Goal: Communication & Community: Answer question/provide support

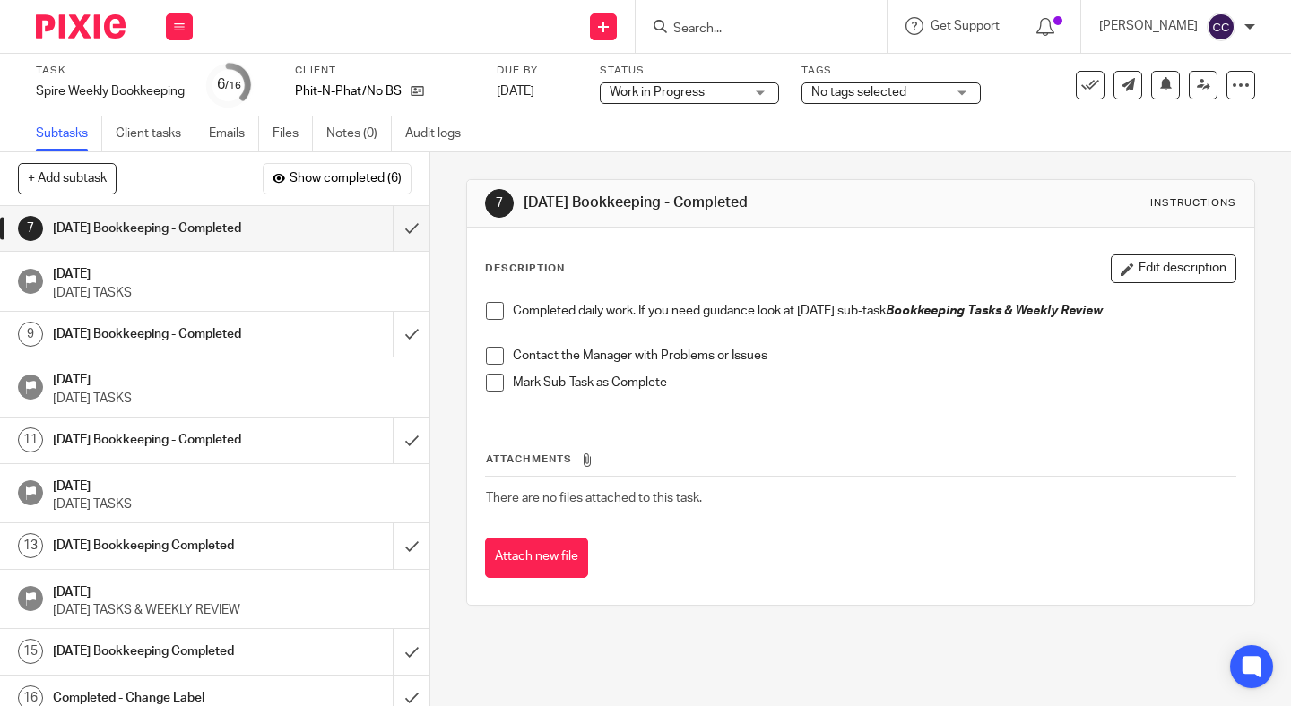
click at [492, 307] on span at bounding box center [495, 311] width 18 height 18
click at [492, 354] on span at bounding box center [495, 356] width 18 height 18
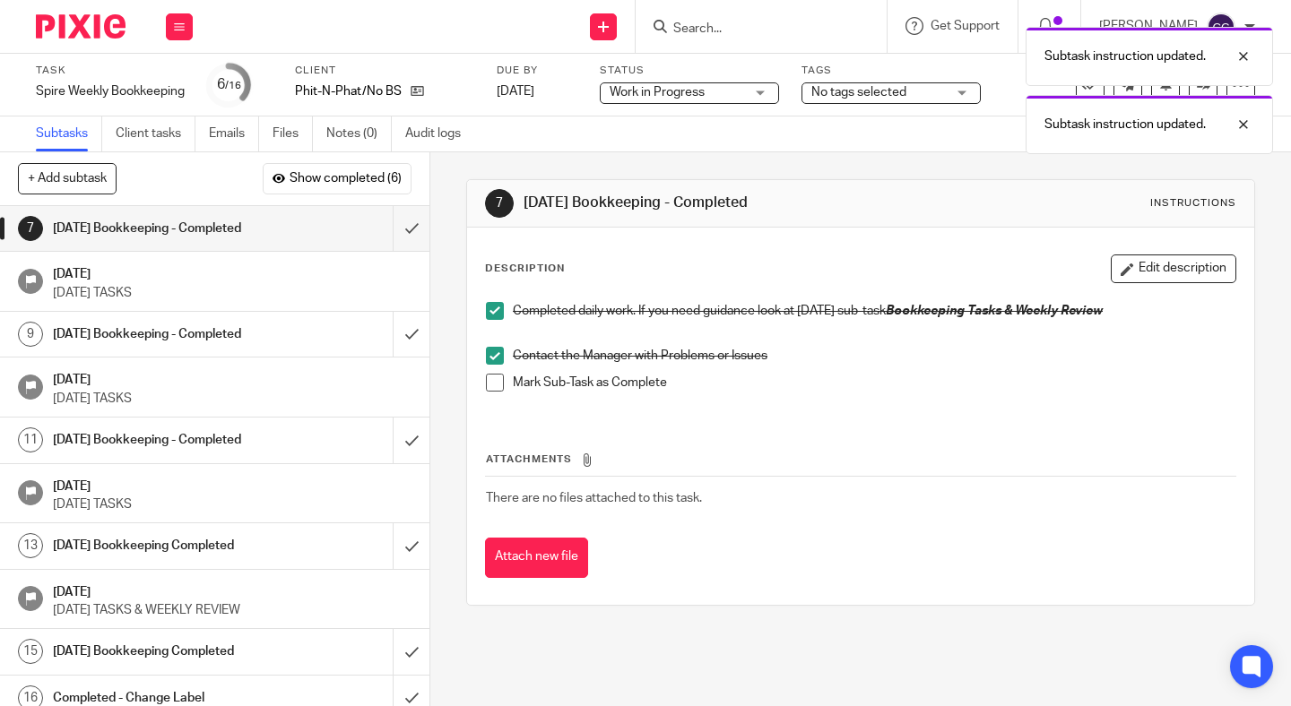
click at [492, 380] on span at bounding box center [495, 383] width 18 height 18
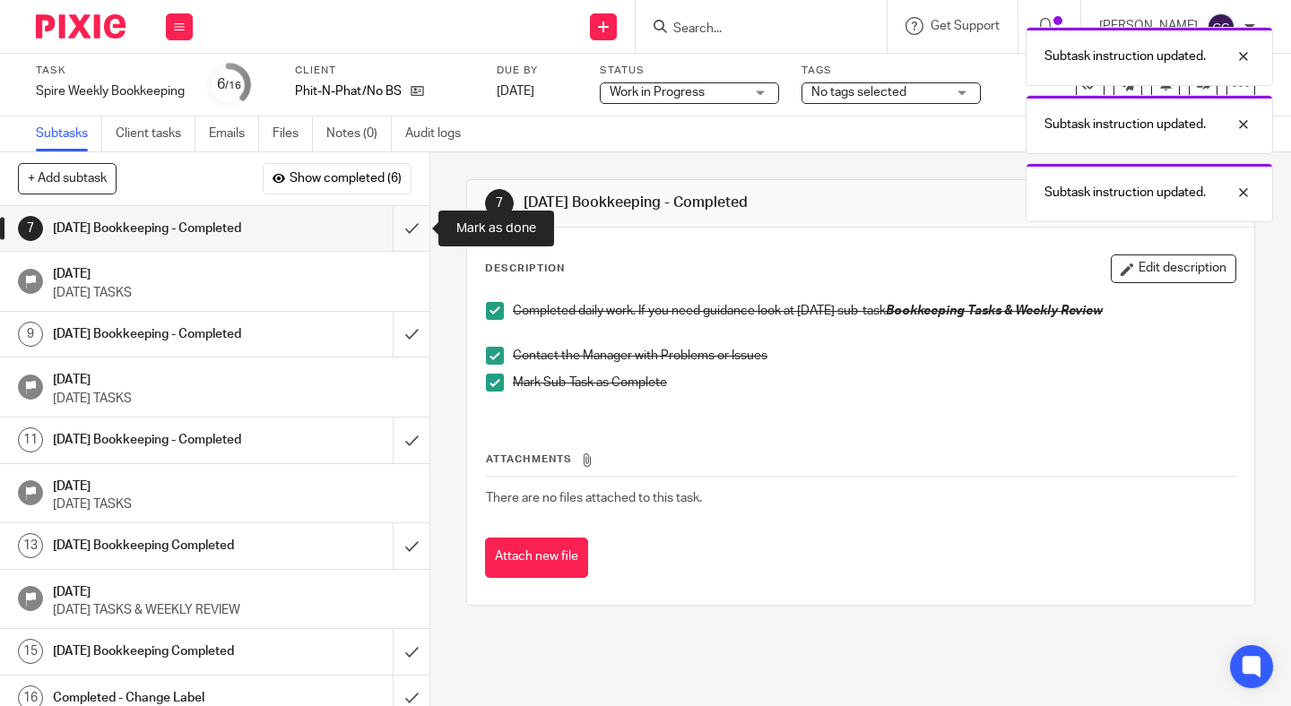
click at [407, 233] on input "submit" at bounding box center [214, 228] width 429 height 45
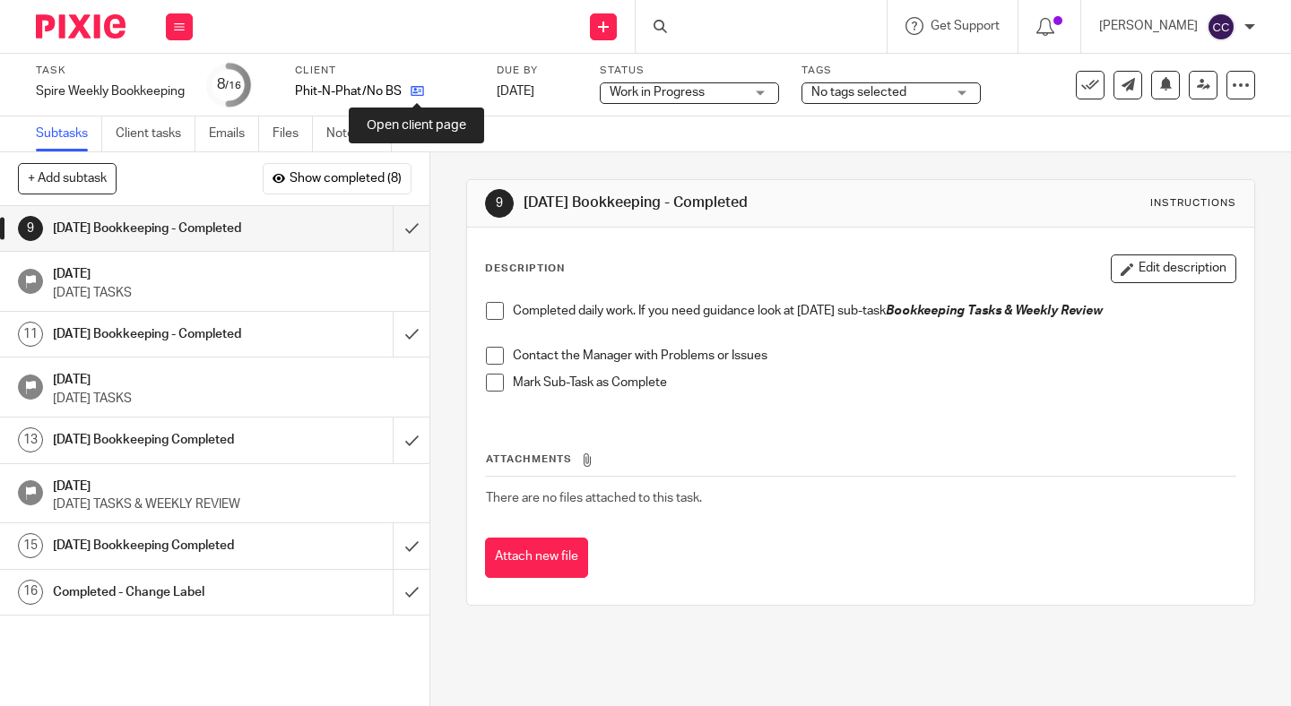
click at [418, 90] on icon at bounding box center [417, 90] width 13 height 13
click at [417, 96] on icon at bounding box center [417, 90] width 13 height 13
click at [189, 27] on button at bounding box center [179, 26] width 27 height 27
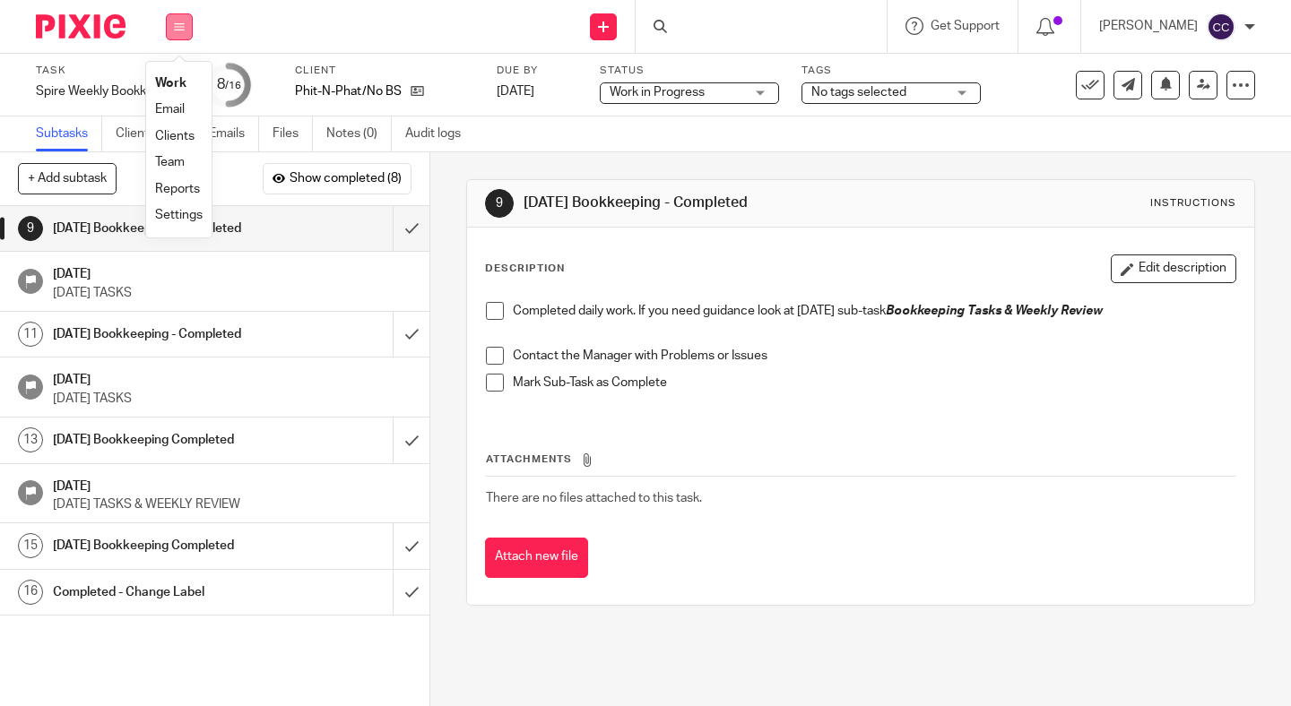
click at [189, 27] on button at bounding box center [179, 26] width 27 height 27
click at [754, 17] on div at bounding box center [761, 26] width 251 height 53
click at [733, 30] on div at bounding box center [761, 26] width 251 height 53
click at [463, 84] on div "Phit-N-Phat/No BS" at bounding box center [384, 91] width 179 height 18
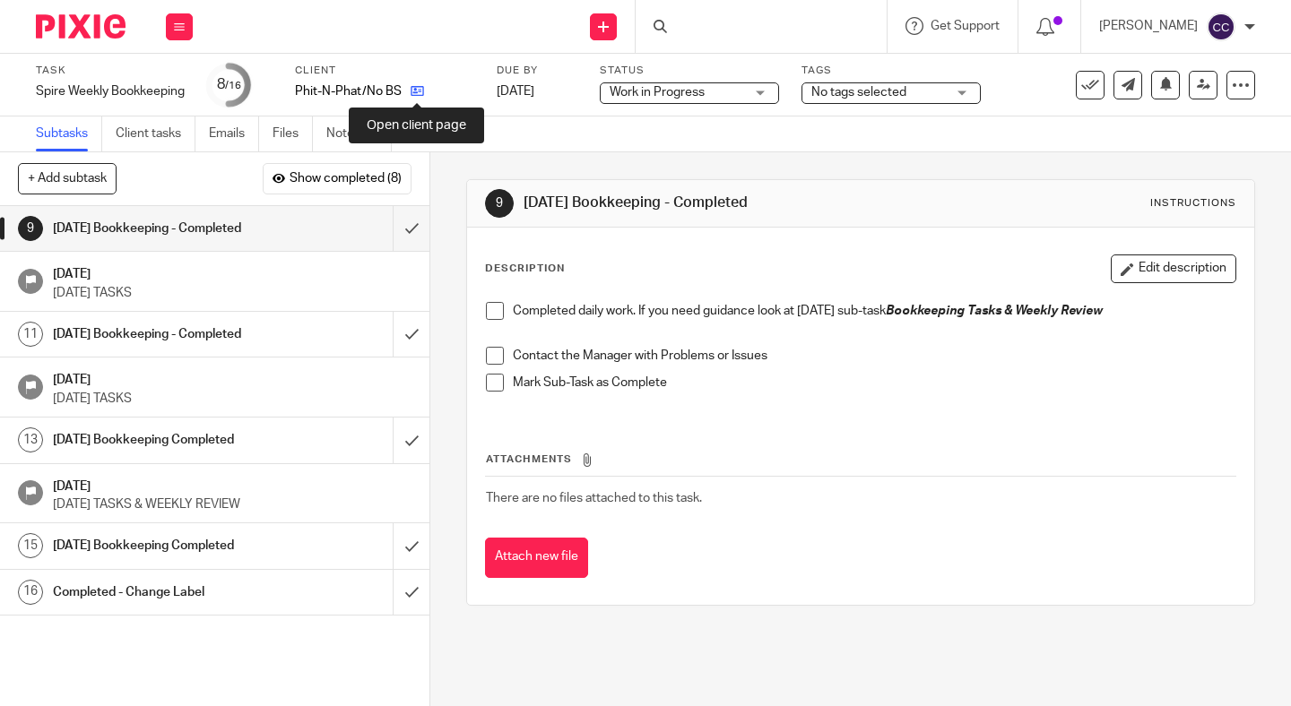
click at [420, 91] on icon at bounding box center [417, 90] width 13 height 13
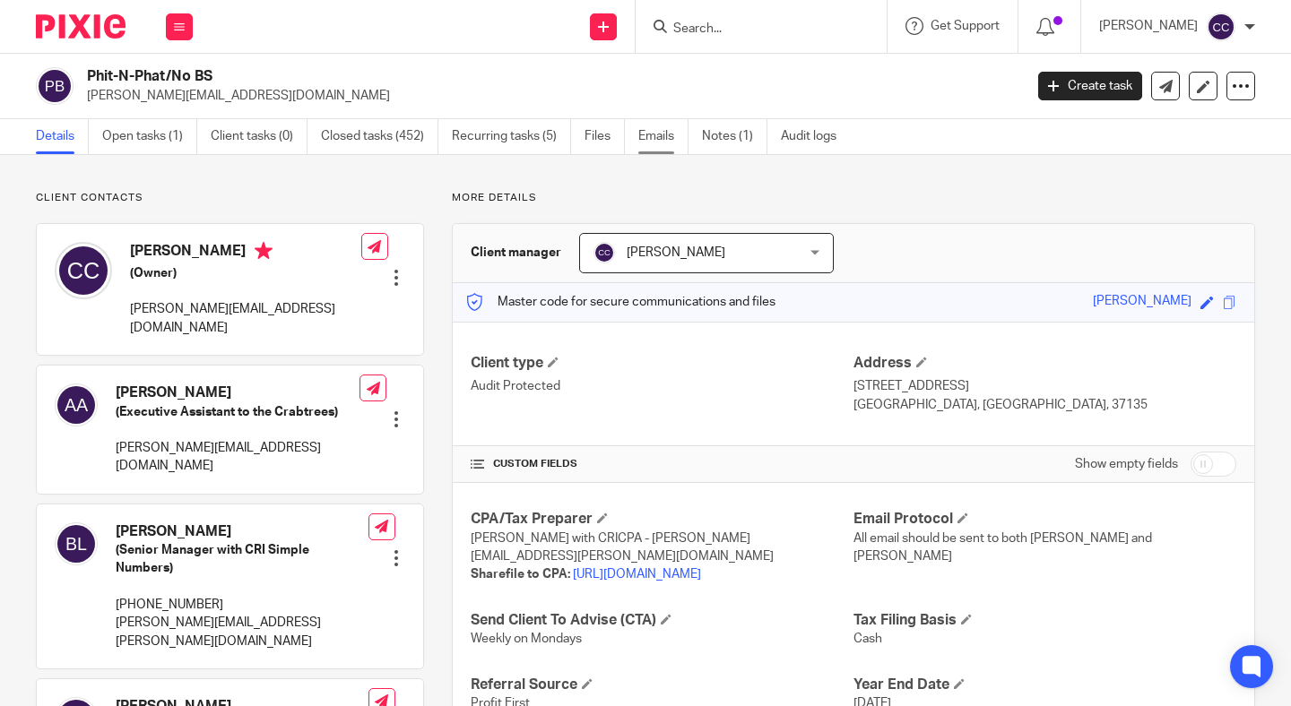
click at [657, 137] on link "Emails" at bounding box center [663, 136] width 50 height 35
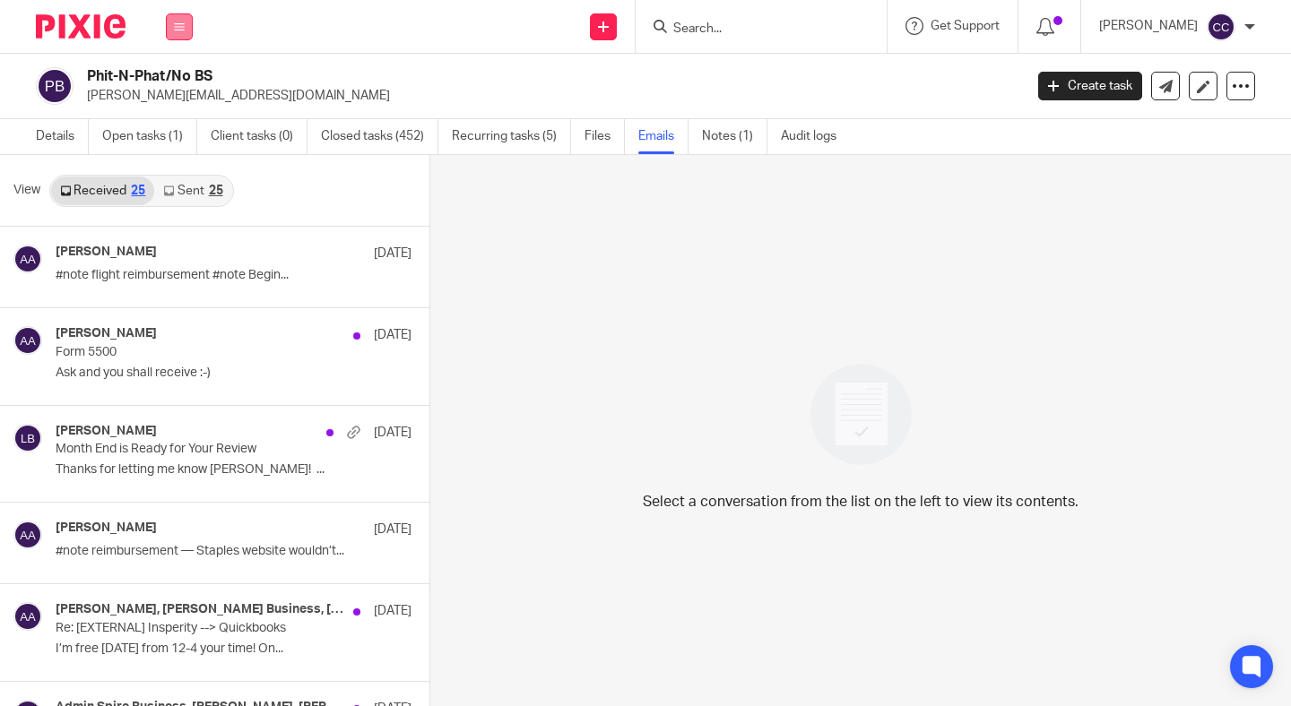
click at [181, 17] on button at bounding box center [179, 26] width 27 height 27
click at [170, 82] on link "Work" at bounding box center [169, 83] width 29 height 13
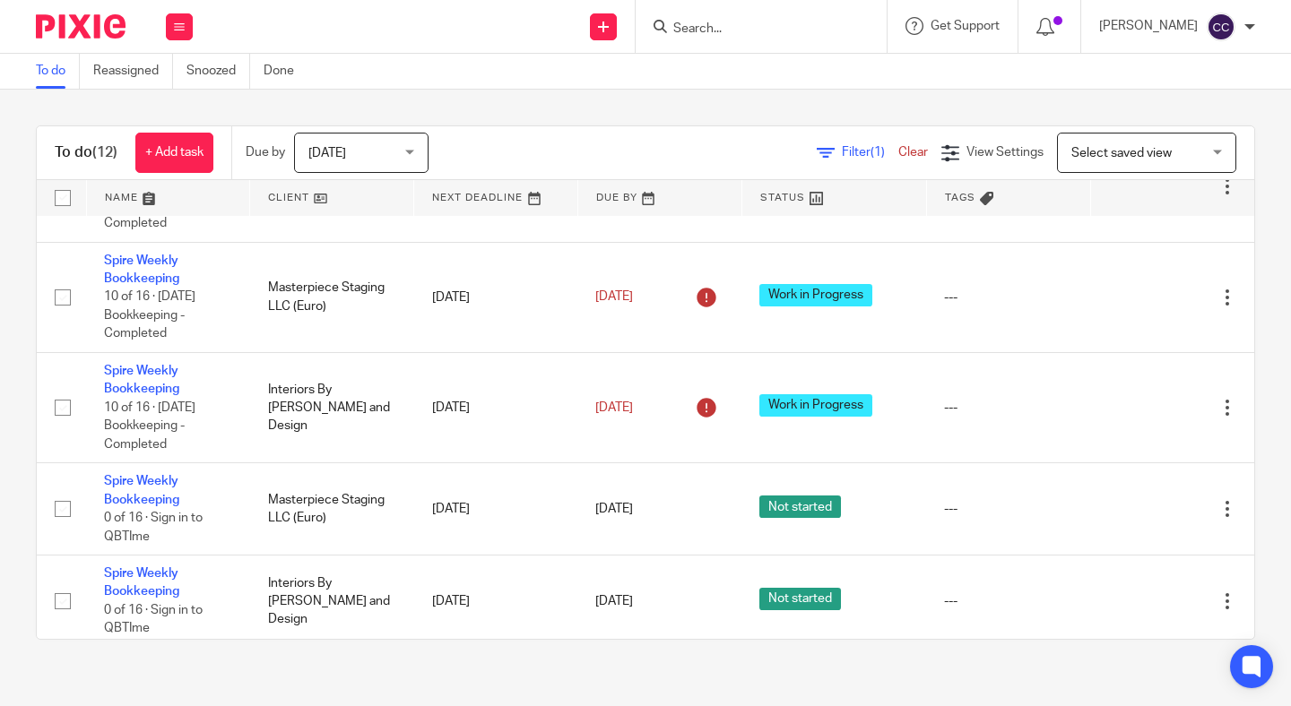
scroll to position [731, 0]
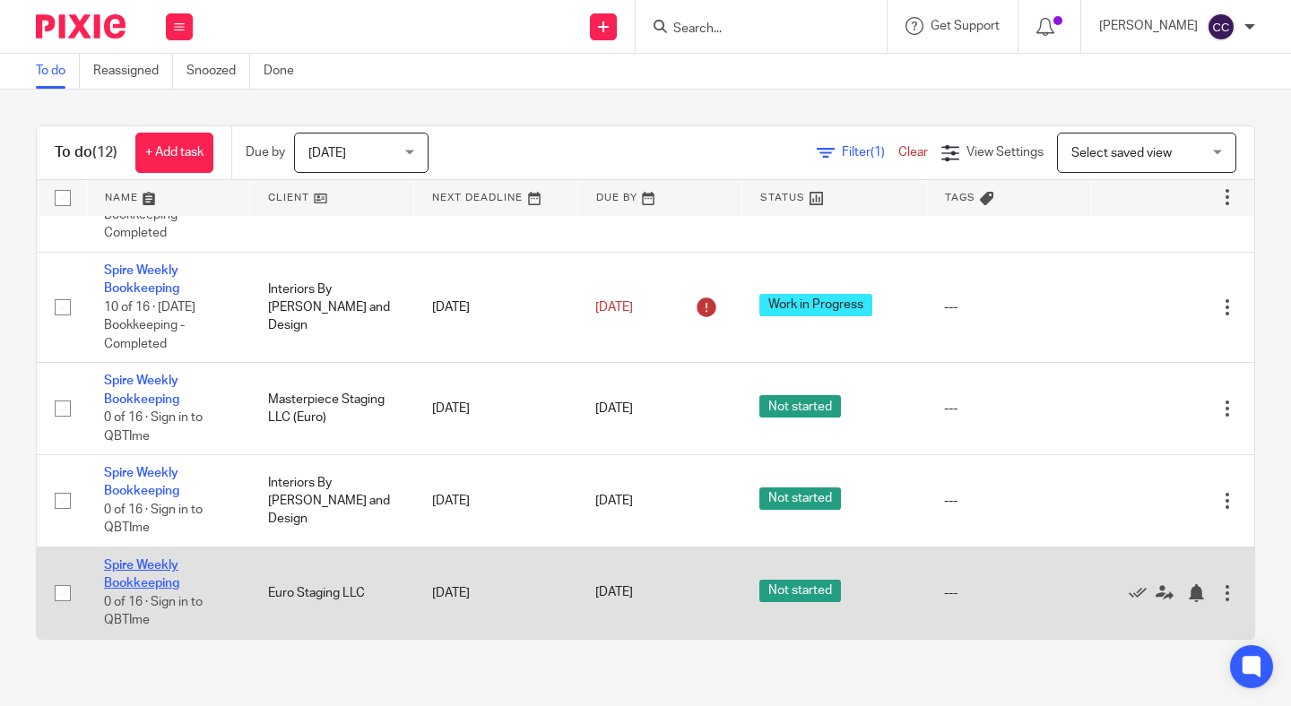
click at [140, 586] on link "Spire Weekly Bookkeeping" at bounding box center [141, 574] width 75 height 30
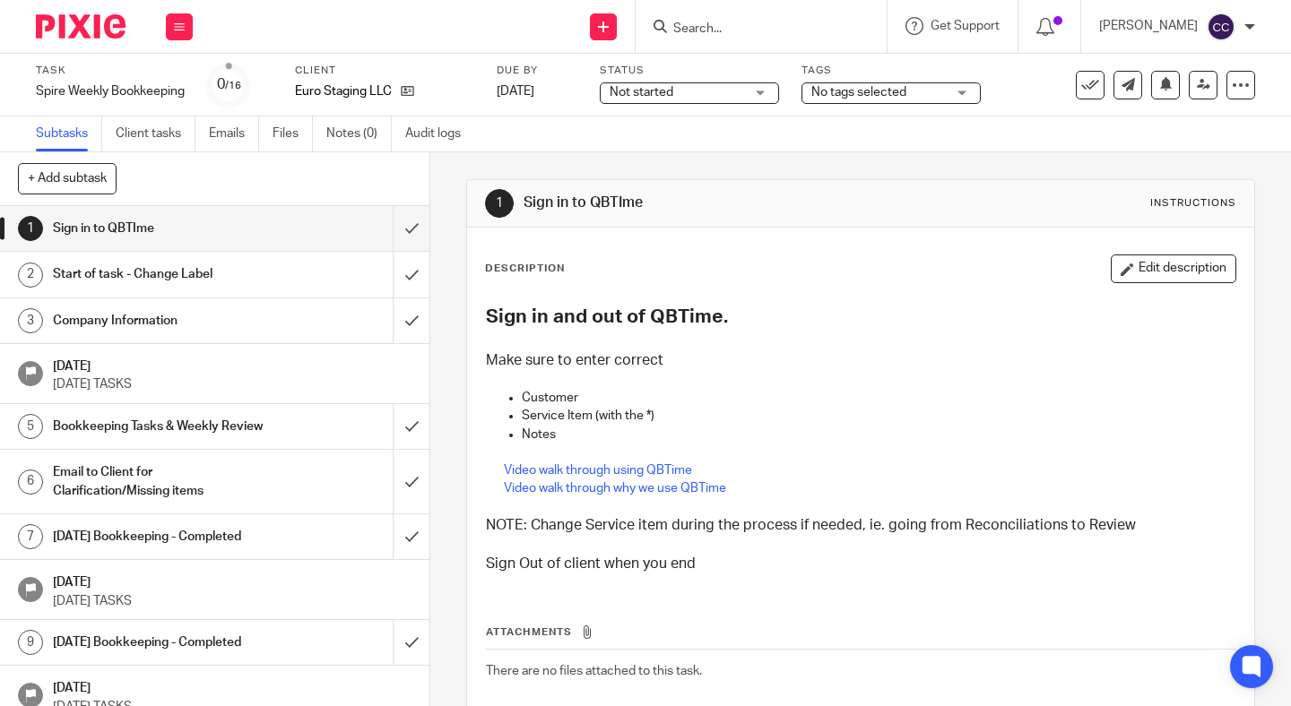
click at [610, 91] on span "Not started" at bounding box center [677, 92] width 134 height 19
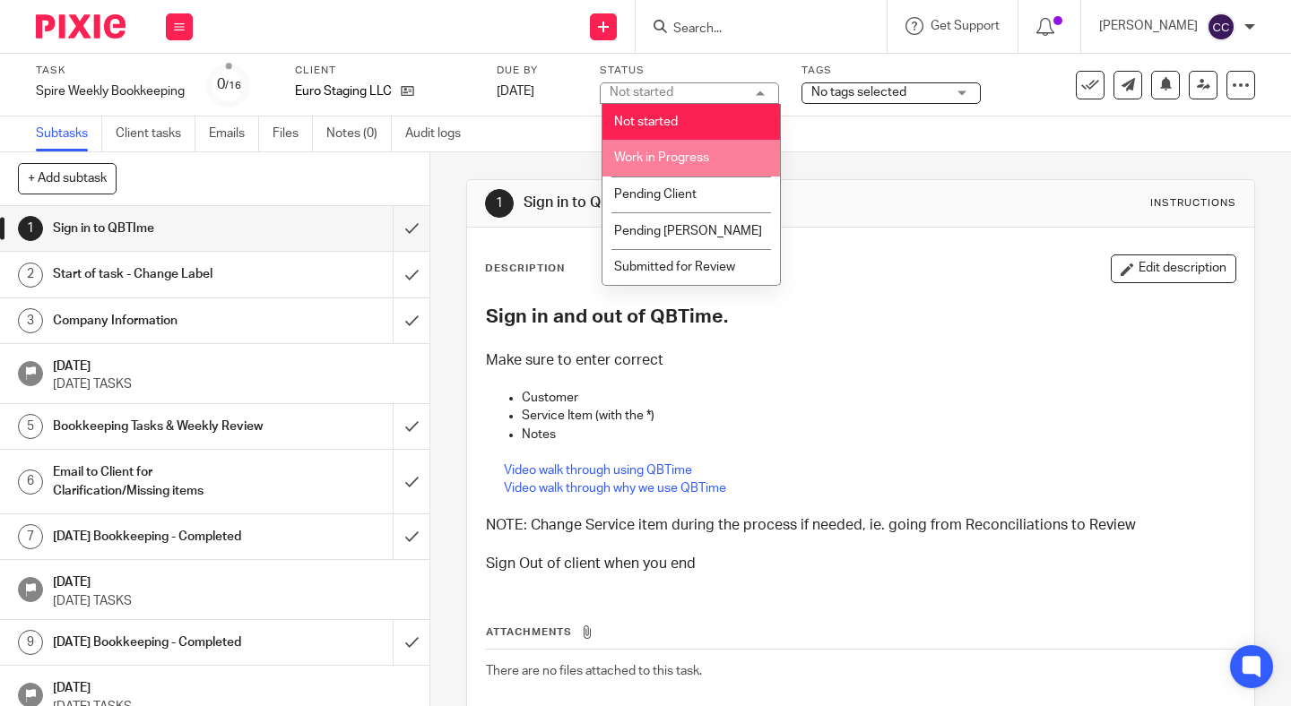
click at [654, 154] on span "Work in Progress" at bounding box center [661, 157] width 95 height 13
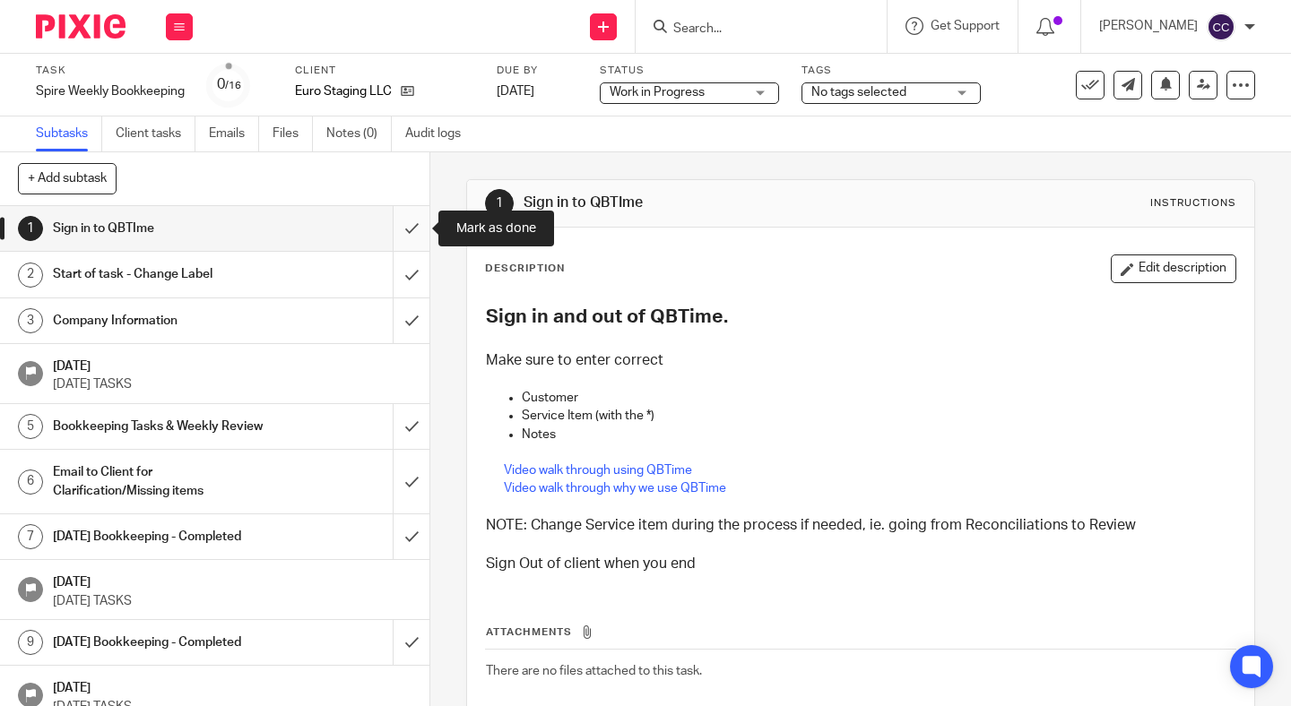
click at [414, 222] on input "submit" at bounding box center [214, 228] width 429 height 45
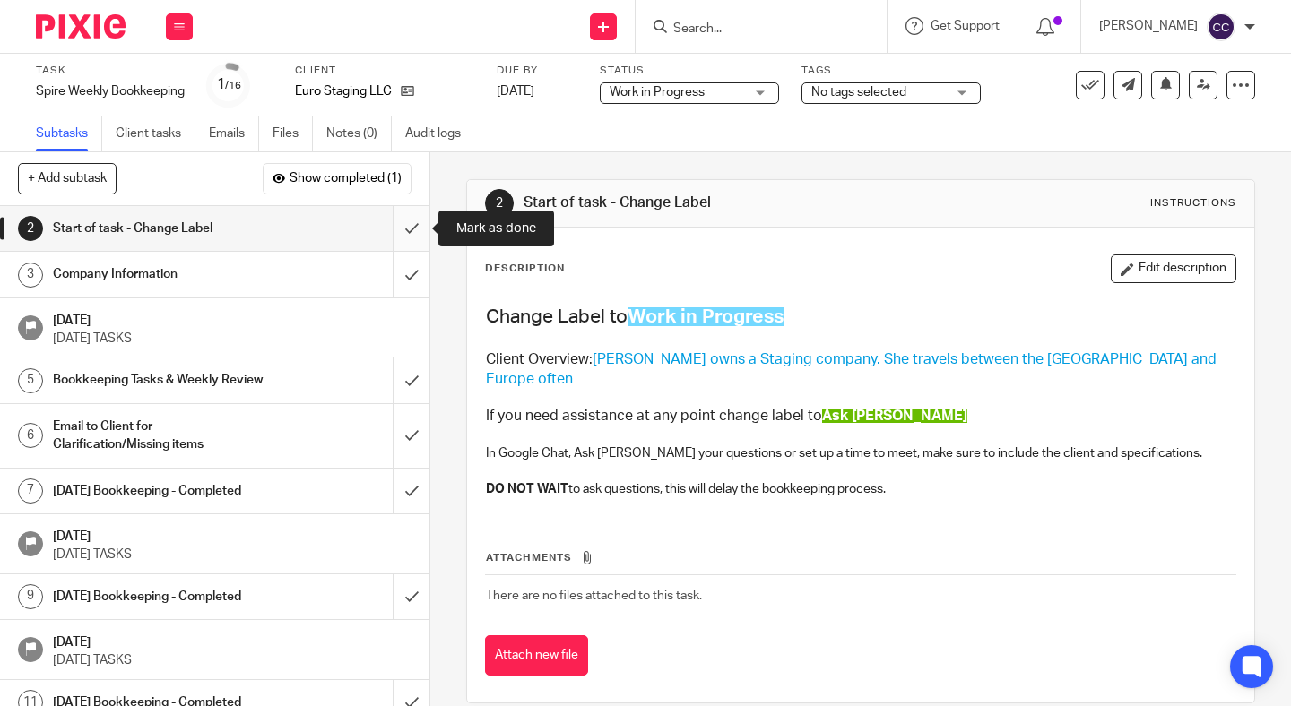
click at [405, 229] on input "submit" at bounding box center [214, 228] width 429 height 45
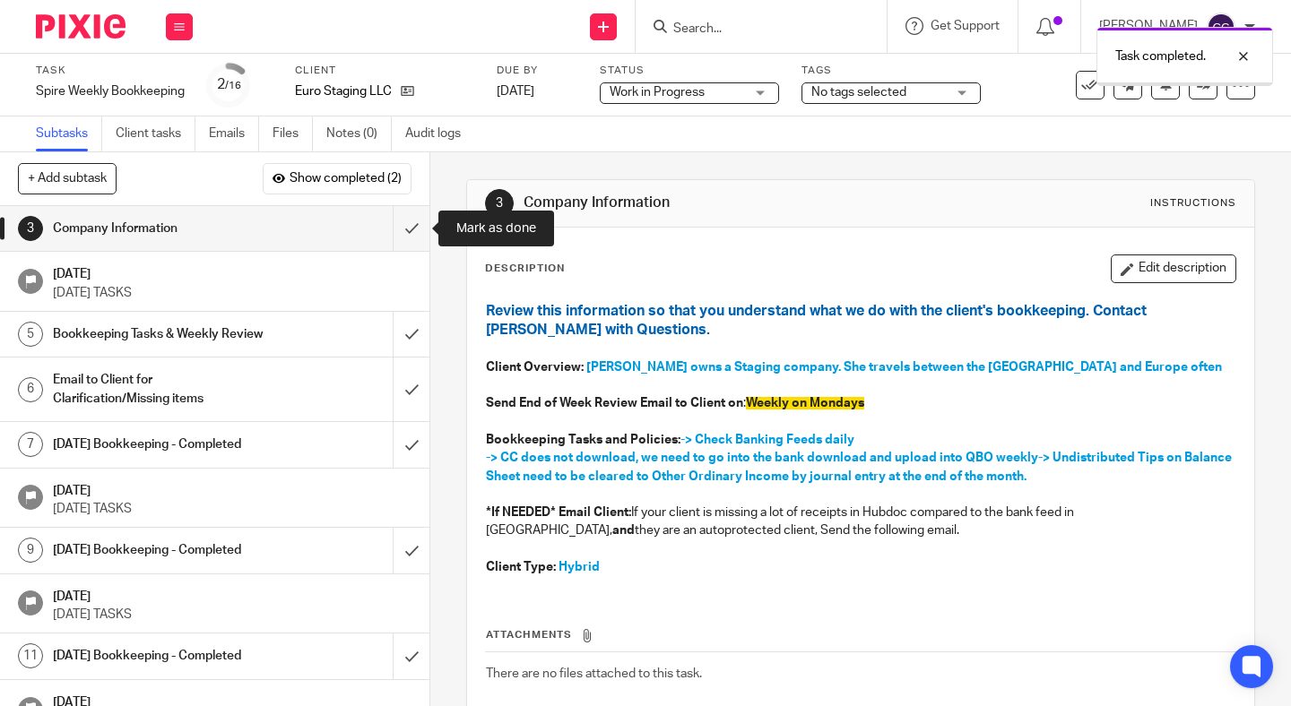
click at [405, 229] on input "submit" at bounding box center [214, 228] width 429 height 45
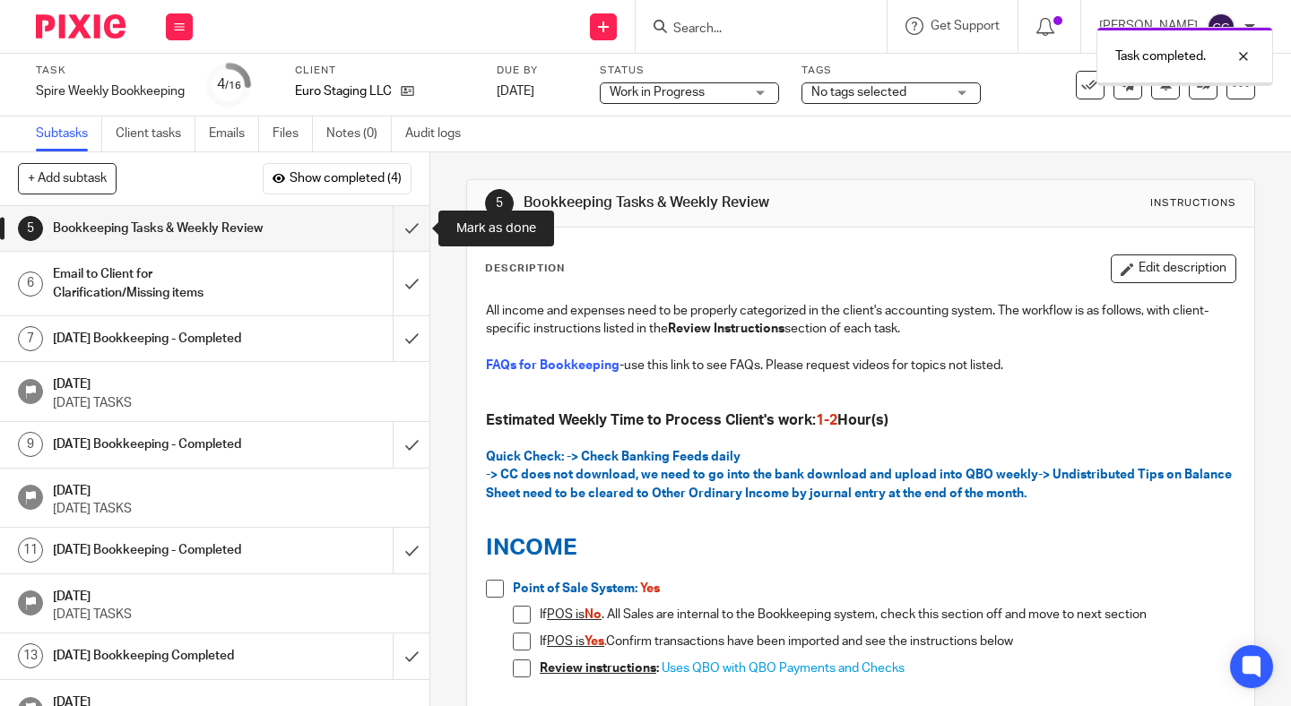
click at [405, 229] on input "submit" at bounding box center [214, 228] width 429 height 45
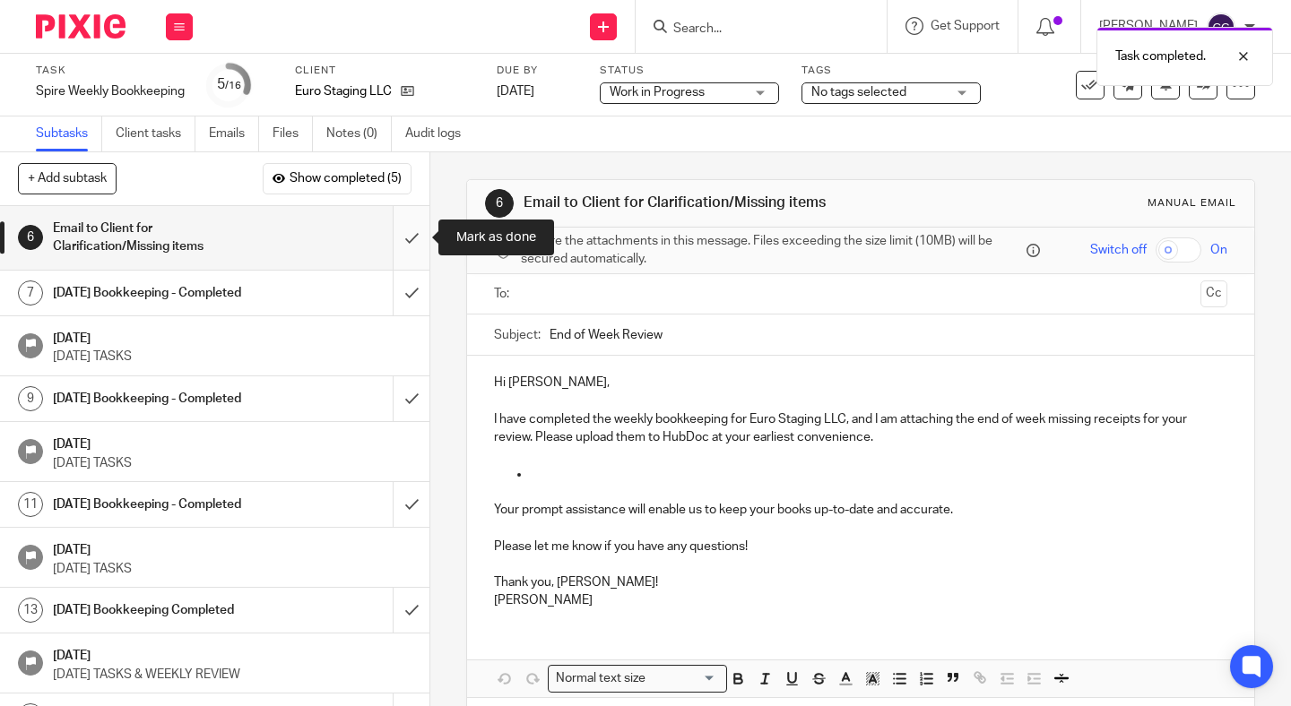
click at [411, 245] on input "submit" at bounding box center [214, 238] width 429 height 64
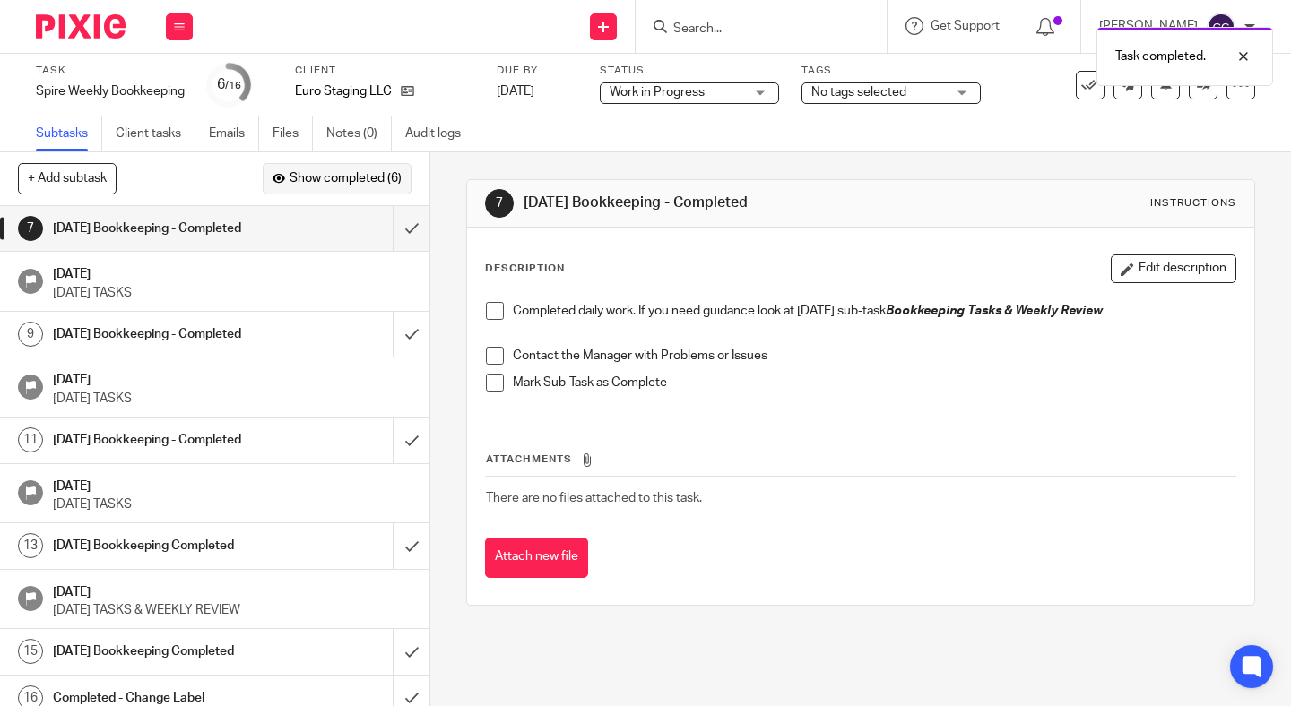
click at [376, 185] on span "Show completed (6)" at bounding box center [346, 179] width 112 height 14
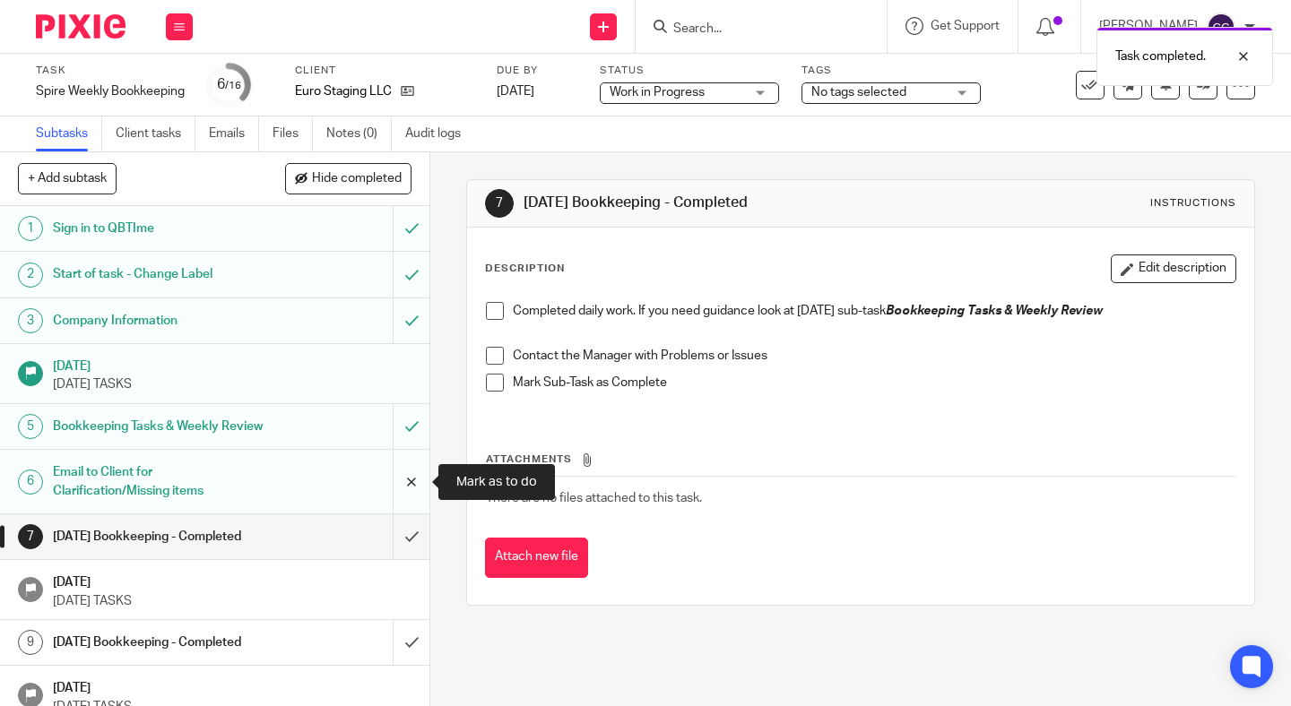
click at [403, 490] on input "submit" at bounding box center [214, 482] width 429 height 64
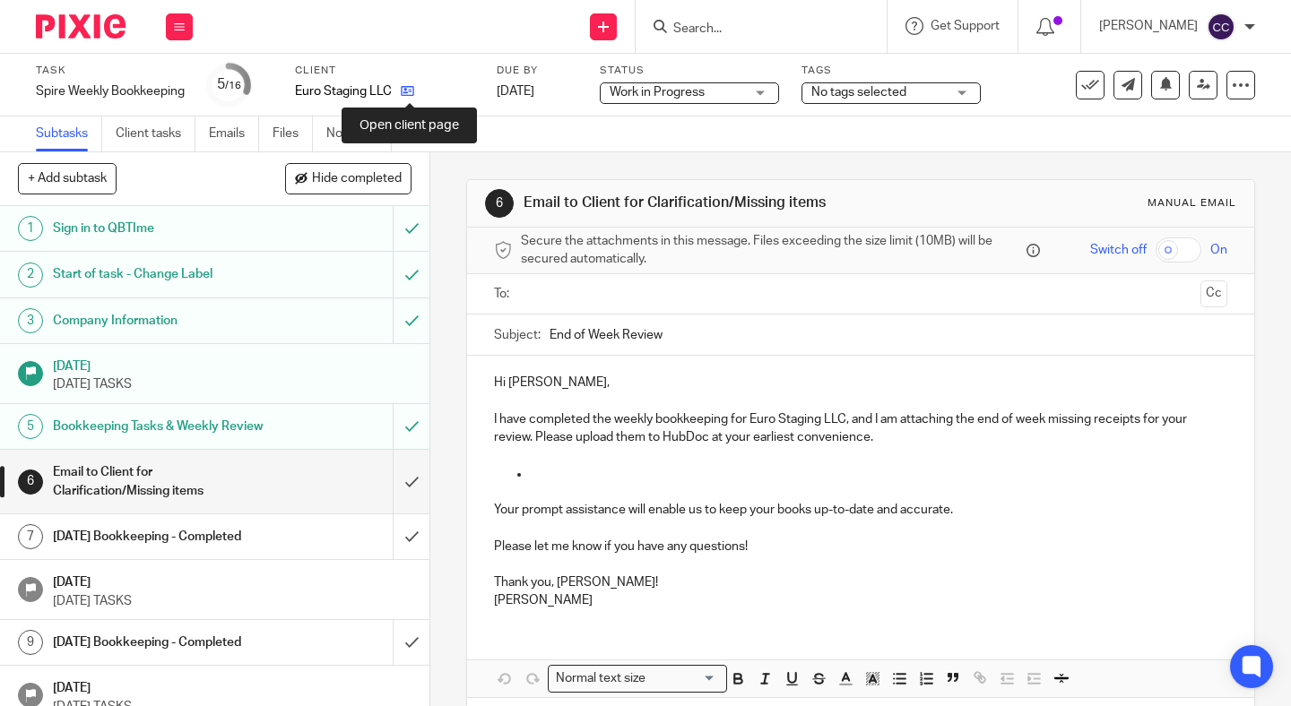
click at [402, 94] on icon at bounding box center [407, 90] width 13 height 13
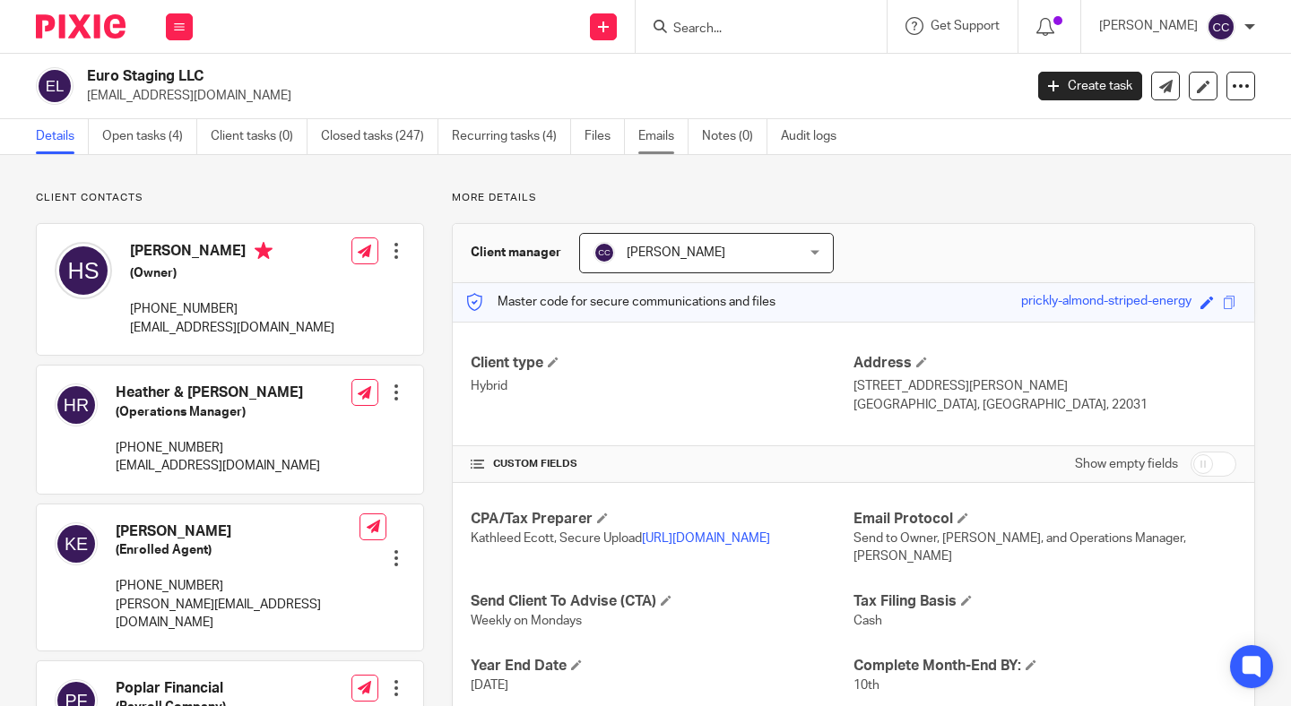
click at [671, 140] on link "Emails" at bounding box center [663, 136] width 50 height 35
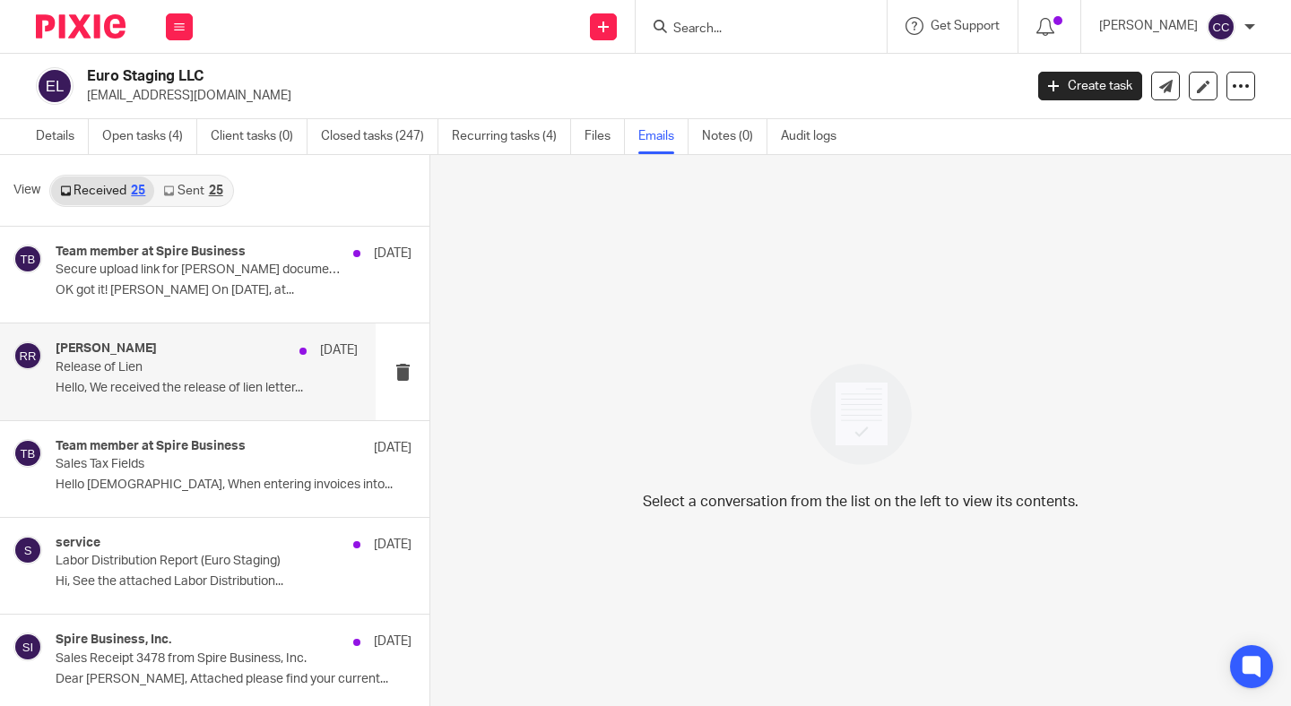
click at [238, 339] on div "[PERSON_NAME] [DATE] Release of Lien Hello, We received the release of lien let…" at bounding box center [188, 372] width 376 height 96
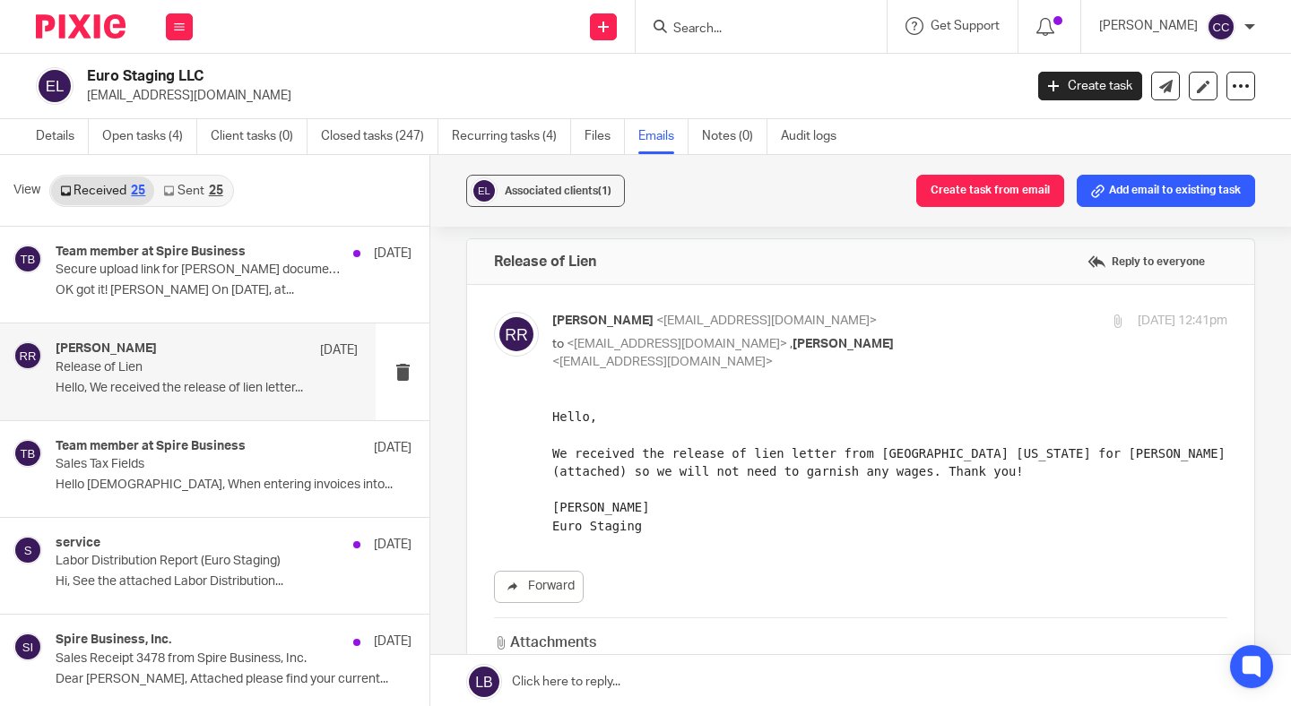
scroll to position [6, 0]
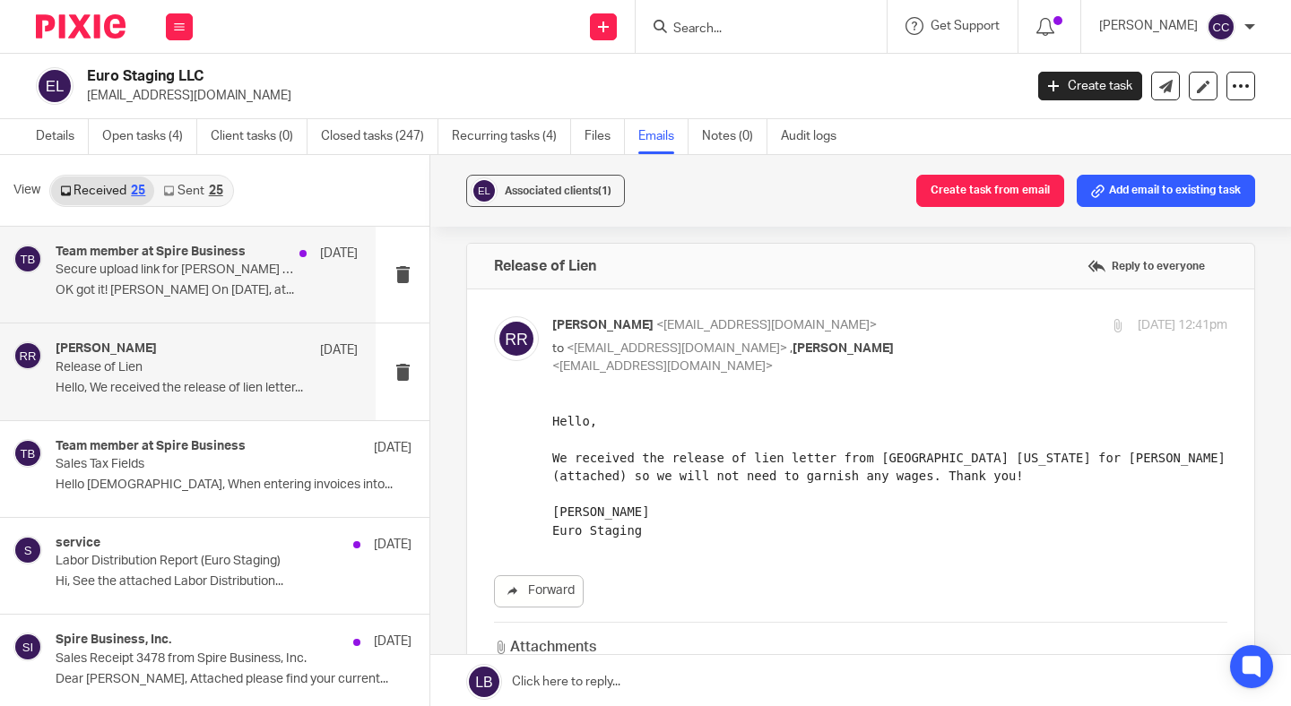
click at [190, 255] on h4 "Team member at Spire Business" at bounding box center [151, 252] width 190 height 15
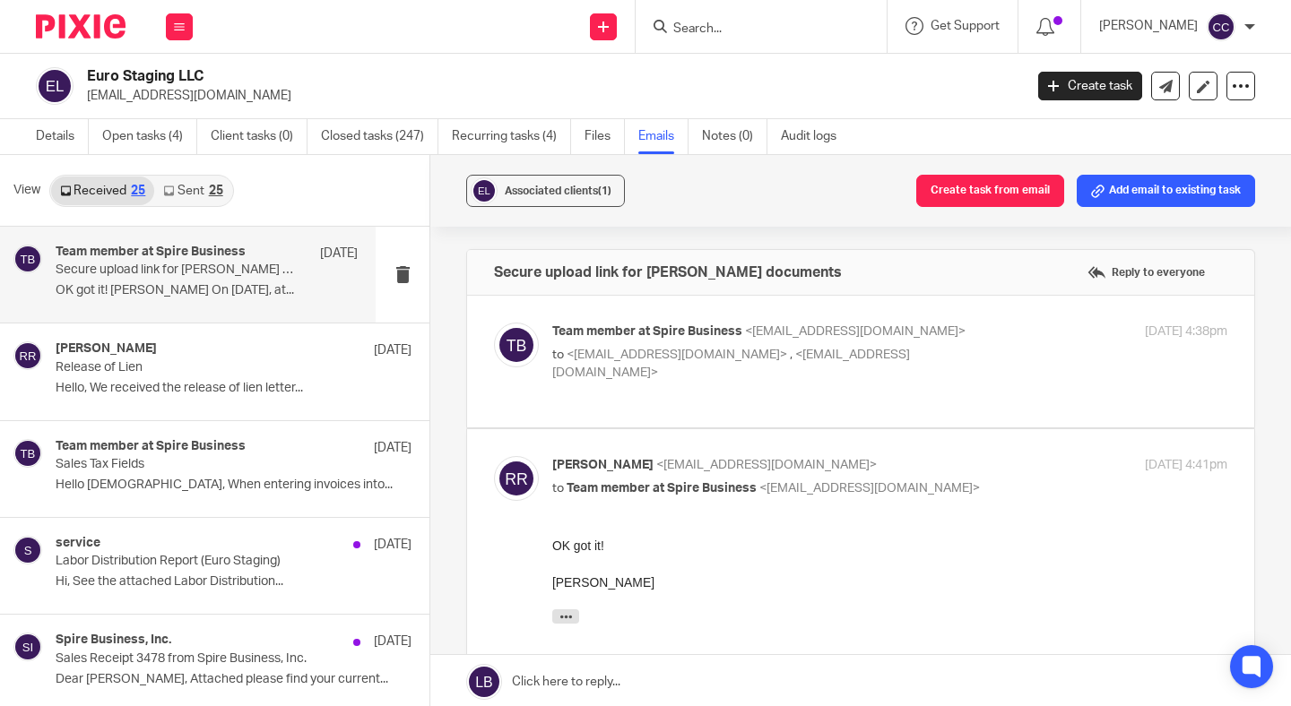
scroll to position [0, 0]
click at [841, 388] on label at bounding box center [860, 362] width 787 height 132
click at [494, 323] on input "checkbox" at bounding box center [493, 322] width 1 height 1
checkbox input "true"
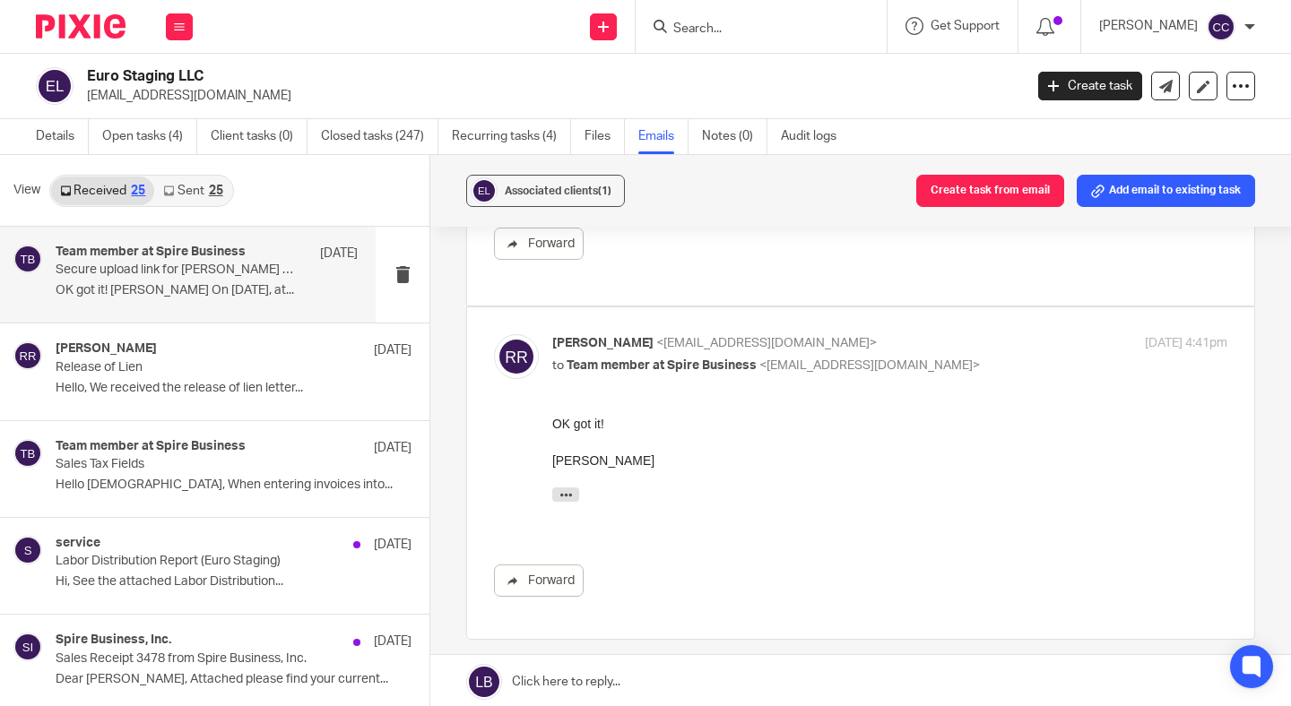
scroll to position [539, 0]
click at [190, 196] on link "Sent 25" at bounding box center [192, 191] width 77 height 29
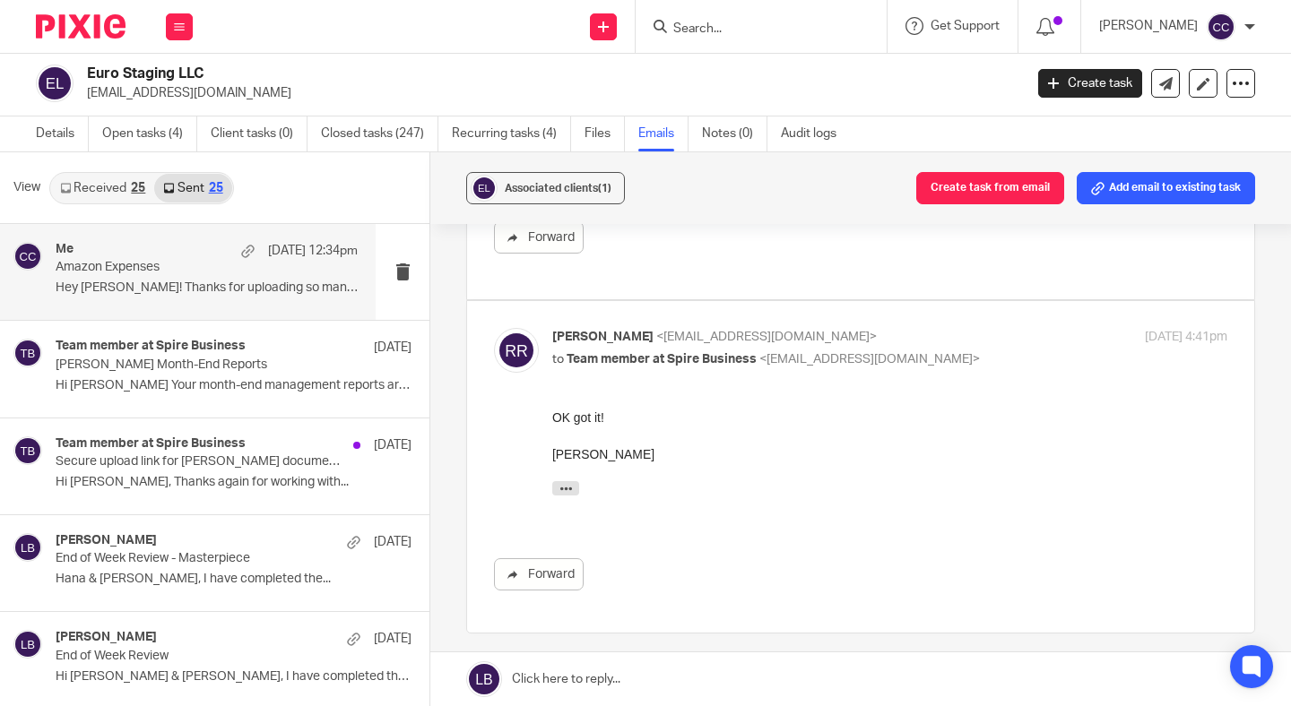
click at [160, 285] on p "Hey Roseanne! Thanks for uploading so many..." at bounding box center [207, 288] width 302 height 15
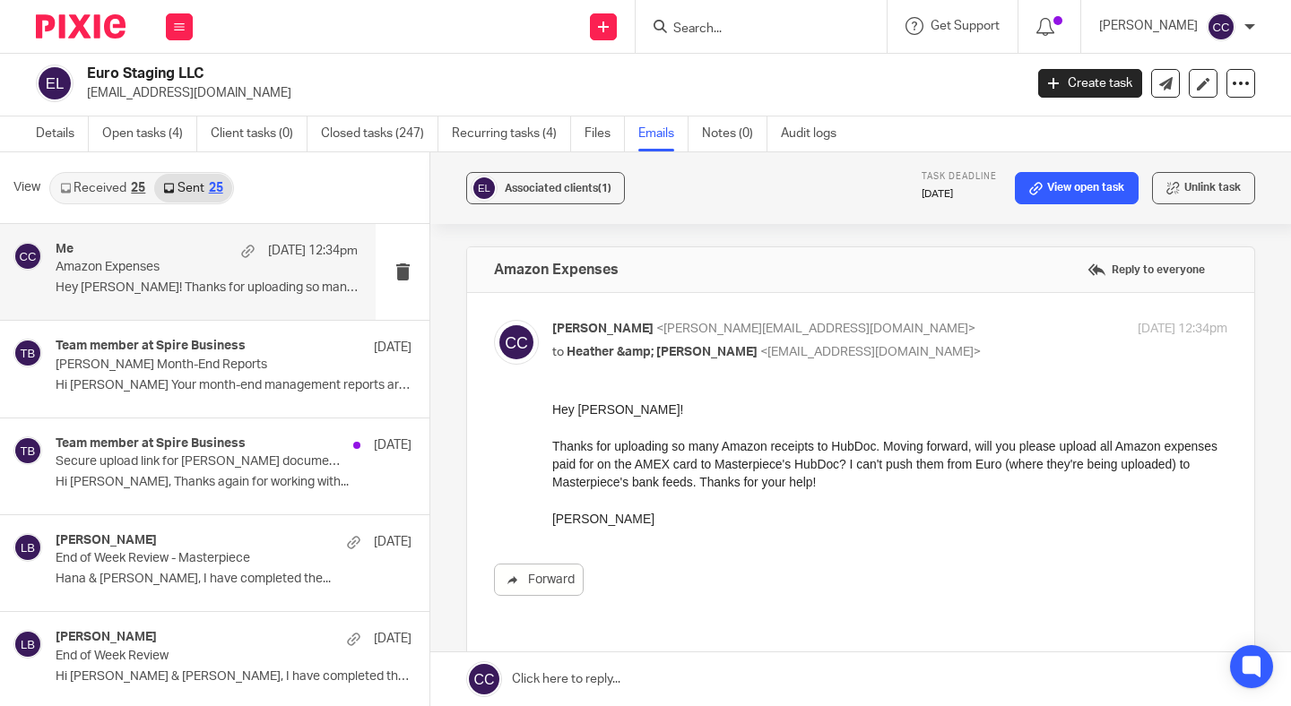
scroll to position [0, 0]
click at [114, 188] on link "Received 25" at bounding box center [102, 188] width 103 height 29
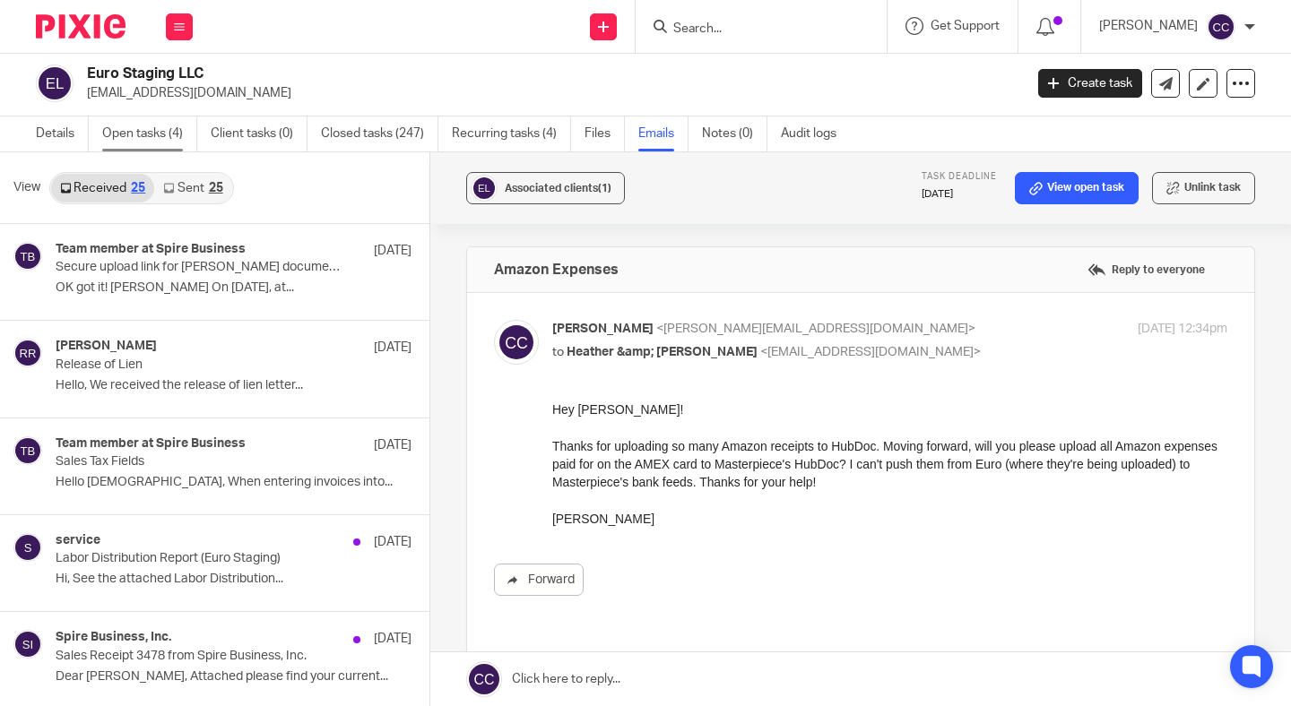
click at [144, 139] on link "Open tasks (4)" at bounding box center [149, 134] width 95 height 35
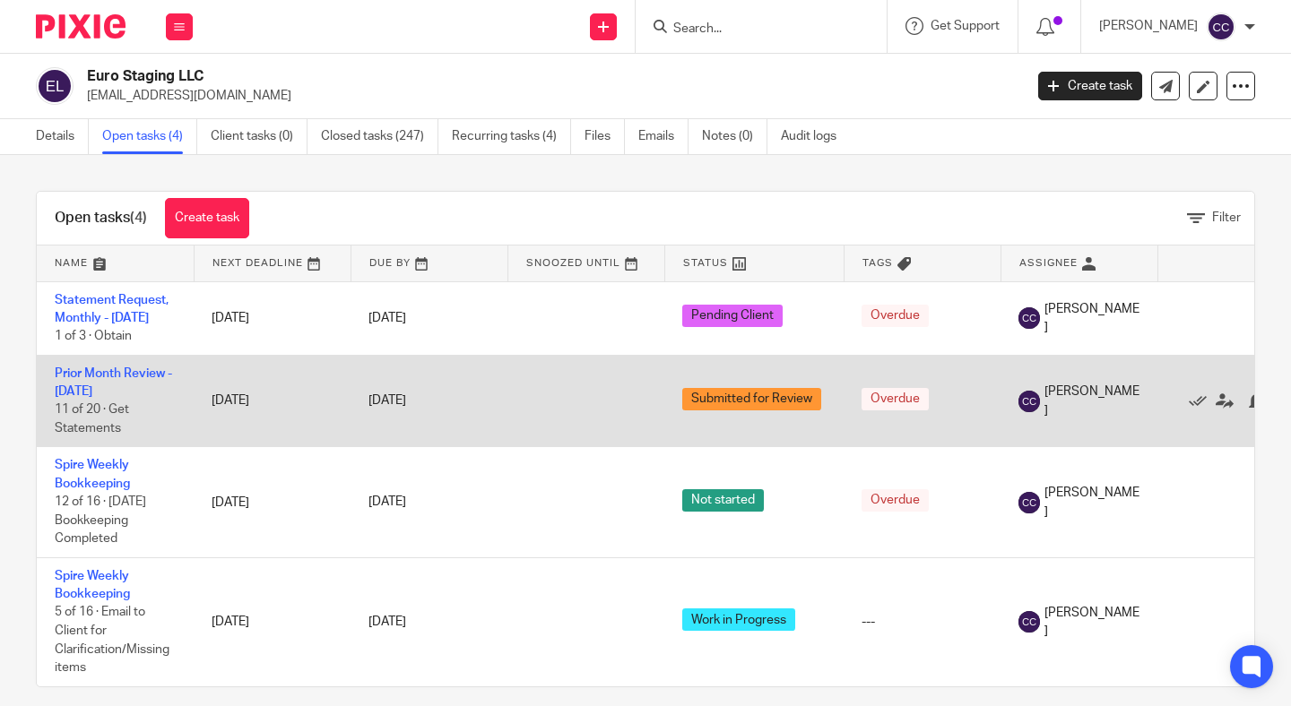
scroll to position [9, 0]
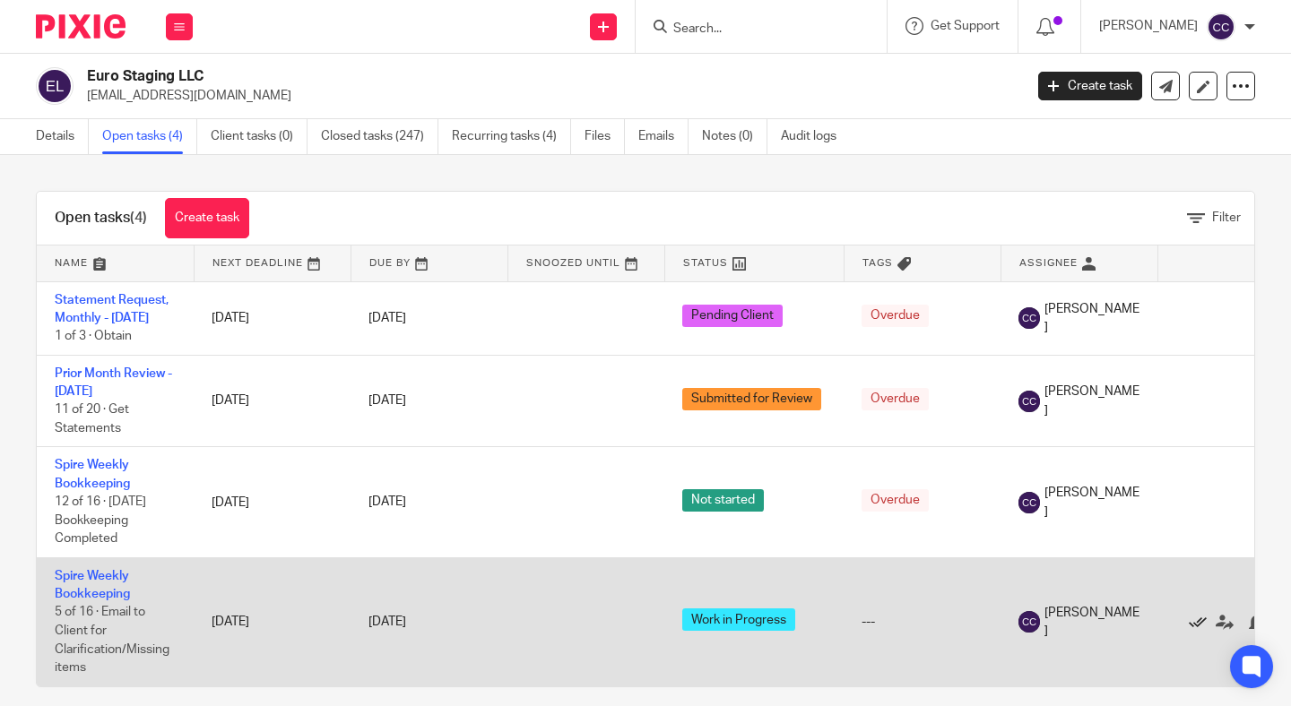
click at [1198, 632] on icon at bounding box center [1198, 623] width 18 height 18
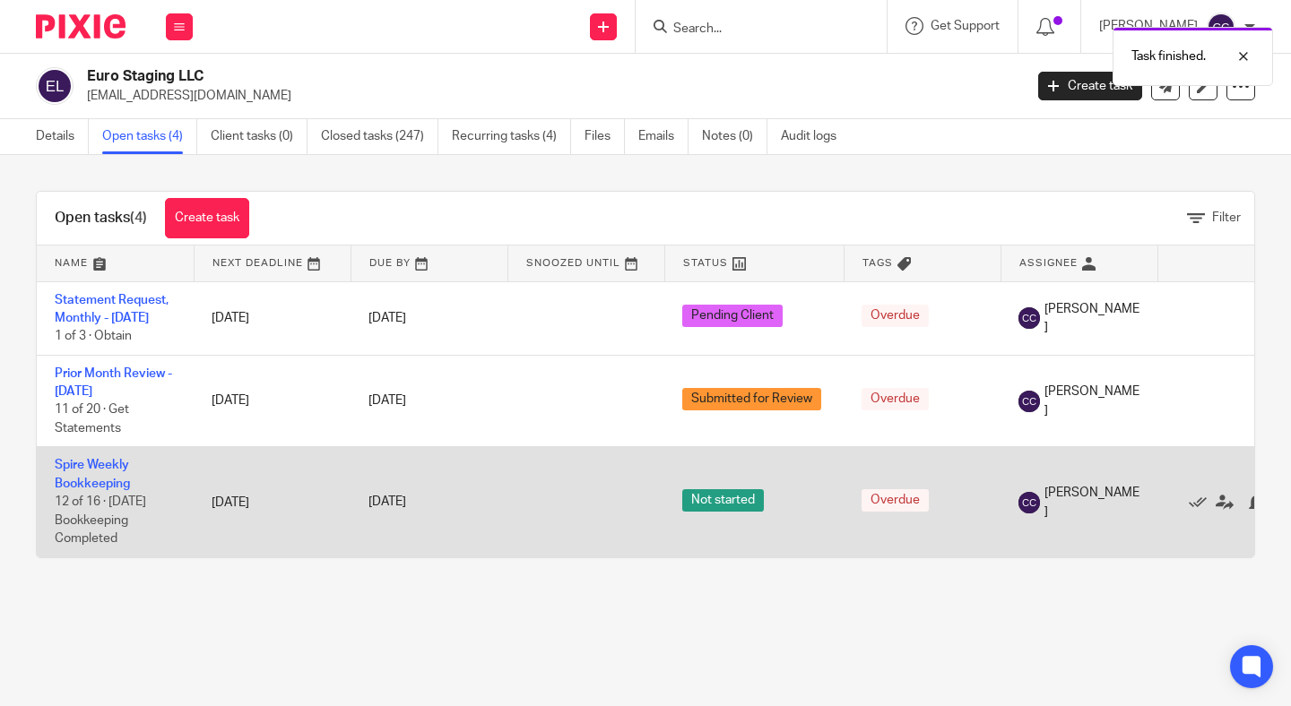
scroll to position [0, 0]
click at [95, 489] on link "Spire Weekly Bookkeeping" at bounding box center [92, 474] width 75 height 30
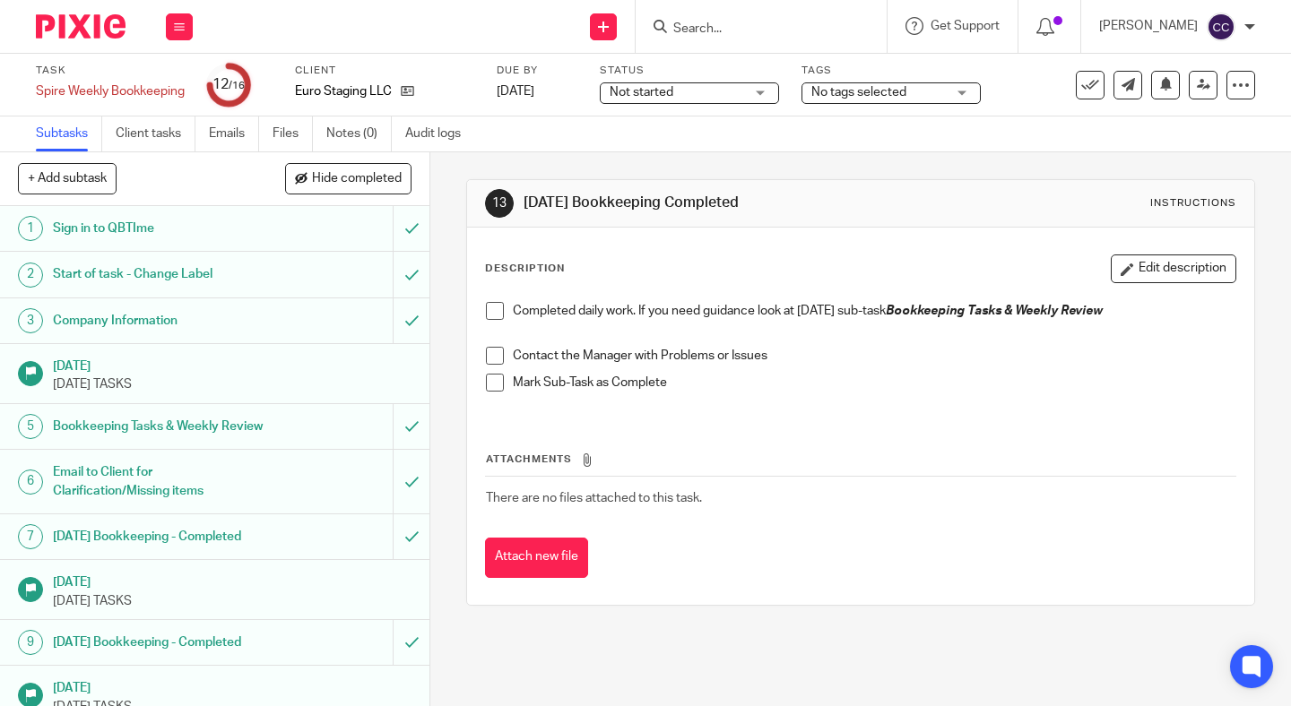
click at [640, 86] on span "Not started" at bounding box center [642, 92] width 64 height 13
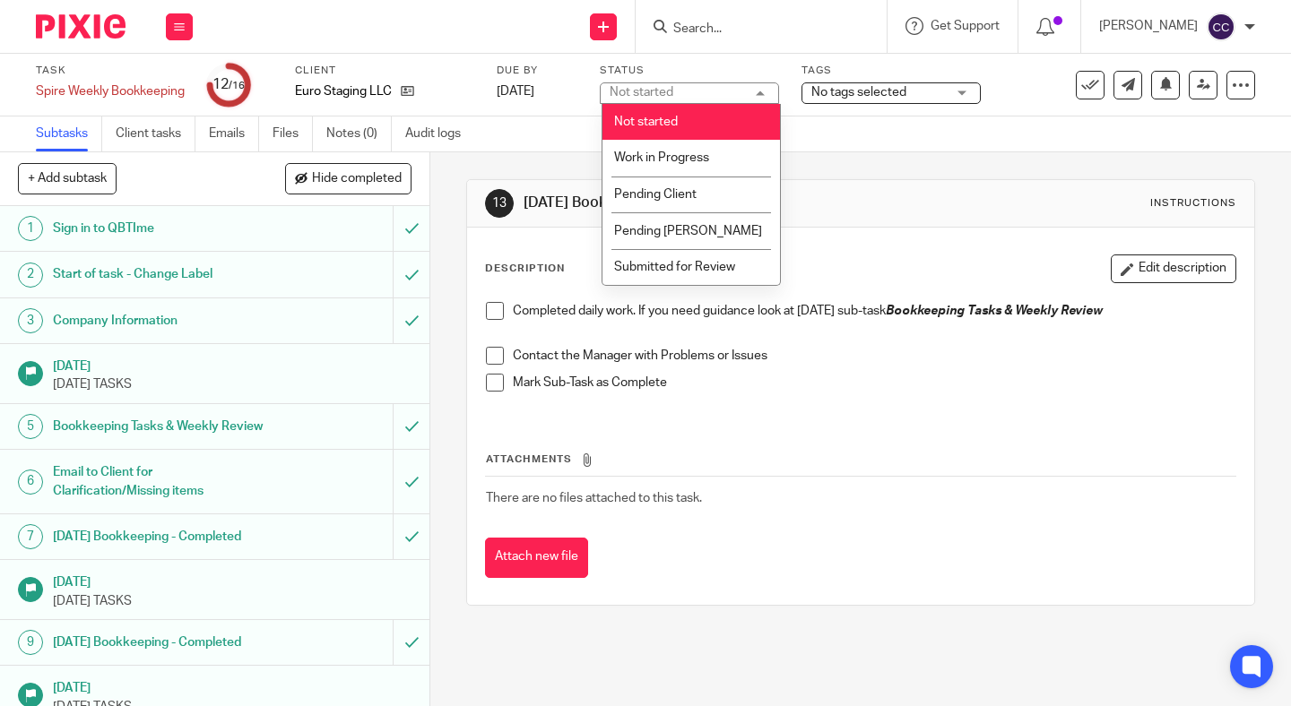
click at [640, 86] on div "Not started" at bounding box center [642, 92] width 64 height 13
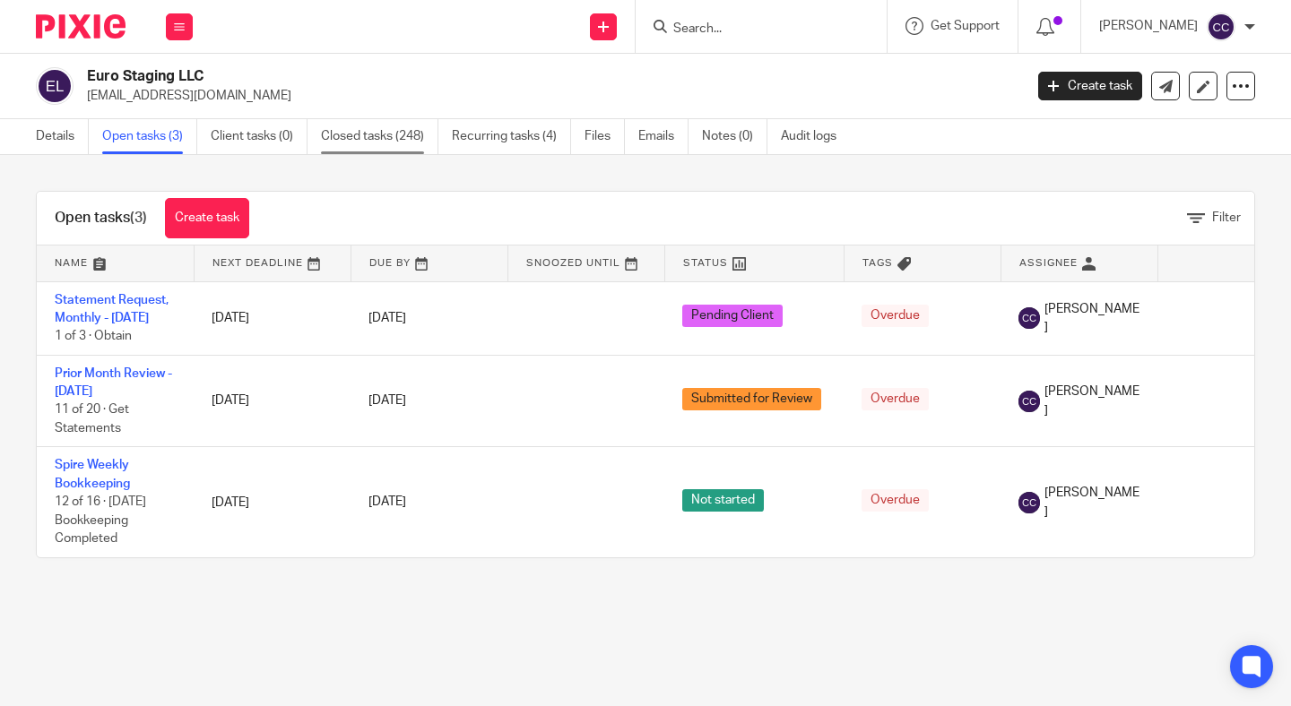
click at [396, 129] on link "Closed tasks (248)" at bounding box center [379, 136] width 117 height 35
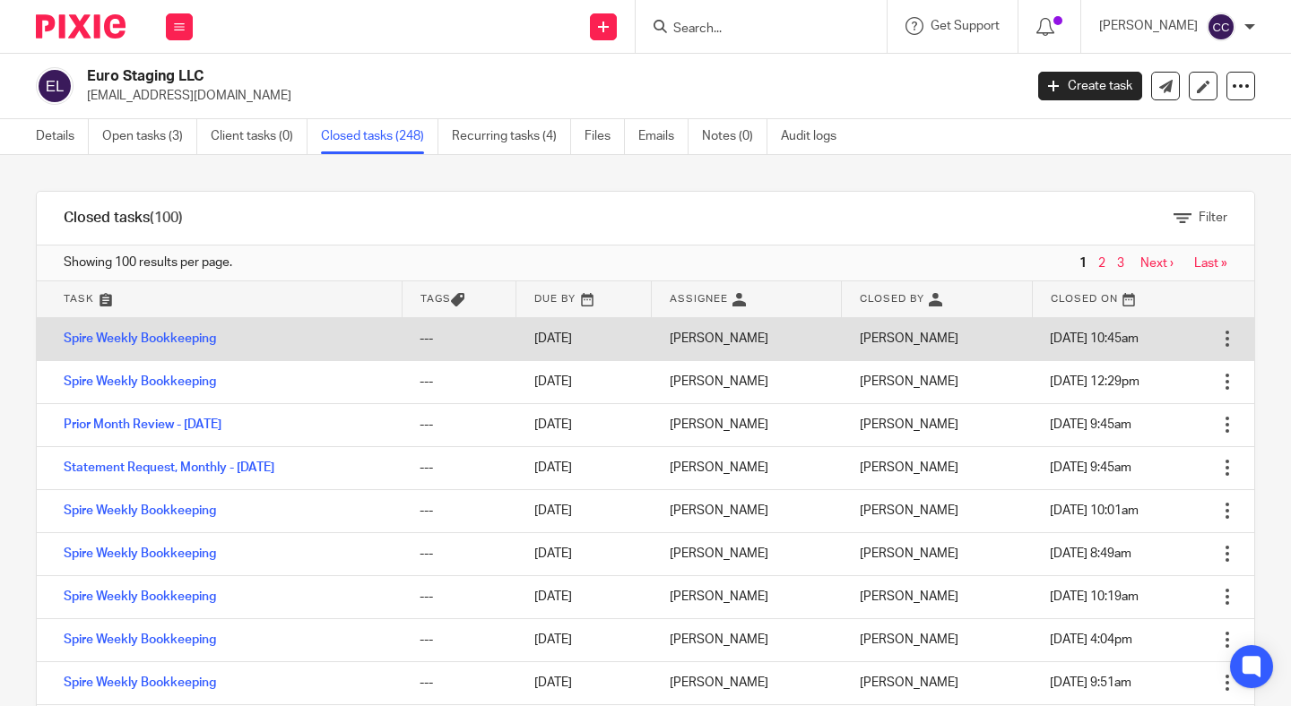
click at [1221, 340] on div at bounding box center [1227, 339] width 18 height 18
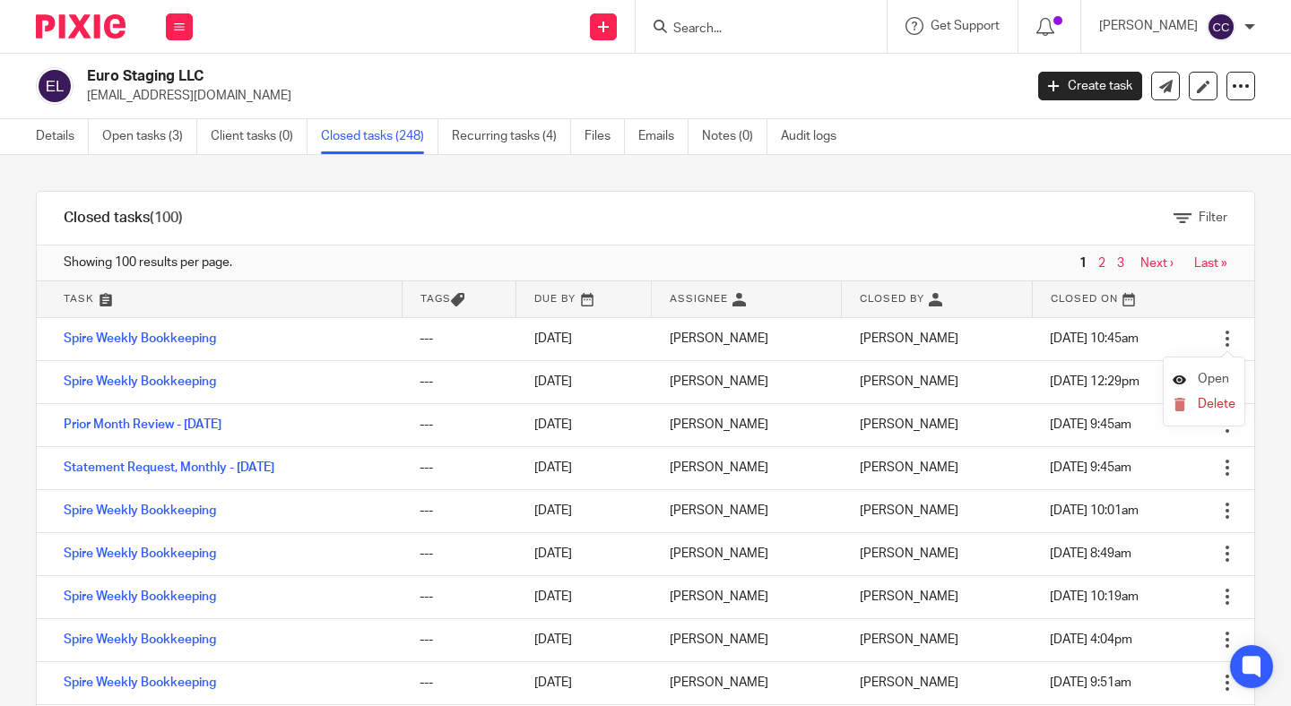
click at [1203, 375] on span "Open" at bounding box center [1213, 379] width 31 height 13
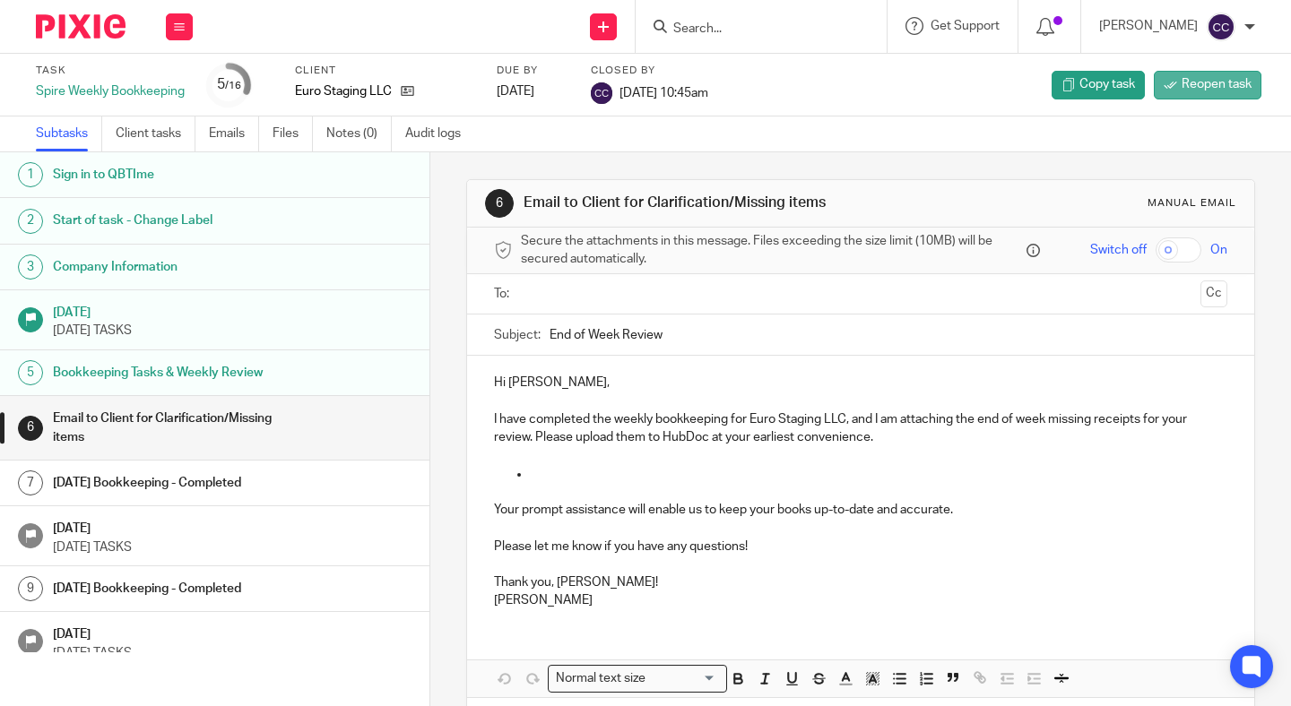
click at [1199, 79] on span "Reopen task" at bounding box center [1216, 84] width 70 height 18
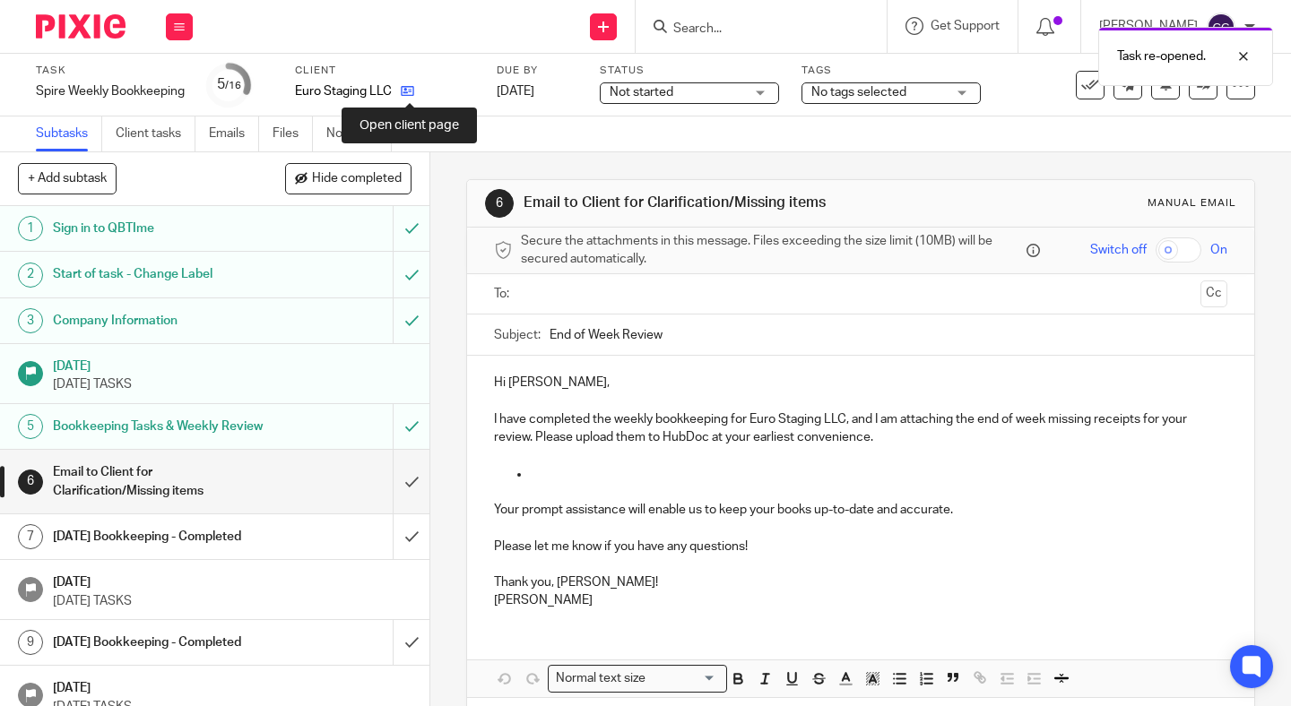
click at [406, 88] on icon at bounding box center [407, 90] width 13 height 13
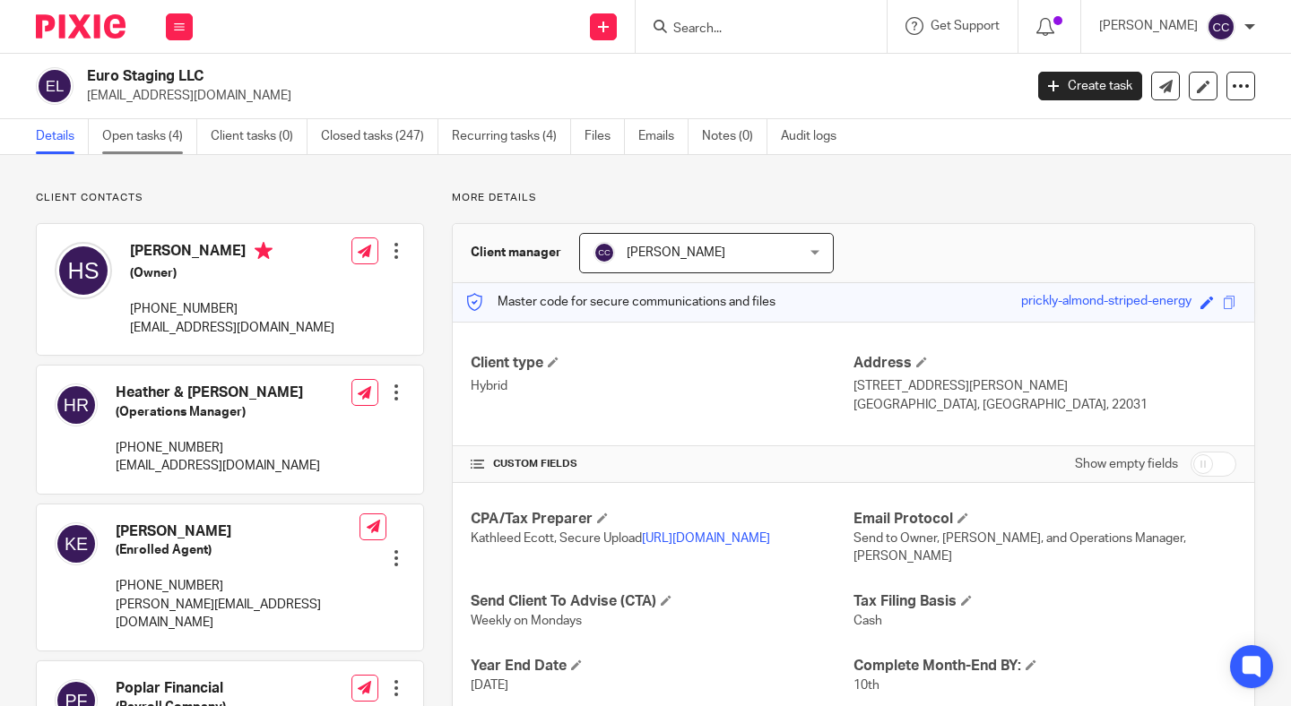
click at [158, 134] on link "Open tasks (4)" at bounding box center [149, 136] width 95 height 35
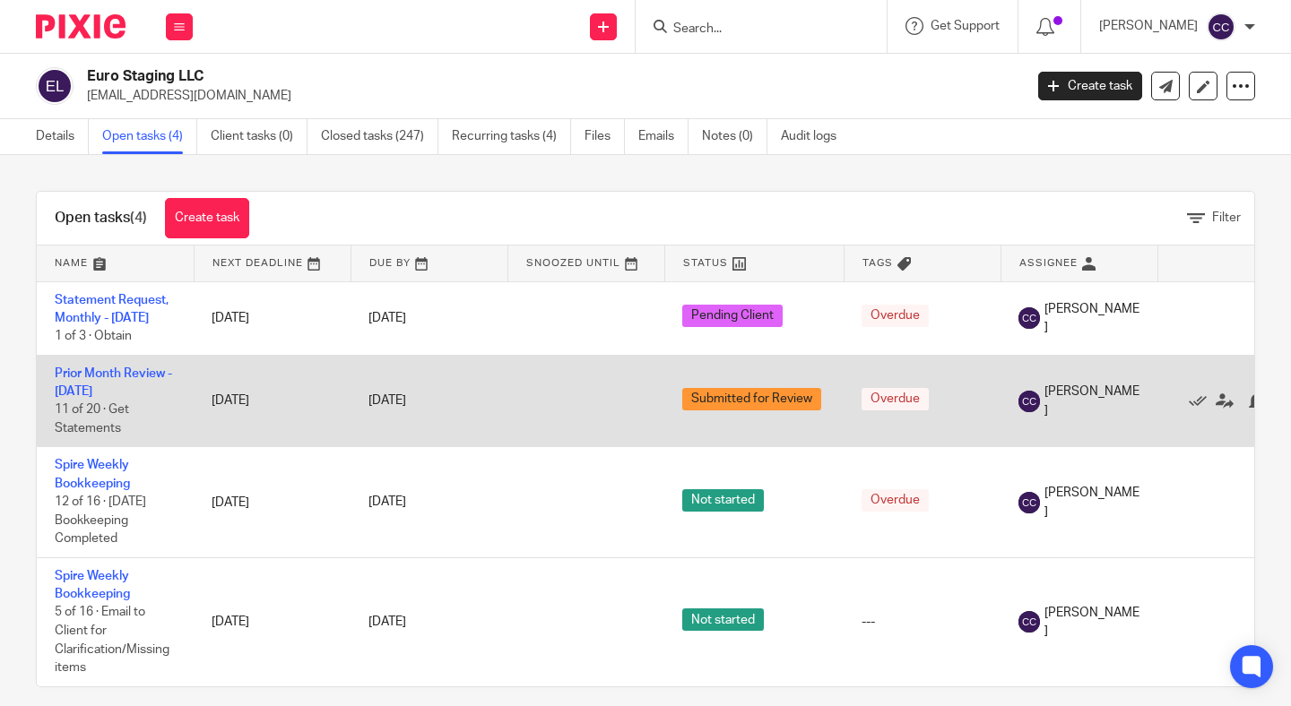
scroll to position [9, 0]
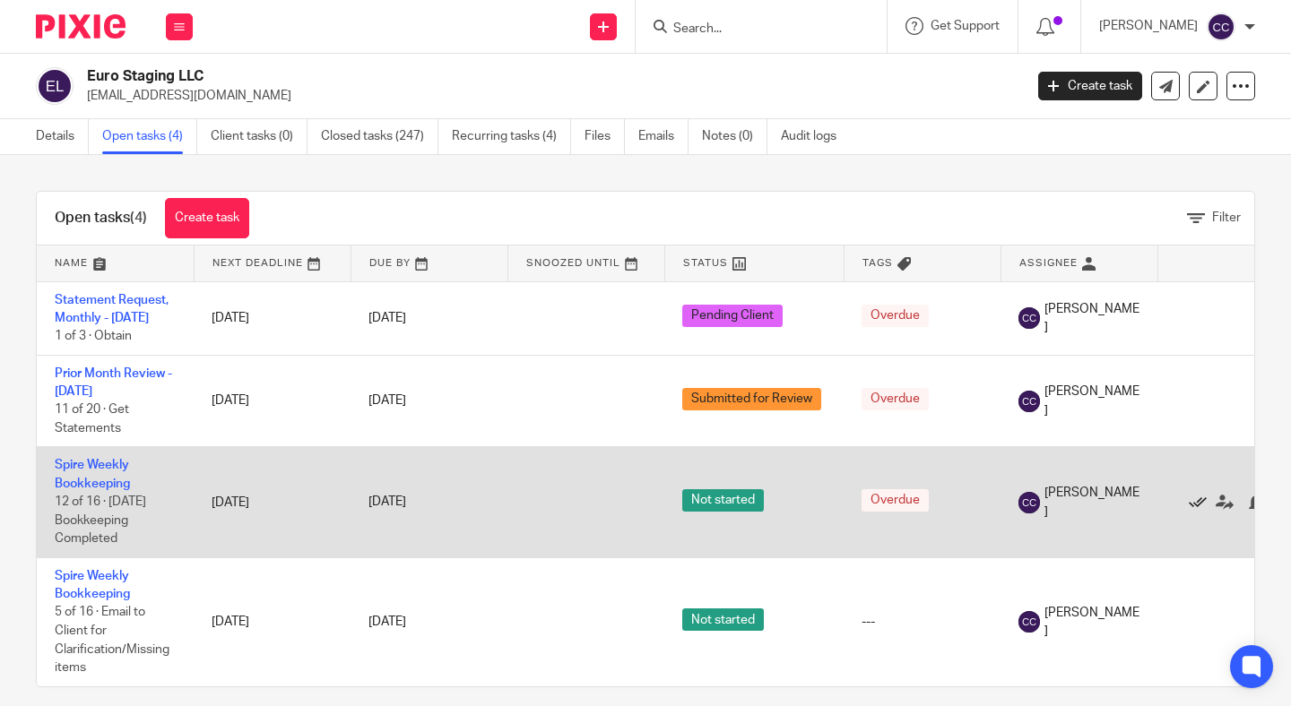
click at [1192, 512] on icon at bounding box center [1198, 503] width 18 height 18
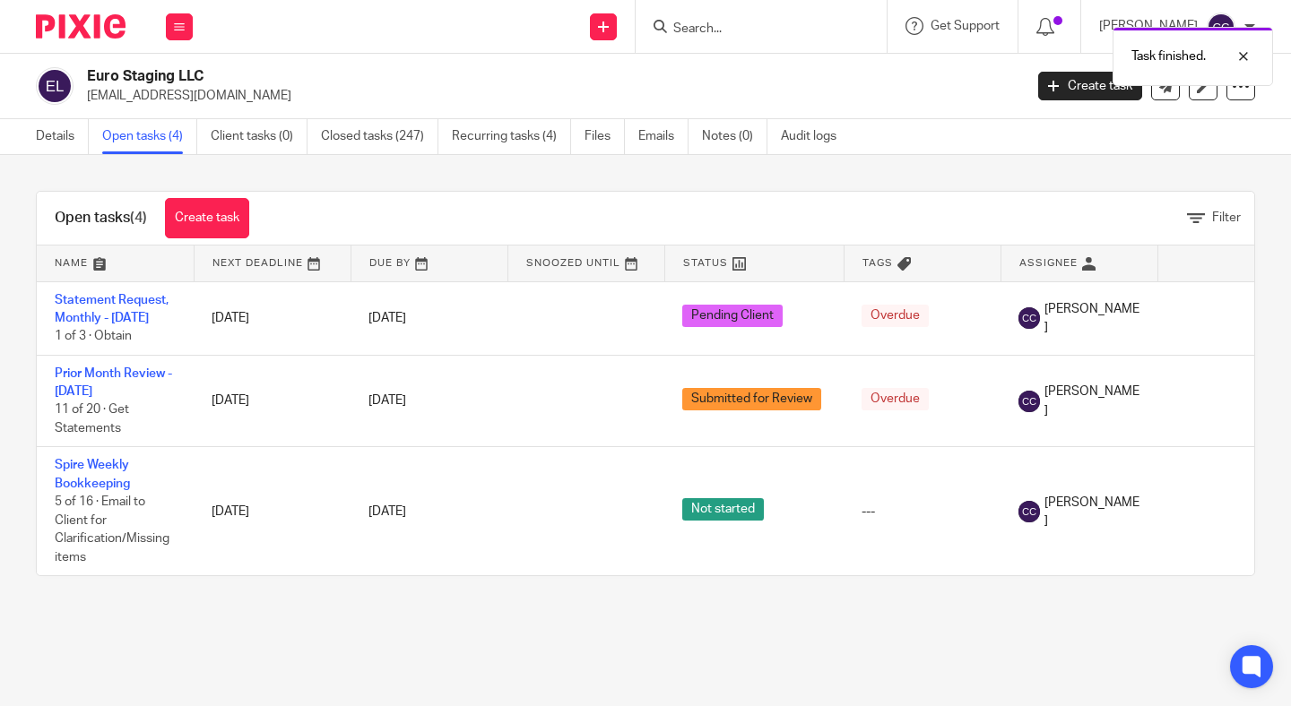
scroll to position [0, 0]
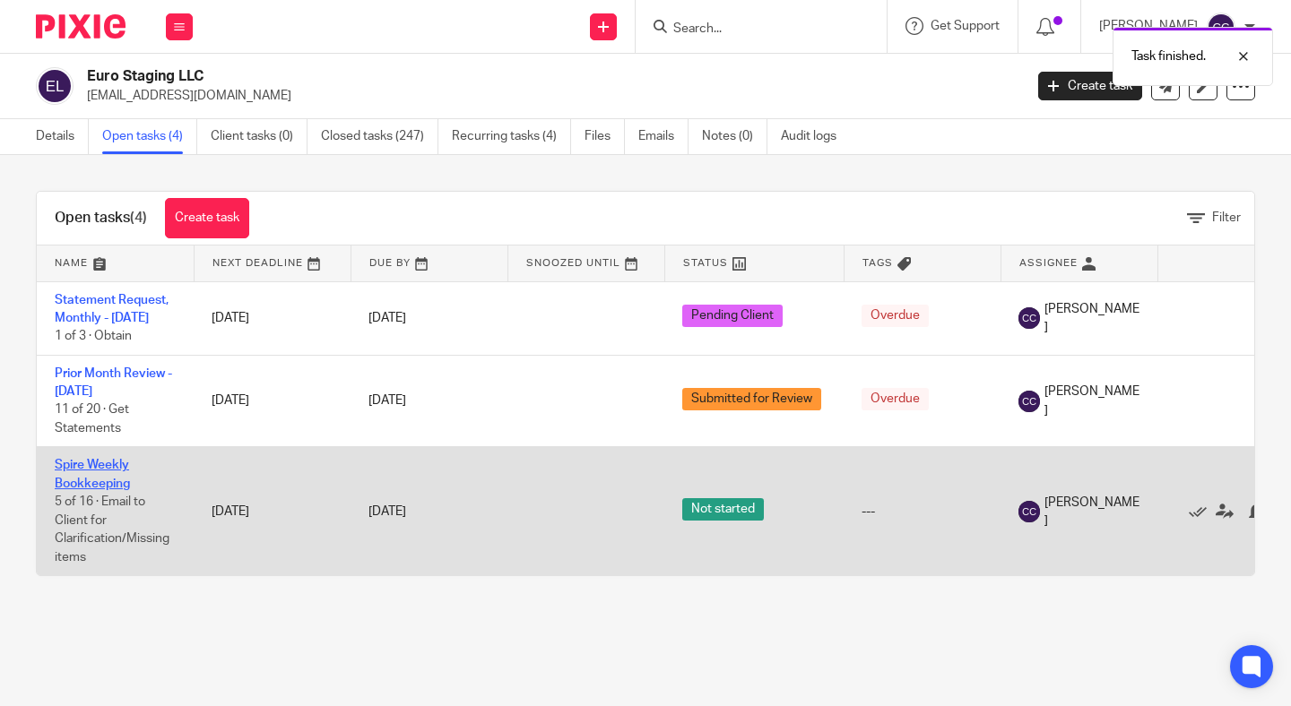
click at [104, 489] on link "Spire Weekly Bookkeeping" at bounding box center [92, 474] width 75 height 30
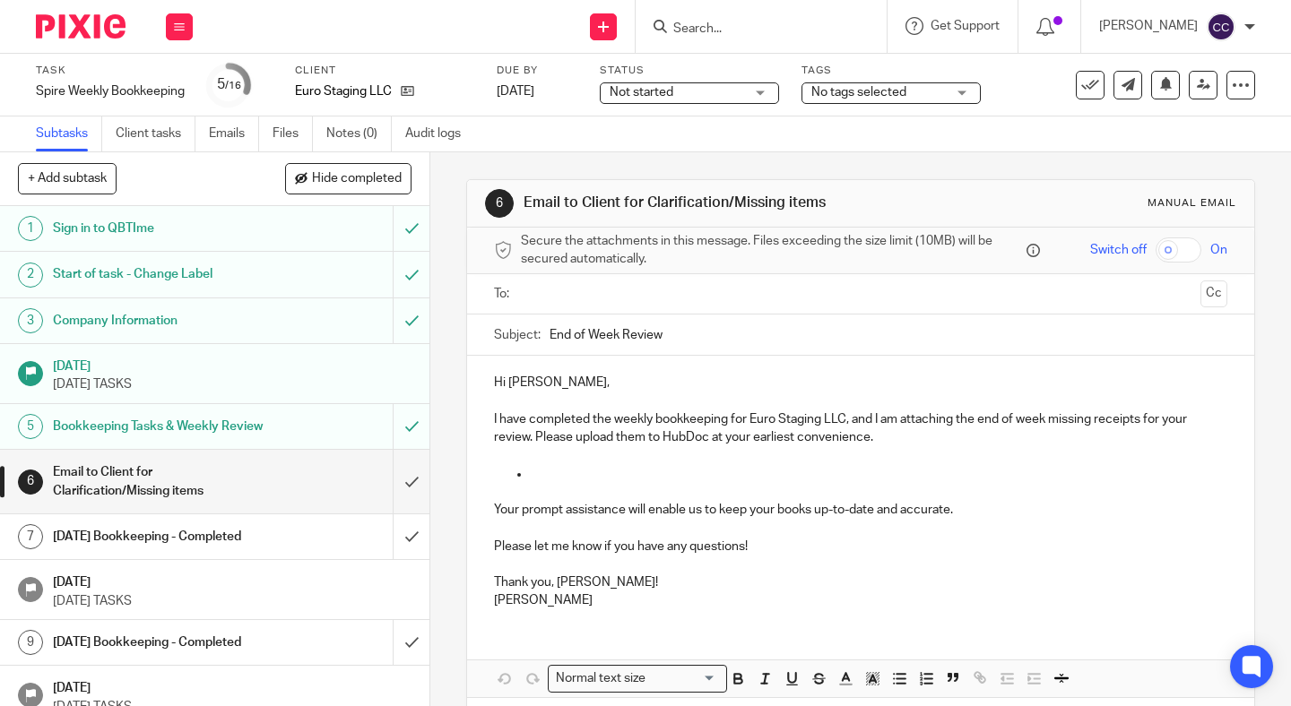
click at [534, 390] on p "Hi [PERSON_NAME]," at bounding box center [860, 383] width 733 height 18
click at [576, 477] on p at bounding box center [878, 474] width 697 height 18
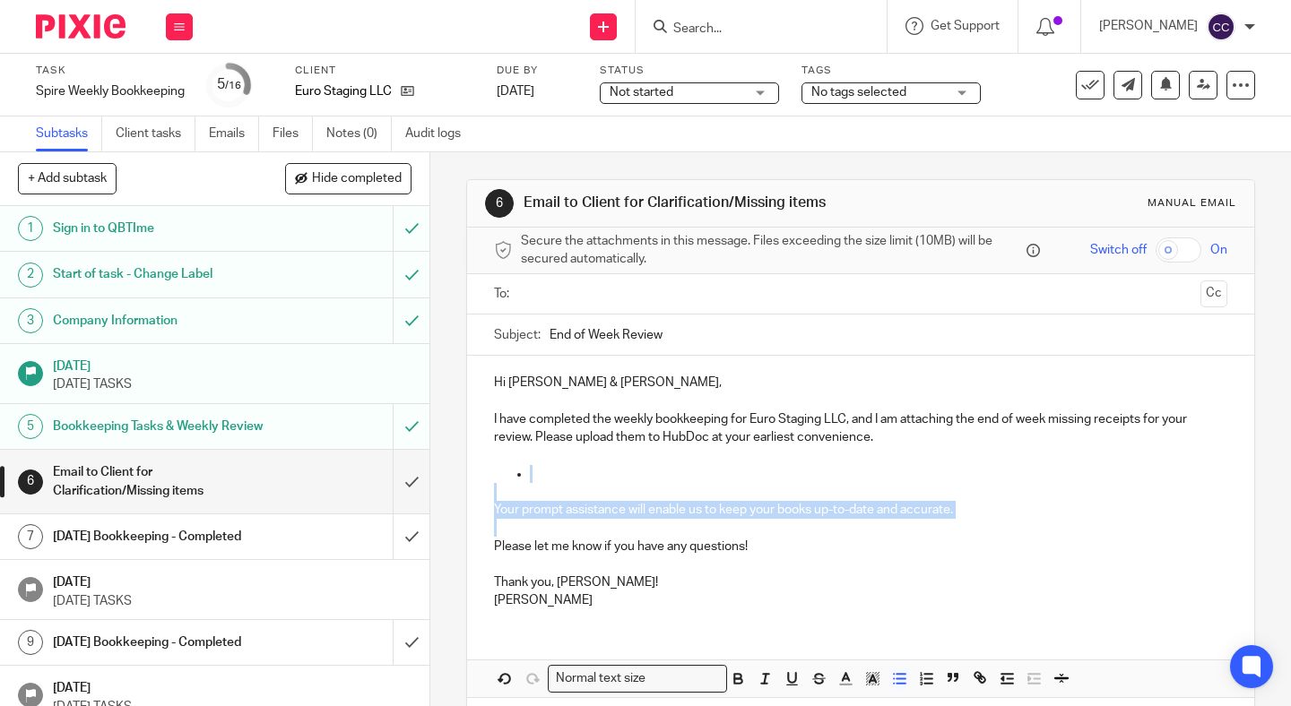
drag, startPoint x: 511, startPoint y: 470, endPoint x: 1022, endPoint y: 532, distance: 514.7
click at [1022, 532] on div "Hi [PERSON_NAME] & [PERSON_NAME], I have completed the weekly bookkeeping for E…" at bounding box center [860, 489] width 787 height 267
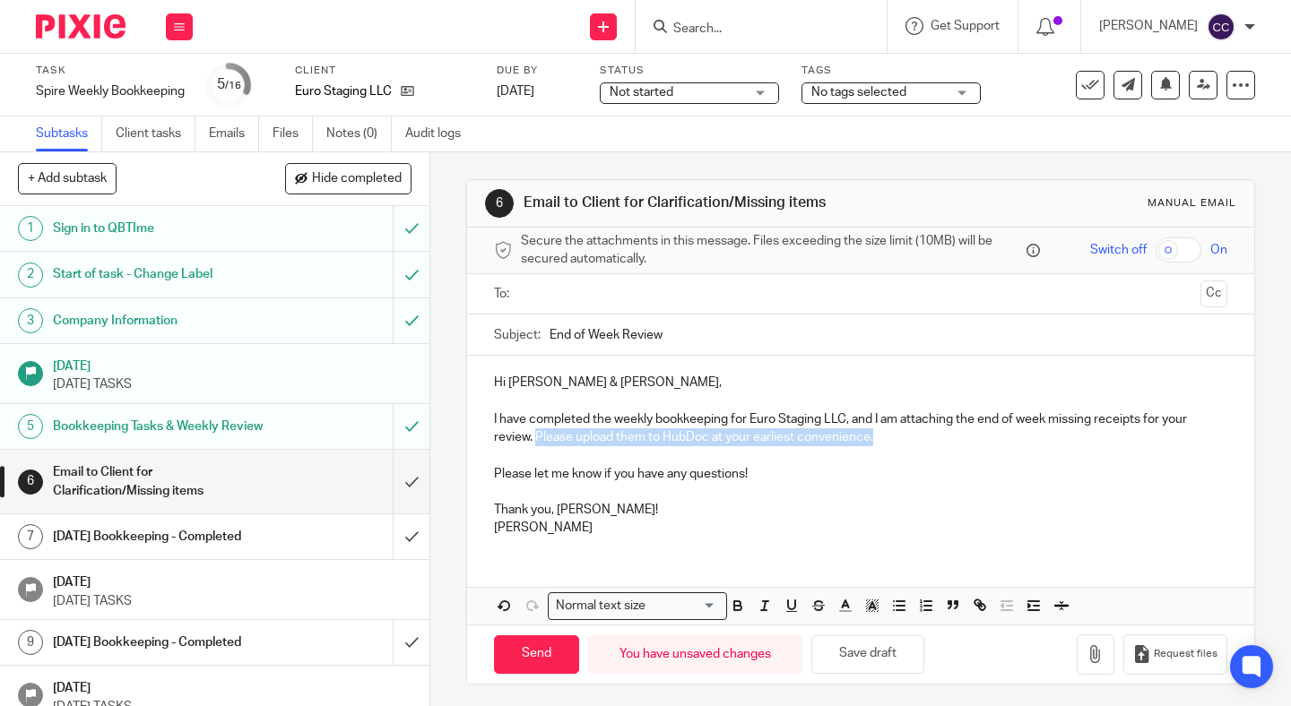
drag, startPoint x: 534, startPoint y: 434, endPoint x: 913, endPoint y: 437, distance: 379.2
click at [913, 437] on p "I have completed the weekly bookkeeping for Euro Staging LLC, and I am attachin…" at bounding box center [860, 419] width 733 height 55
click at [1101, 665] on button "button" at bounding box center [1096, 655] width 38 height 40
click at [982, 609] on icon "button" at bounding box center [980, 605] width 16 height 16
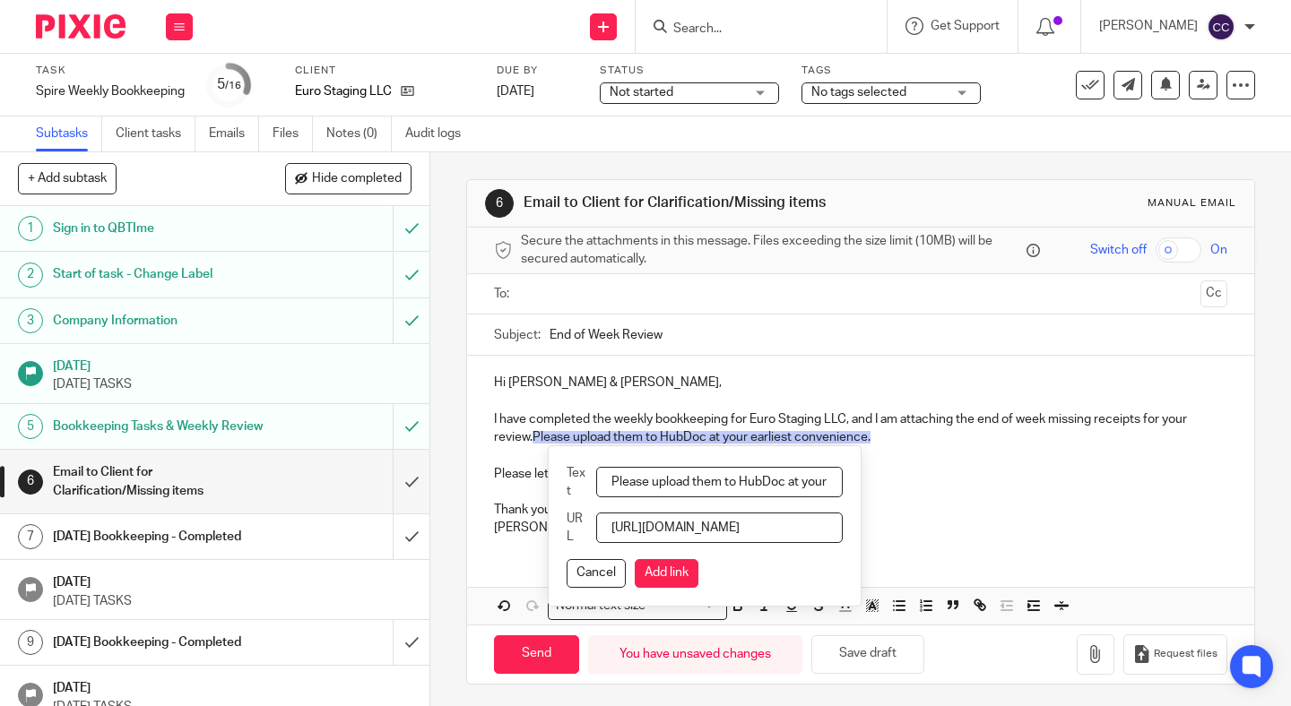
scroll to position [0, 441]
type input "https://docs.google.com/spreadsheets/d/1agZPM9TiXOoQX8-m6fooByUSAiM8K3yvvjCJwCZ…"
click at [678, 572] on button "Add link" at bounding box center [667, 573] width 64 height 29
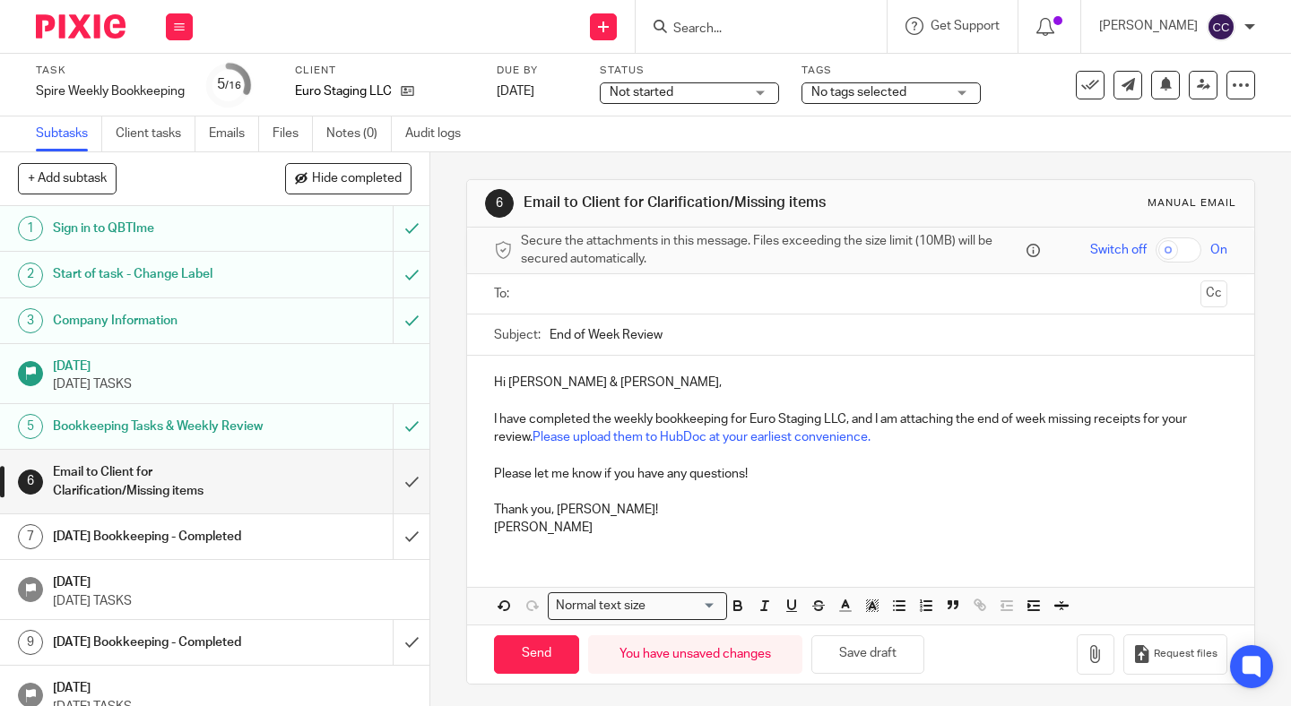
click at [689, 342] on input "End of Week Review" at bounding box center [888, 335] width 678 height 40
type input "End of Week Review - Euro"
click at [885, 657] on button "Save draft" at bounding box center [867, 655] width 113 height 39
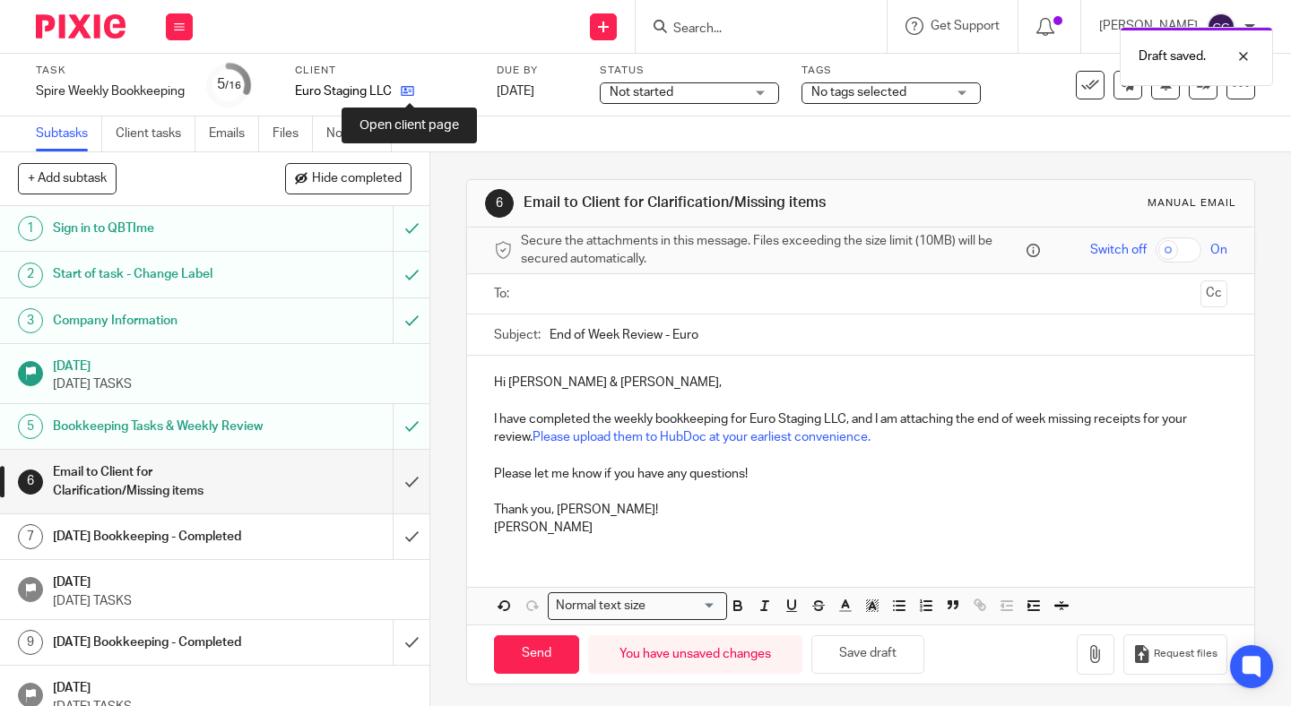
click at [405, 91] on icon at bounding box center [407, 90] width 13 height 13
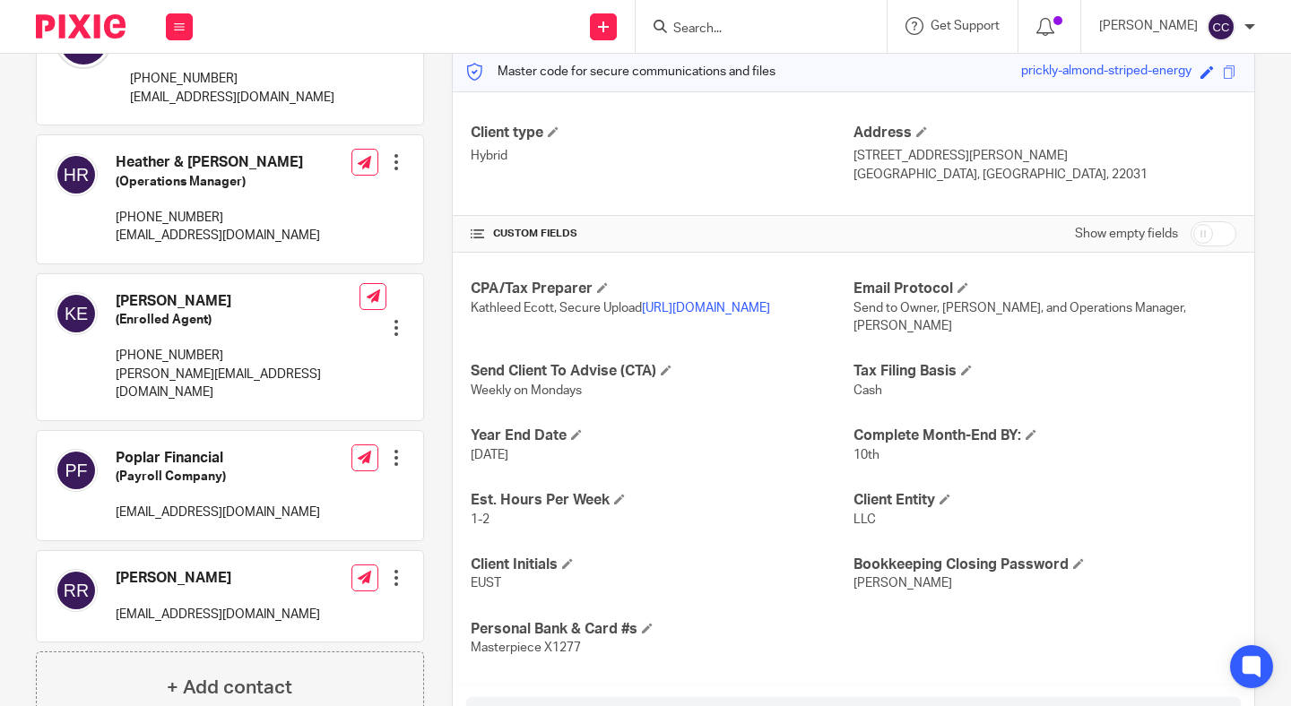
scroll to position [237, 0]
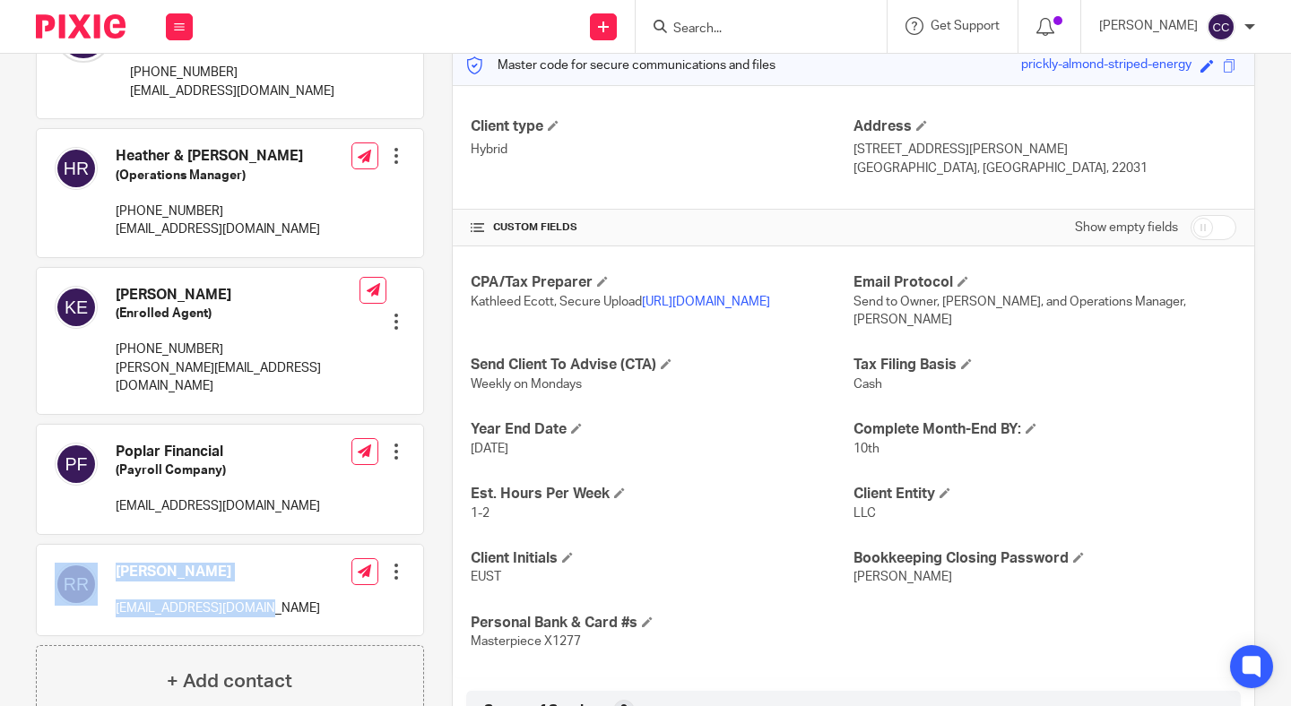
drag, startPoint x: 264, startPoint y: 598, endPoint x: 106, endPoint y: 597, distance: 158.7
click at [106, 597] on div "[PERSON_NAME] [EMAIL_ADDRESS][DOMAIN_NAME] Edit contact Create client from cont…" at bounding box center [230, 590] width 386 height 91
click at [106, 597] on div "[PERSON_NAME] [EMAIL_ADDRESS][DOMAIN_NAME]" at bounding box center [187, 591] width 265 height 74
drag, startPoint x: 112, startPoint y: 593, endPoint x: 284, endPoint y: 593, distance: 172.1
click at [284, 593] on div "[PERSON_NAME] [EMAIL_ADDRESS][DOMAIN_NAME] Edit contact Create client from cont…" at bounding box center [230, 590] width 386 height 91
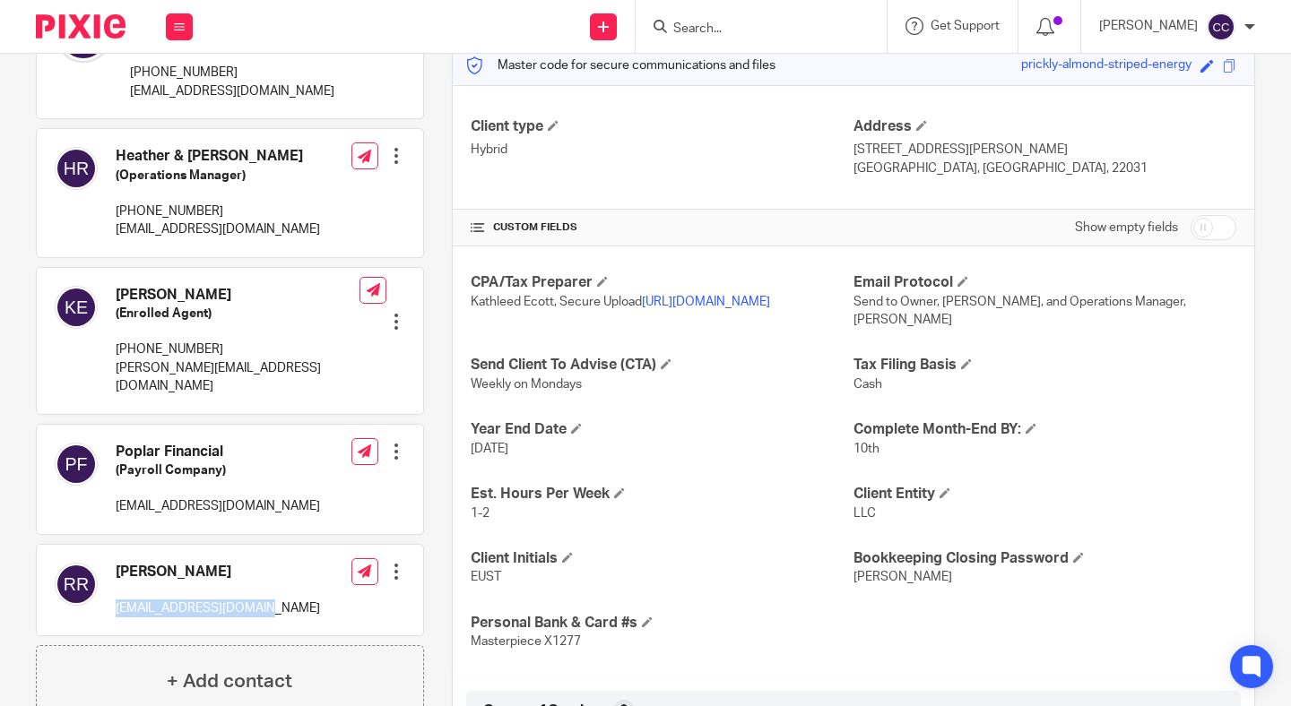
copy p "[EMAIL_ADDRESS][DOMAIN_NAME]"
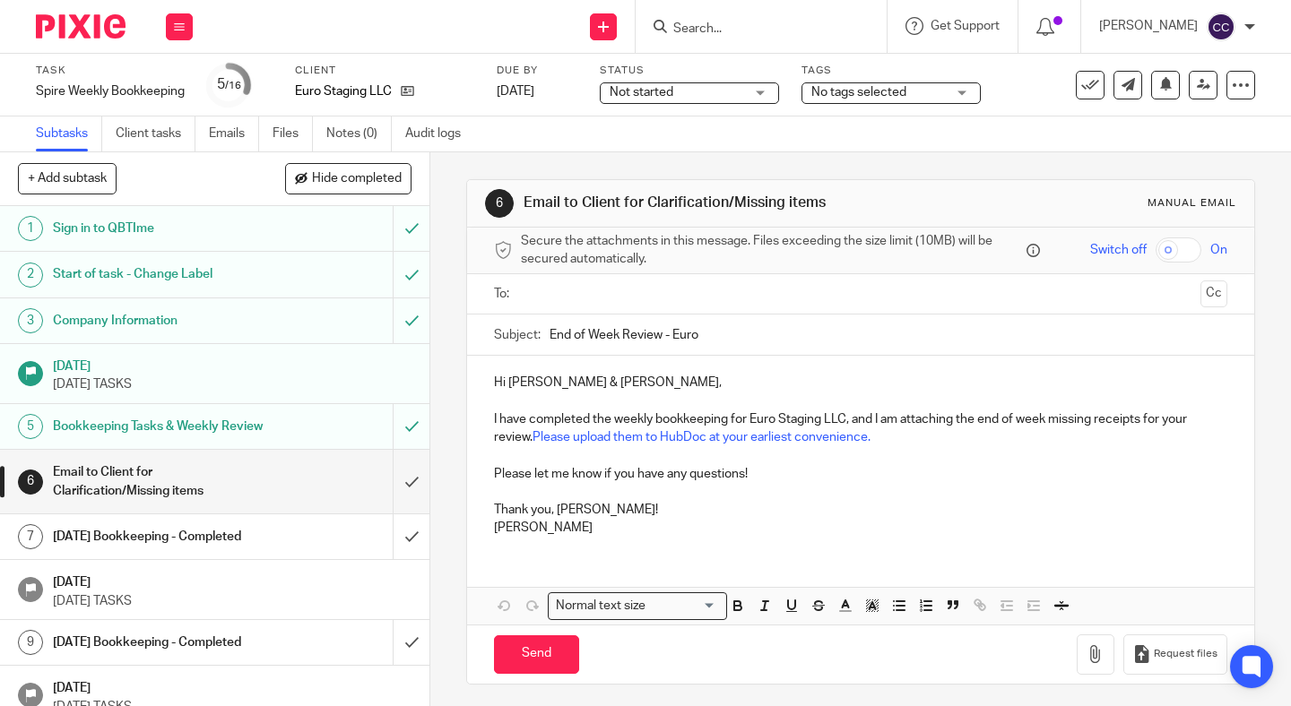
scroll to position [5, 0]
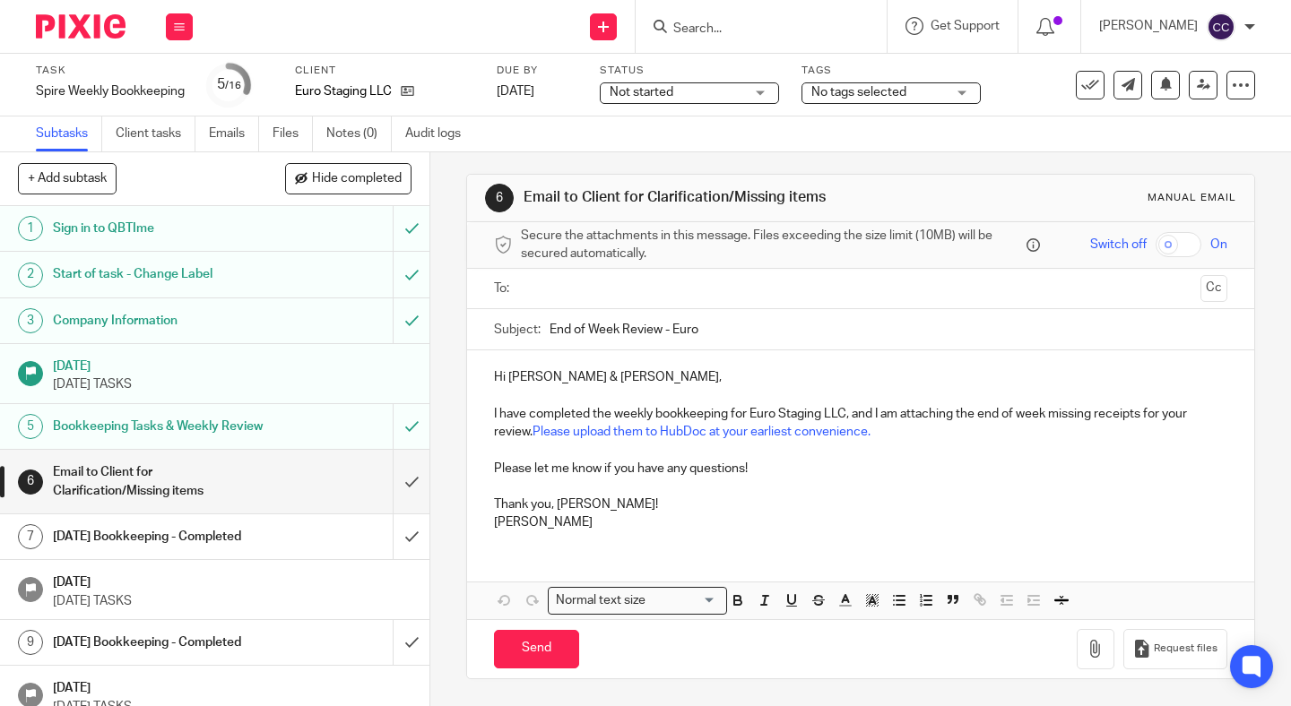
click at [577, 289] on input "text" at bounding box center [860, 289] width 666 height 21
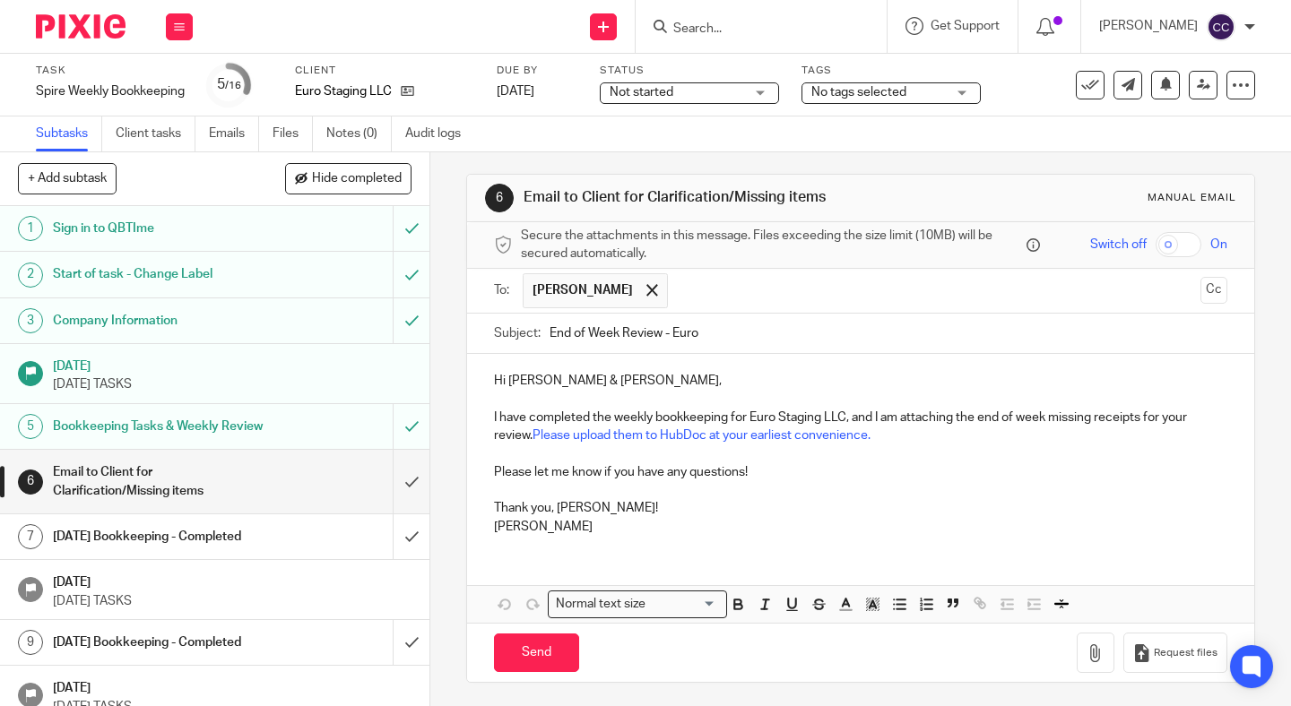
click at [677, 301] on input "text" at bounding box center [934, 290] width 515 height 35
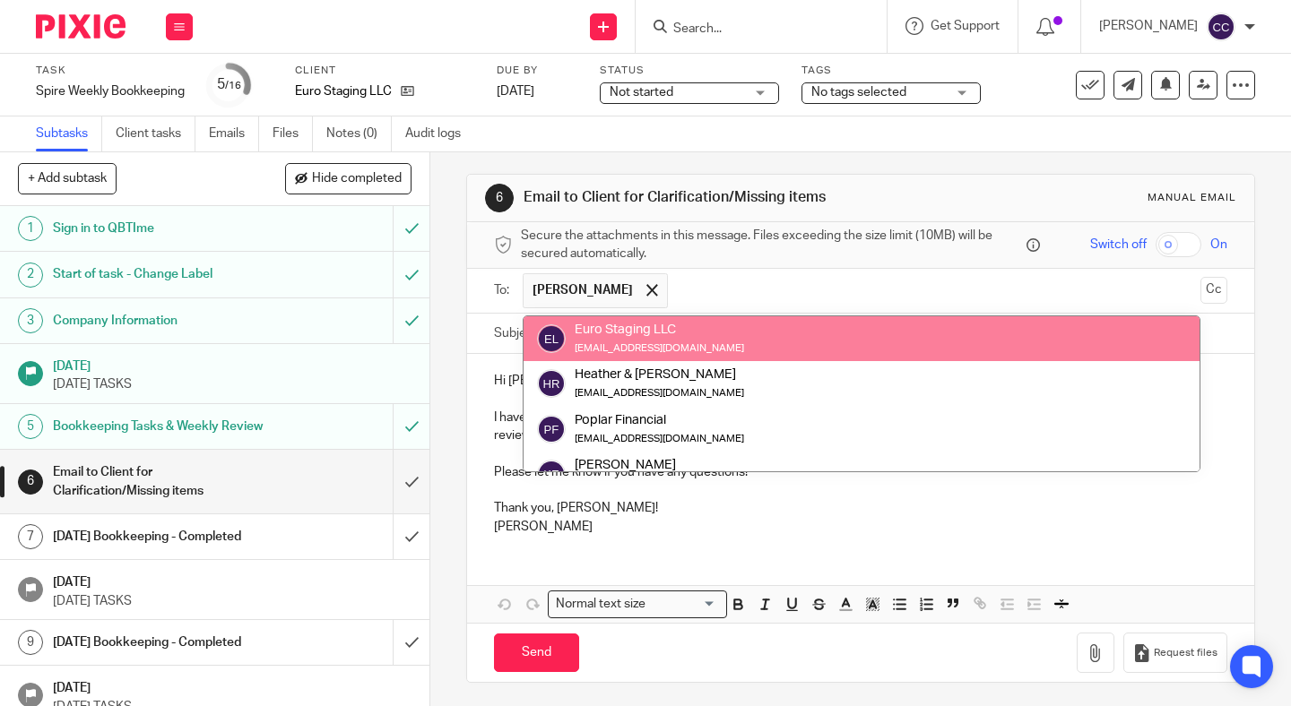
click at [682, 345] on small "hana@eurostaging.com" at bounding box center [659, 348] width 169 height 10
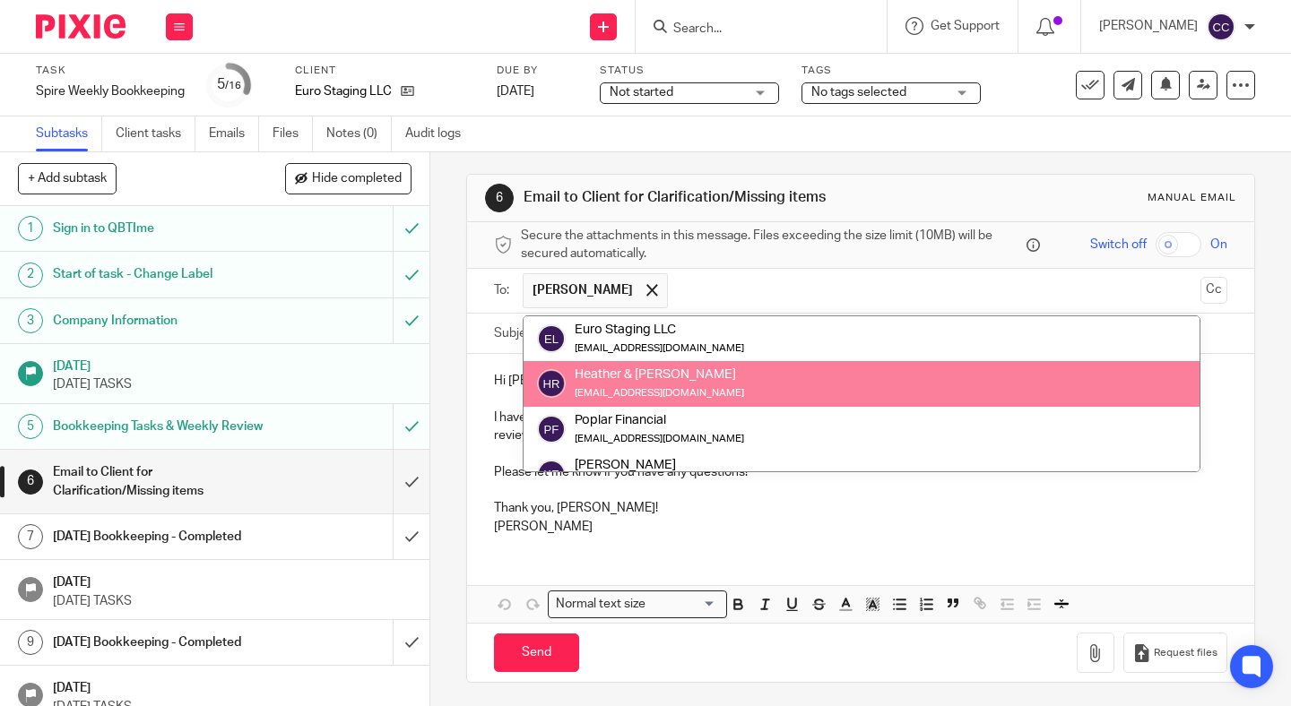
click at [679, 384] on div "team@eurostaging.com" at bounding box center [659, 393] width 169 height 18
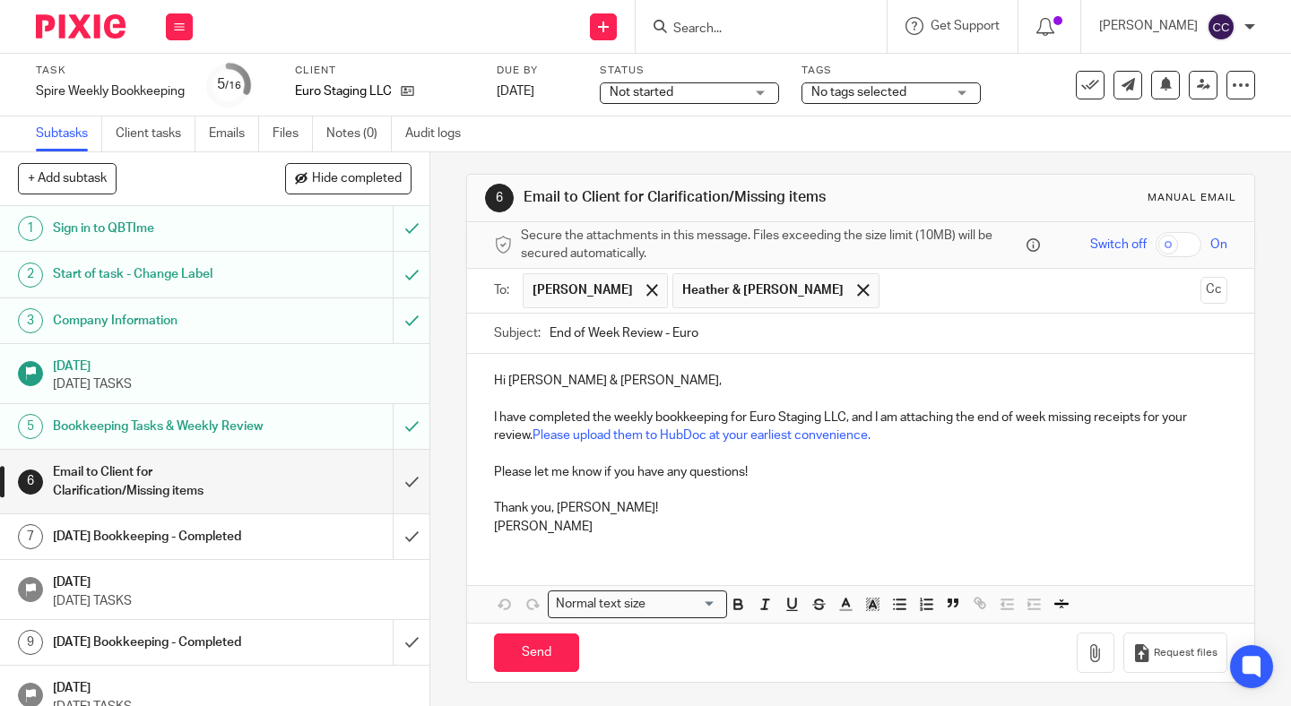
scroll to position [8, 0]
click at [848, 522] on p "Caroline" at bounding box center [860, 524] width 733 height 18
click at [513, 657] on input "Send" at bounding box center [536, 650] width 85 height 39
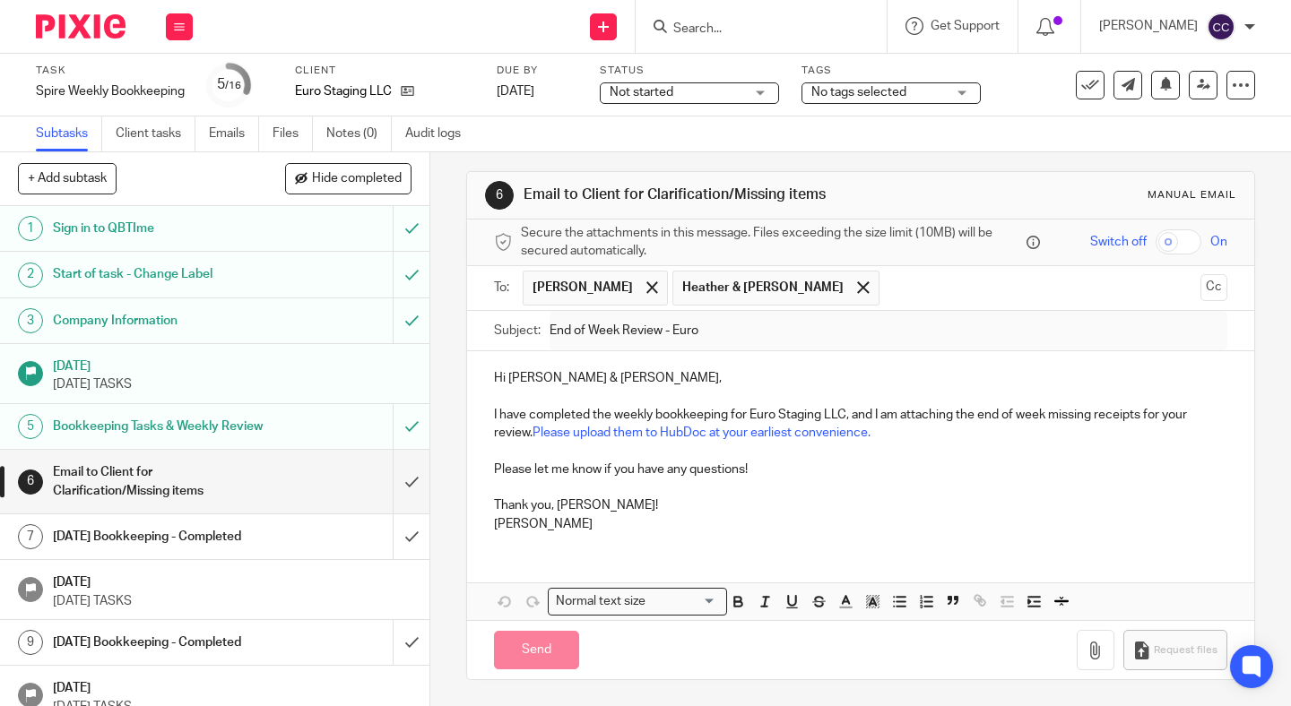
type input "Sent"
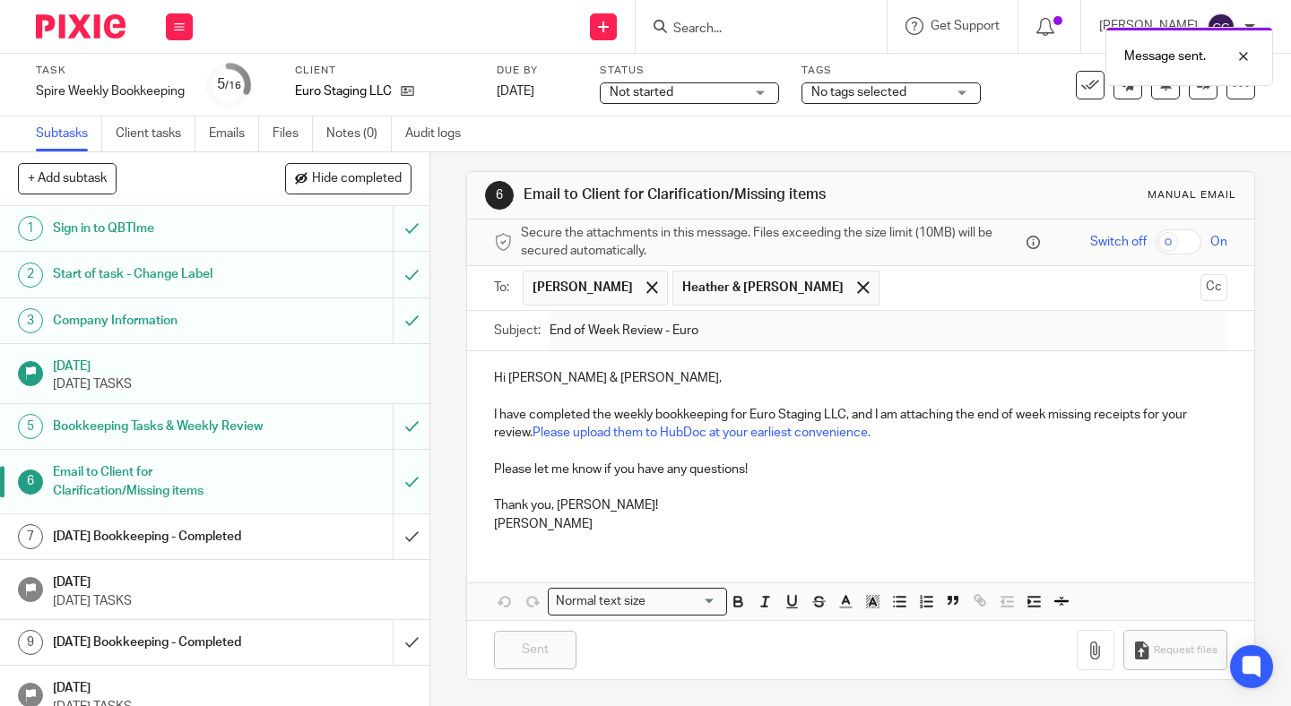
click at [636, 88] on span "Not started" at bounding box center [642, 92] width 64 height 13
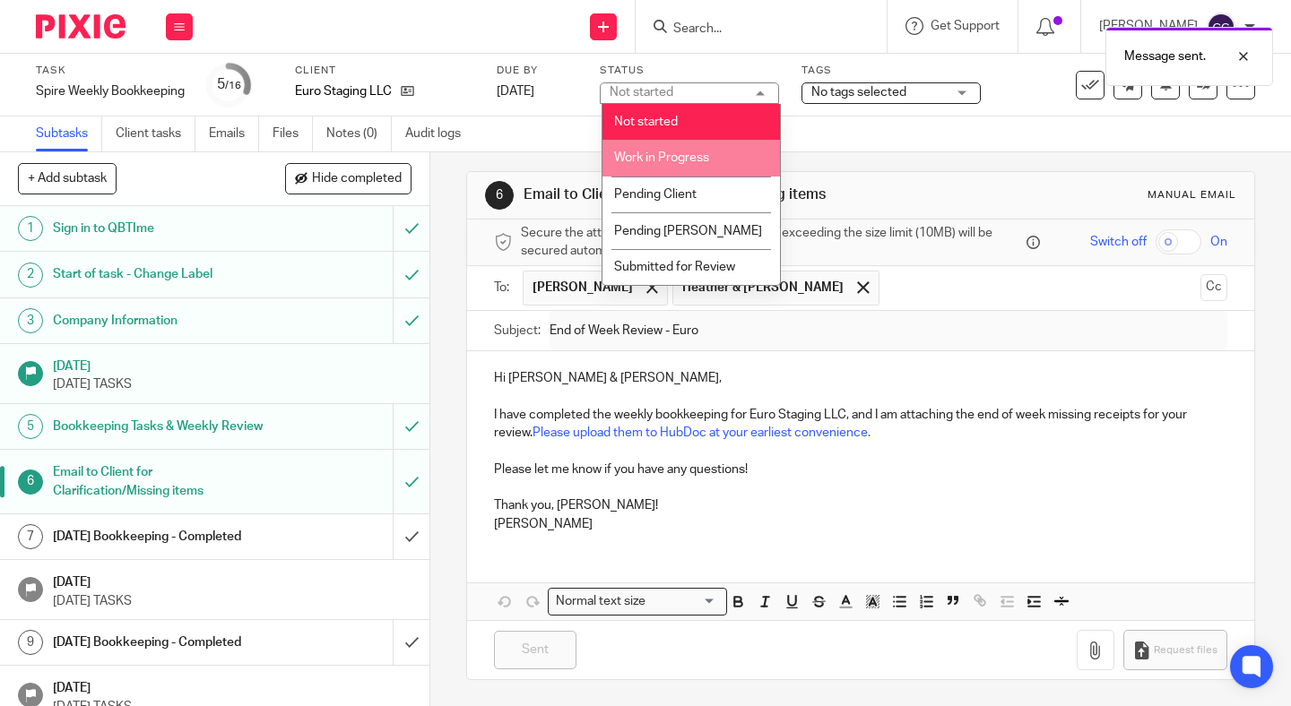
click at [670, 164] on span "Work in Progress" at bounding box center [661, 157] width 95 height 13
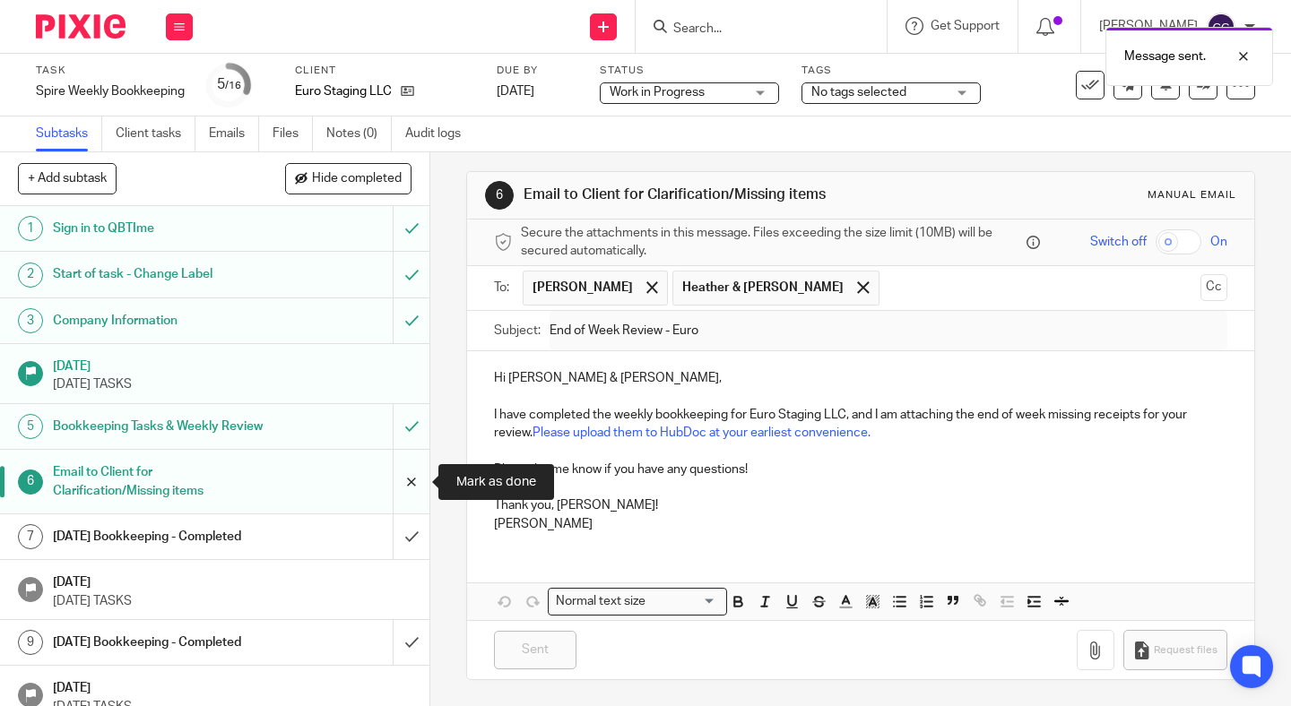
click at [408, 504] on input "submit" at bounding box center [214, 482] width 429 height 64
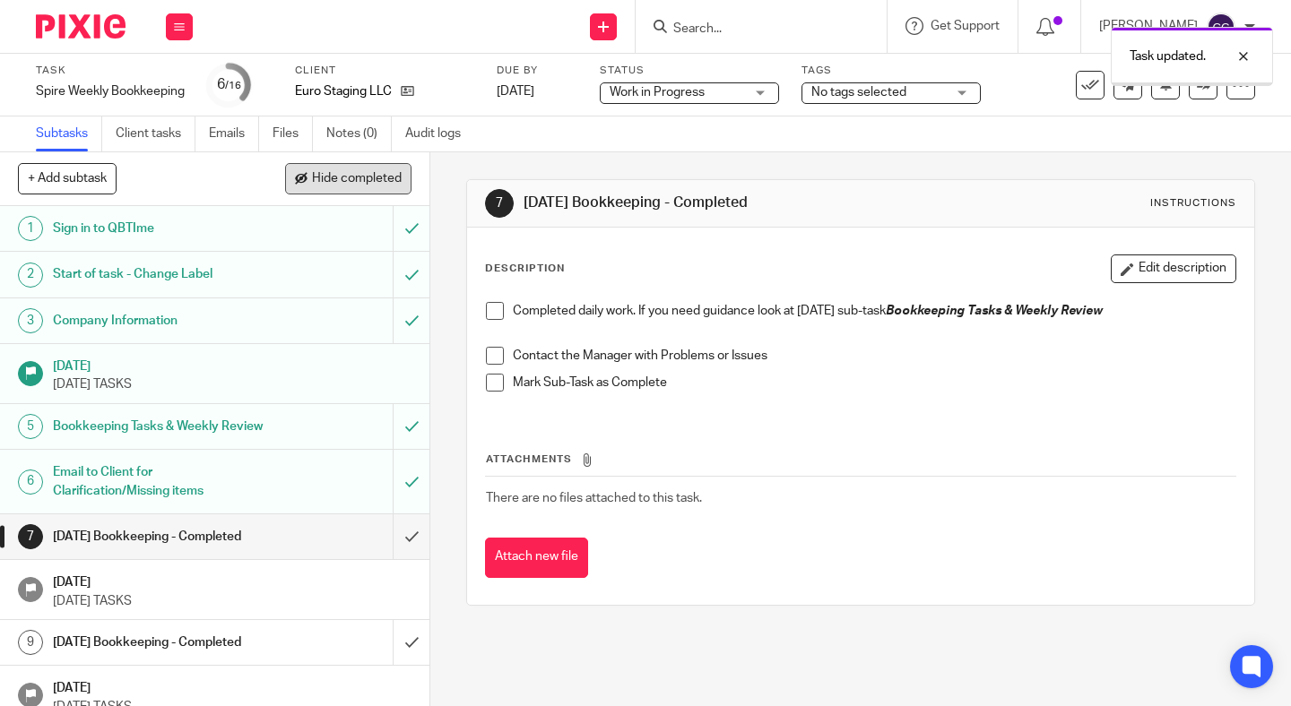
click at [383, 174] on span "Hide completed" at bounding box center [357, 179] width 90 height 14
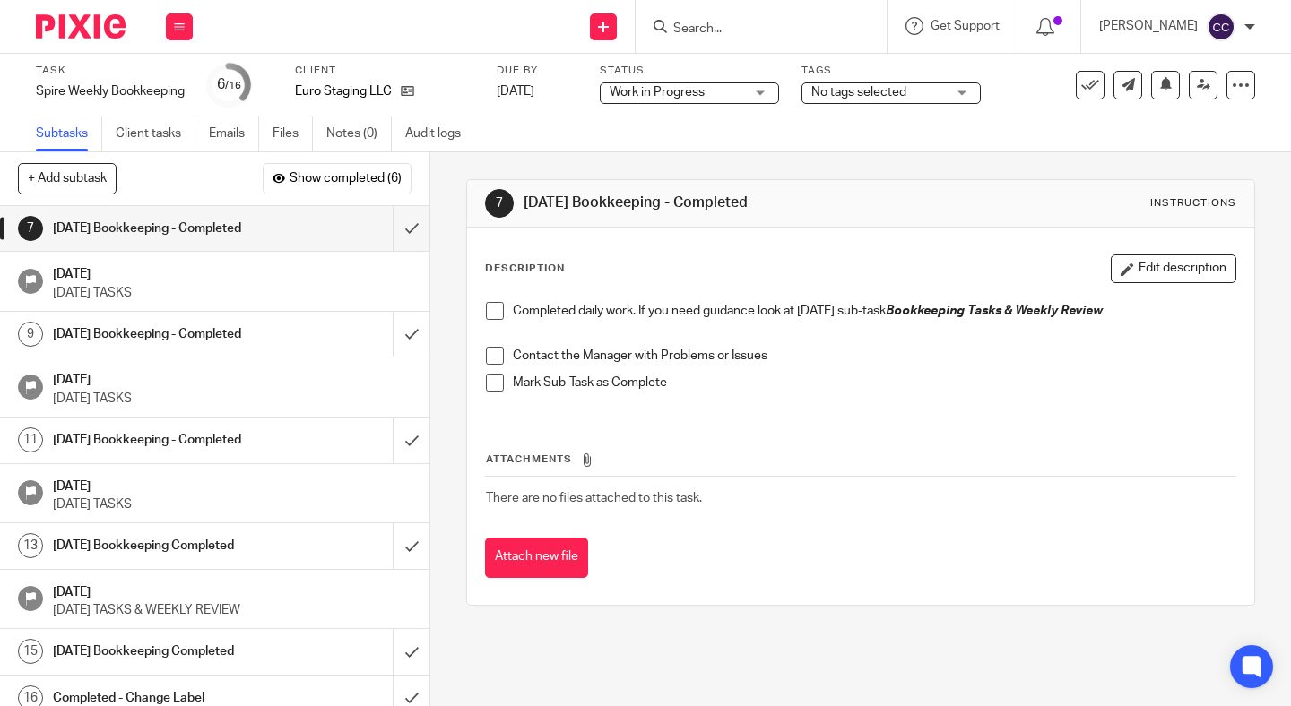
click at [492, 316] on span at bounding box center [495, 311] width 18 height 18
click at [492, 355] on span at bounding box center [495, 356] width 18 height 18
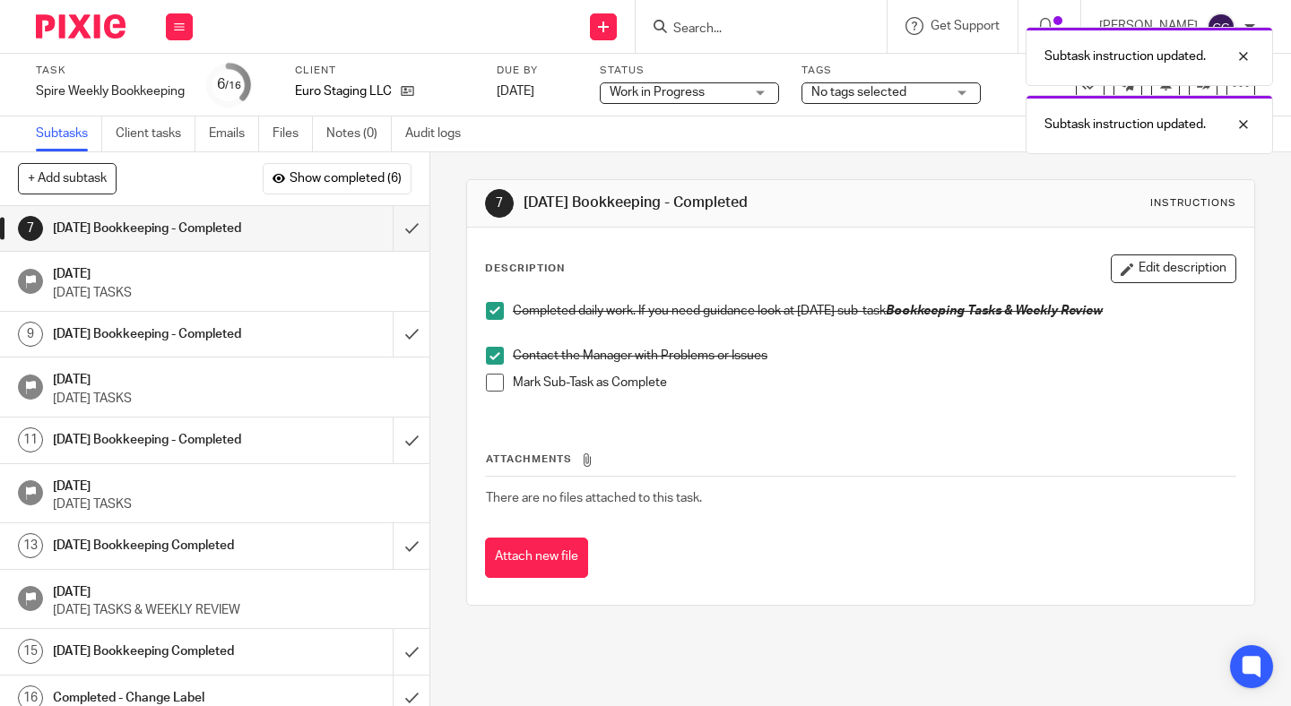
click at [494, 386] on span at bounding box center [495, 383] width 18 height 18
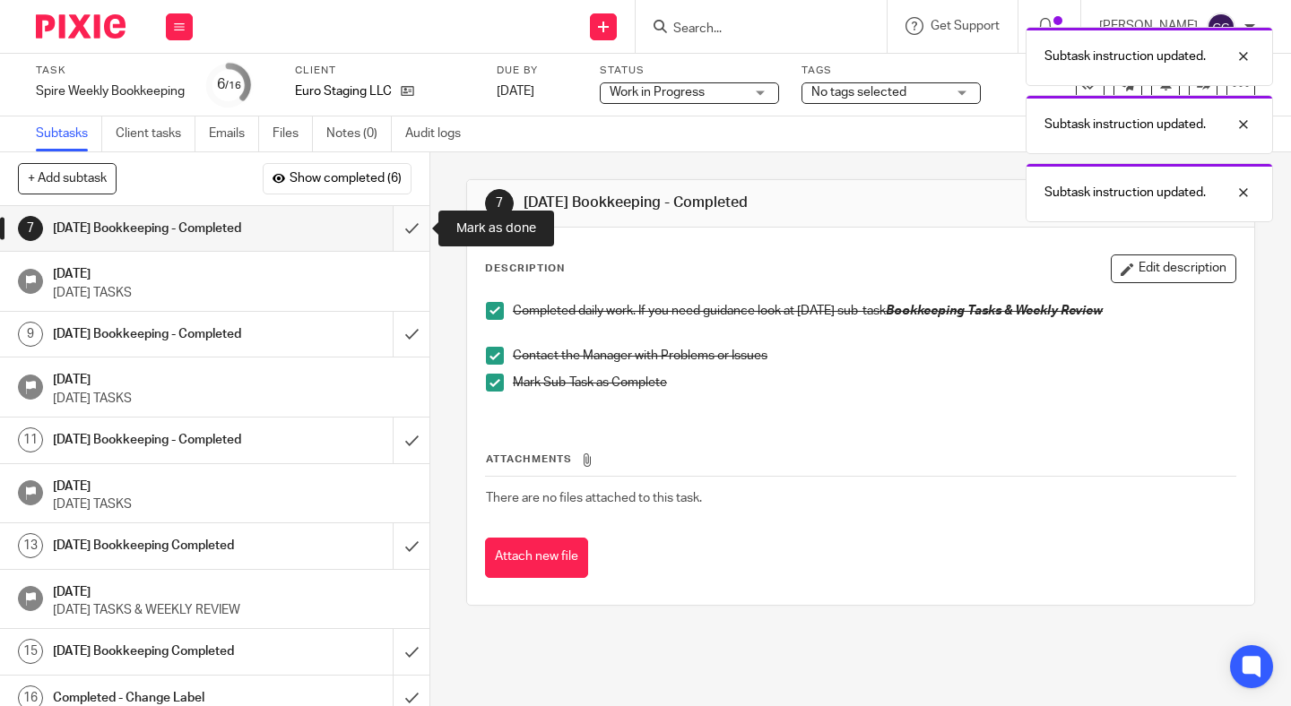
click at [411, 207] on input "submit" at bounding box center [214, 228] width 429 height 45
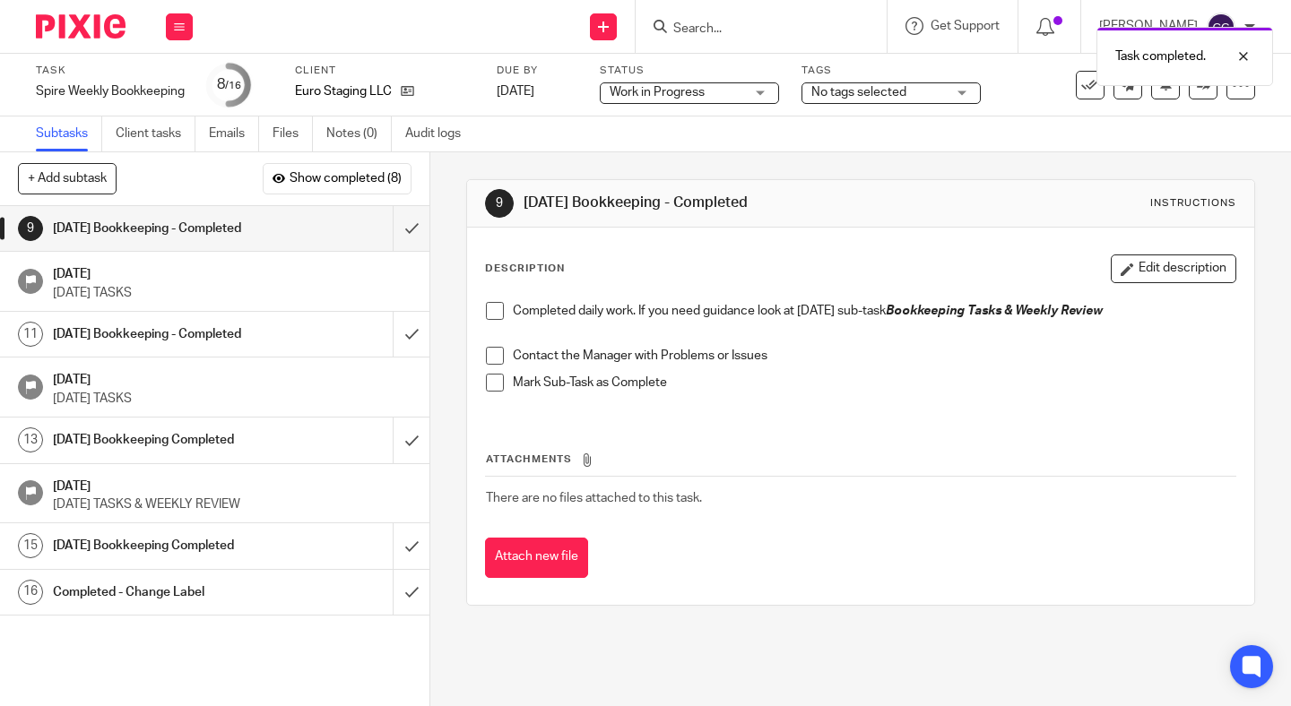
click at [408, 94] on icon at bounding box center [407, 90] width 13 height 13
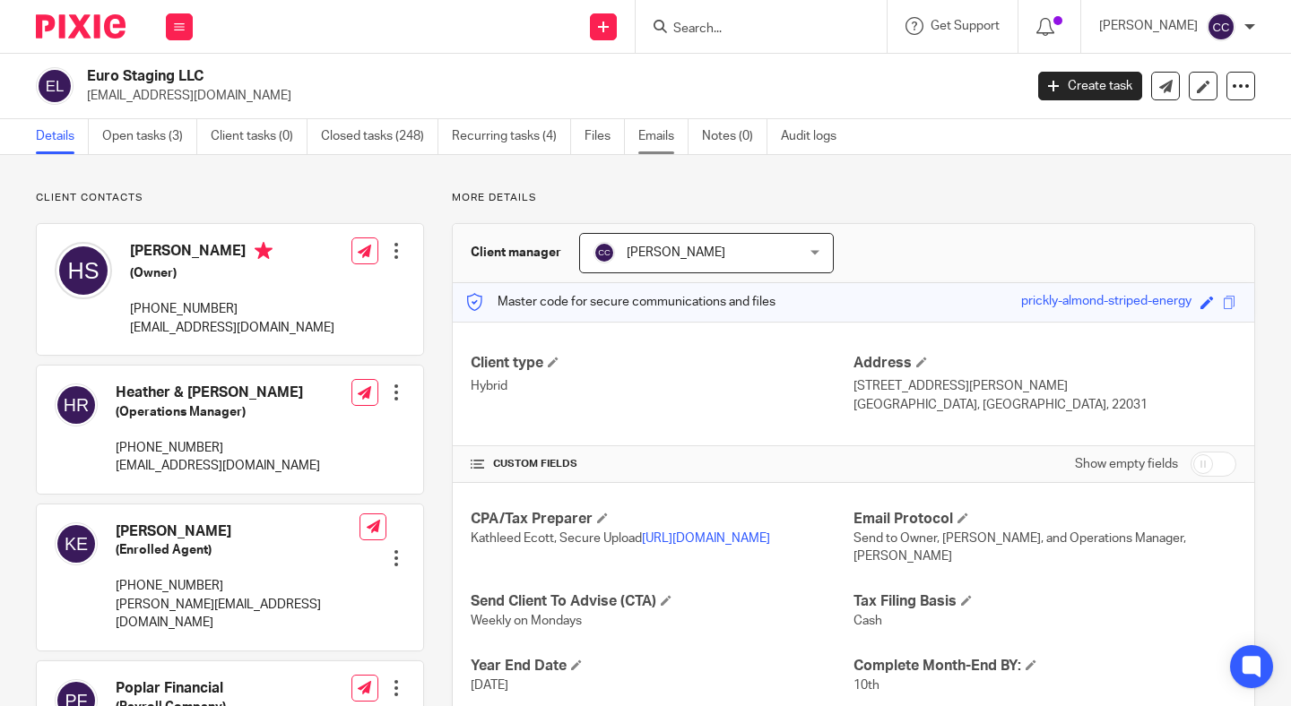
click at [651, 143] on link "Emails" at bounding box center [663, 136] width 50 height 35
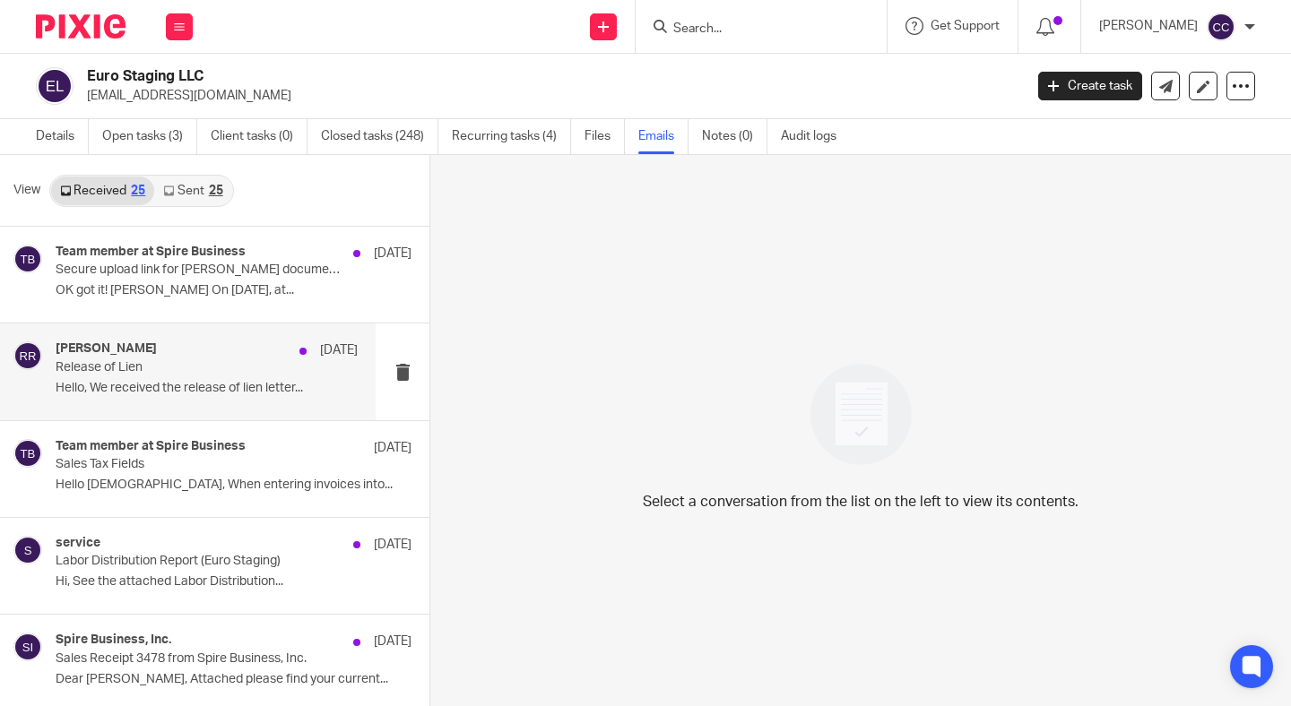
click at [222, 356] on div "Roseanne Rubin Sep 9" at bounding box center [207, 351] width 302 height 18
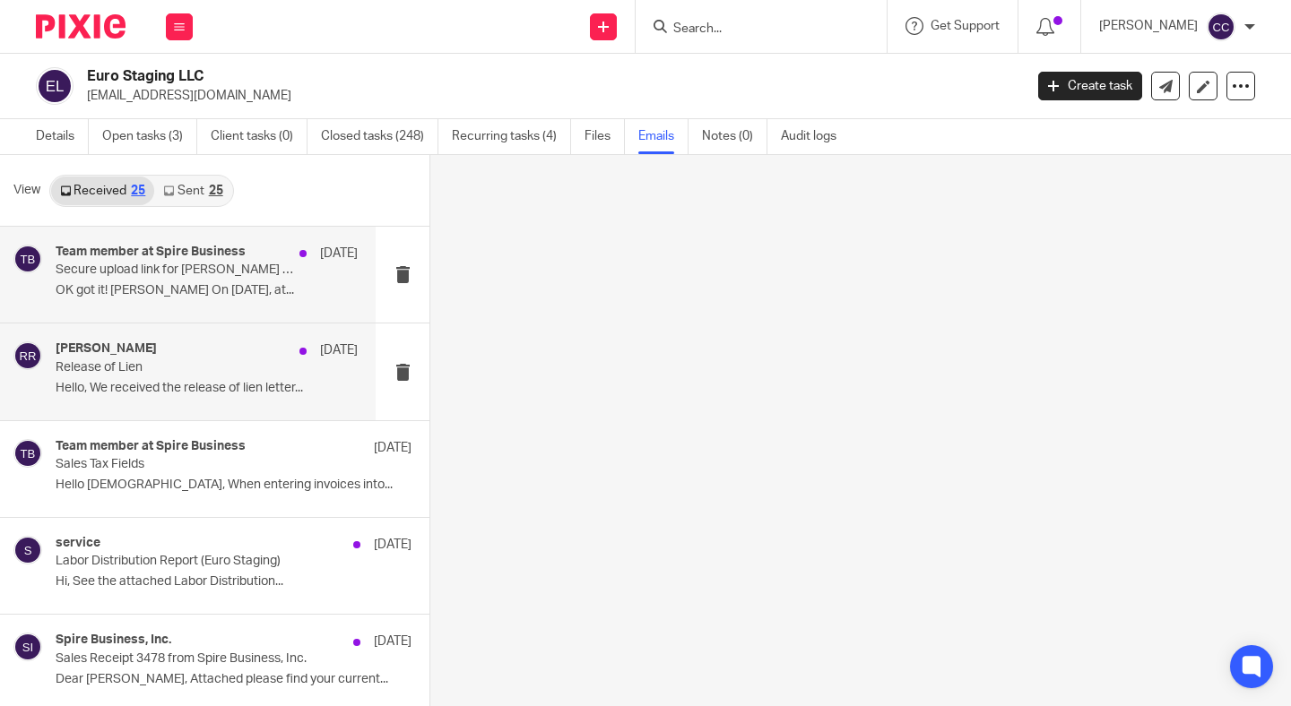
click at [223, 269] on p "Secure upload link for Borino documents" at bounding box center [177, 270] width 242 height 15
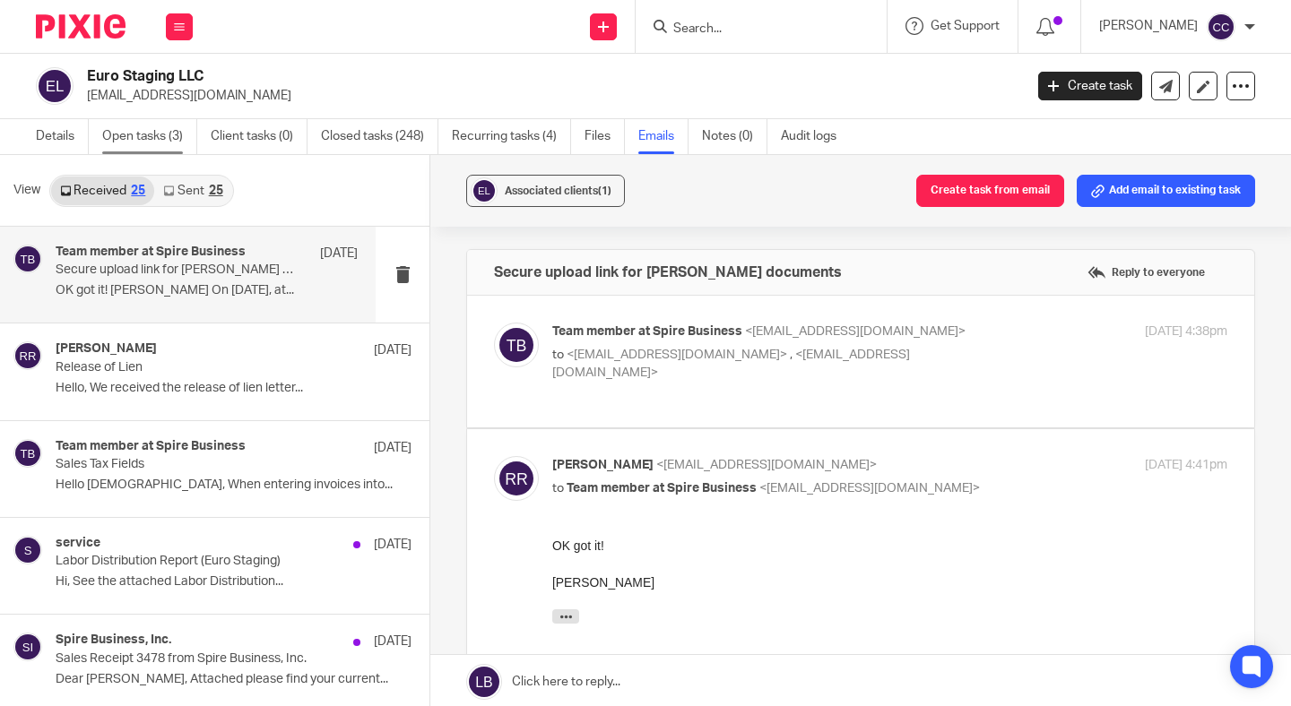
click at [143, 133] on link "Open tasks (3)" at bounding box center [149, 136] width 95 height 35
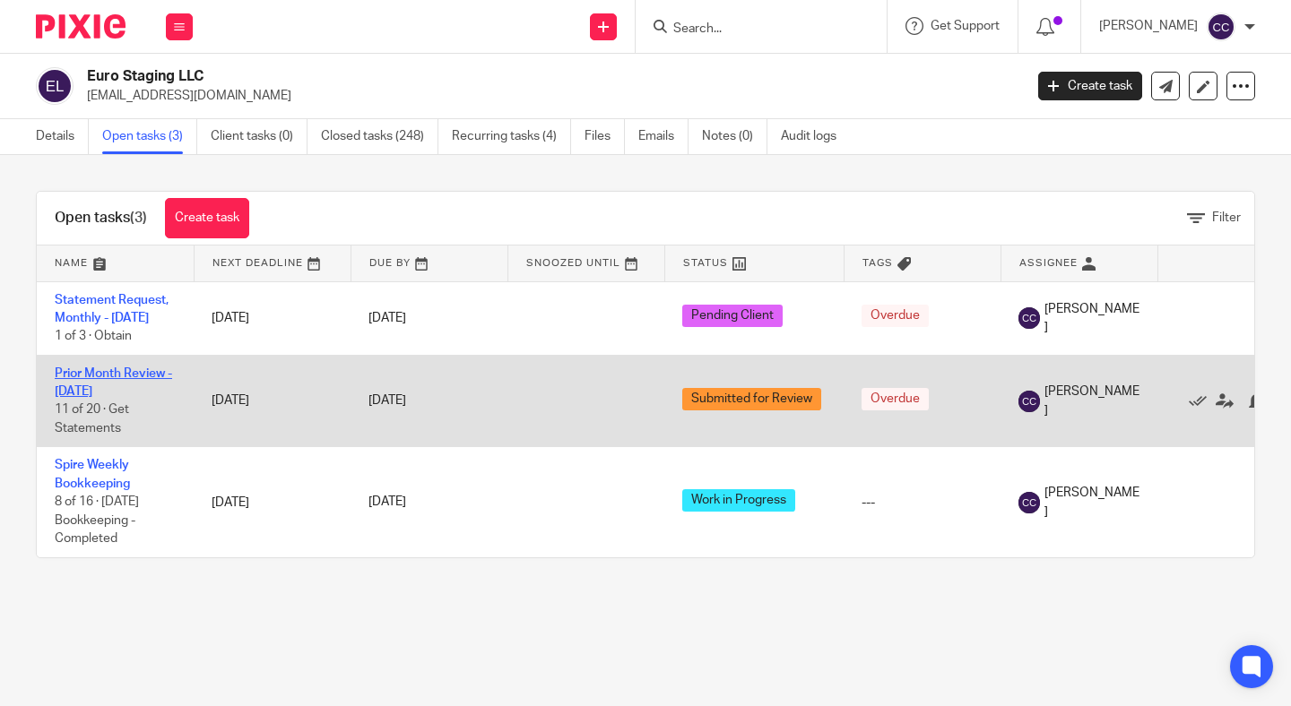
click at [100, 386] on link "Prior Month Review - [DATE]" at bounding box center [113, 383] width 117 height 30
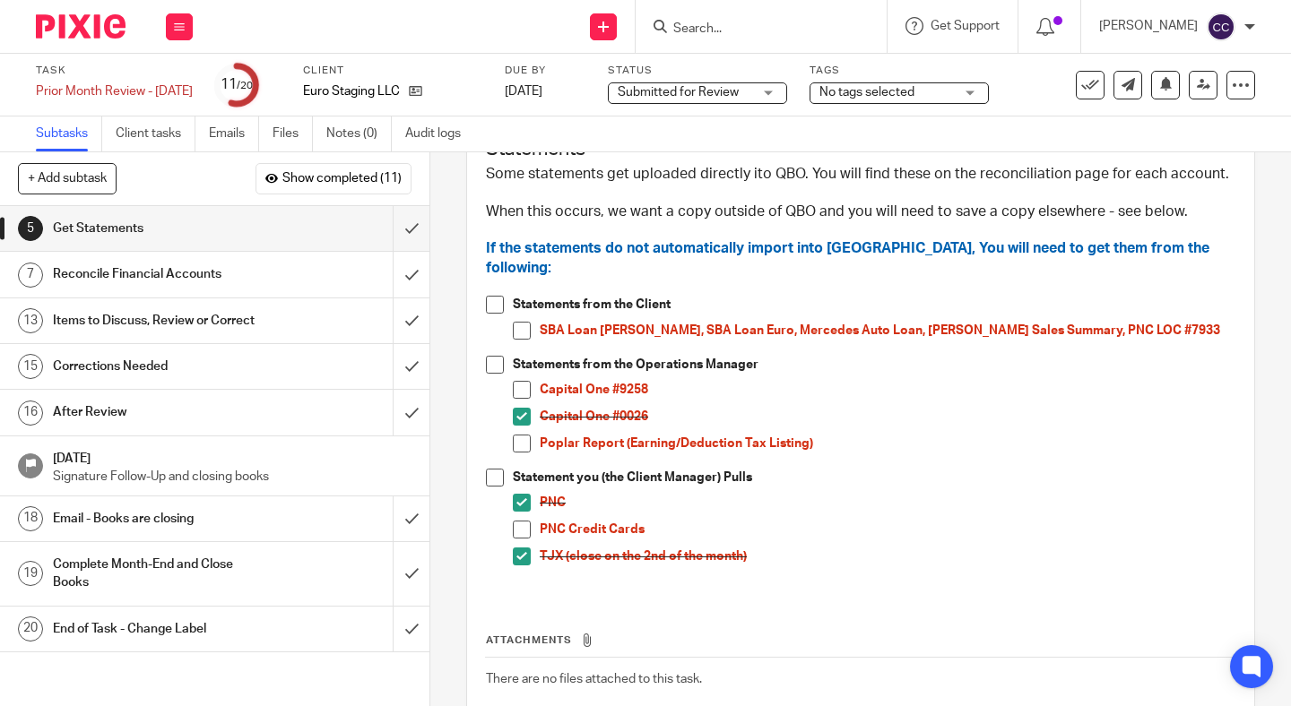
scroll to position [178, 0]
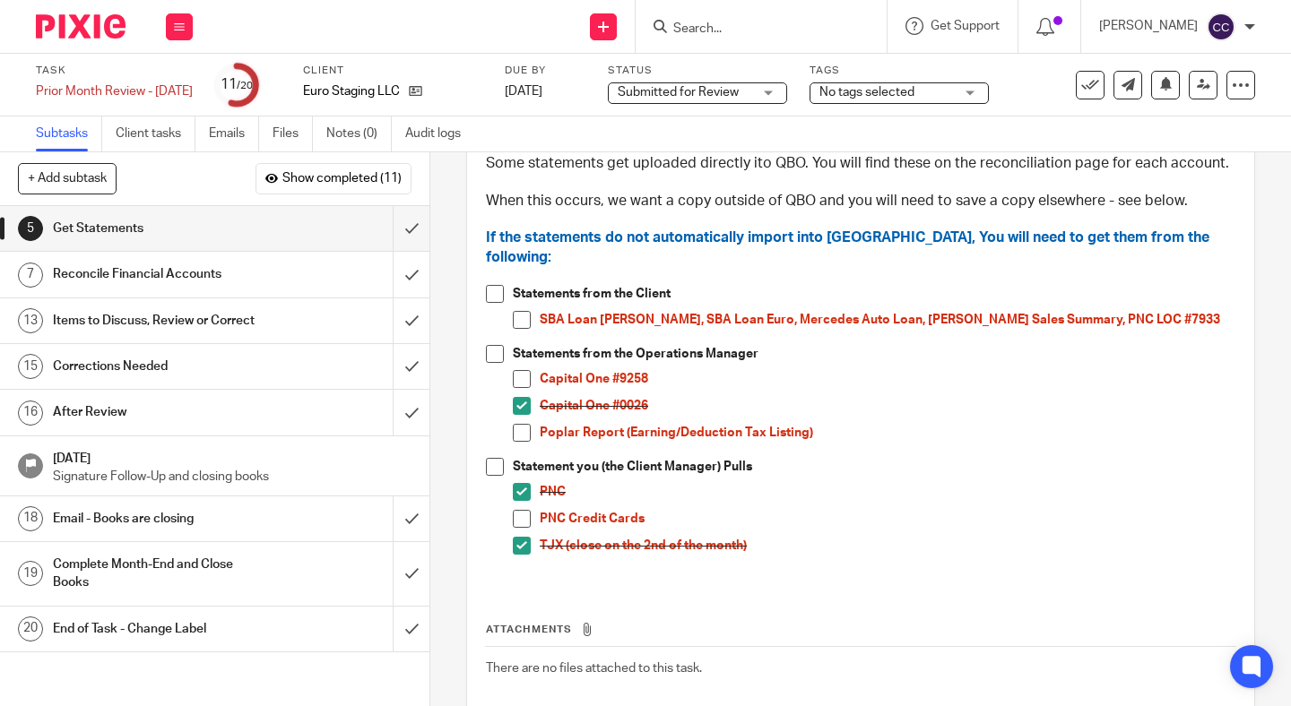
click at [523, 510] on span at bounding box center [522, 519] width 18 height 18
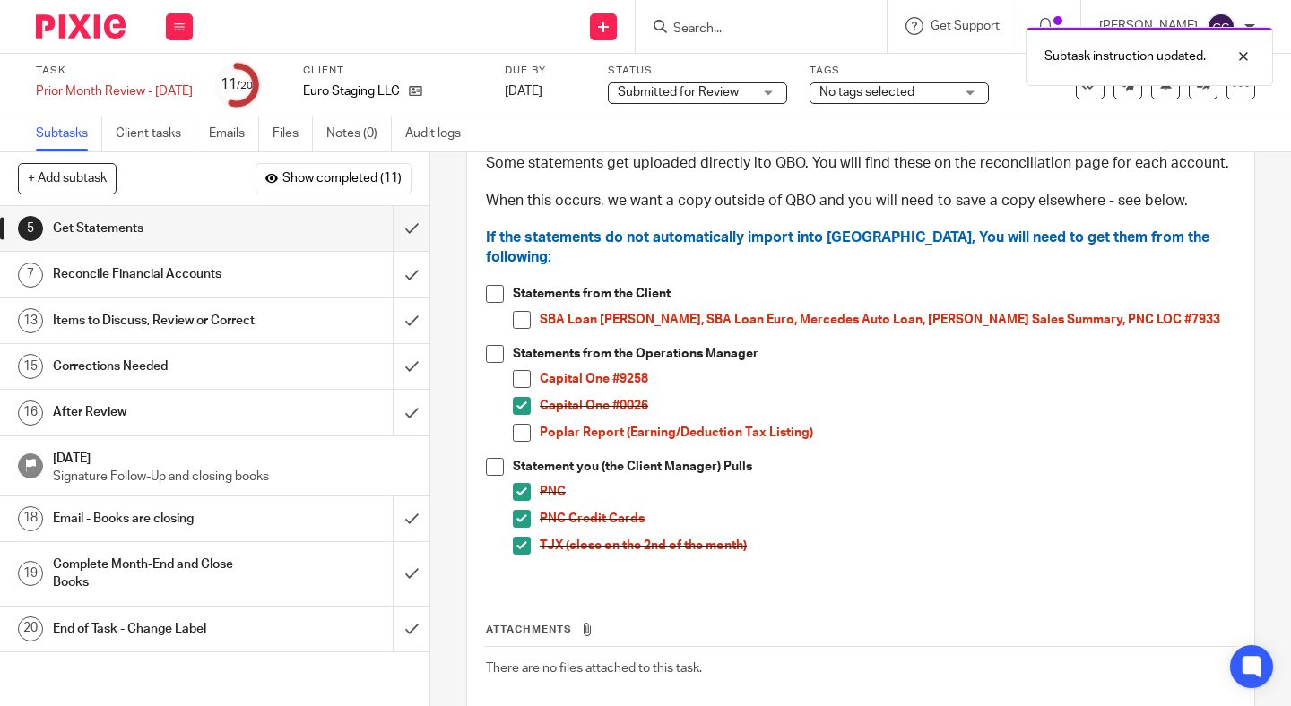
click at [233, 275] on h1 "Reconcile Financial Accounts" at bounding box center [160, 274] width 215 height 27
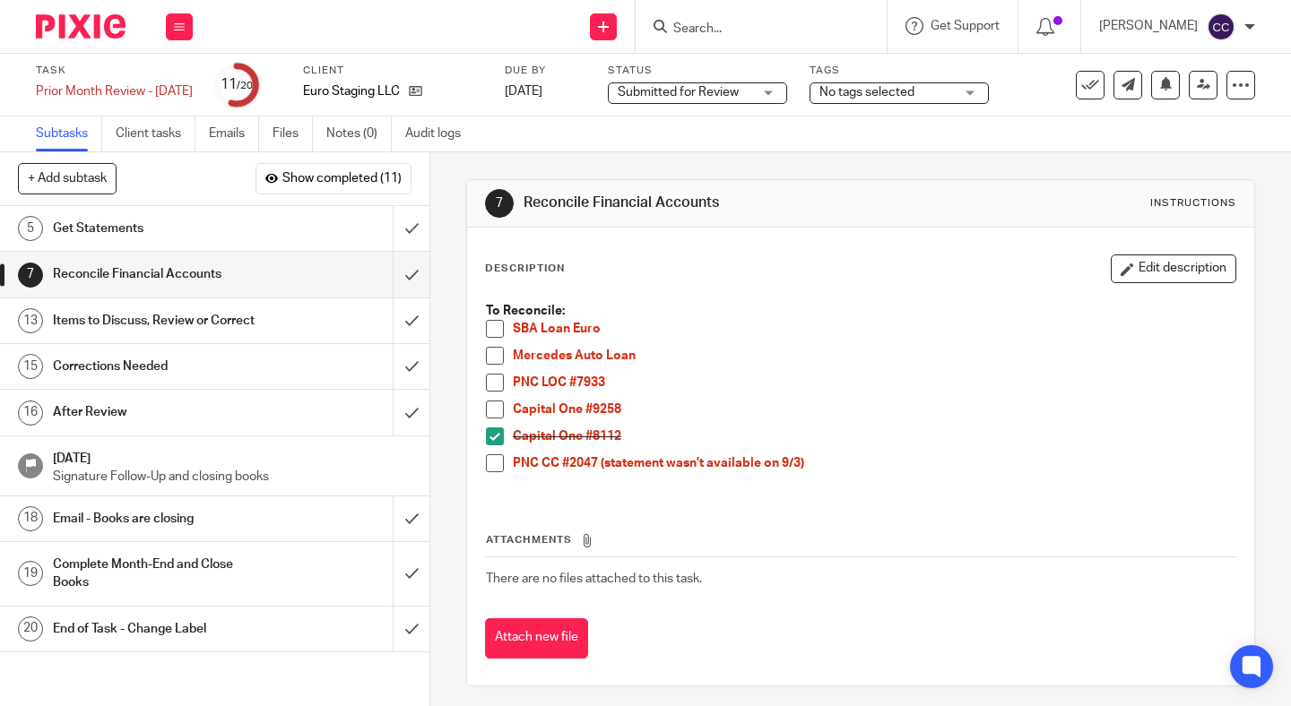
click at [494, 416] on span at bounding box center [495, 410] width 18 height 18
click at [498, 457] on span at bounding box center [495, 463] width 18 height 18
click at [182, 16] on button at bounding box center [179, 26] width 27 height 27
click at [176, 85] on link "Work" at bounding box center [170, 83] width 31 height 13
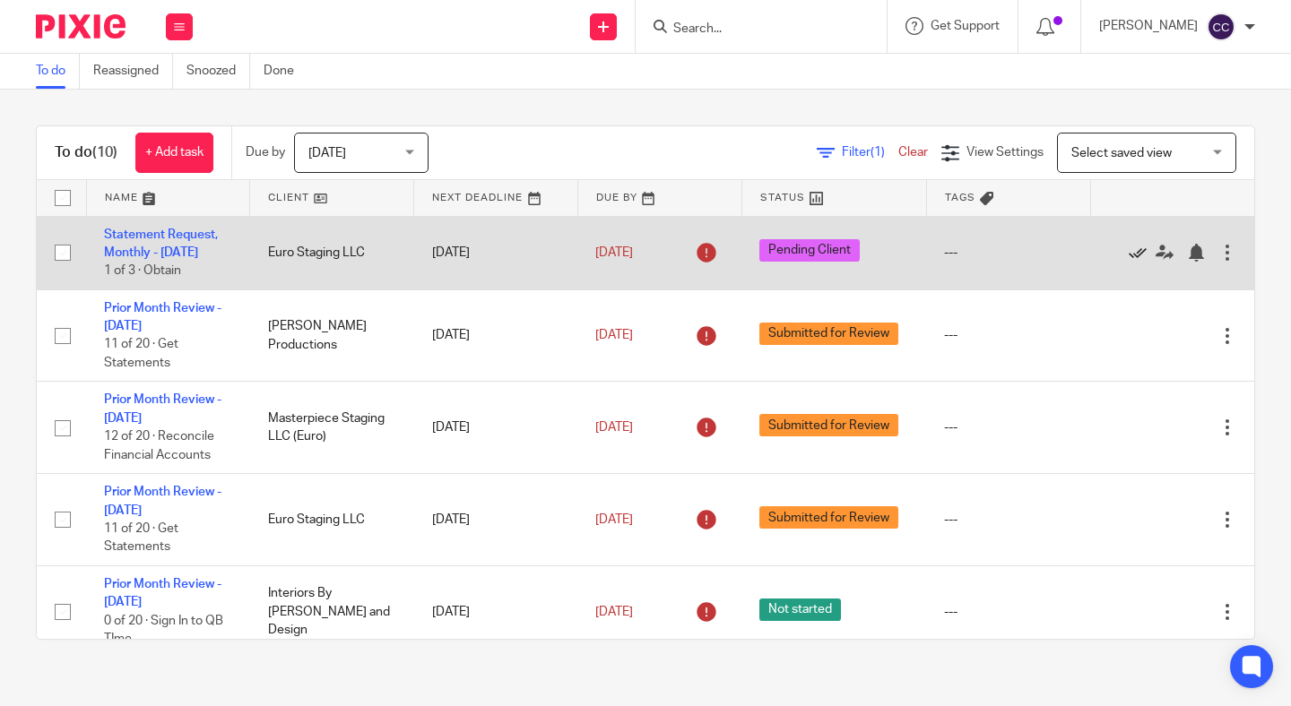
click at [1135, 259] on icon at bounding box center [1138, 253] width 18 height 18
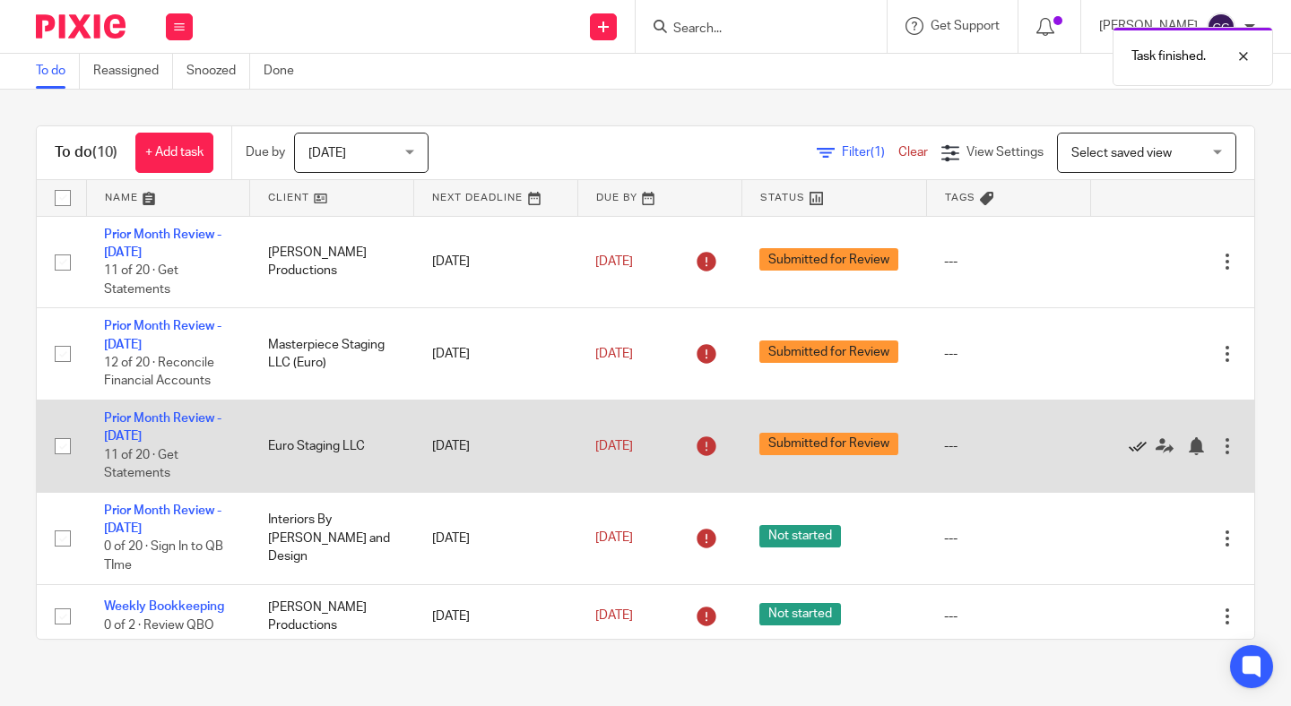
click at [1137, 444] on icon at bounding box center [1138, 446] width 18 height 18
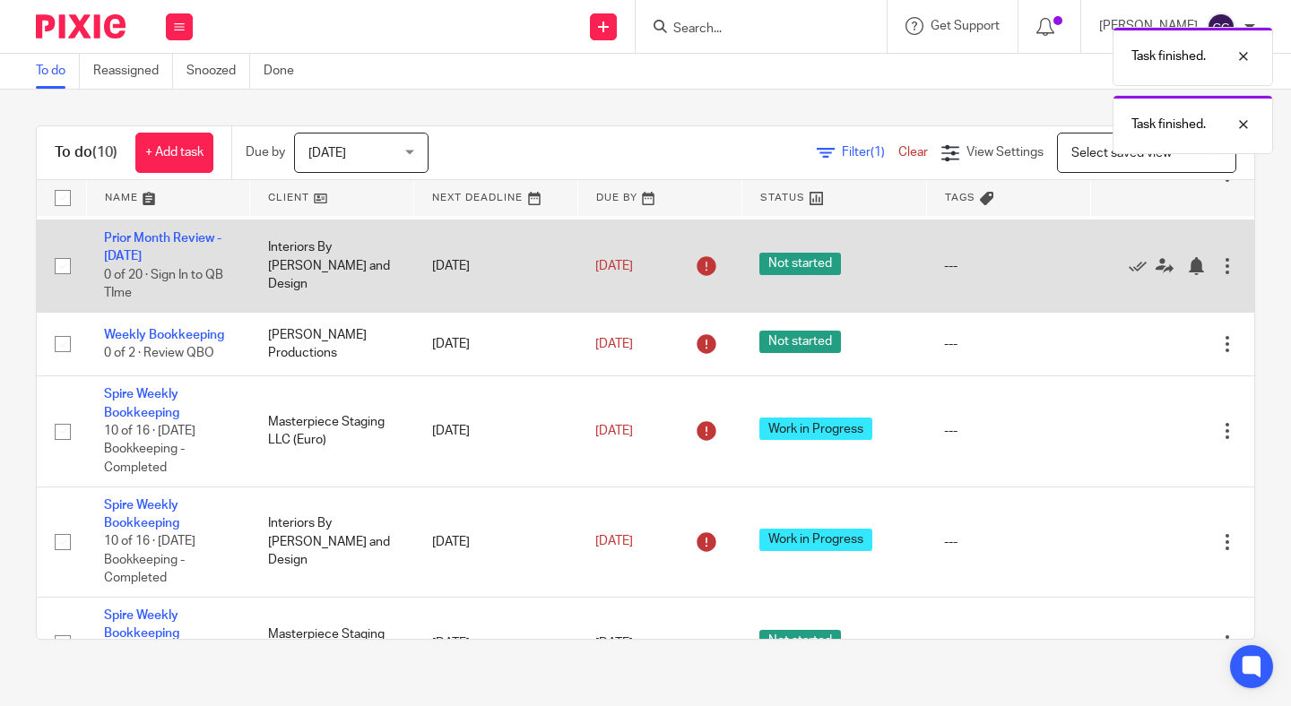
scroll to position [338, 0]
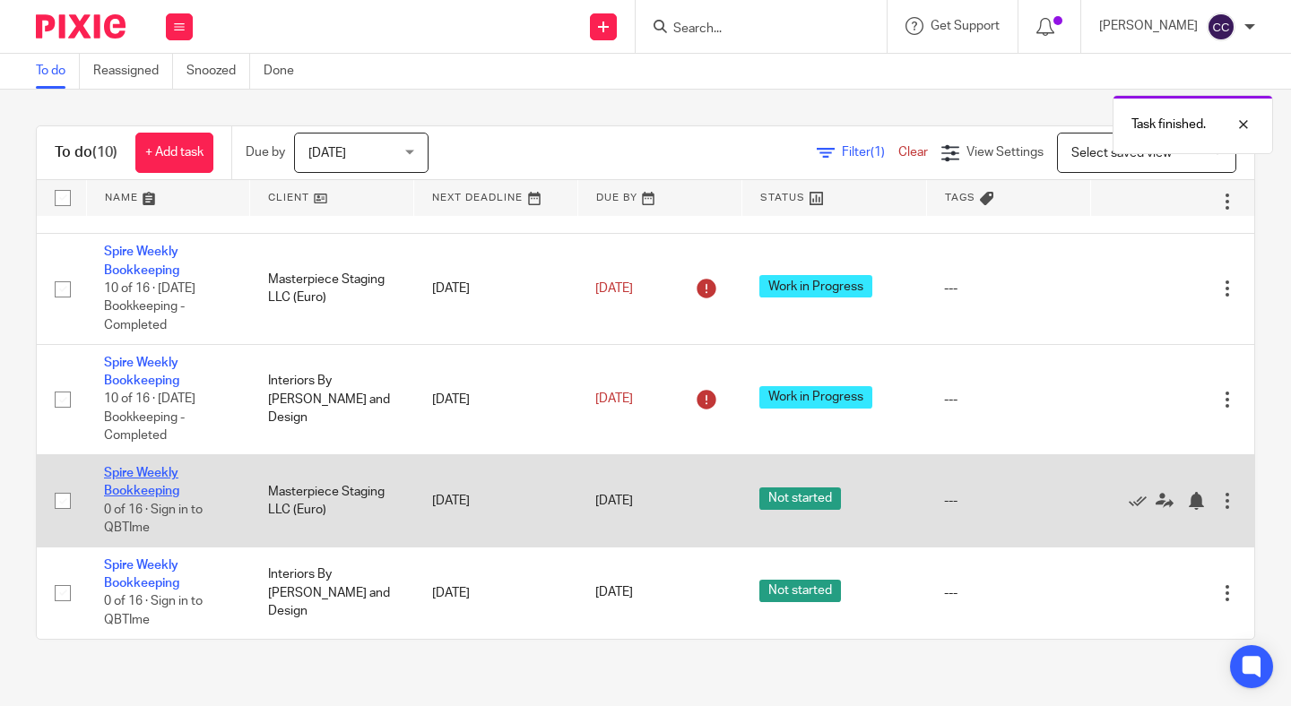
click at [132, 487] on link "Spire Weekly Bookkeeping" at bounding box center [141, 482] width 75 height 30
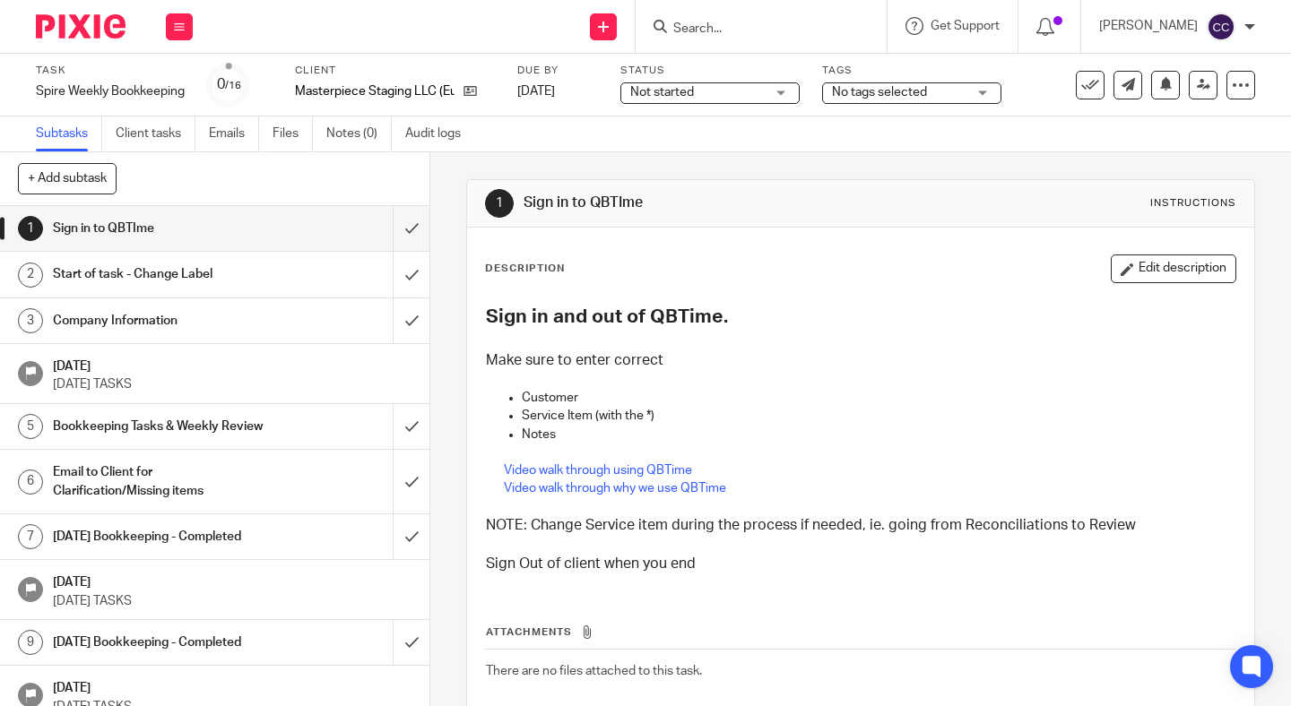
click at [658, 93] on span "Not started" at bounding box center [662, 92] width 64 height 13
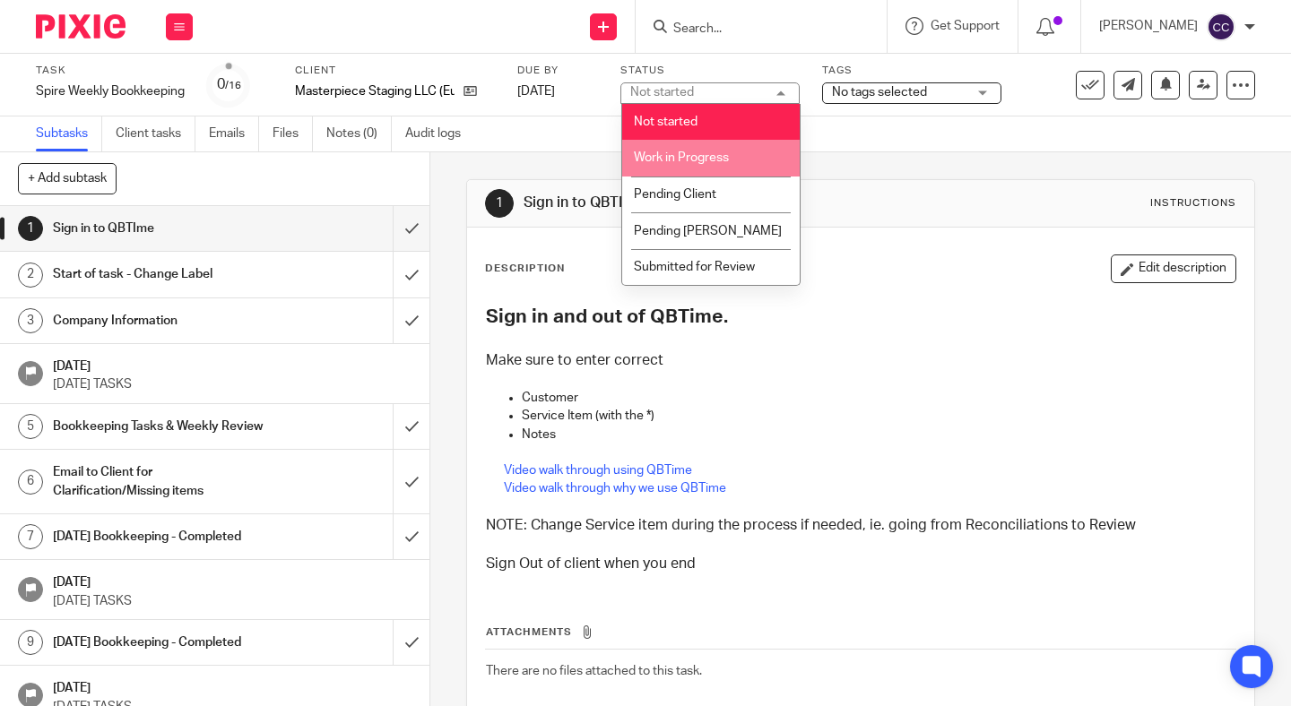
click at [655, 160] on span "Work in Progress" at bounding box center [681, 157] width 95 height 13
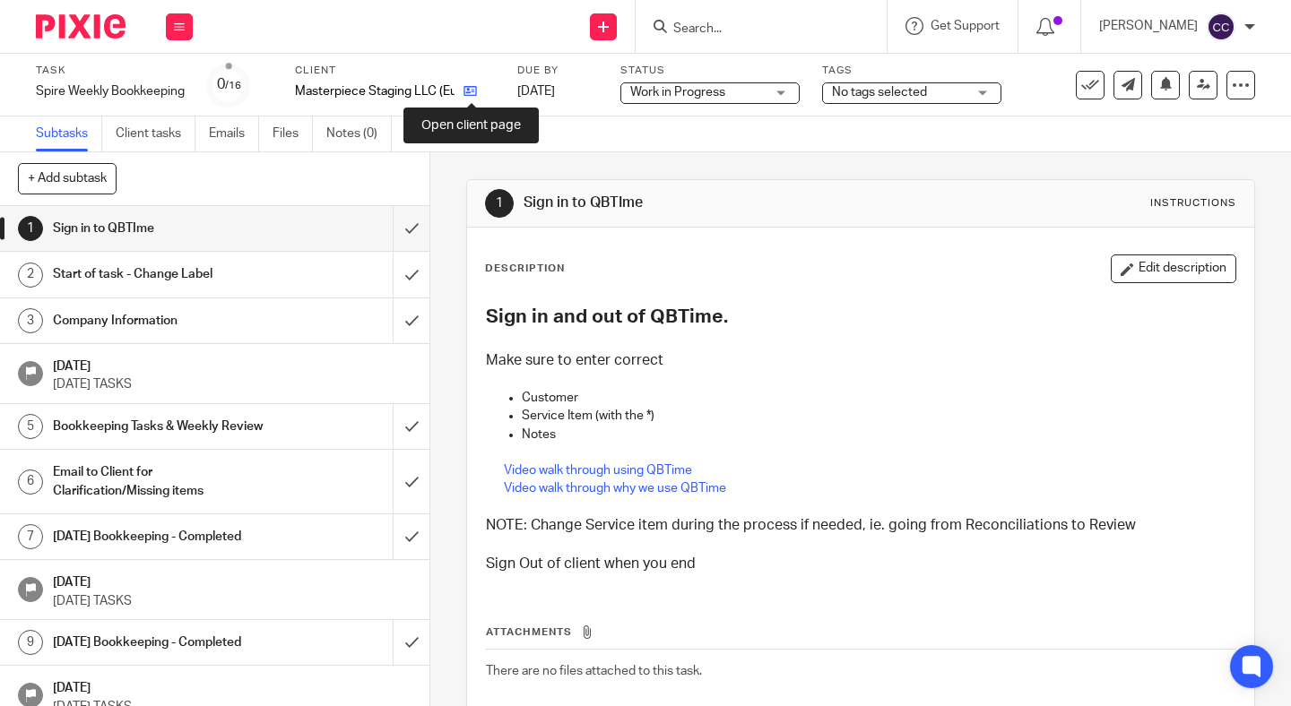
click at [466, 95] on icon at bounding box center [469, 90] width 13 height 13
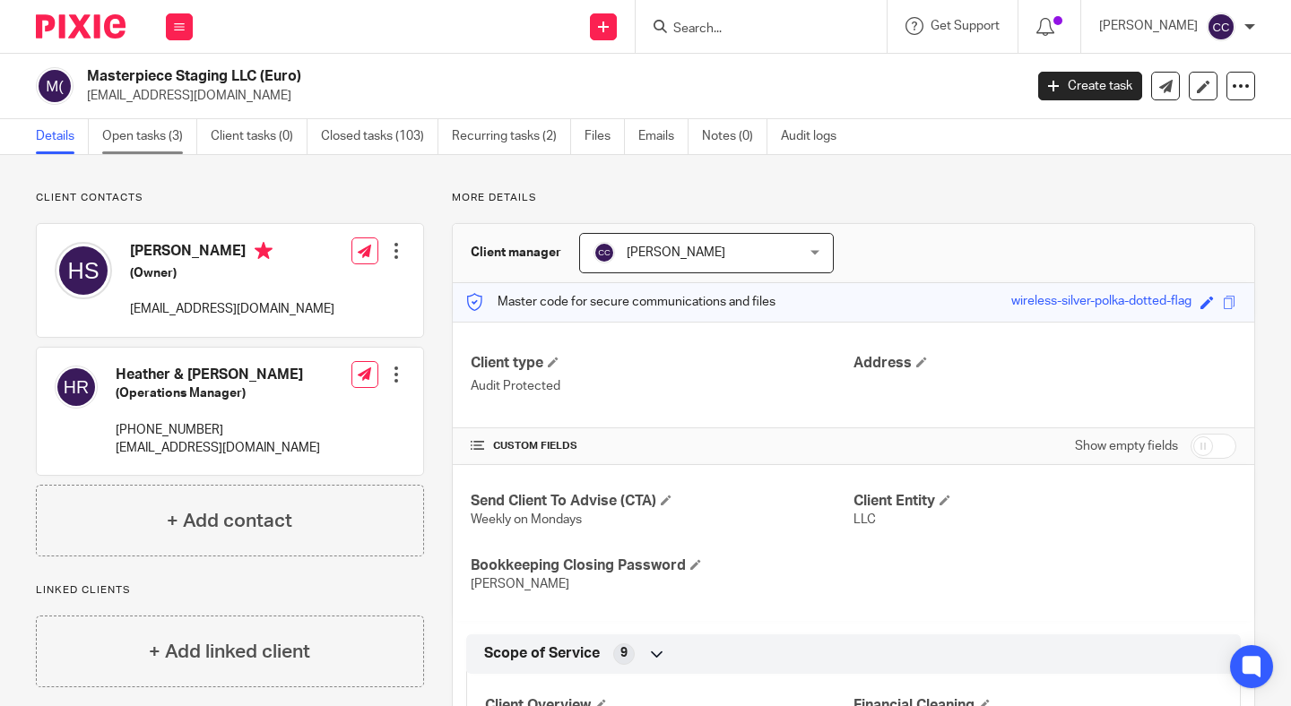
click at [184, 141] on link "Open tasks (3)" at bounding box center [149, 136] width 95 height 35
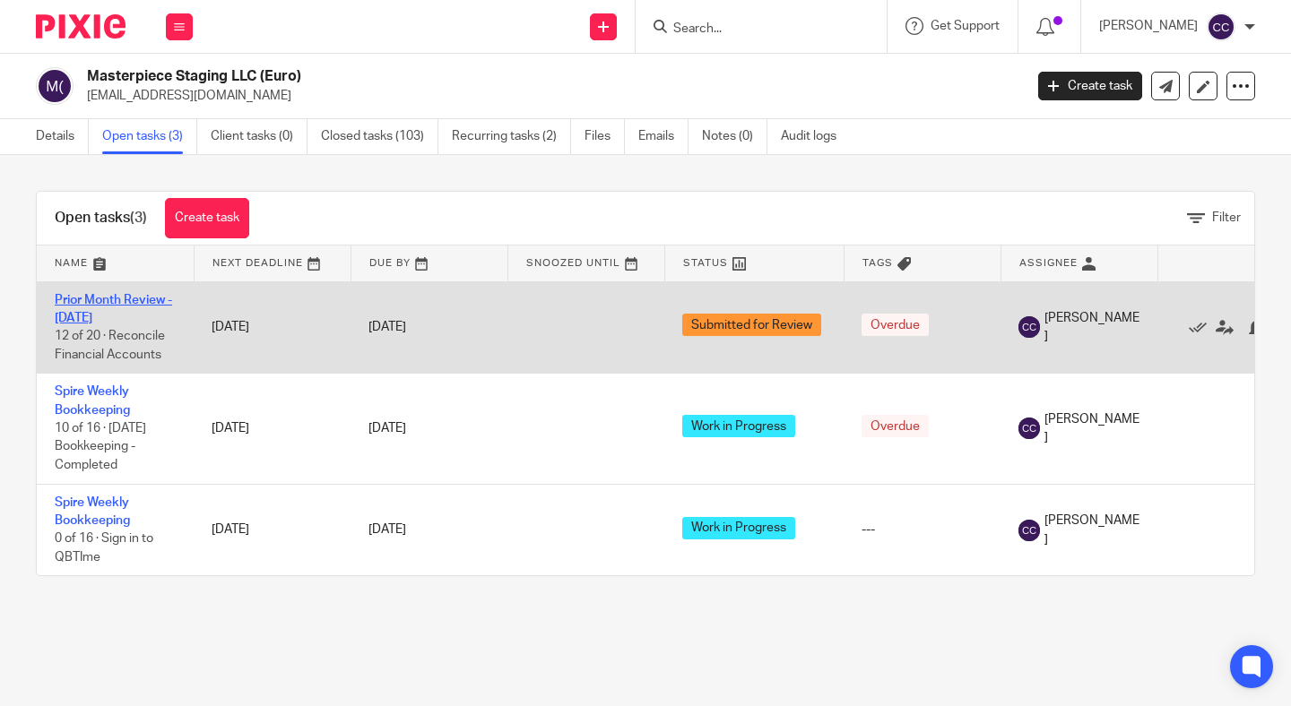
click at [142, 307] on link "Prior Month Review - [DATE]" at bounding box center [113, 309] width 117 height 30
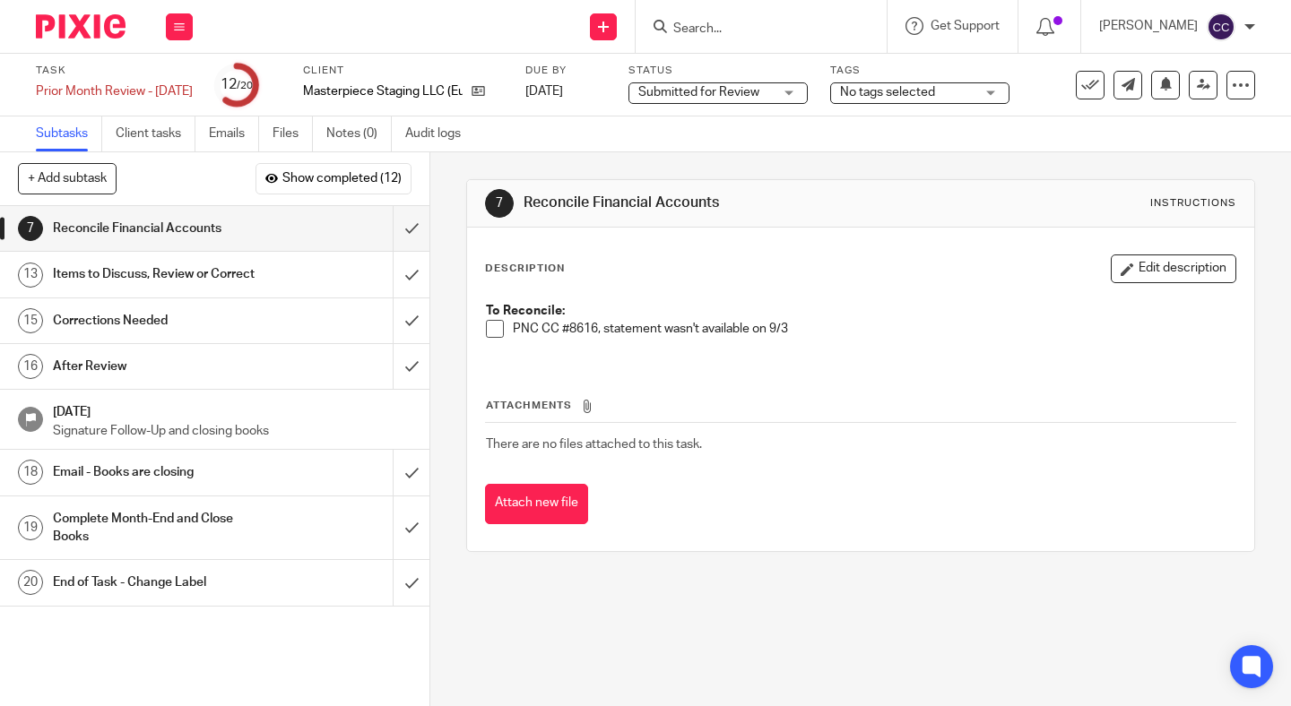
click at [495, 329] on span at bounding box center [495, 329] width 18 height 18
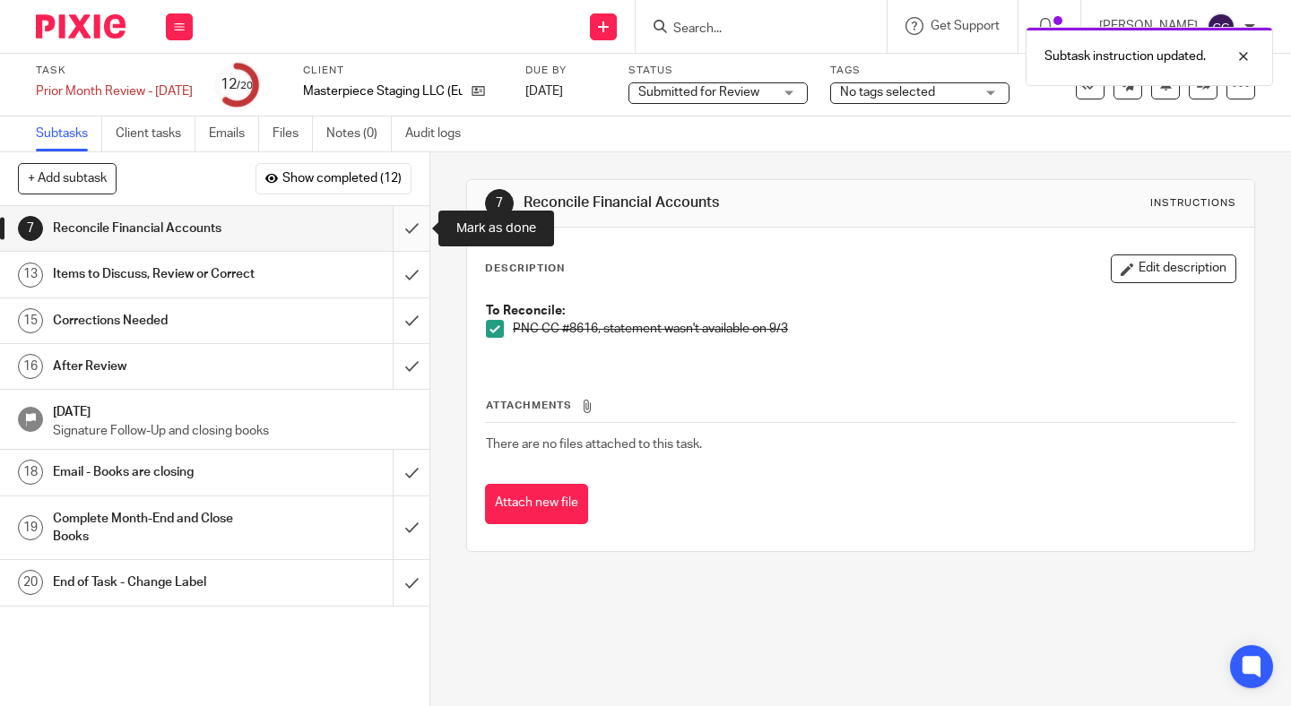
click at [398, 233] on input "submit" at bounding box center [214, 228] width 429 height 45
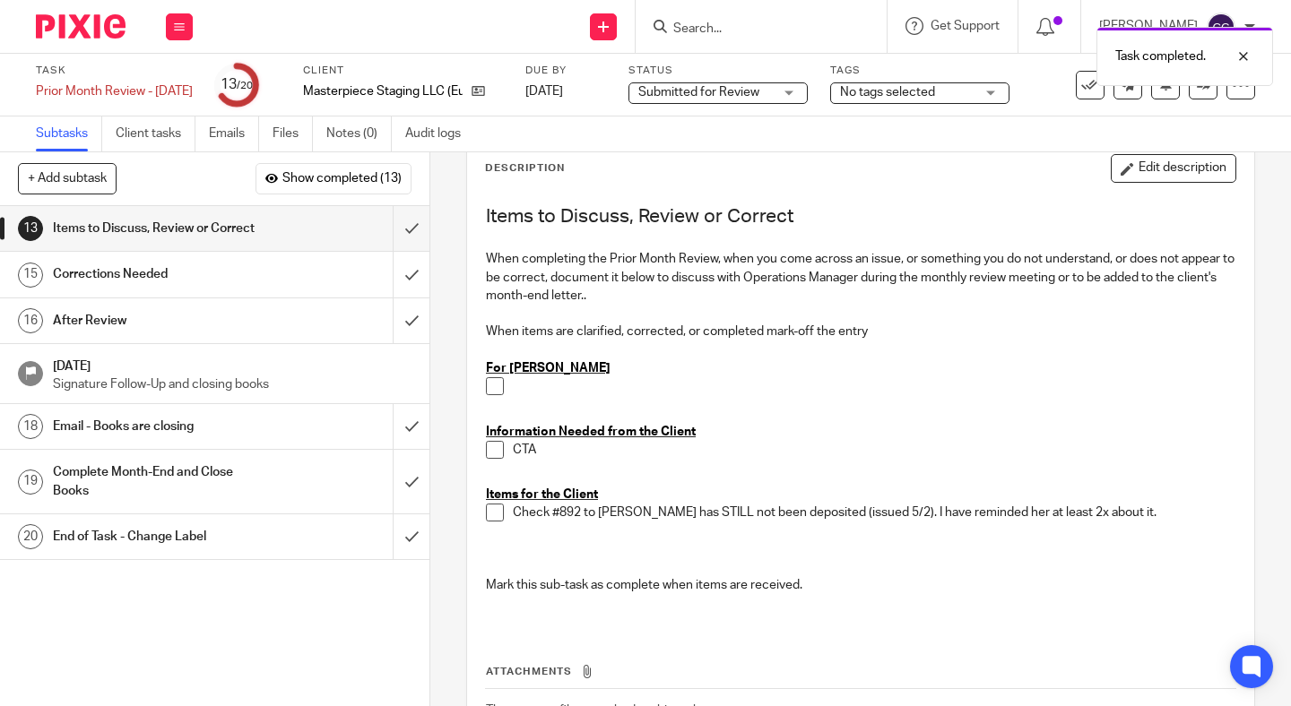
scroll to position [103, 0]
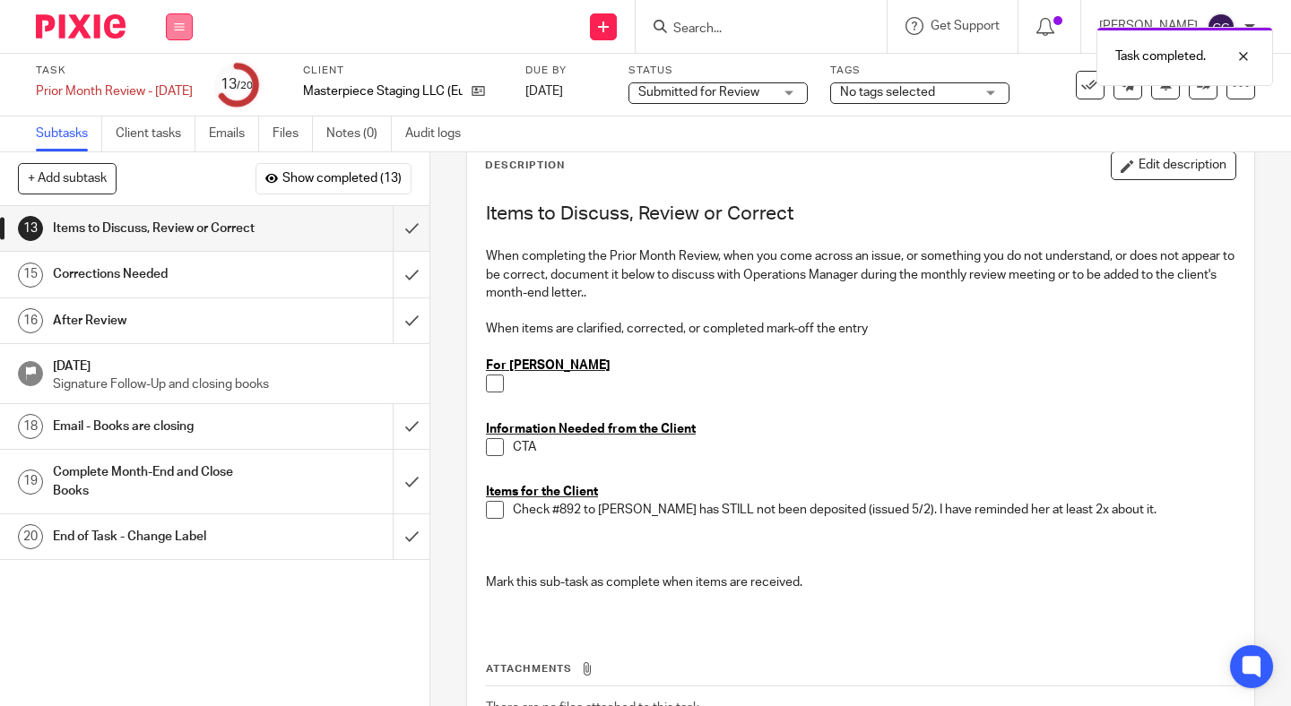
click at [182, 37] on button at bounding box center [179, 26] width 27 height 27
click at [169, 87] on link "Work" at bounding box center [170, 83] width 31 height 13
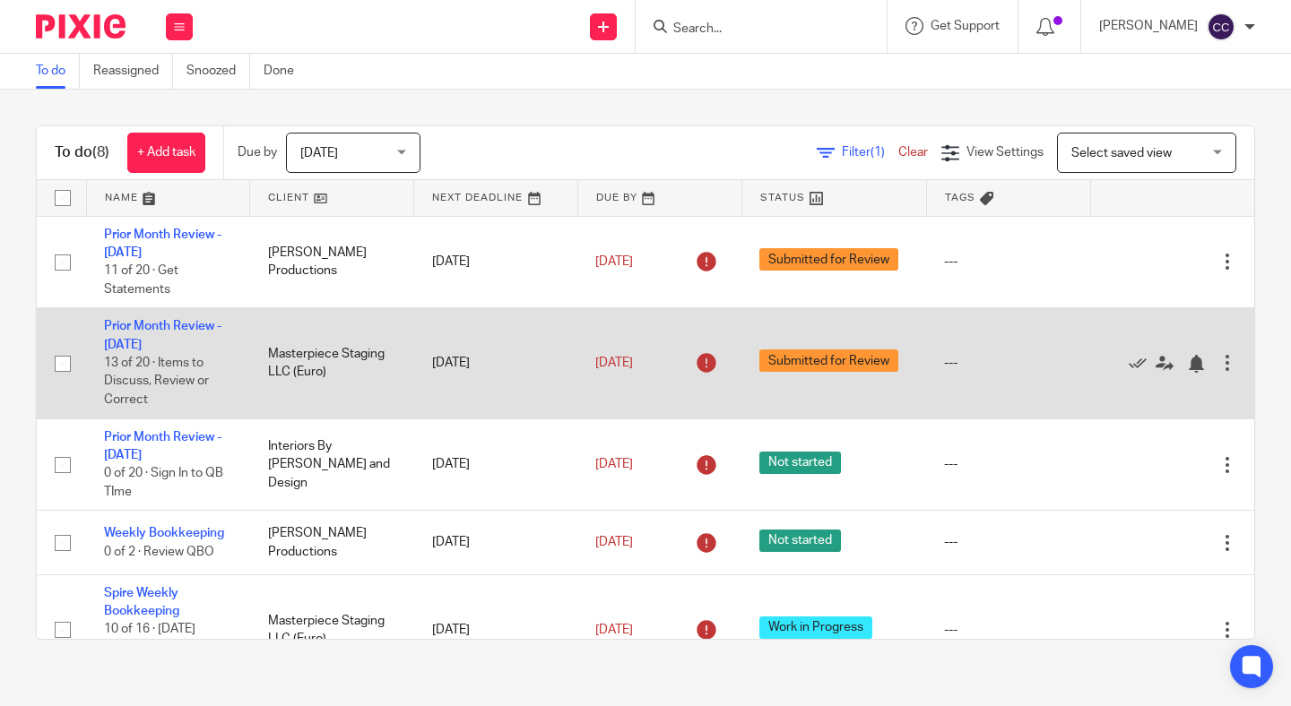
scroll to position [20, 0]
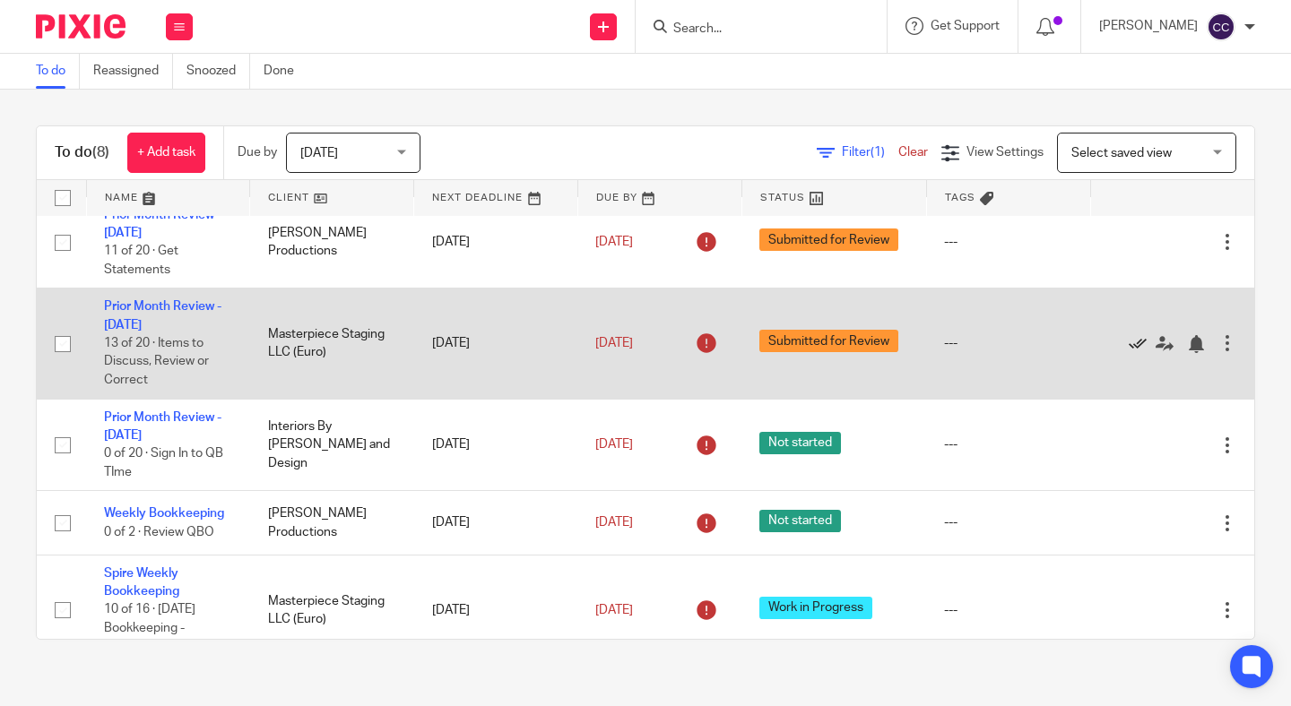
click at [1130, 345] on icon at bounding box center [1138, 344] width 18 height 18
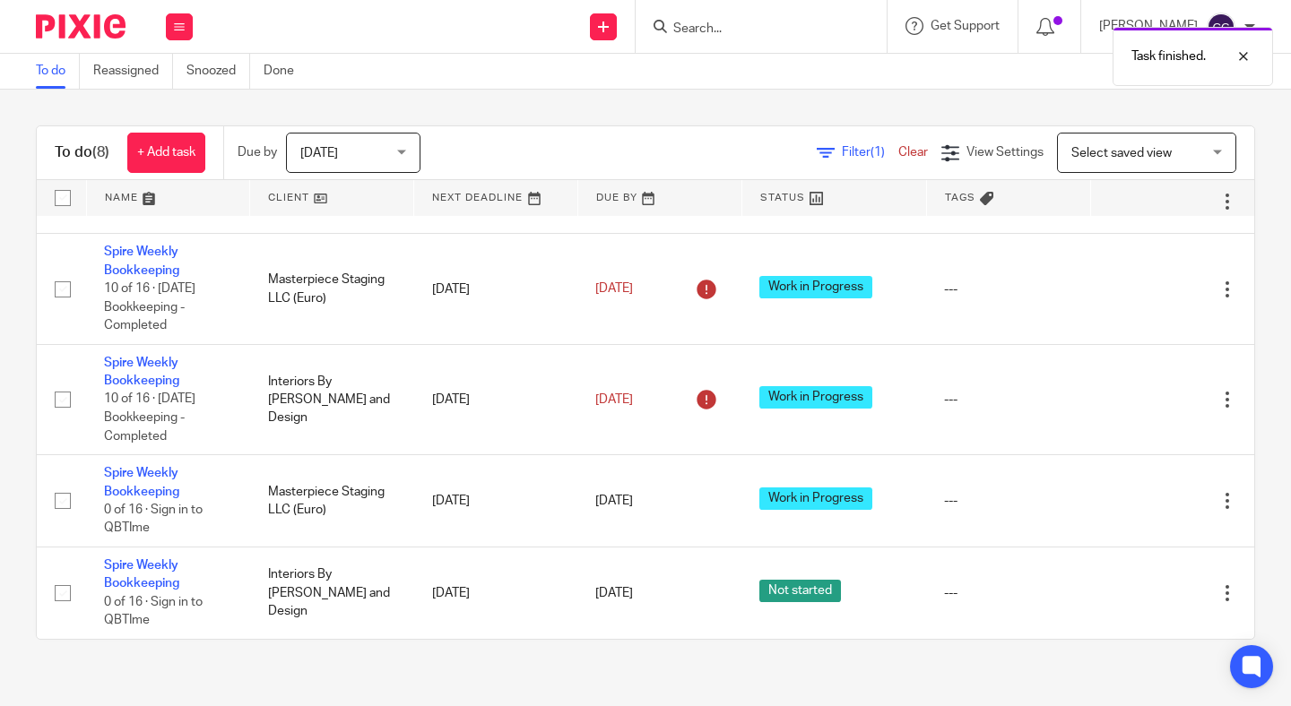
scroll to position [240, 0]
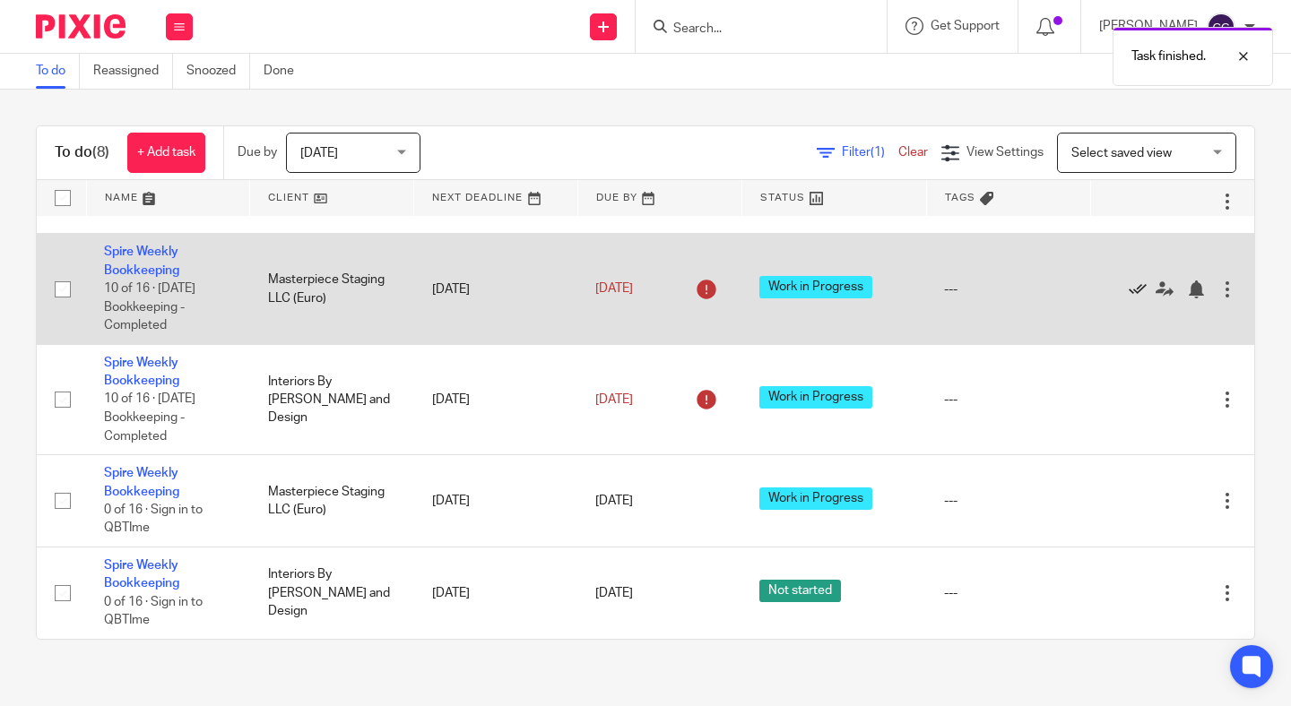
click at [1141, 288] on icon at bounding box center [1138, 290] width 18 height 18
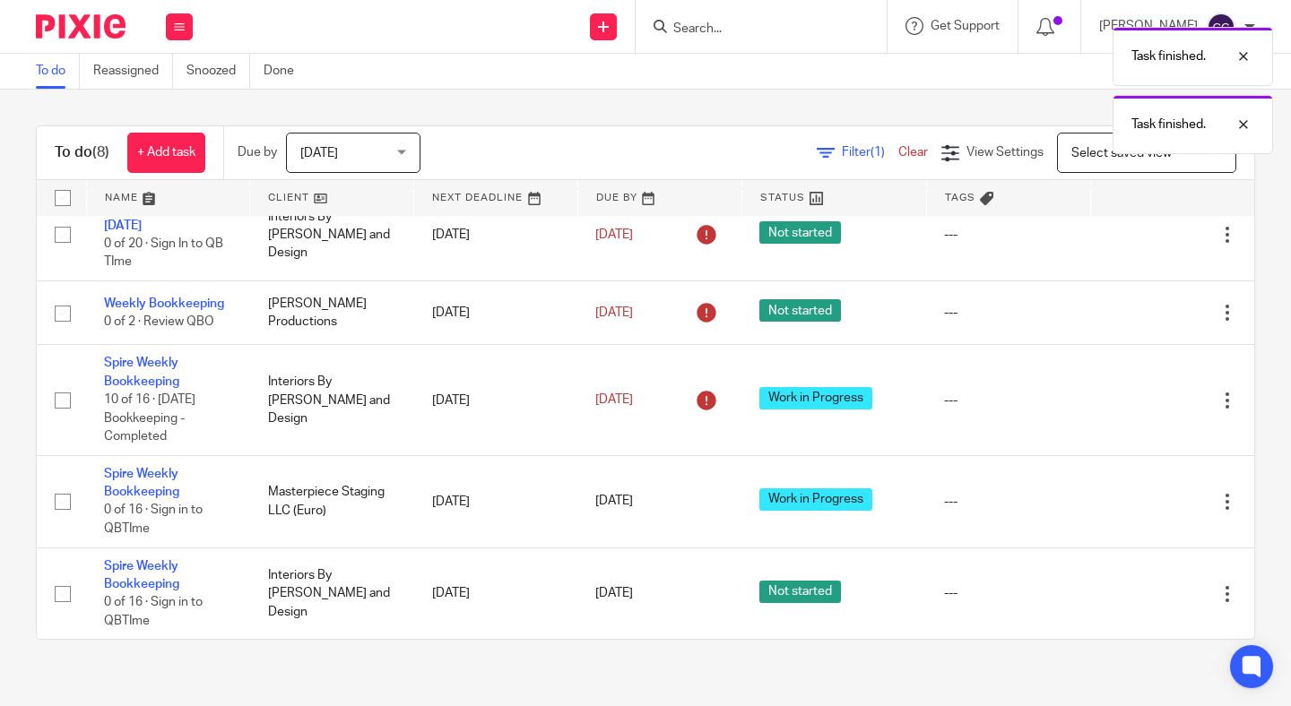
scroll to position [130, 0]
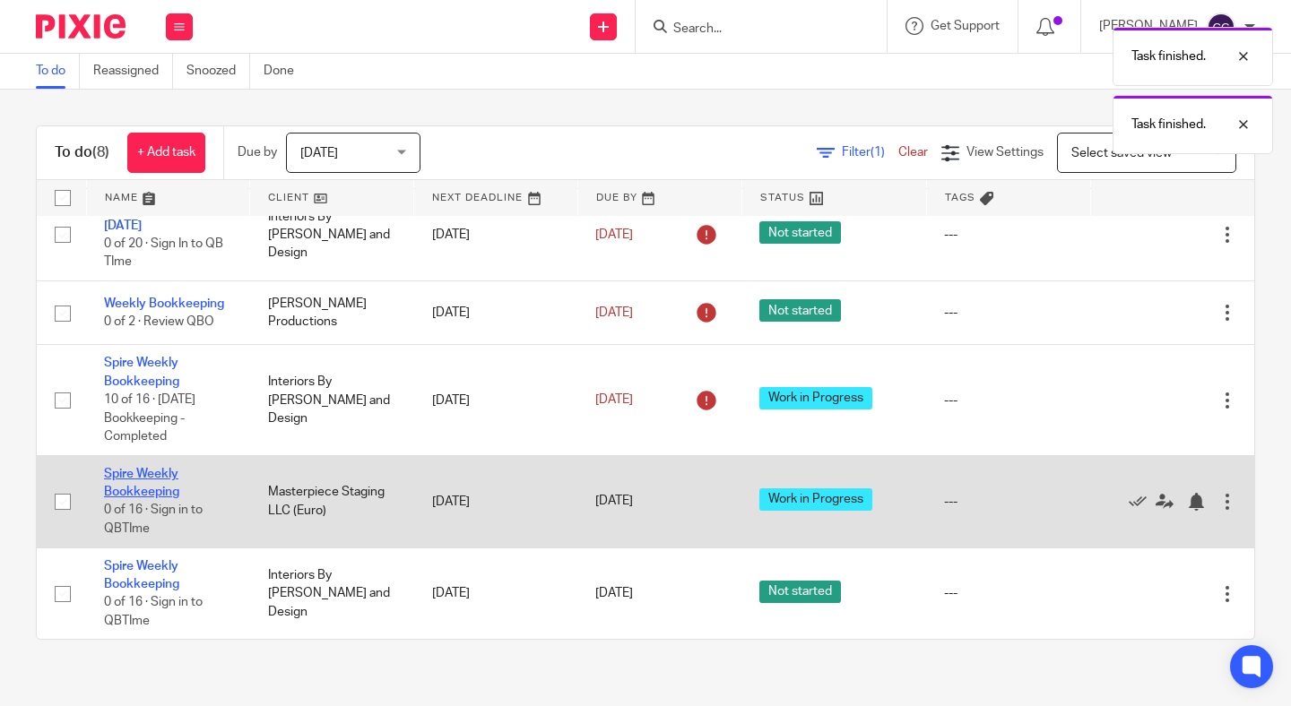
click at [148, 487] on link "Spire Weekly Bookkeeping" at bounding box center [141, 483] width 75 height 30
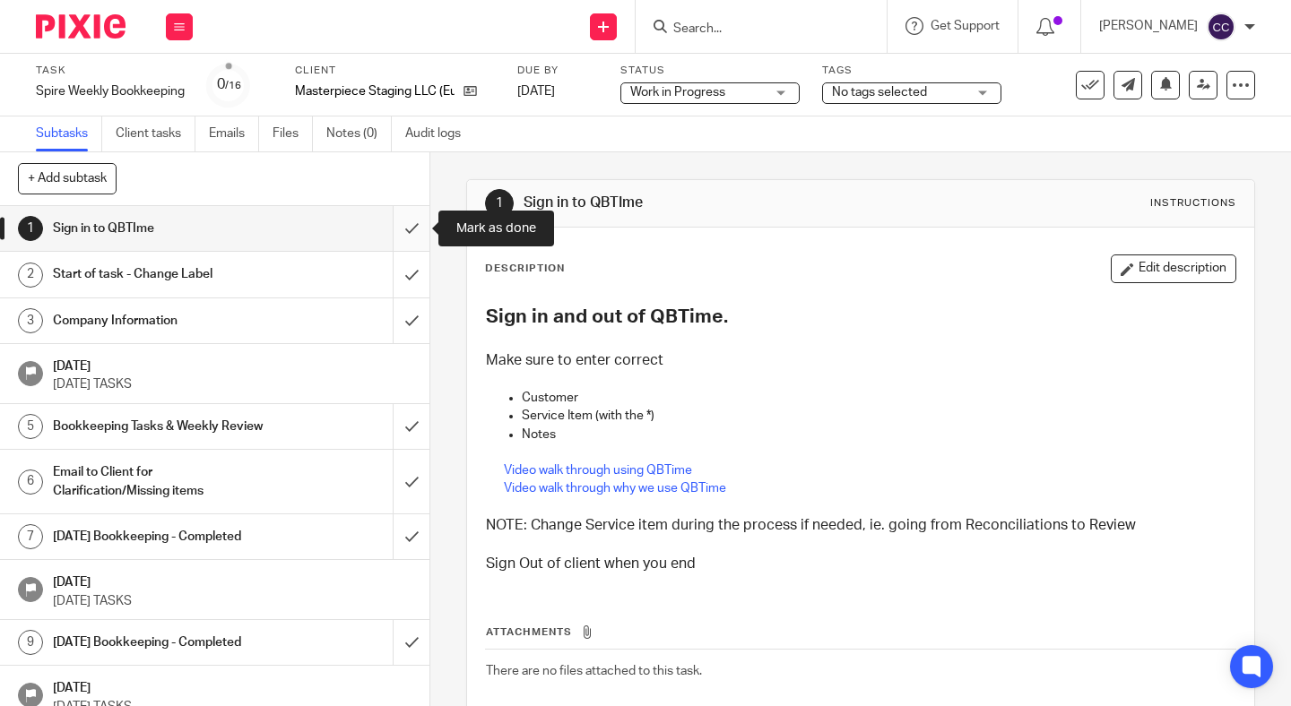
click at [415, 224] on input "submit" at bounding box center [214, 228] width 429 height 45
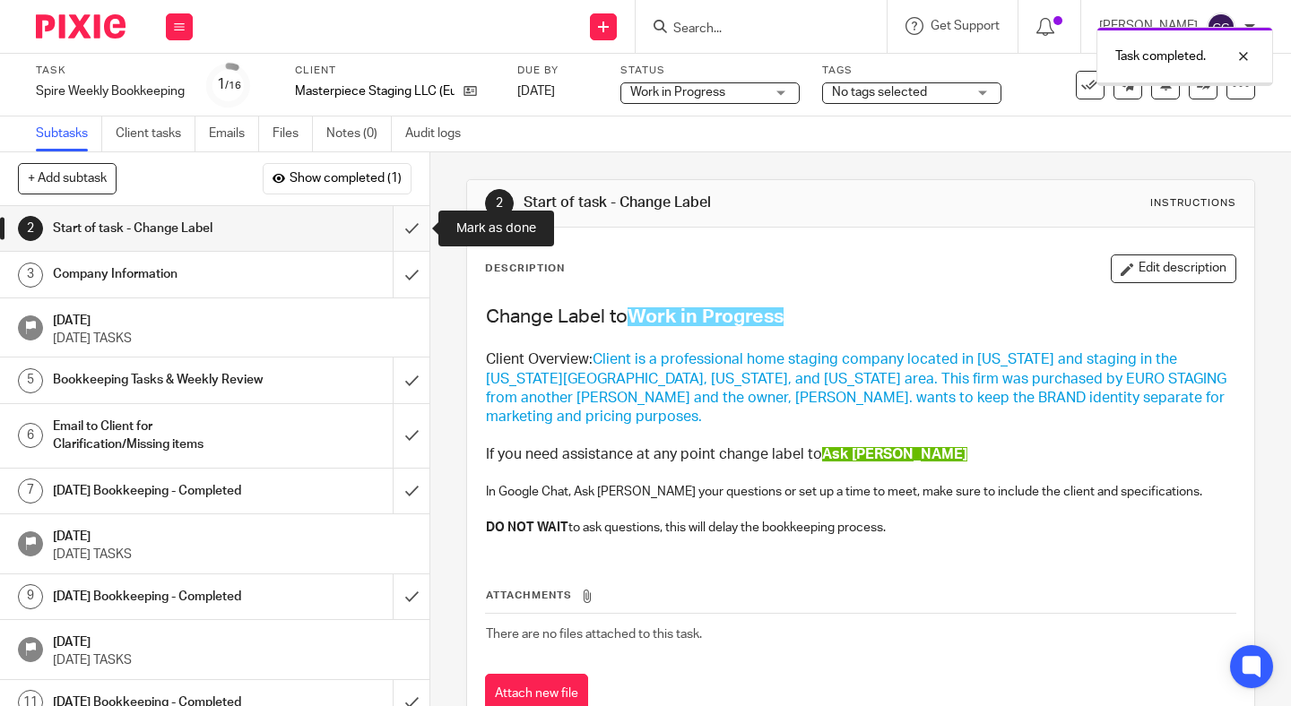
click at [414, 226] on input "submit" at bounding box center [214, 228] width 429 height 45
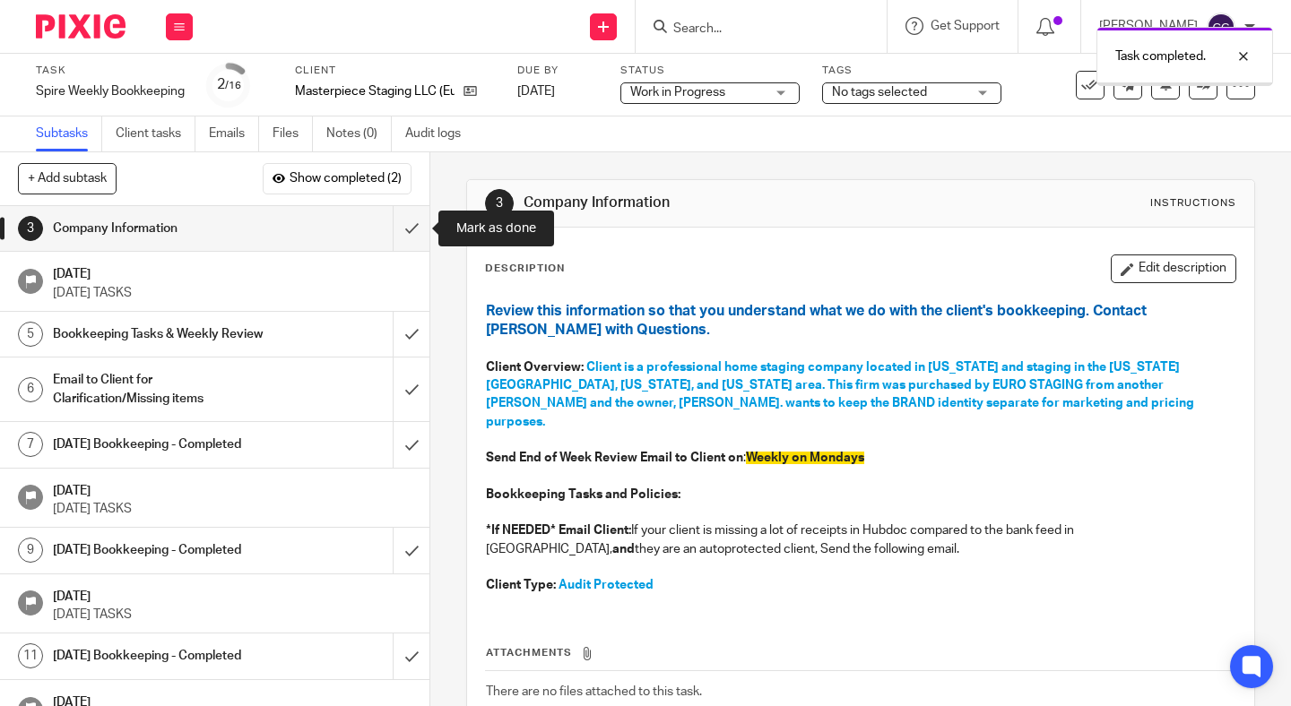
click at [414, 226] on input "submit" at bounding box center [214, 228] width 429 height 45
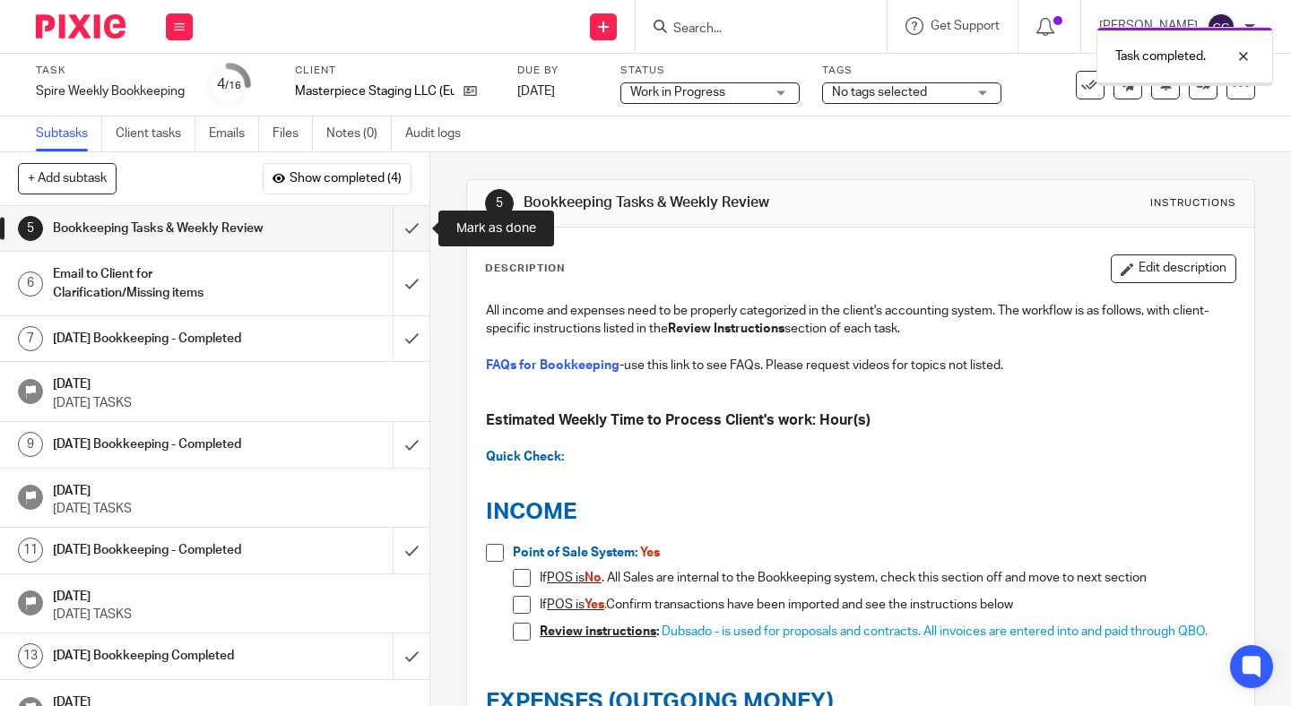
click at [414, 226] on input "submit" at bounding box center [214, 228] width 429 height 45
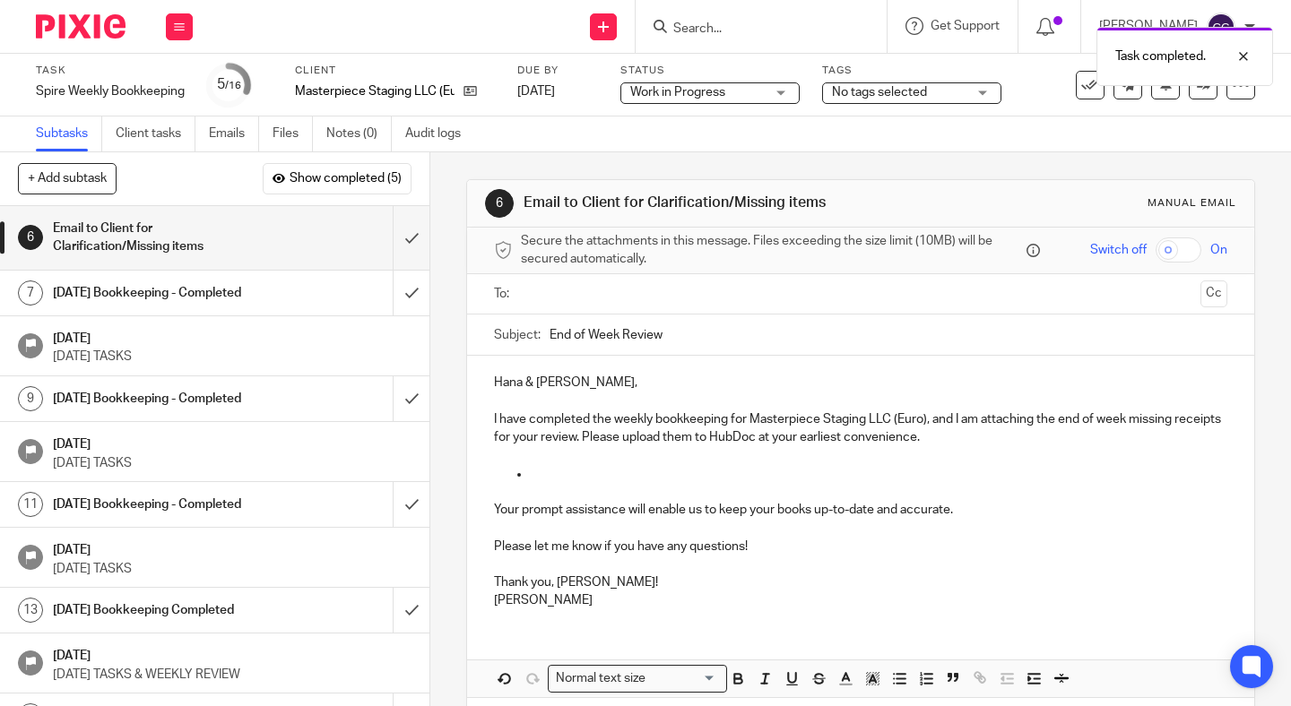
click at [705, 339] on input "End of Week Review" at bounding box center [888, 335] width 678 height 40
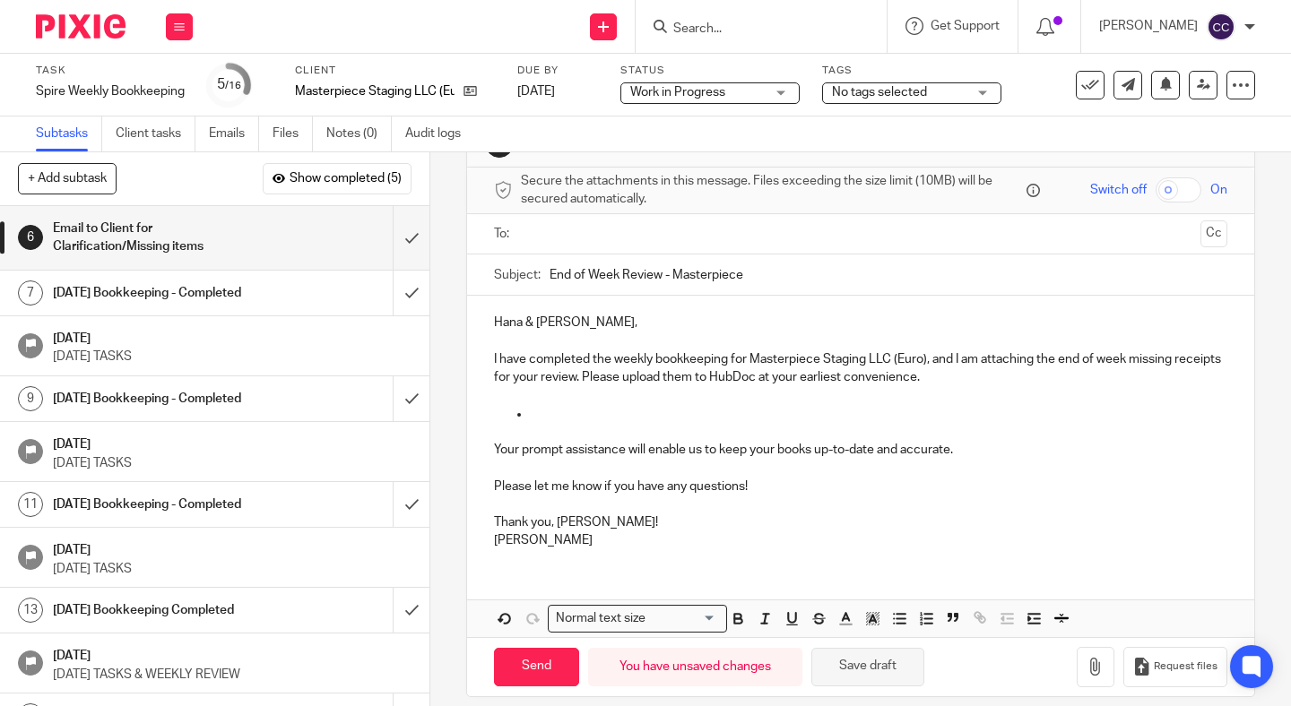
type input "End of Week Review - Masterpiece"
click at [855, 681] on button "Save draft" at bounding box center [867, 667] width 113 height 39
click at [601, 411] on p at bounding box center [878, 414] width 697 height 18
drag, startPoint x: 581, startPoint y: 376, endPoint x: 1005, endPoint y: 441, distance: 429.0
click at [1005, 441] on div "Hana & Roseanne, I have completed the weekly bookkeeping for Masterpiece Stagin…" at bounding box center [860, 429] width 787 height 267
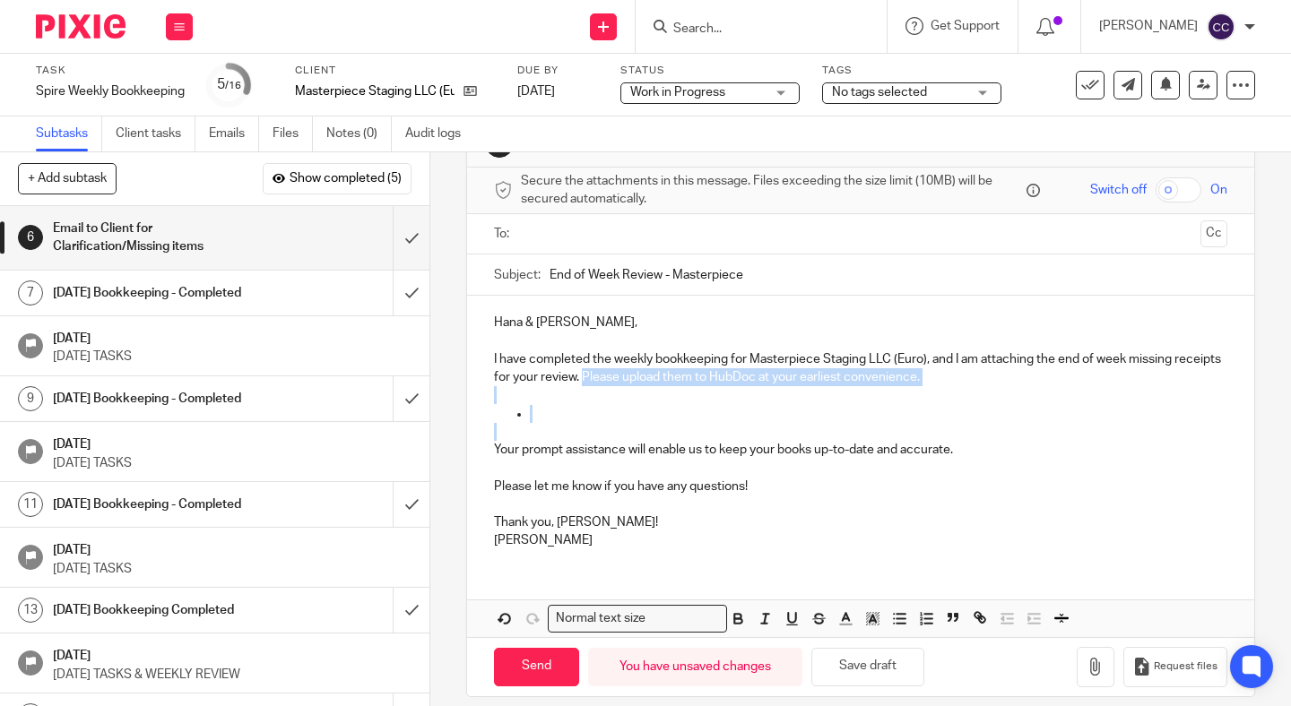
click at [1005, 441] on p "Your prompt assistance will enable us to keep your books up-to-date and accurat…" at bounding box center [860, 450] width 733 height 18
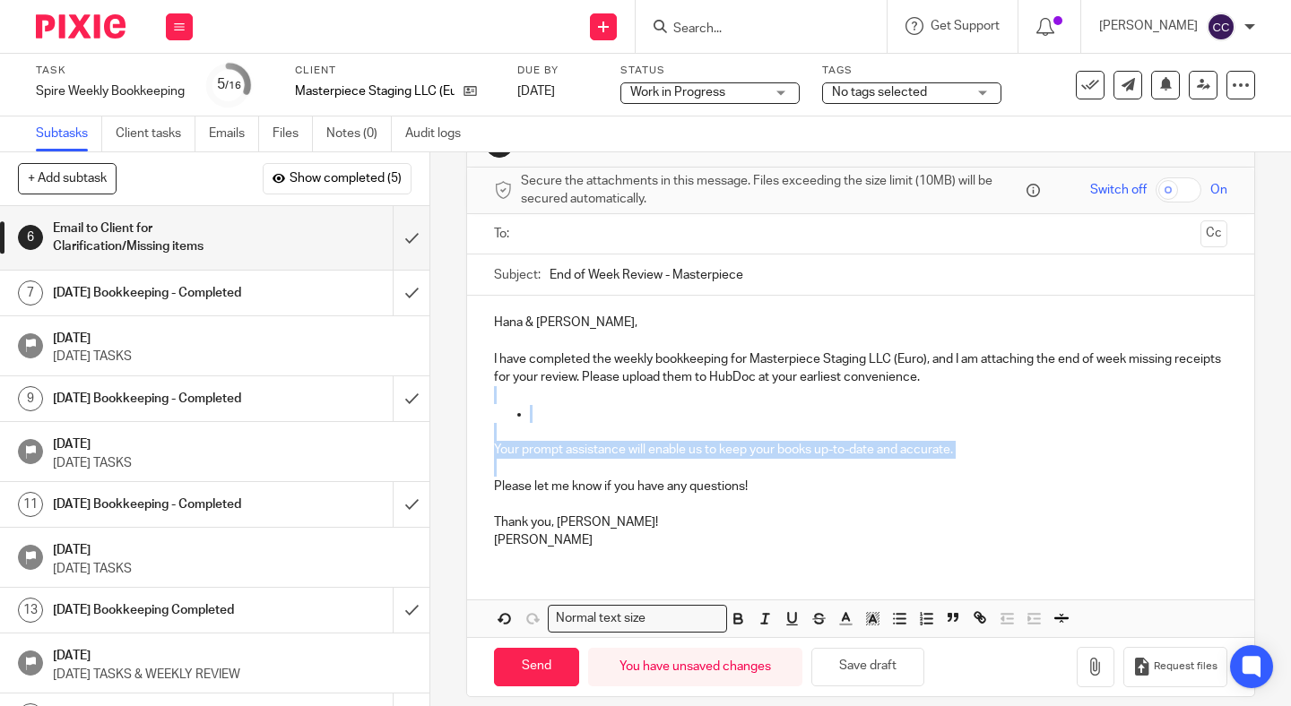
drag, startPoint x: 959, startPoint y: 392, endPoint x: 981, endPoint y: 470, distance: 80.9
click at [981, 470] on div "Hana & Roseanne, I have completed the weekly bookkeeping for Masterpiece Stagin…" at bounding box center [860, 429] width 787 height 267
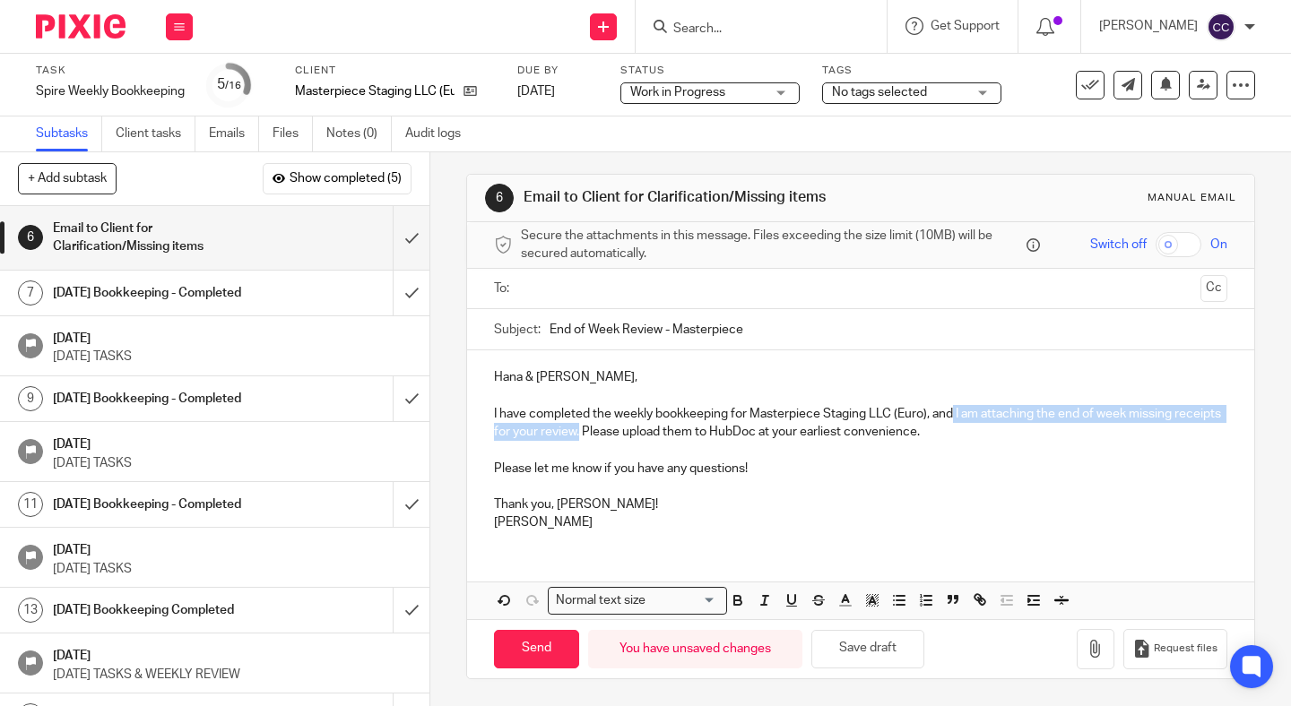
drag, startPoint x: 956, startPoint y: 413, endPoint x: 581, endPoint y: 440, distance: 375.7
click at [580, 440] on p "I have completed the weekly bookkeeping for Masterpiece Staging LLC (Euro), and…" at bounding box center [860, 413] width 733 height 55
click at [980, 597] on icon "button" at bounding box center [980, 600] width 16 height 16
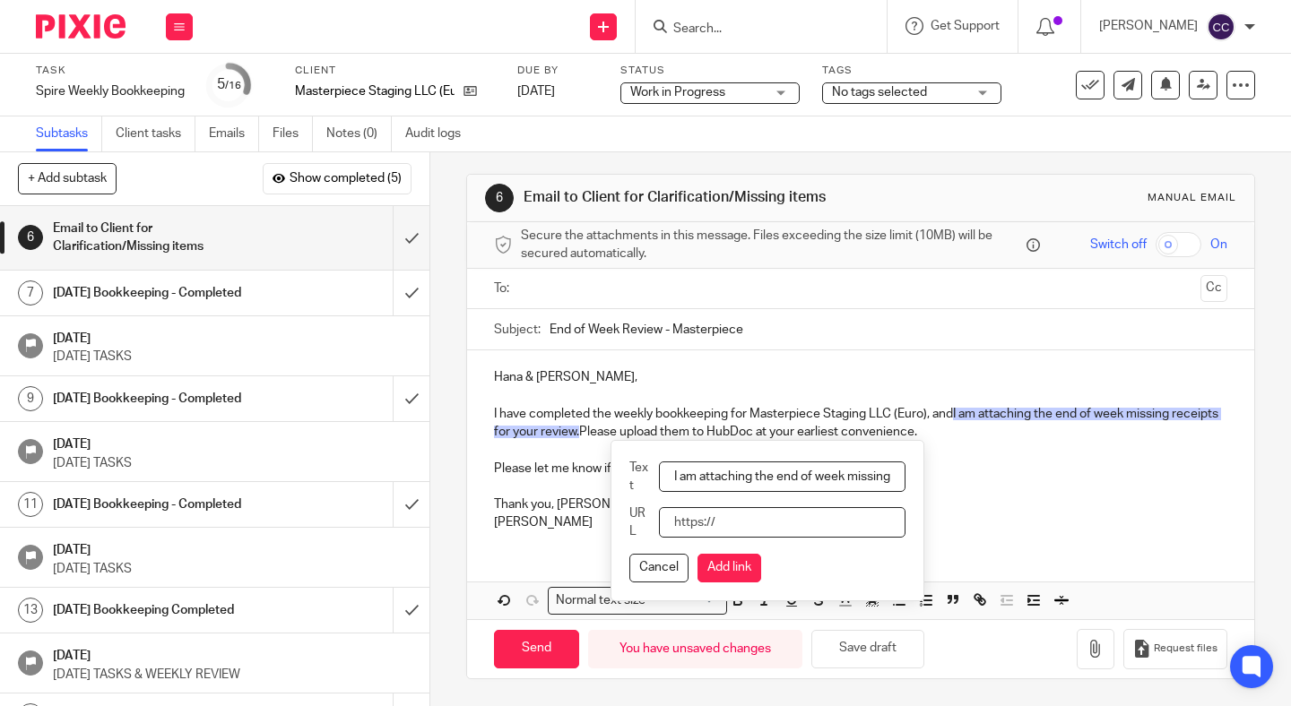
paste input "https://docs.google.com/spreadsheets/d/17pQbpmvXBfBTtXDTO9Mi0O0nItBatdfKv0ajepC…"
type input "https://docs.google.com/spreadsheets/d/17pQbpmvXBfBTtXDTO9Mi0O0nItBatdfKv0ajepC…"
click at [738, 568] on button "Add link" at bounding box center [729, 568] width 64 height 29
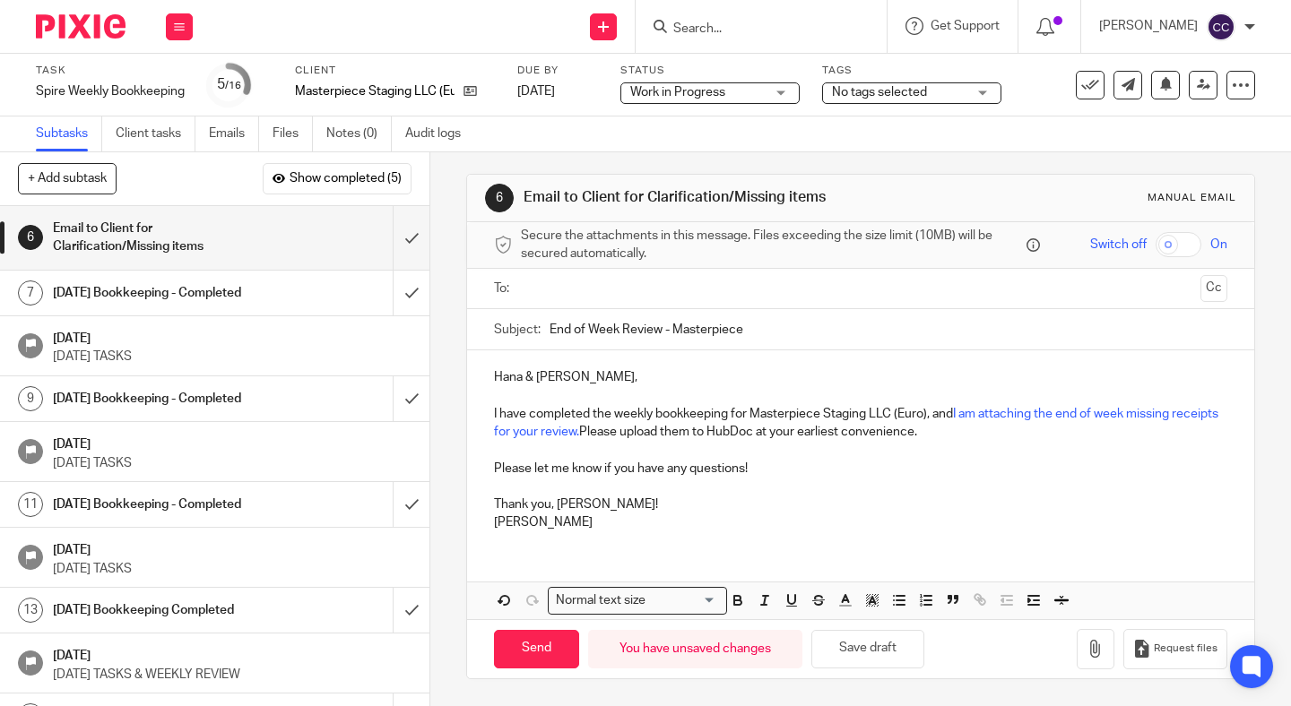
click at [624, 291] on input "text" at bounding box center [860, 289] width 666 height 21
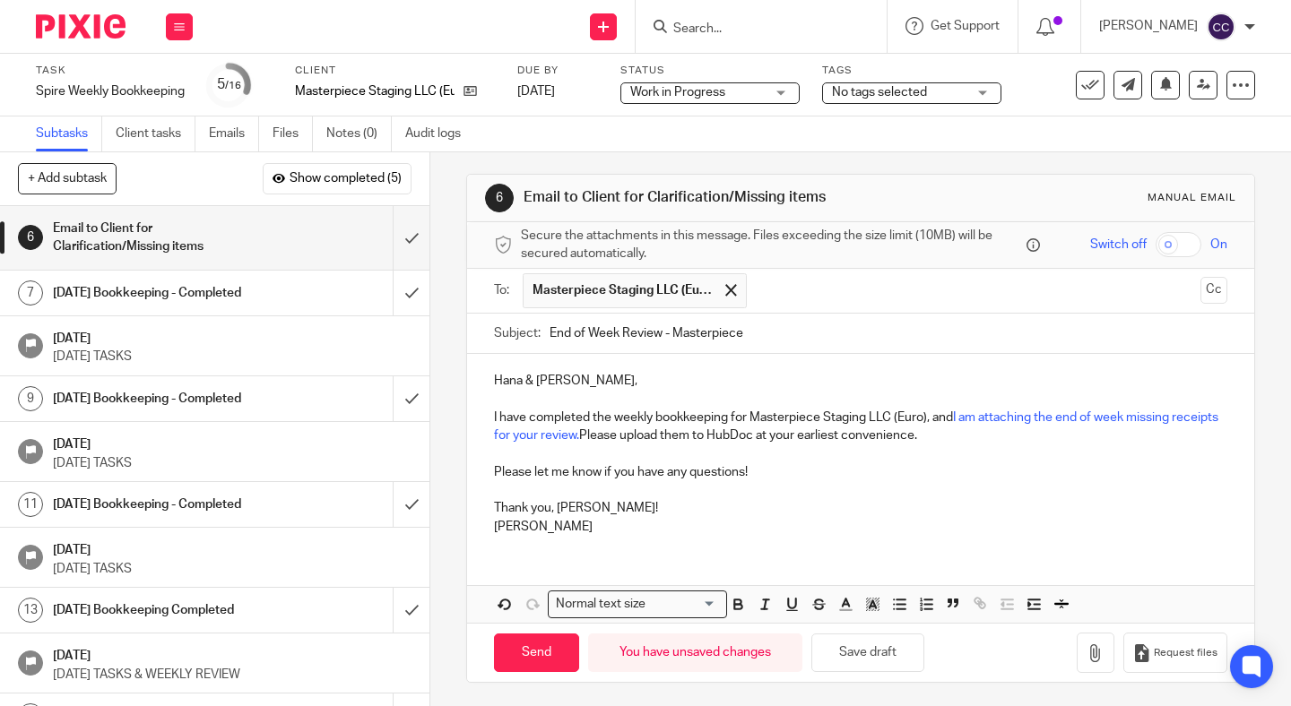
click at [806, 299] on input "text" at bounding box center [974, 290] width 437 height 35
click at [881, 656] on button "Save draft" at bounding box center [867, 653] width 113 height 39
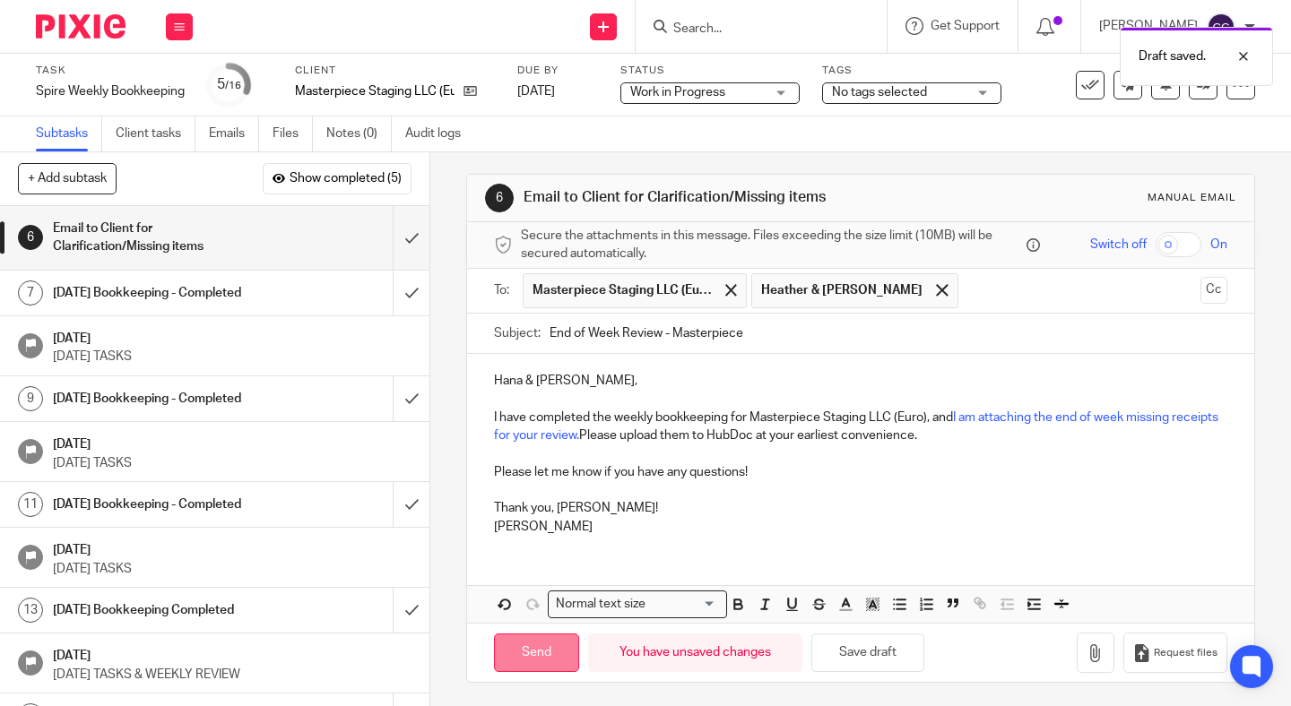
click at [536, 644] on input "Send" at bounding box center [536, 653] width 85 height 39
type input "Sent"
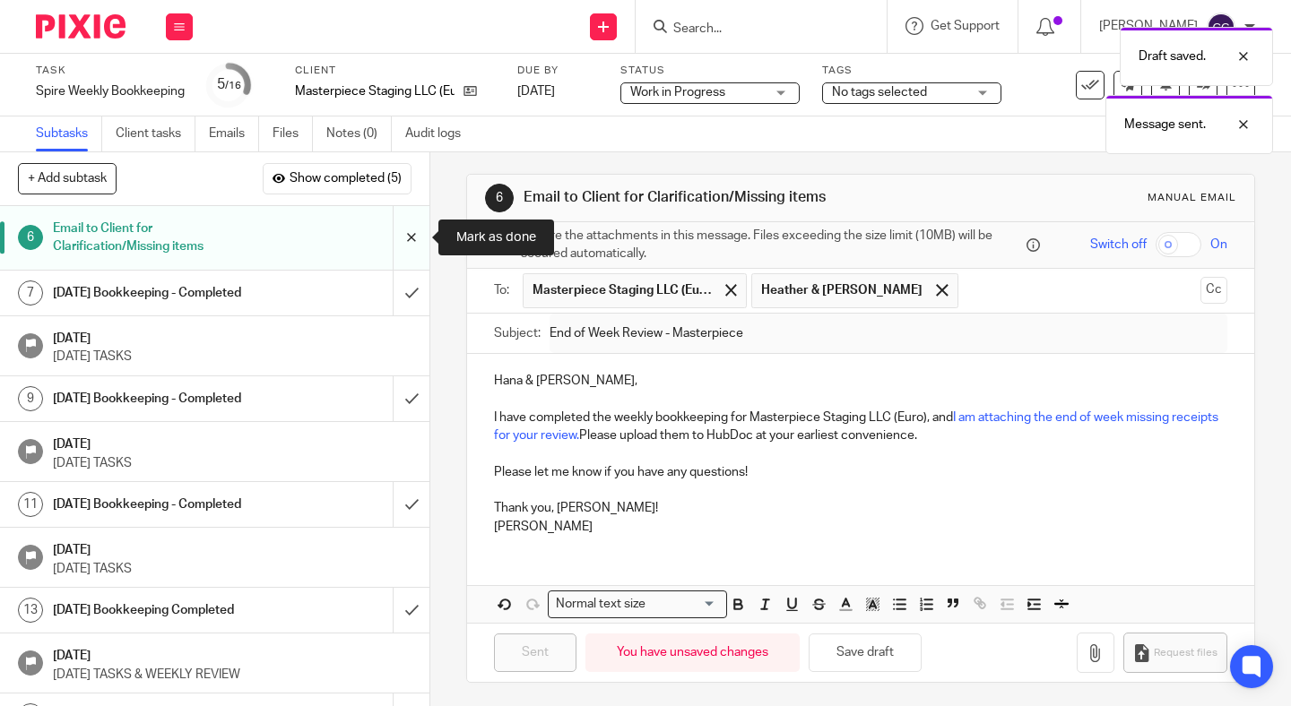
click at [411, 253] on input "submit" at bounding box center [214, 238] width 429 height 64
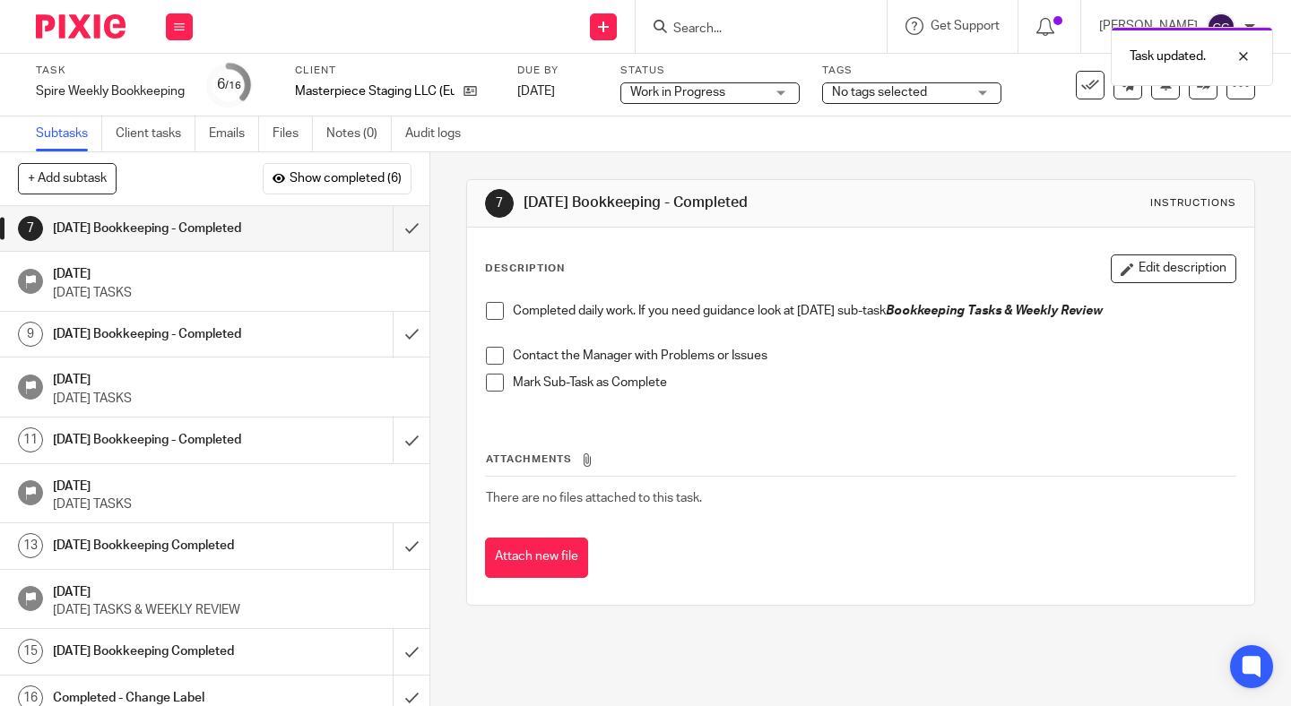
click at [489, 312] on span at bounding box center [495, 311] width 18 height 18
click at [494, 349] on span at bounding box center [495, 356] width 18 height 18
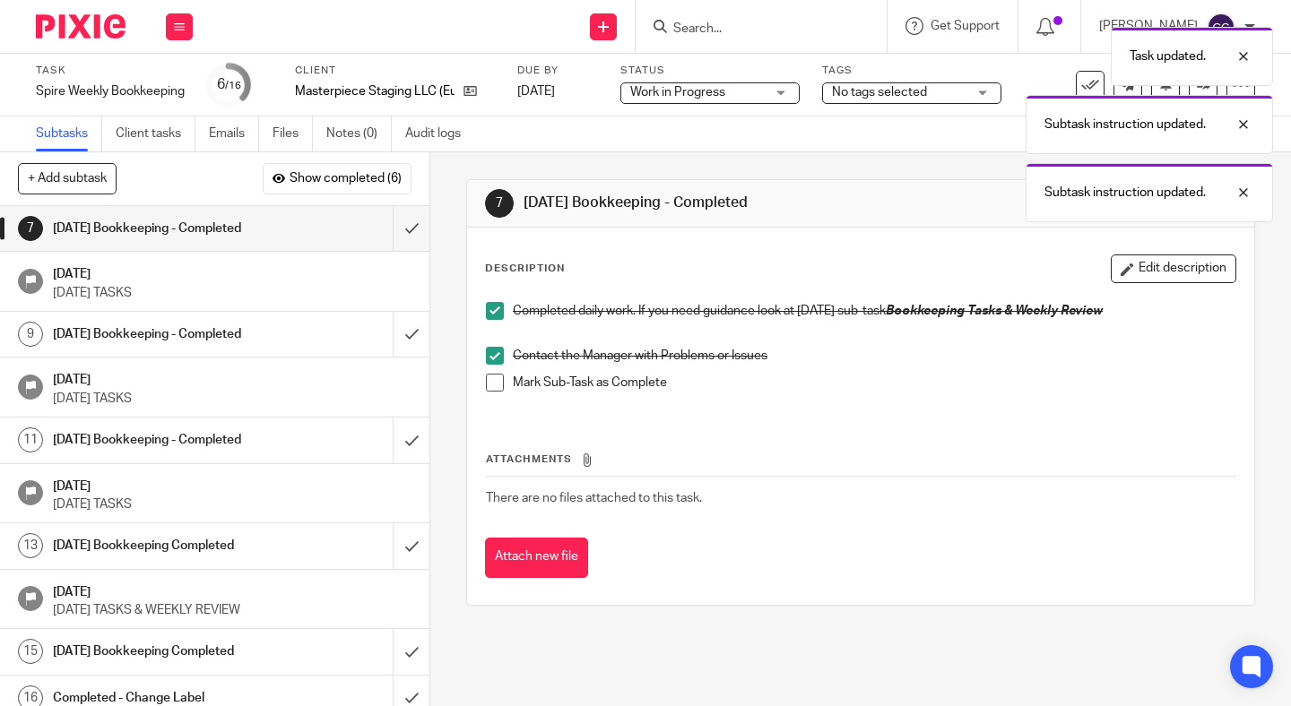
click at [494, 383] on span at bounding box center [495, 383] width 18 height 18
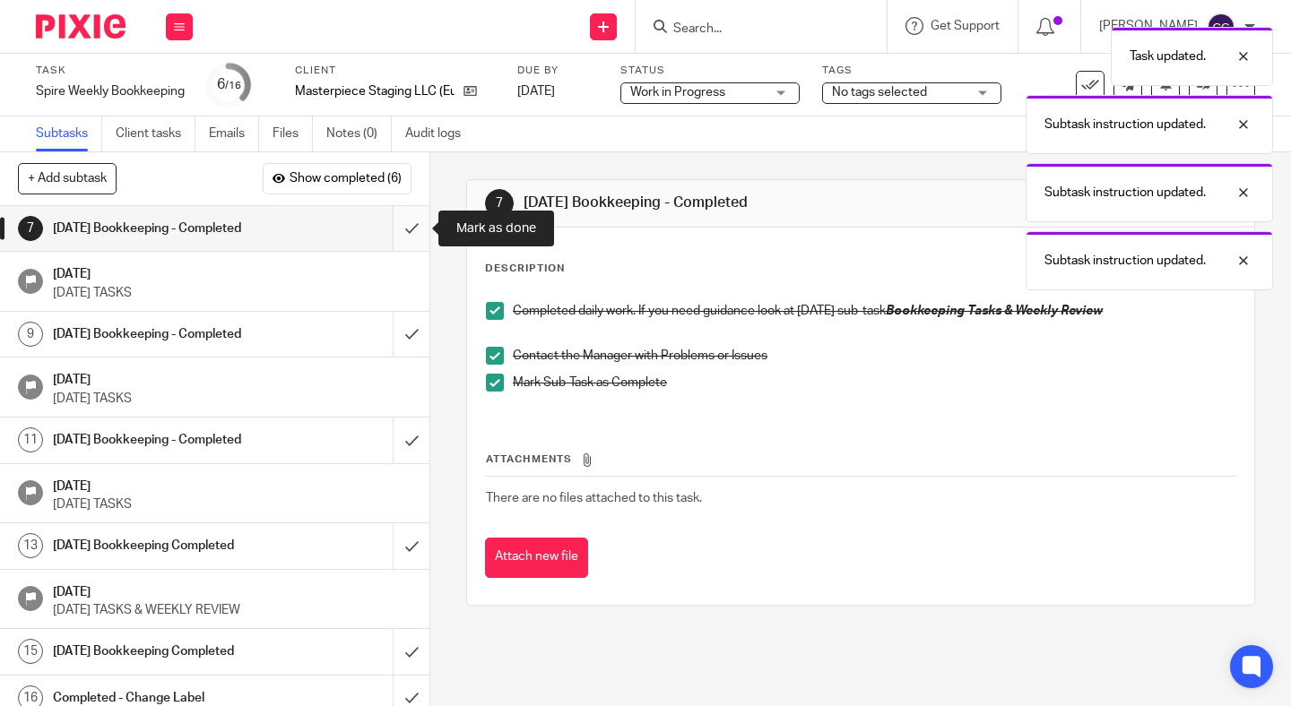
click at [406, 225] on input "submit" at bounding box center [214, 228] width 429 height 45
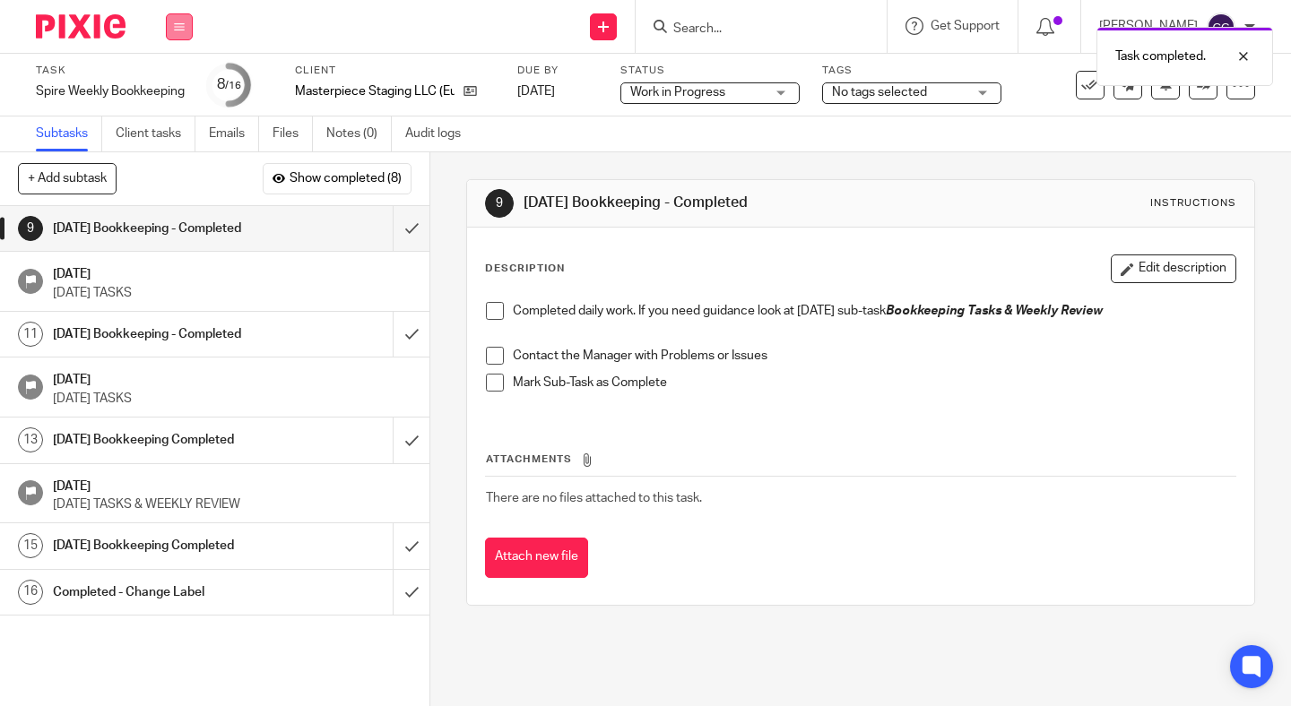
click at [177, 26] on icon at bounding box center [179, 27] width 11 height 11
click at [175, 80] on link "Work" at bounding box center [170, 83] width 31 height 13
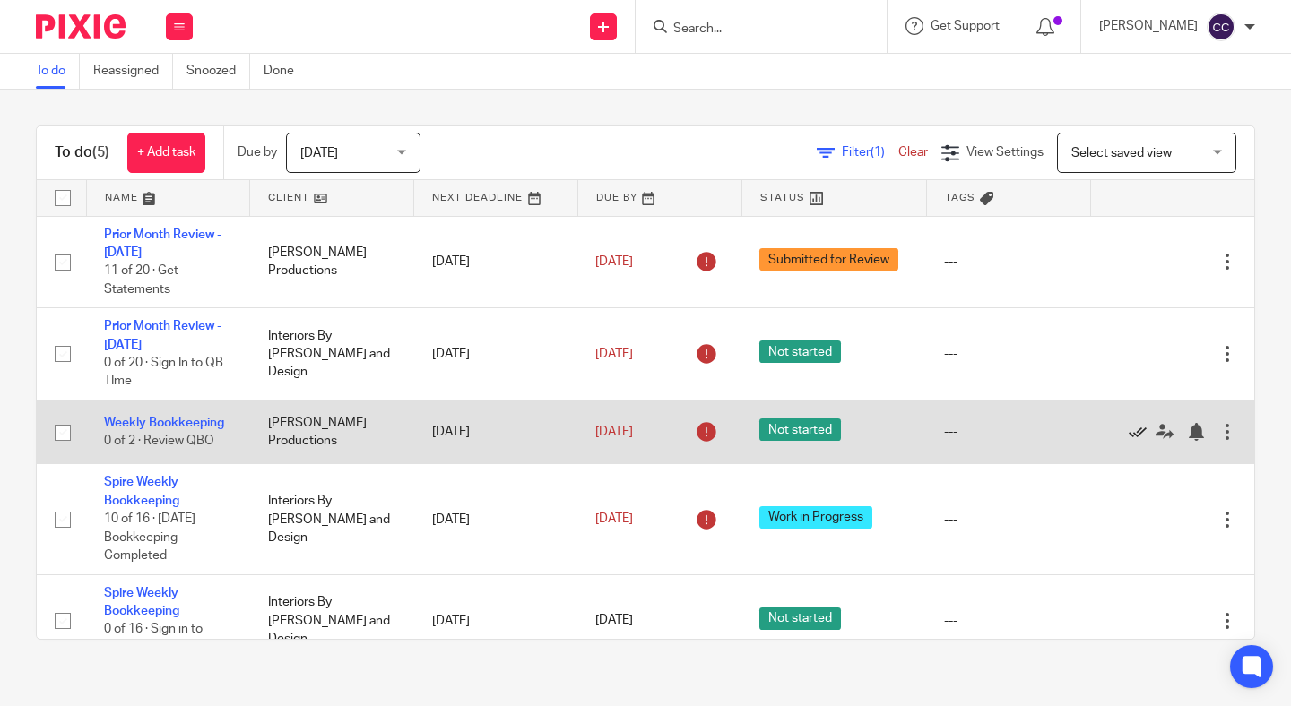
click at [1134, 441] on icon at bounding box center [1138, 432] width 18 height 18
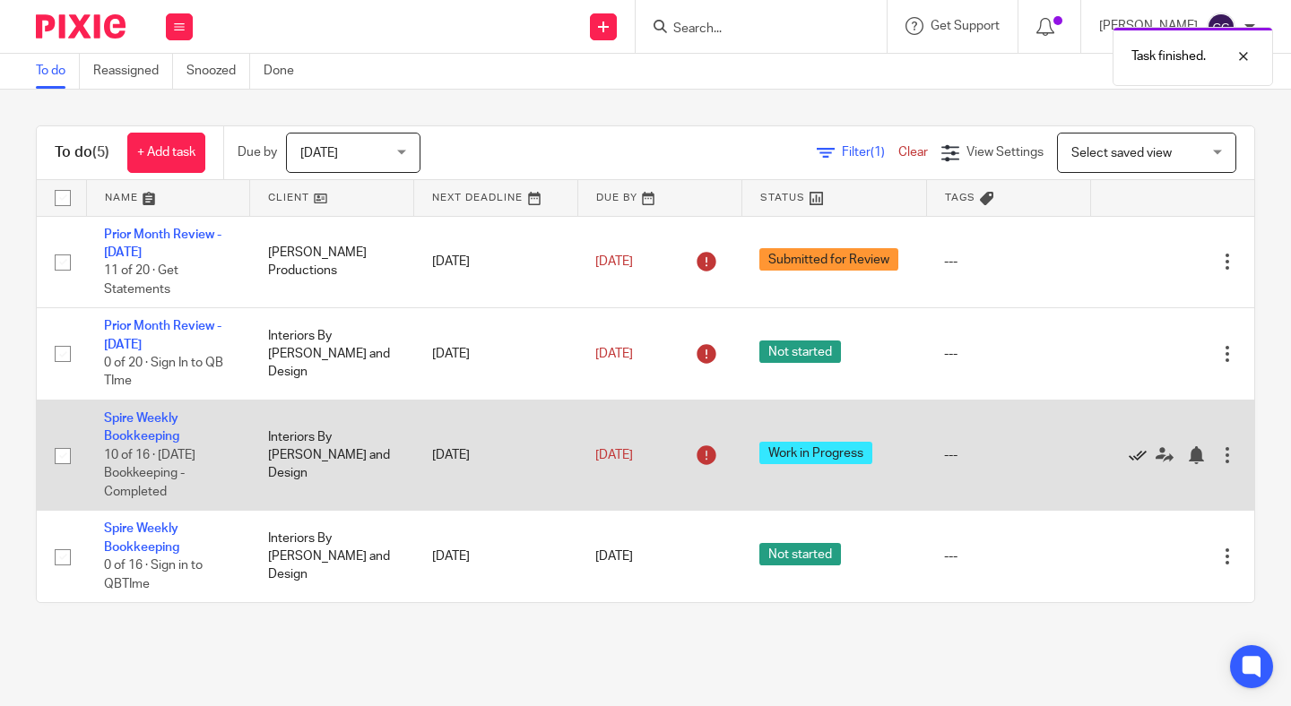
click at [1138, 463] on icon at bounding box center [1138, 455] width 18 height 18
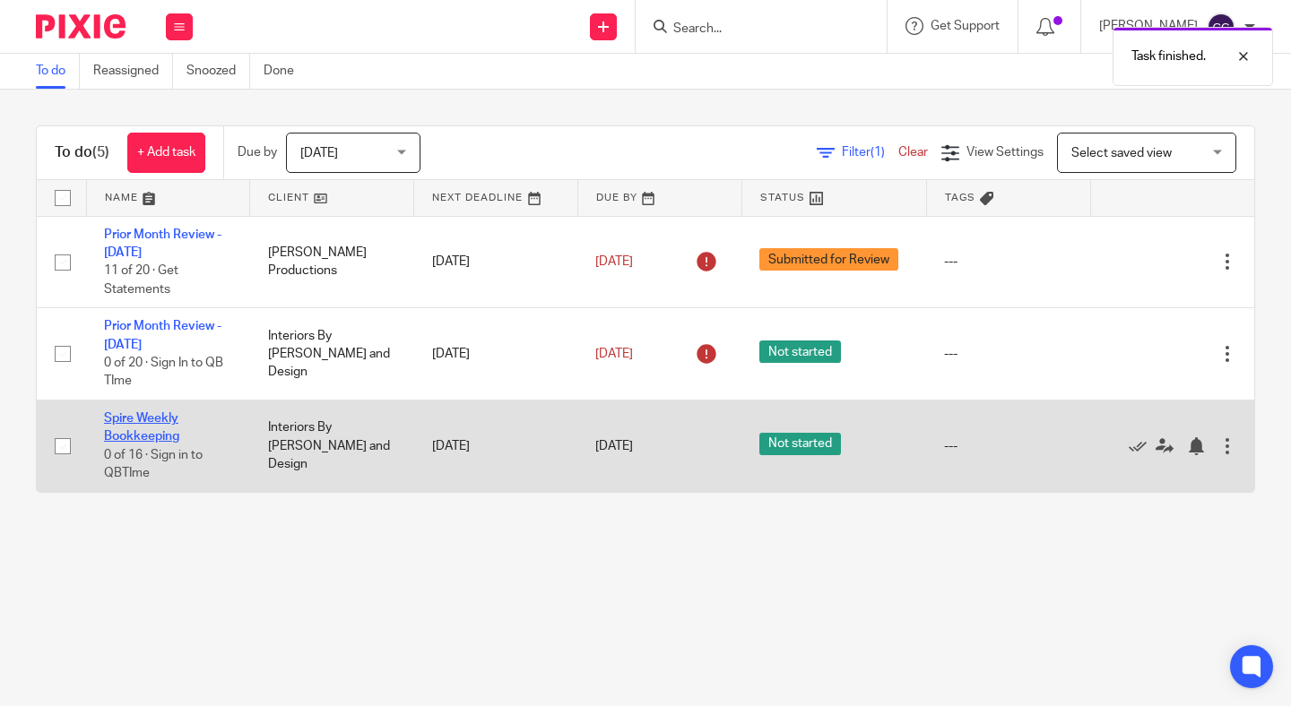
click at [152, 439] on link "Spire Weekly Bookkeeping" at bounding box center [141, 427] width 75 height 30
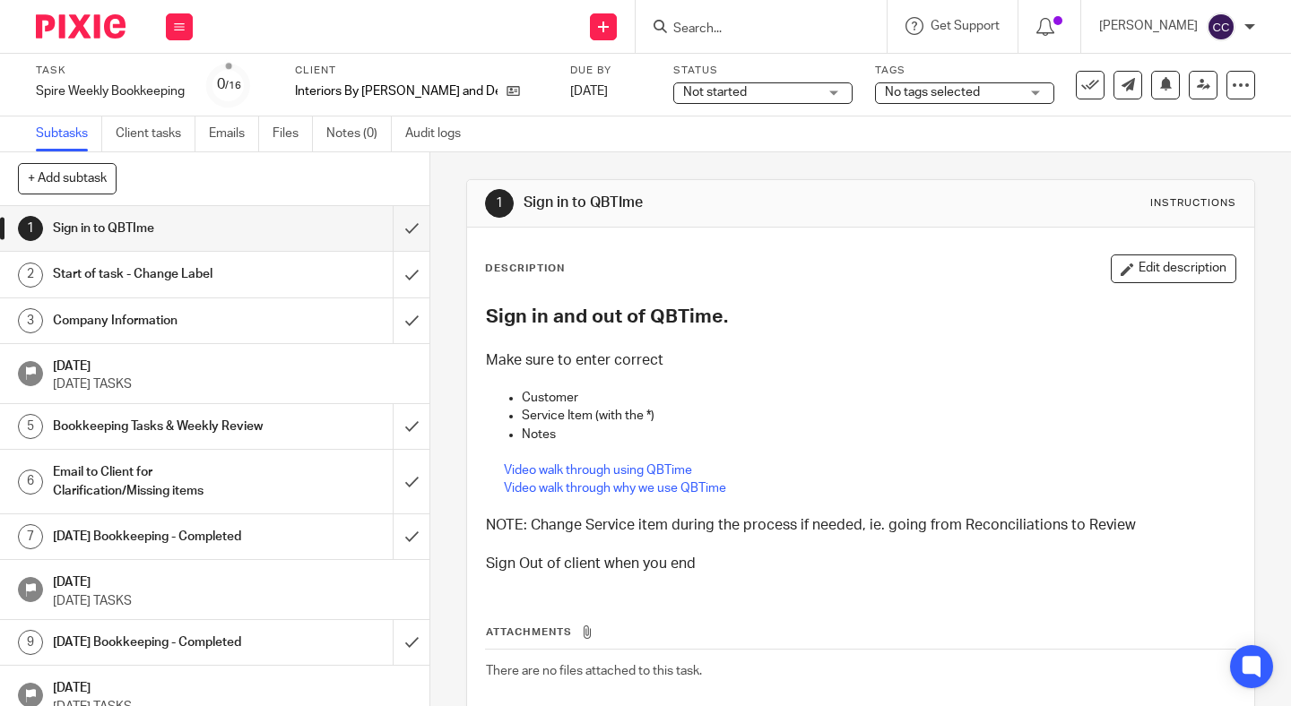
click at [728, 83] on span "Not started" at bounding box center [750, 92] width 134 height 19
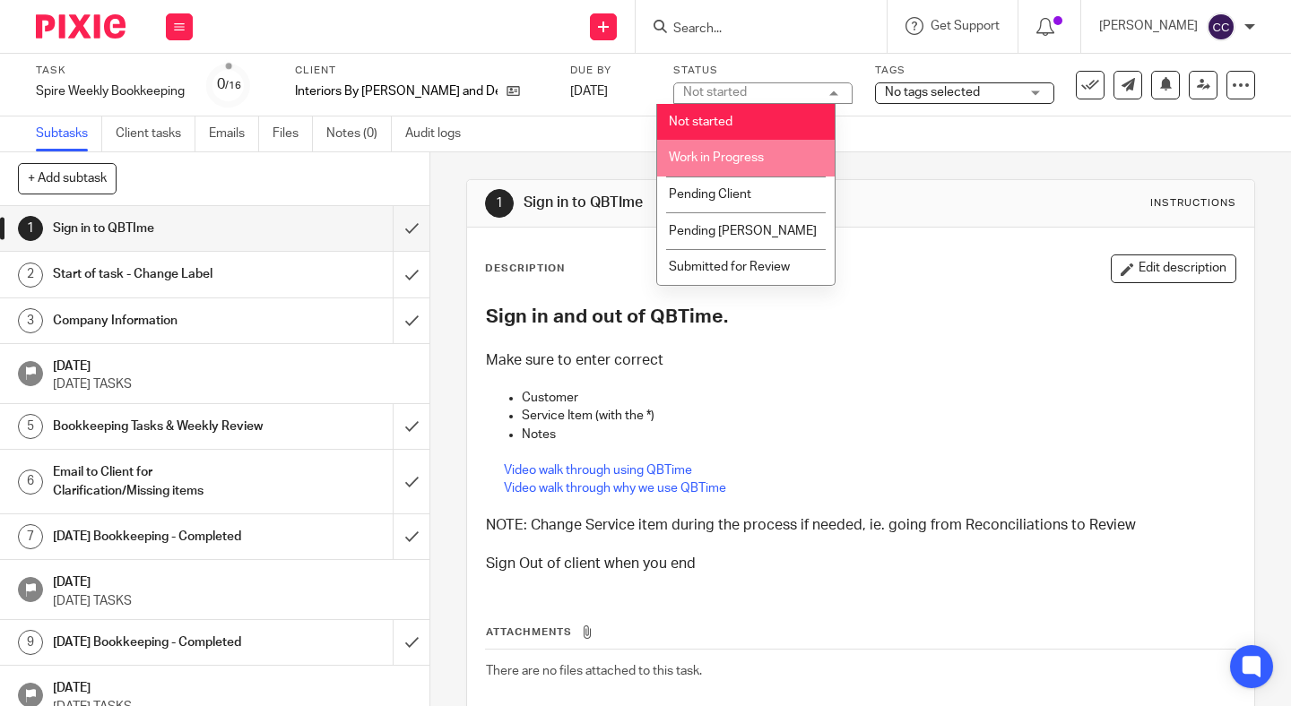
click at [715, 160] on span "Work in Progress" at bounding box center [716, 157] width 95 height 13
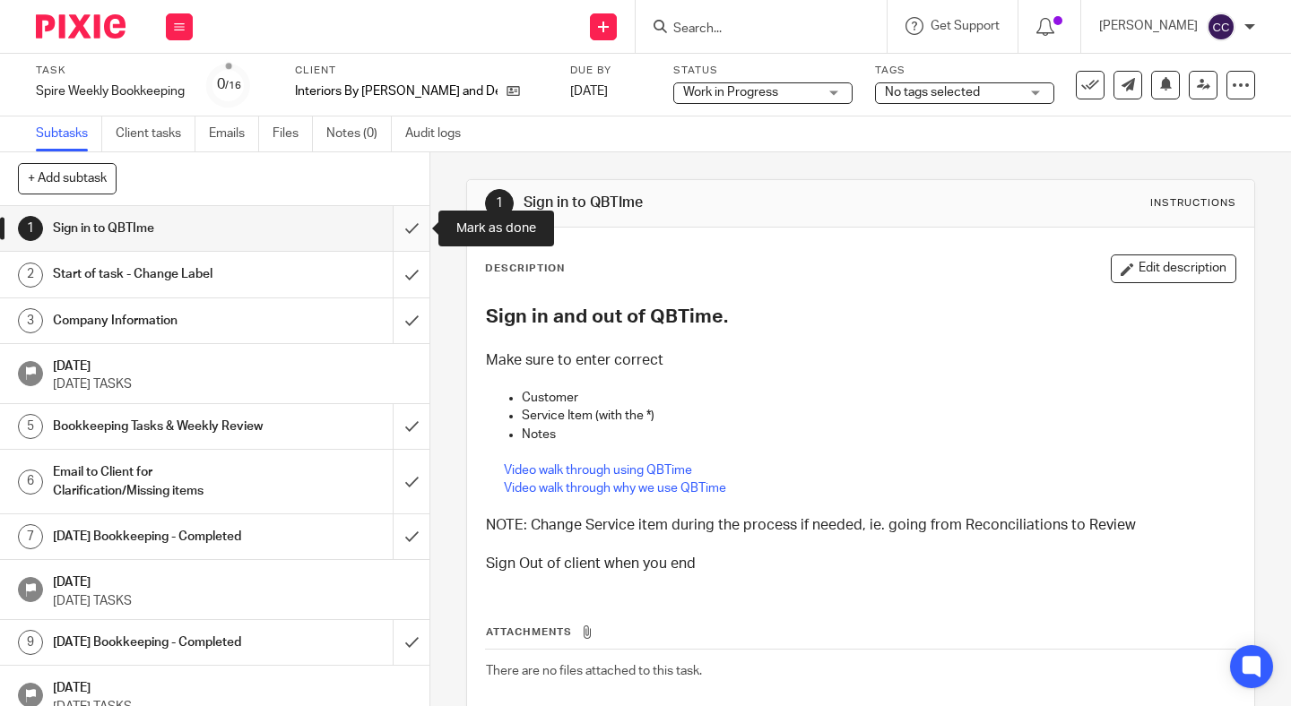
click at [406, 230] on input "submit" at bounding box center [214, 228] width 429 height 45
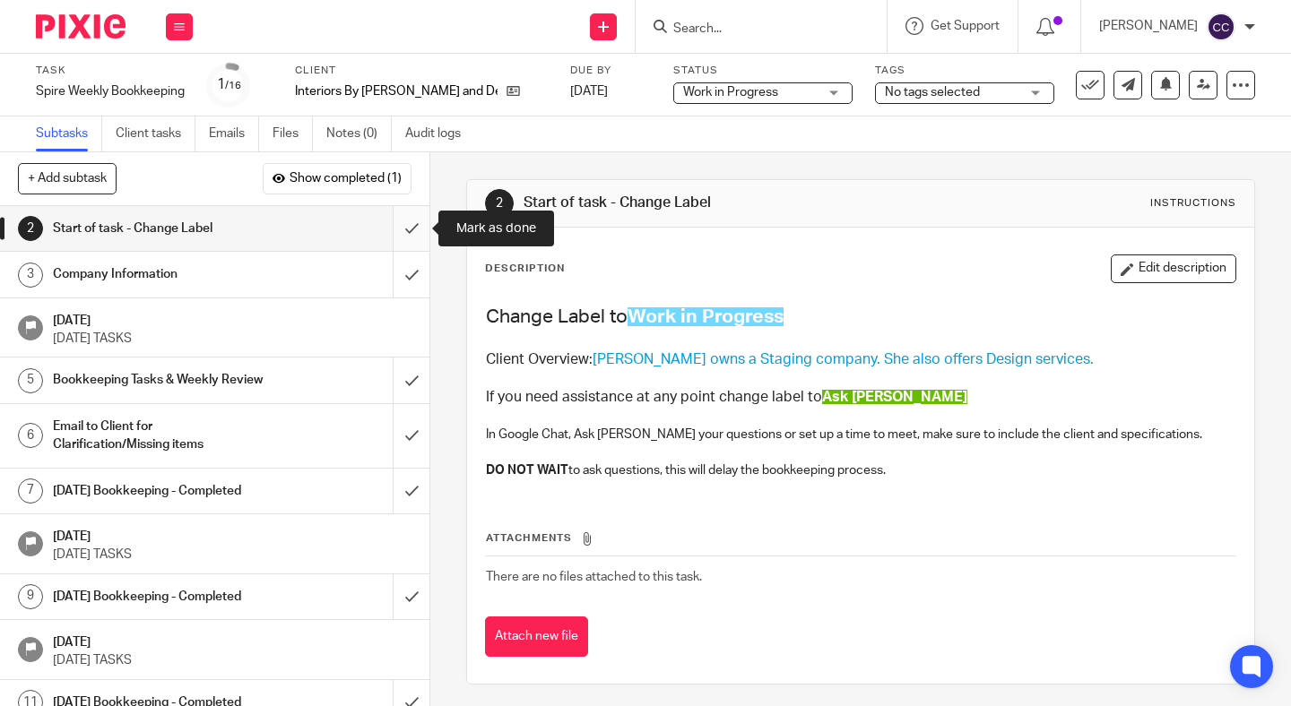
click at [417, 229] on input "submit" at bounding box center [214, 228] width 429 height 45
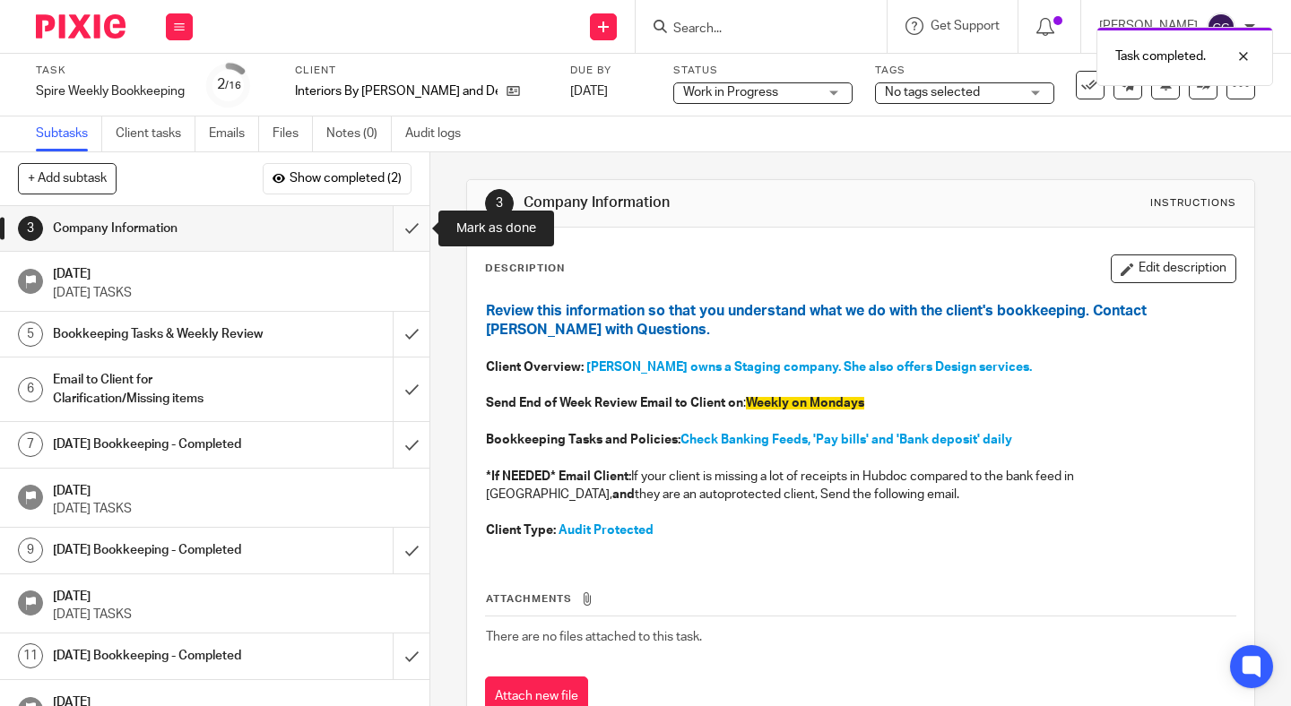
click at [407, 230] on input "submit" at bounding box center [214, 228] width 429 height 45
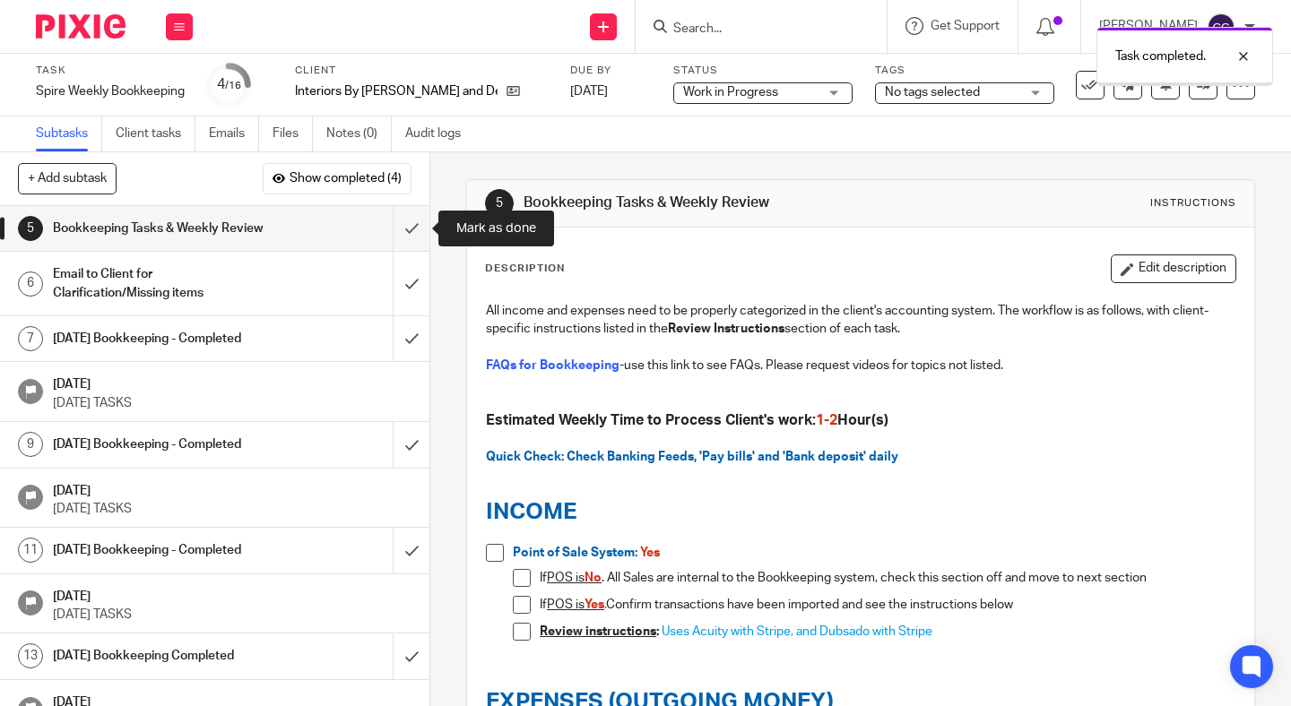
click at [407, 230] on input "submit" at bounding box center [214, 228] width 429 height 45
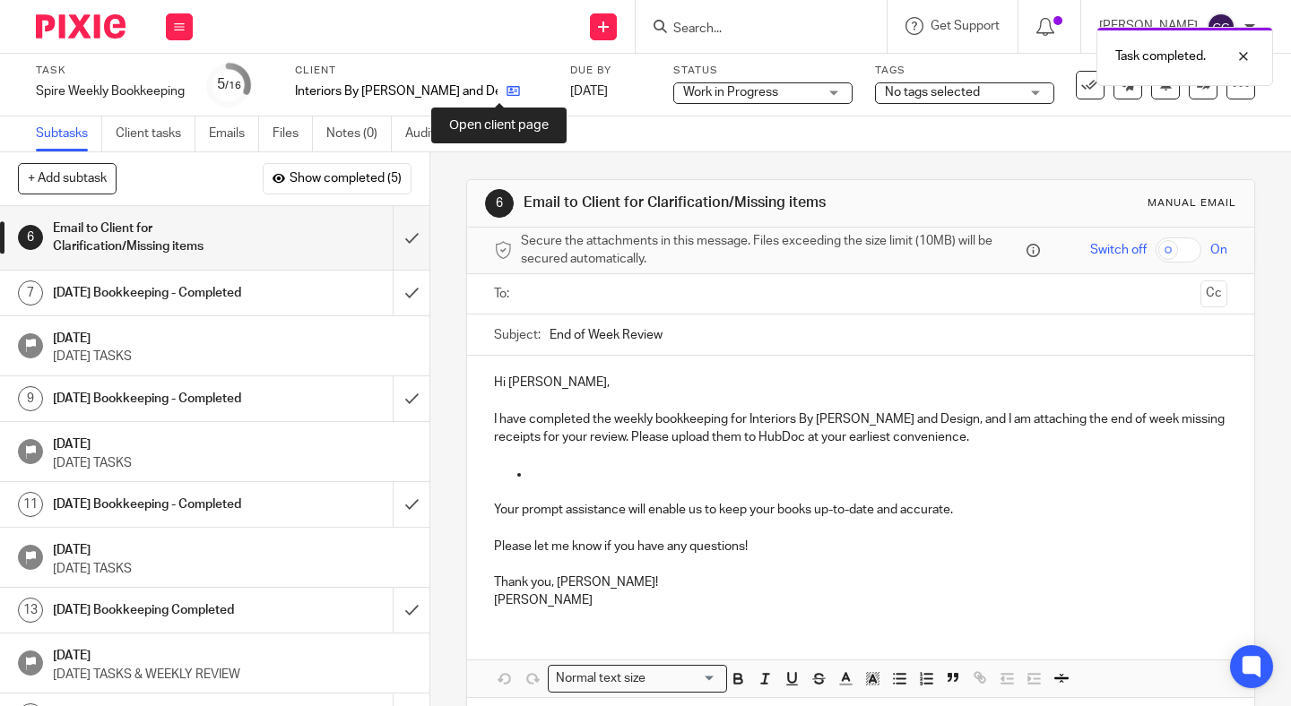
click at [506, 90] on icon at bounding box center [512, 90] width 13 height 13
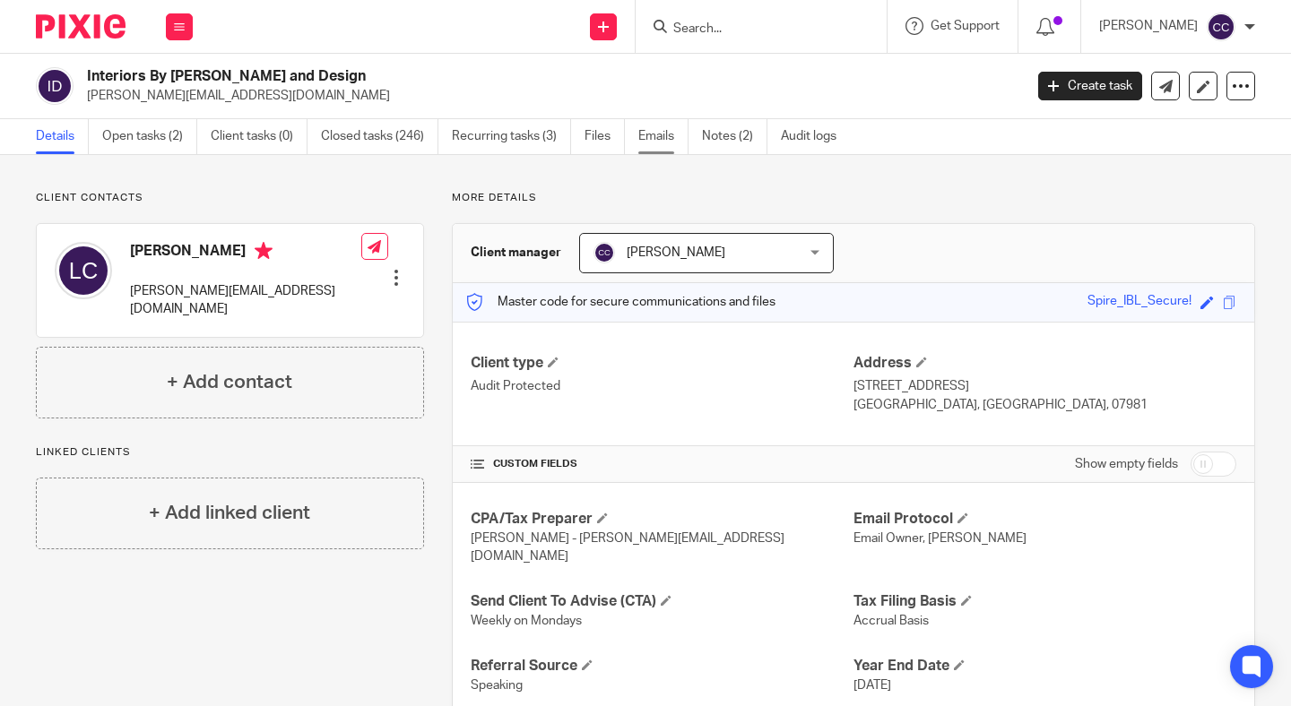
click at [673, 143] on link "Emails" at bounding box center [663, 136] width 50 height 35
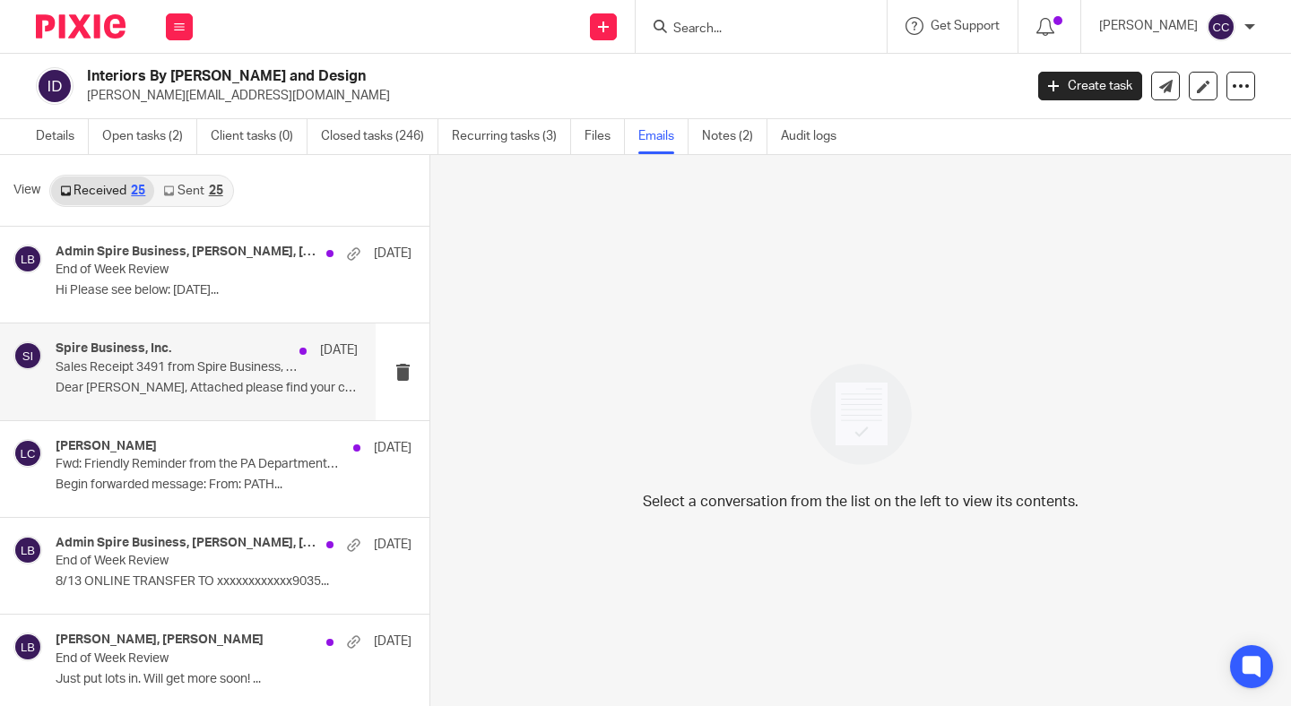
click at [258, 344] on div "Spire Business, Inc. [DATE]" at bounding box center [207, 351] width 302 height 18
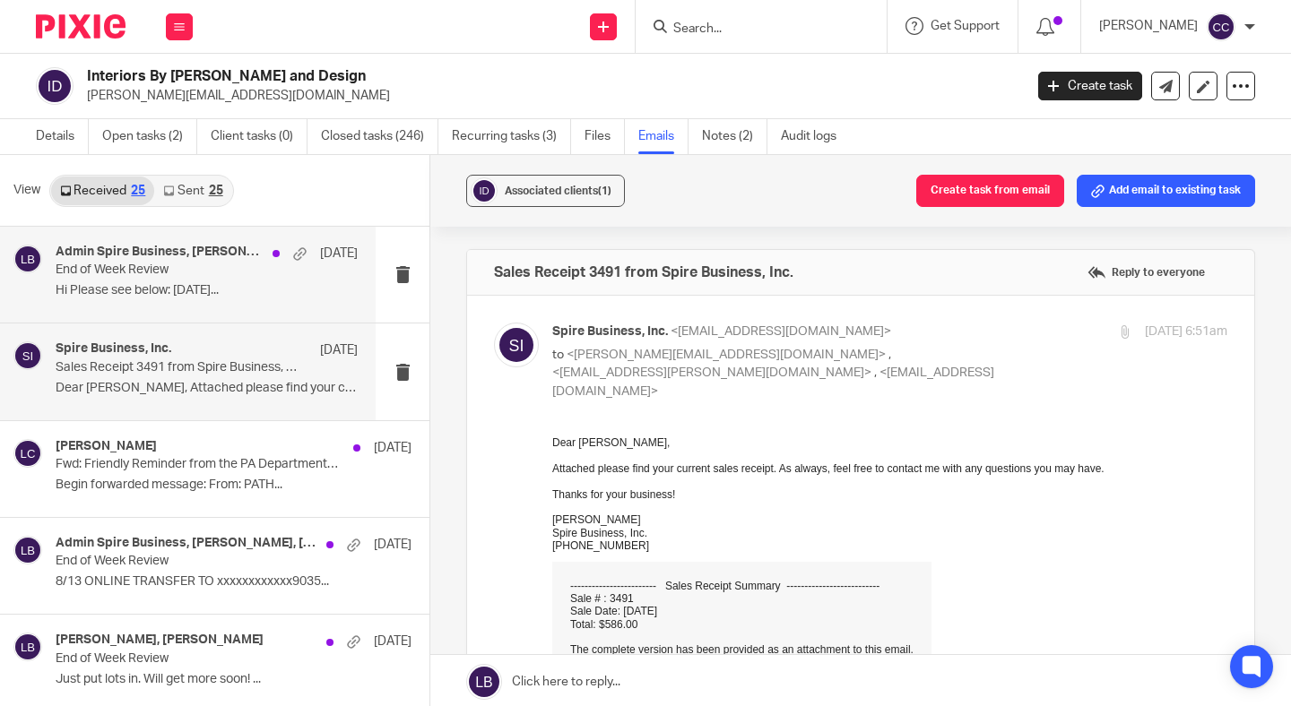
click at [204, 267] on p "End of Week Review" at bounding box center [177, 270] width 242 height 15
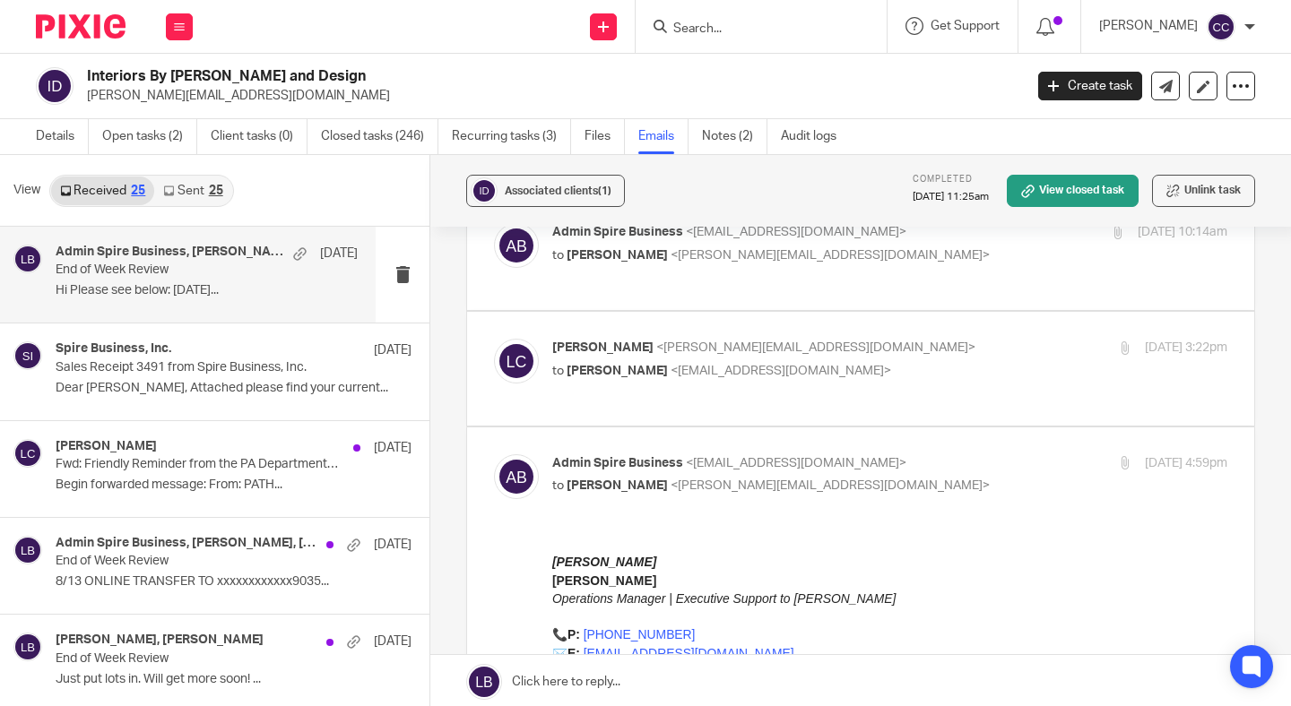
scroll to position [432, 0]
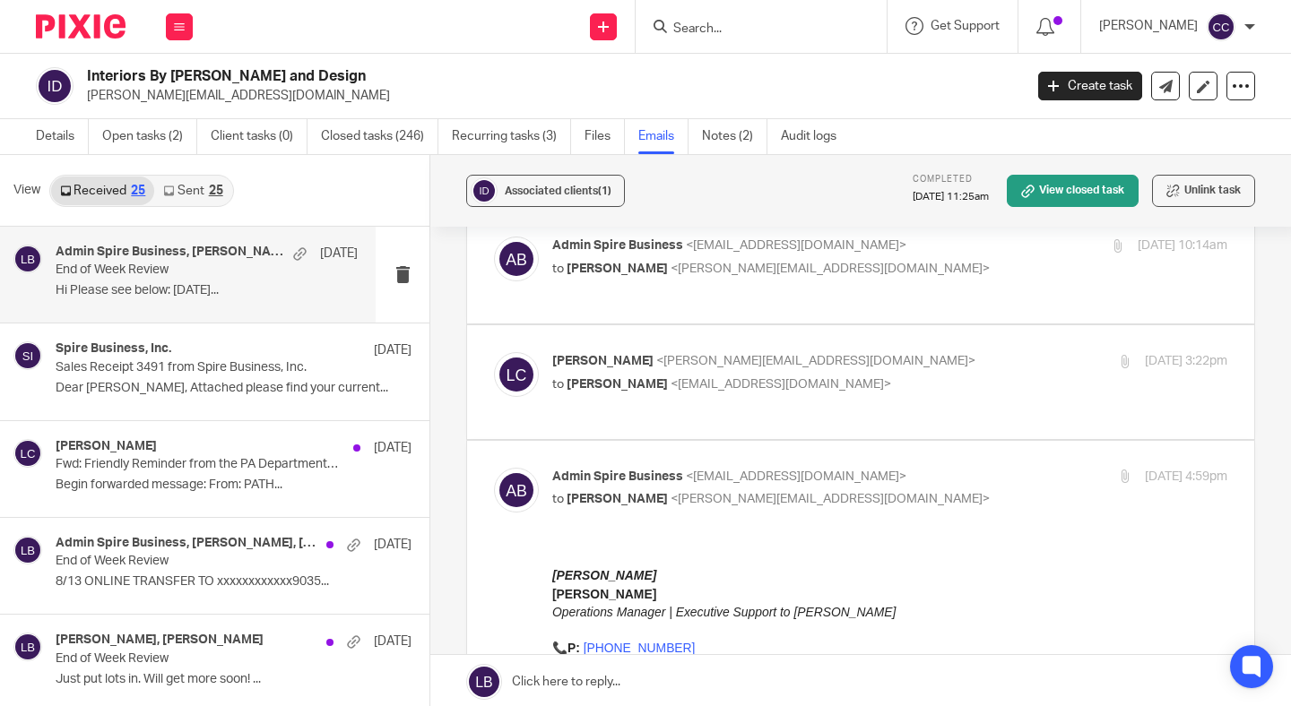
click at [824, 376] on p "to Linda Brown <admin@spirebusiness.com>" at bounding box center [777, 385] width 450 height 19
checkbox input "true"
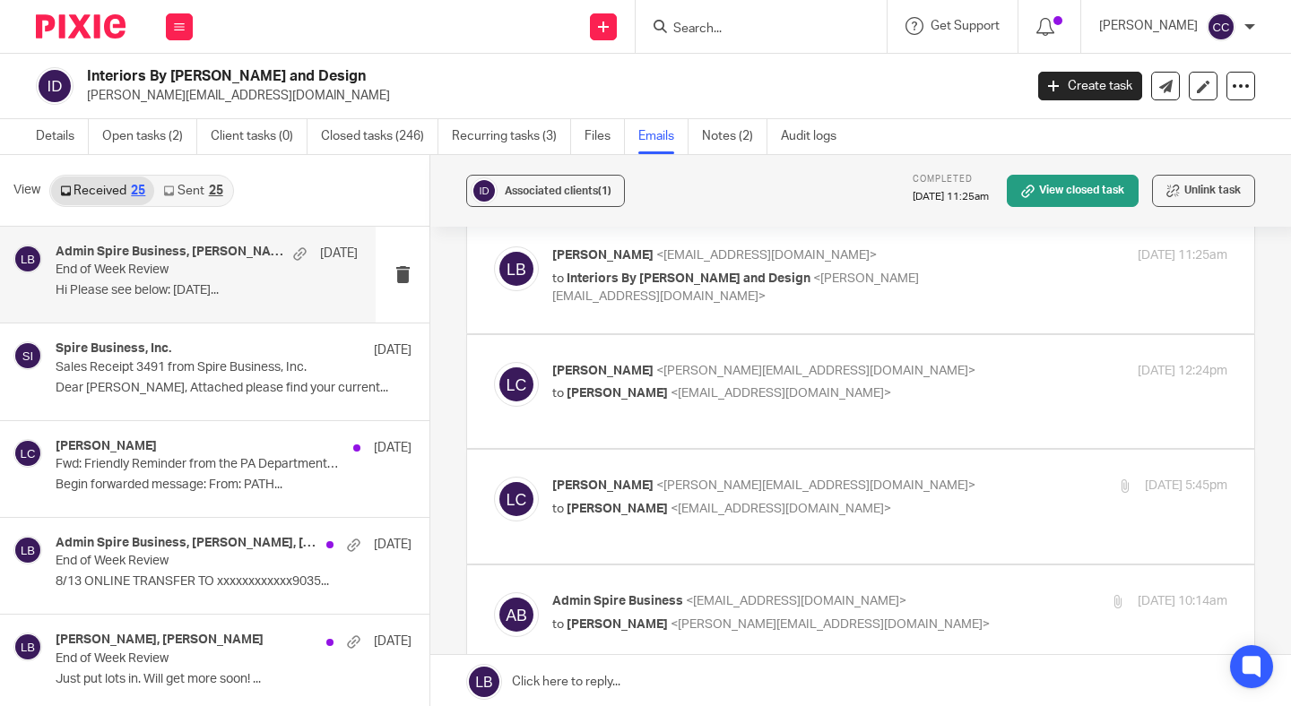
scroll to position [0, 0]
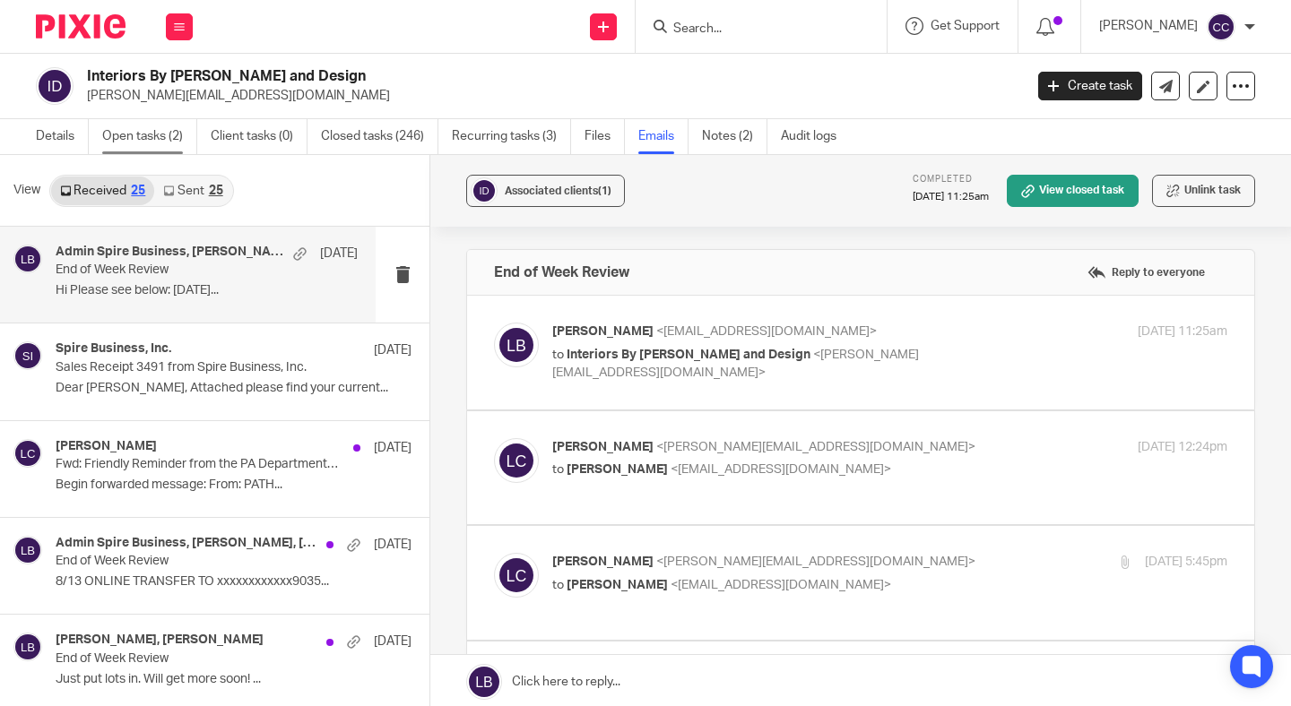
click at [150, 142] on link "Open tasks (2)" at bounding box center [149, 136] width 95 height 35
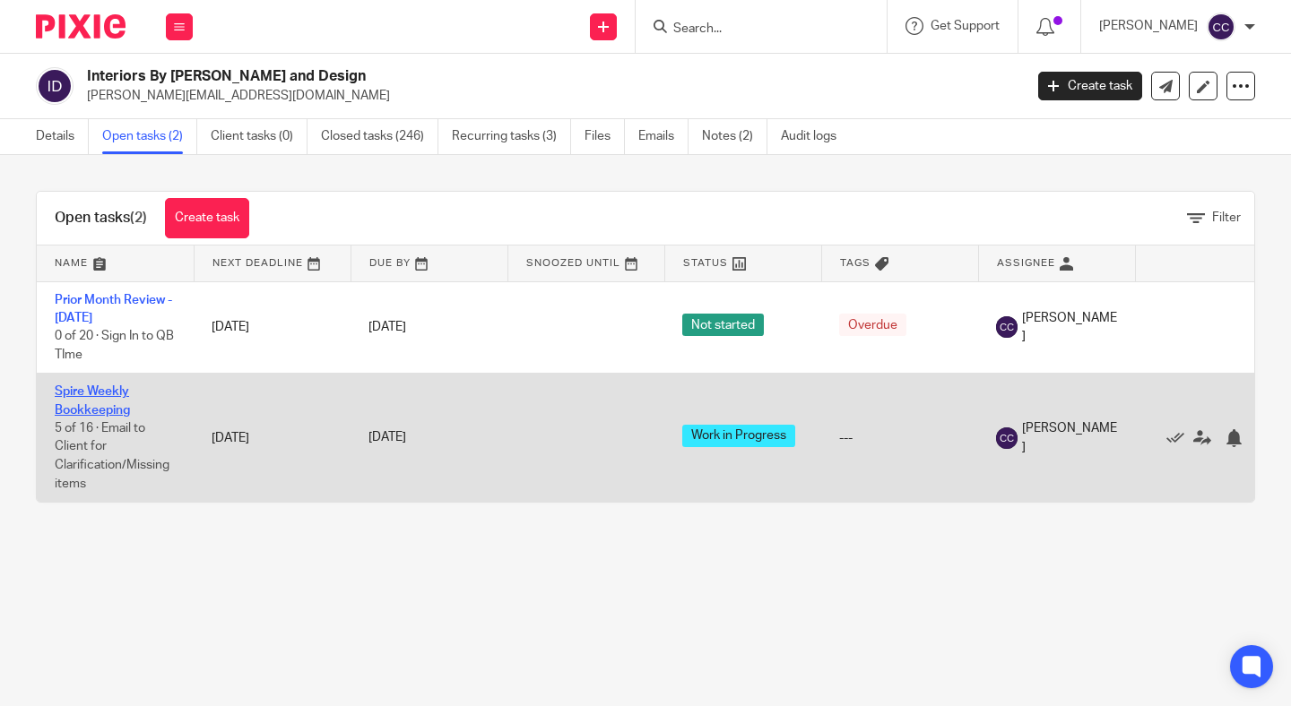
click at [91, 411] on link "Spire Weekly Bookkeeping" at bounding box center [92, 400] width 75 height 30
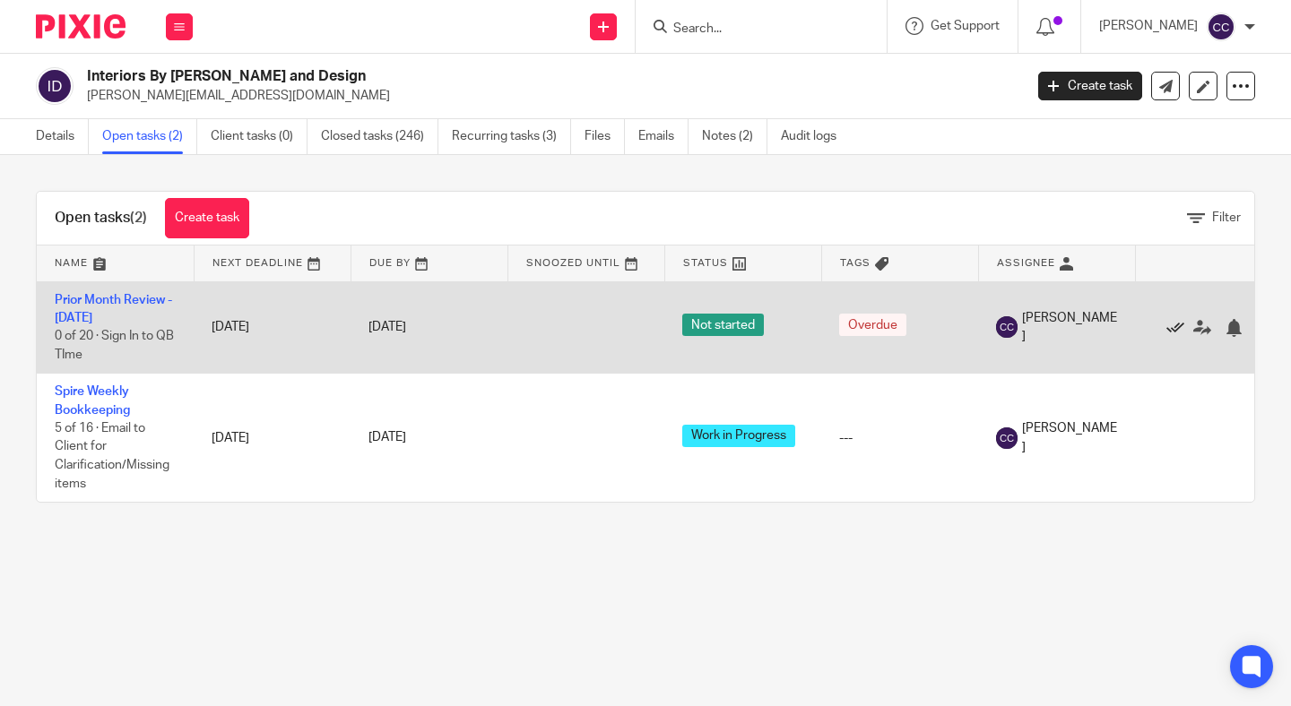
click at [1175, 324] on icon at bounding box center [1175, 328] width 18 height 18
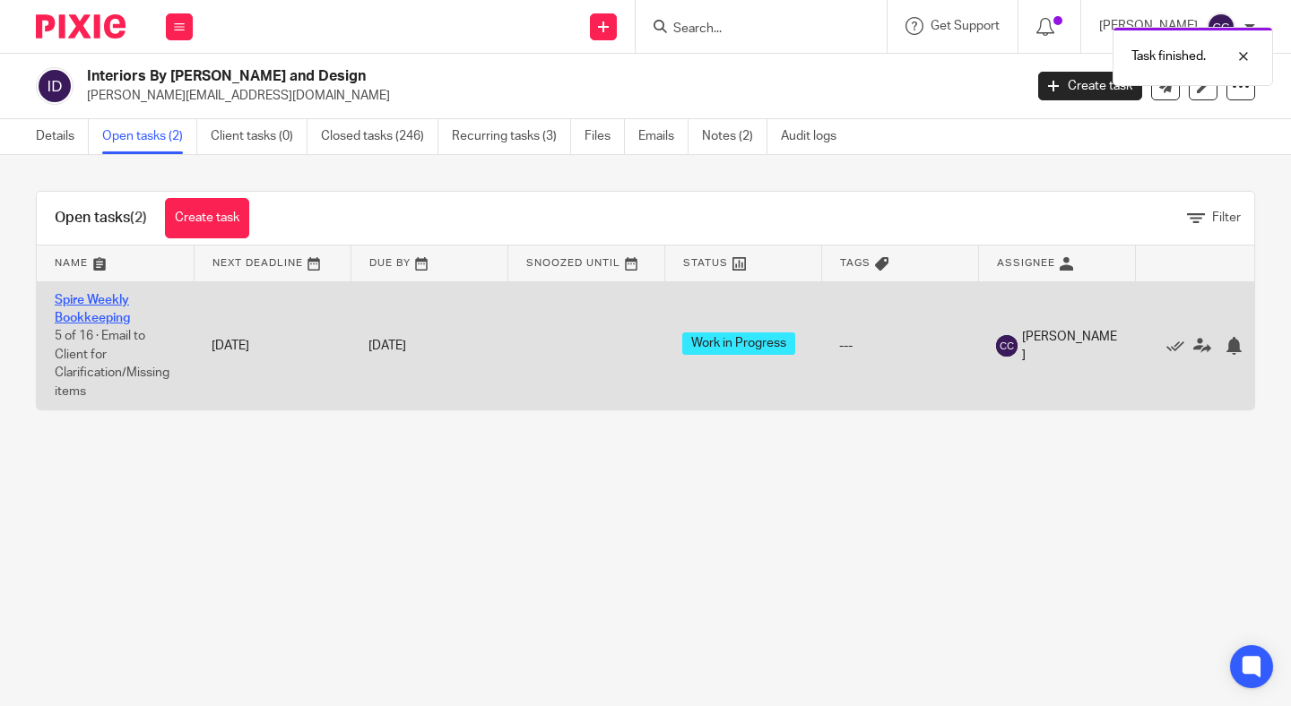
click at [91, 314] on link "Spire Weekly Bookkeeping" at bounding box center [92, 309] width 75 height 30
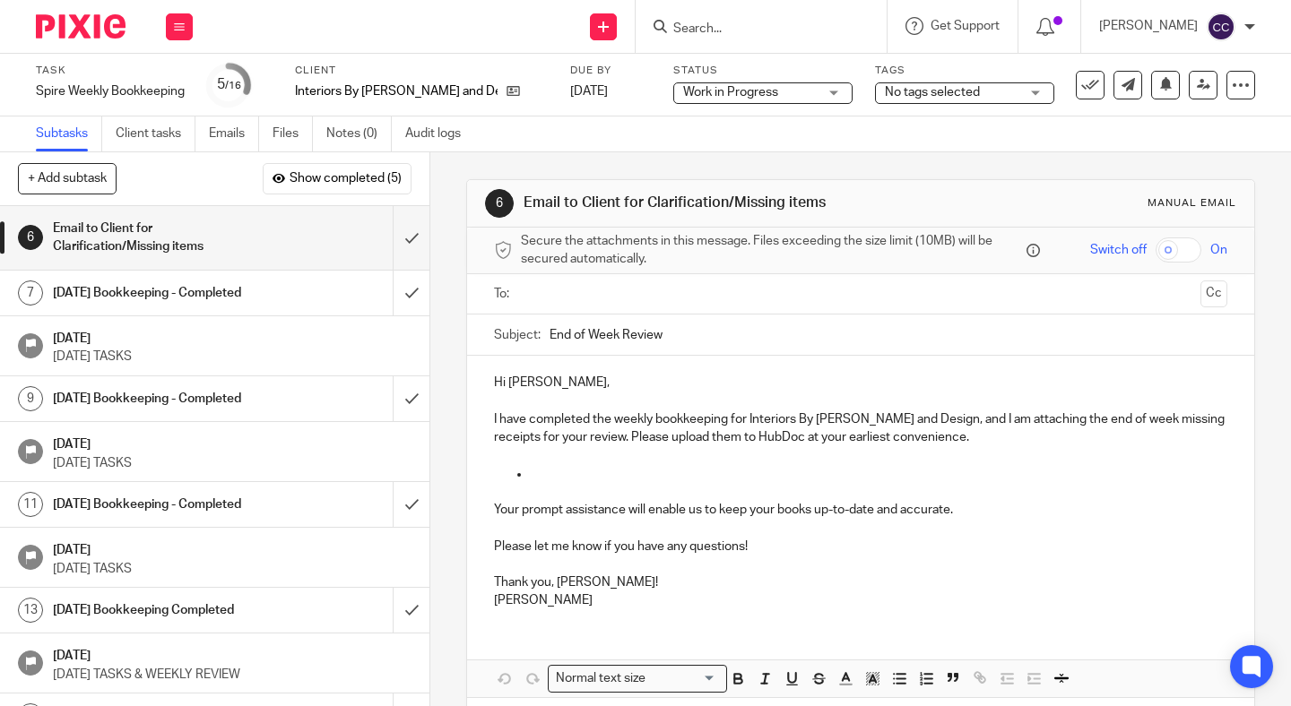
scroll to position [56, 0]
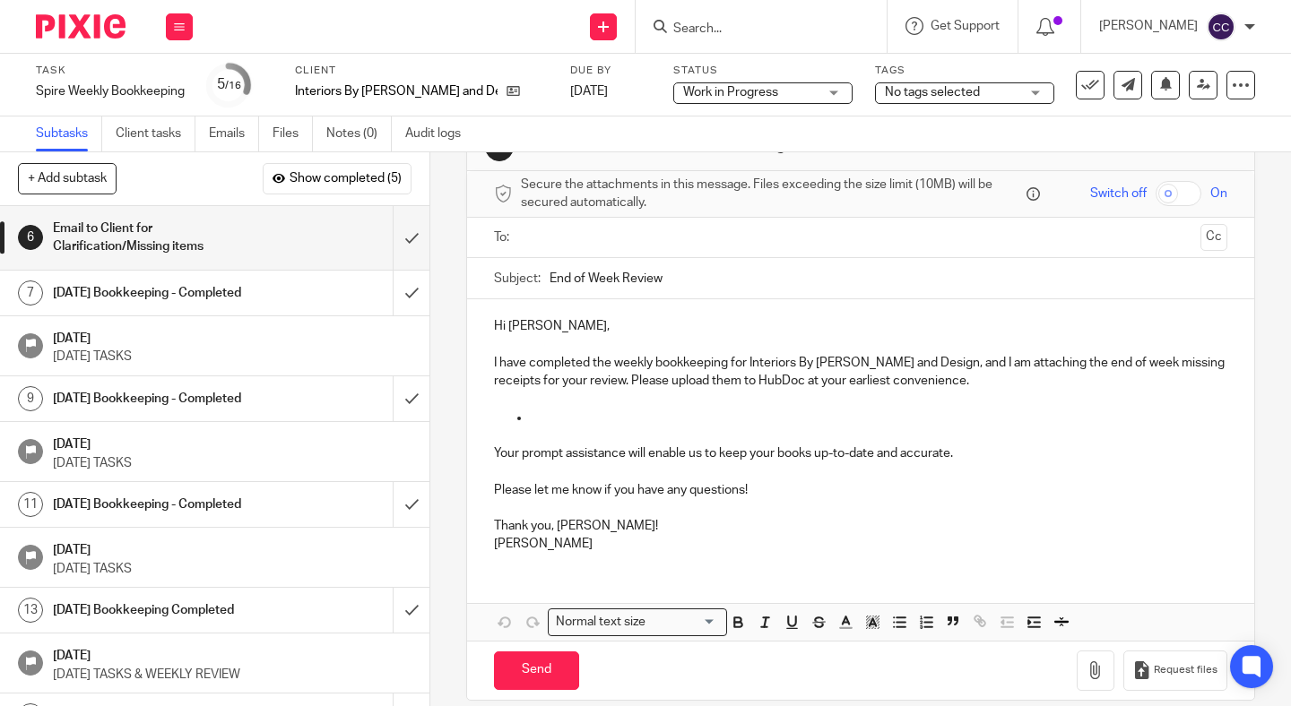
click at [1004, 372] on p "I have completed the weekly bookkeeping for Interiors By [PERSON_NAME] and Desi…" at bounding box center [860, 362] width 733 height 55
drag, startPoint x: 1011, startPoint y: 387, endPoint x: 979, endPoint y: 387, distance: 32.3
click at [979, 387] on p "I have completed the weekly bookkeeping for Interiors By [PERSON_NAME] and Desi…" at bounding box center [860, 362] width 733 height 55
drag, startPoint x: 628, startPoint y: 376, endPoint x: 1090, endPoint y: 393, distance: 462.0
click at [1090, 393] on div "Hi Laura, I have completed the weekly bookkeeping for Interiors By Laura Stagin…" at bounding box center [860, 432] width 787 height 267
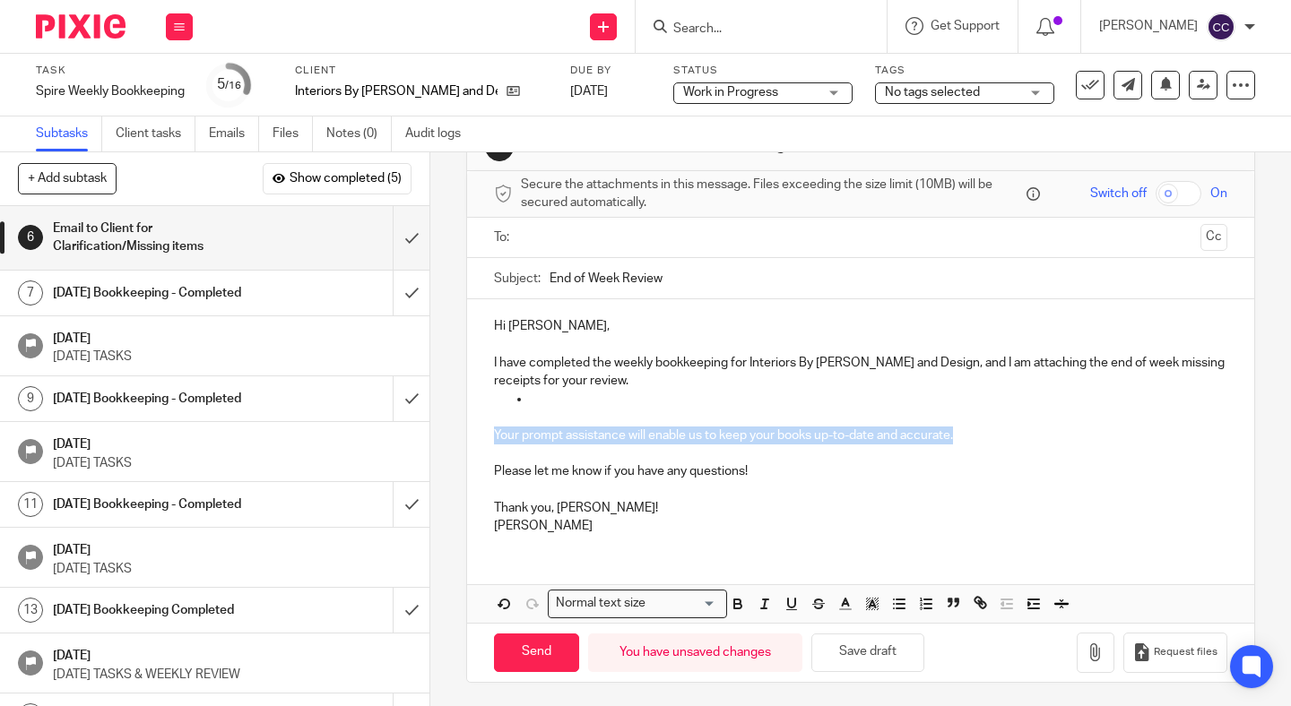
drag, startPoint x: 487, startPoint y: 436, endPoint x: 1028, endPoint y: 441, distance: 541.5
click at [1028, 441] on div "Hi Laura, I have completed the weekly bookkeeping for Interiors By Laura Stagin…" at bounding box center [860, 423] width 787 height 249
click at [567, 405] on p at bounding box center [878, 399] width 697 height 18
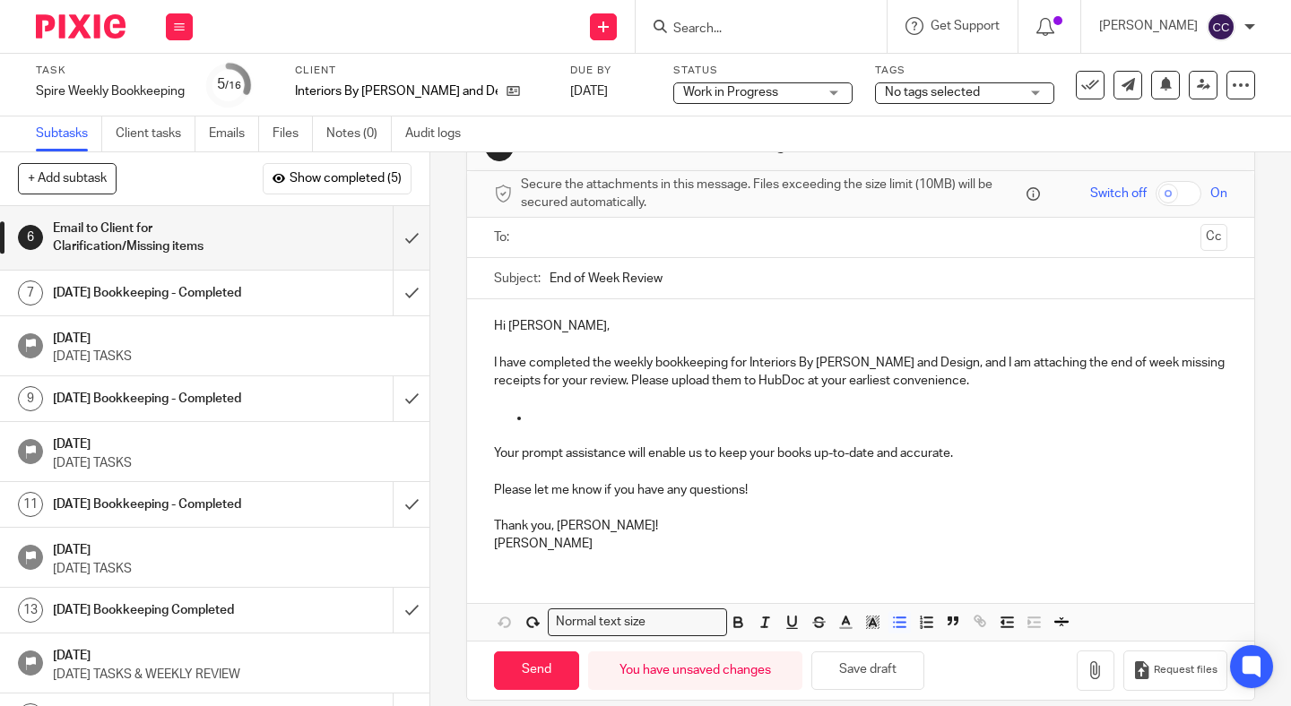
click at [555, 423] on p at bounding box center [878, 418] width 697 height 18
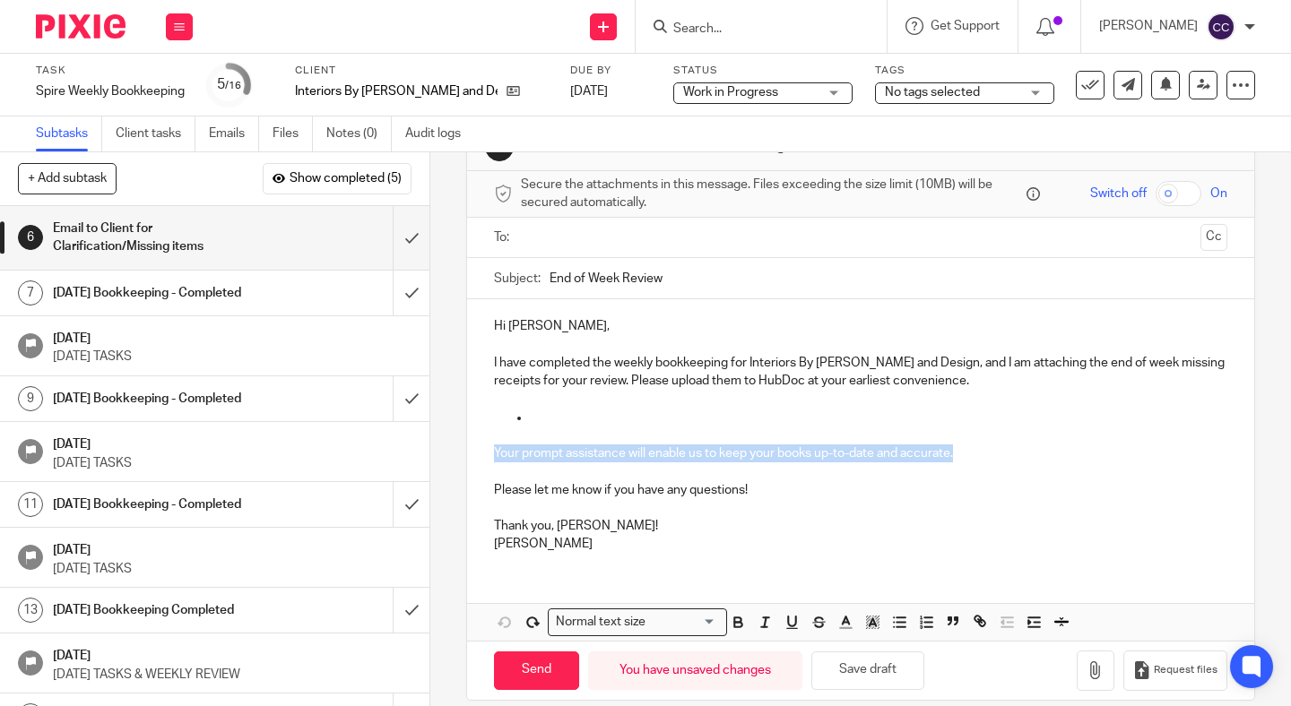
drag, startPoint x: 494, startPoint y: 450, endPoint x: 1055, endPoint y: 453, distance: 561.2
click at [1055, 453] on p "Your prompt assistance will enable us to keep your books up-to-date and accurat…" at bounding box center [860, 454] width 733 height 18
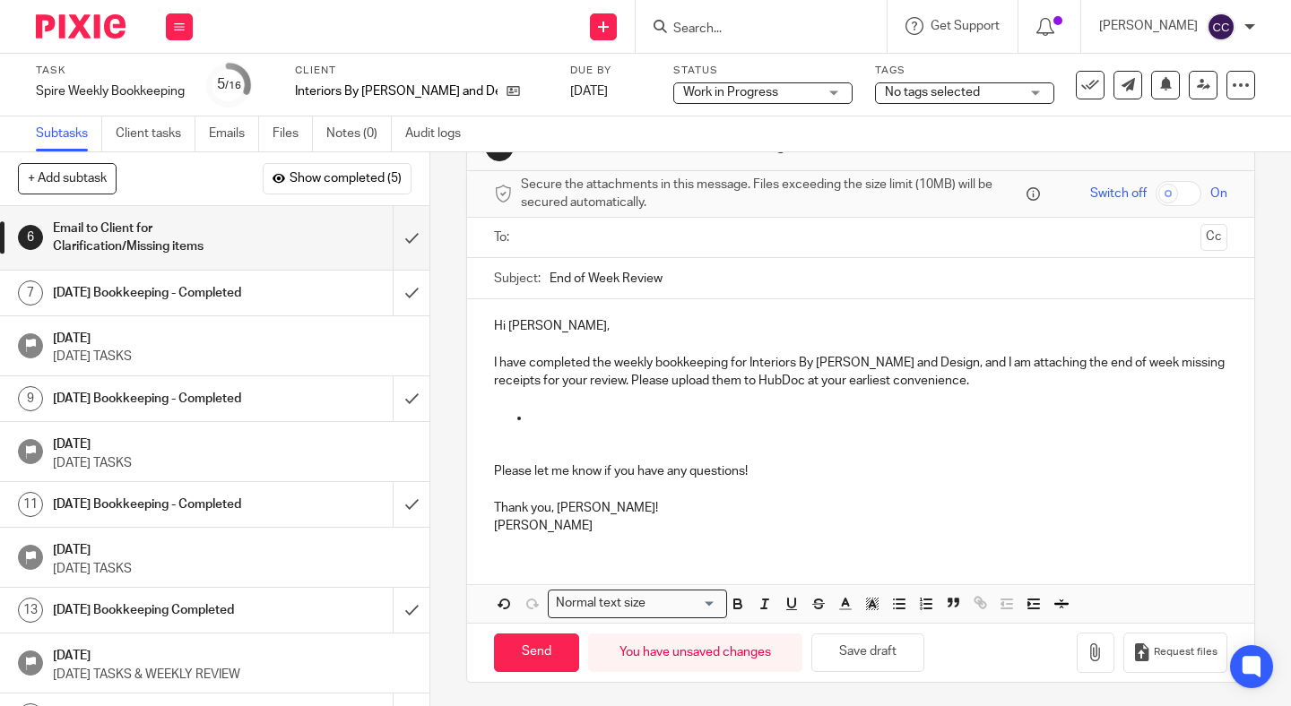
scroll to position [0, 0]
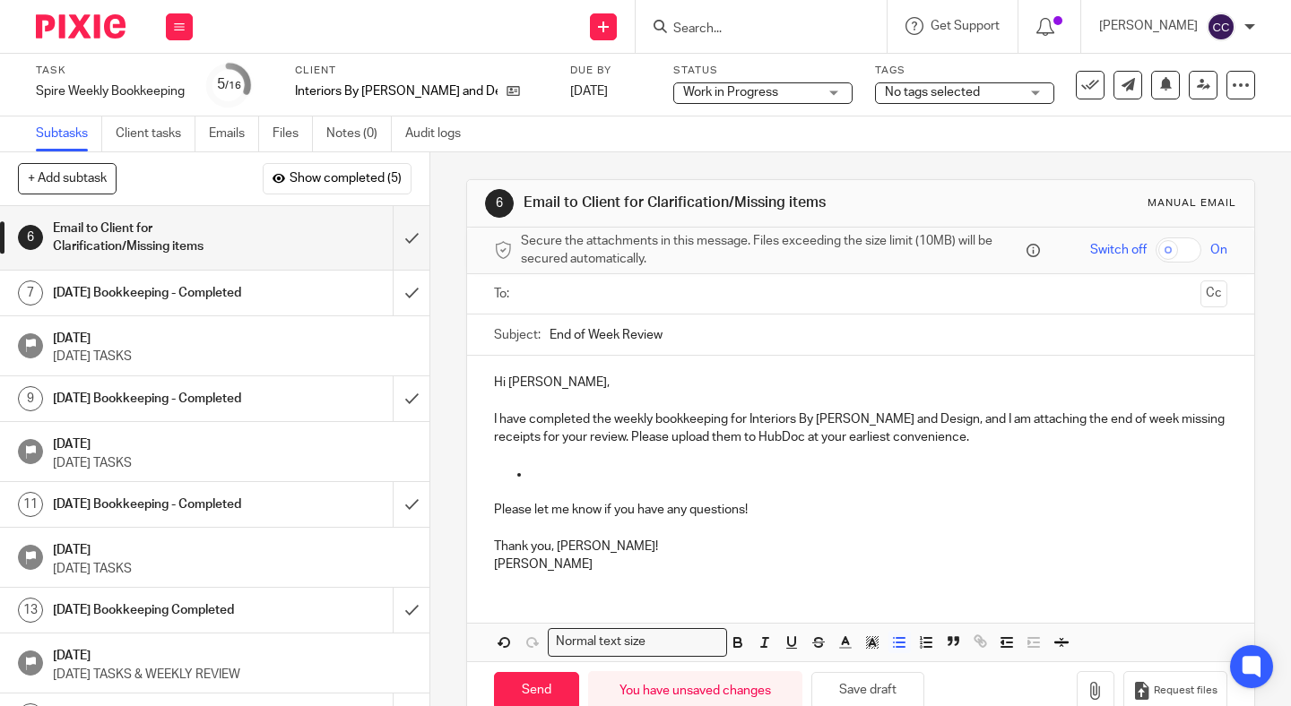
paste div
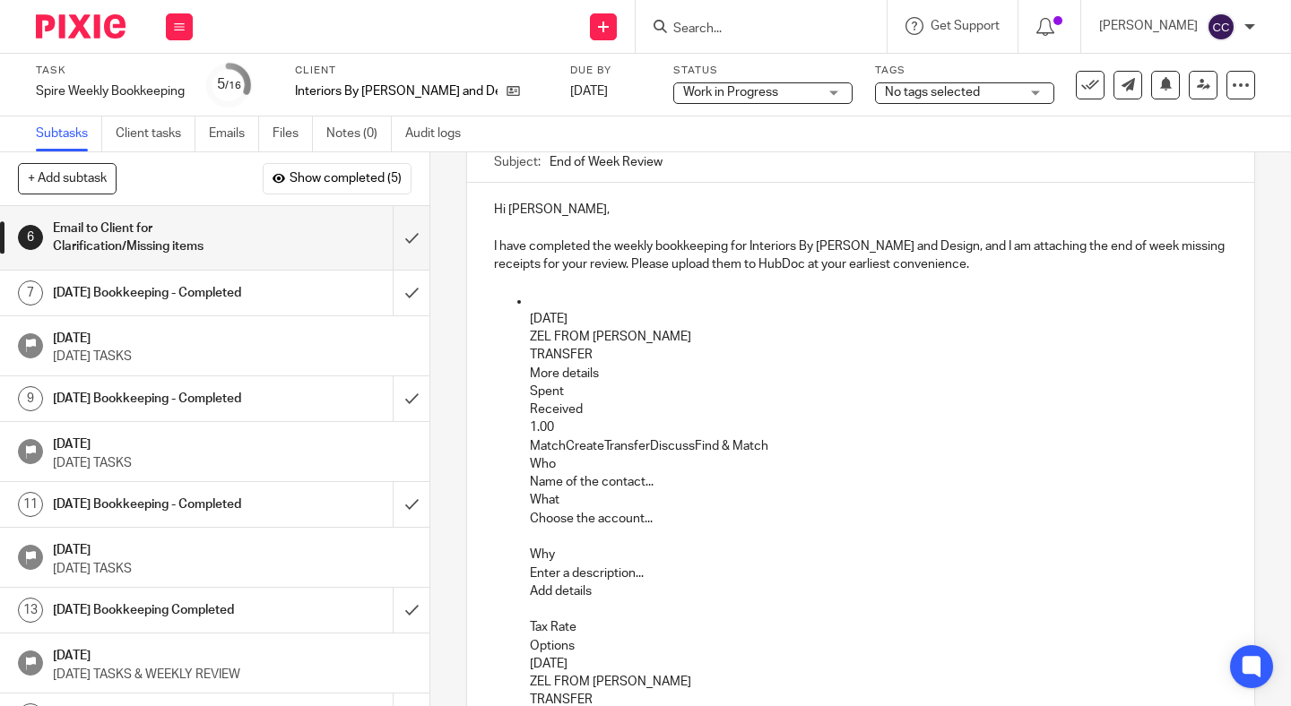
scroll to position [172, 0]
click at [544, 307] on p "Sep 10, 2025" at bounding box center [878, 311] width 697 height 37
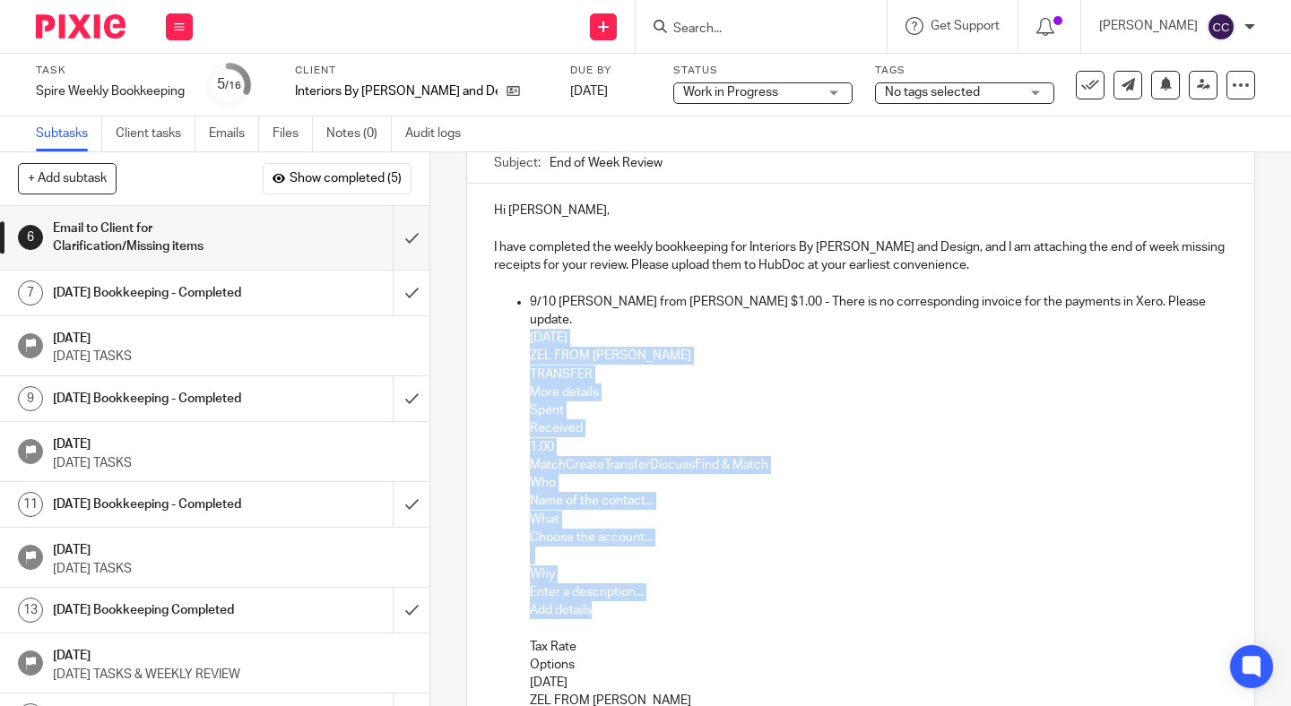
drag, startPoint x: 527, startPoint y: 322, endPoint x: 713, endPoint y: 598, distance: 332.7
click at [713, 598] on ul "9/10 Zelle from Daniel Jasper $1.00 - There is no corresponding invoice for the…" at bounding box center [860, 547] width 733 height 508
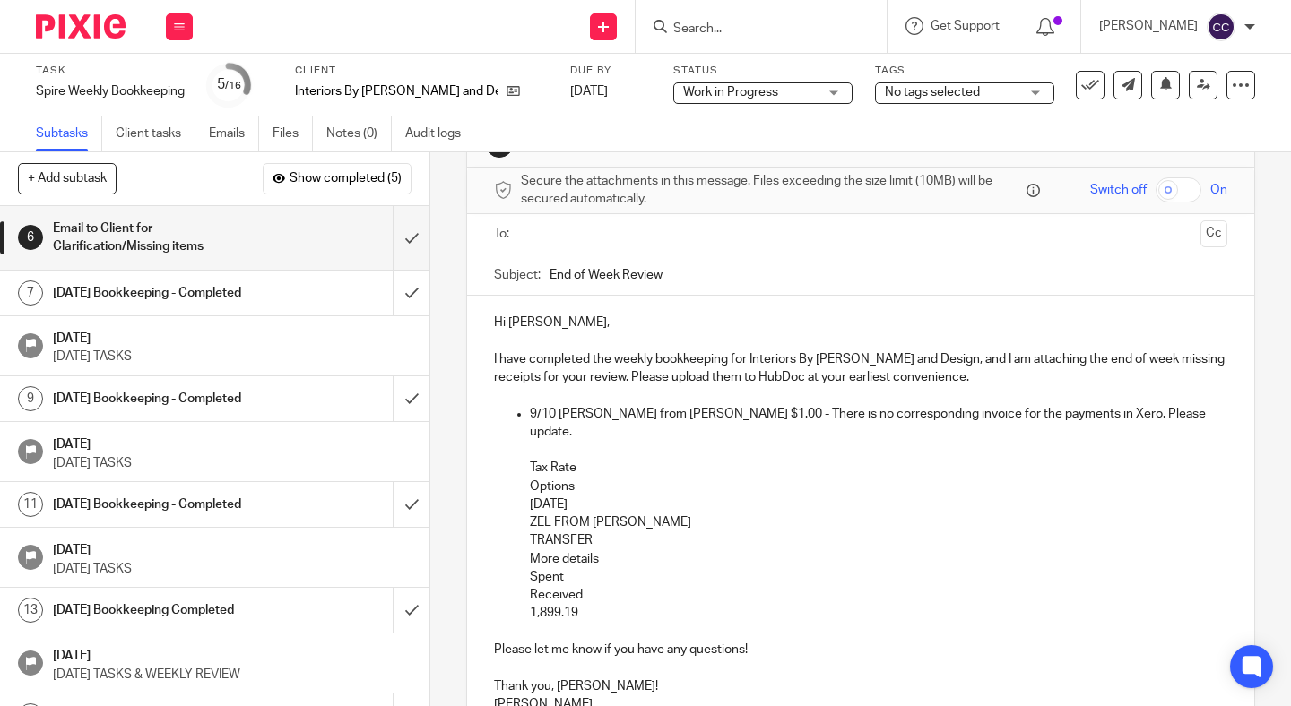
scroll to position [66, 0]
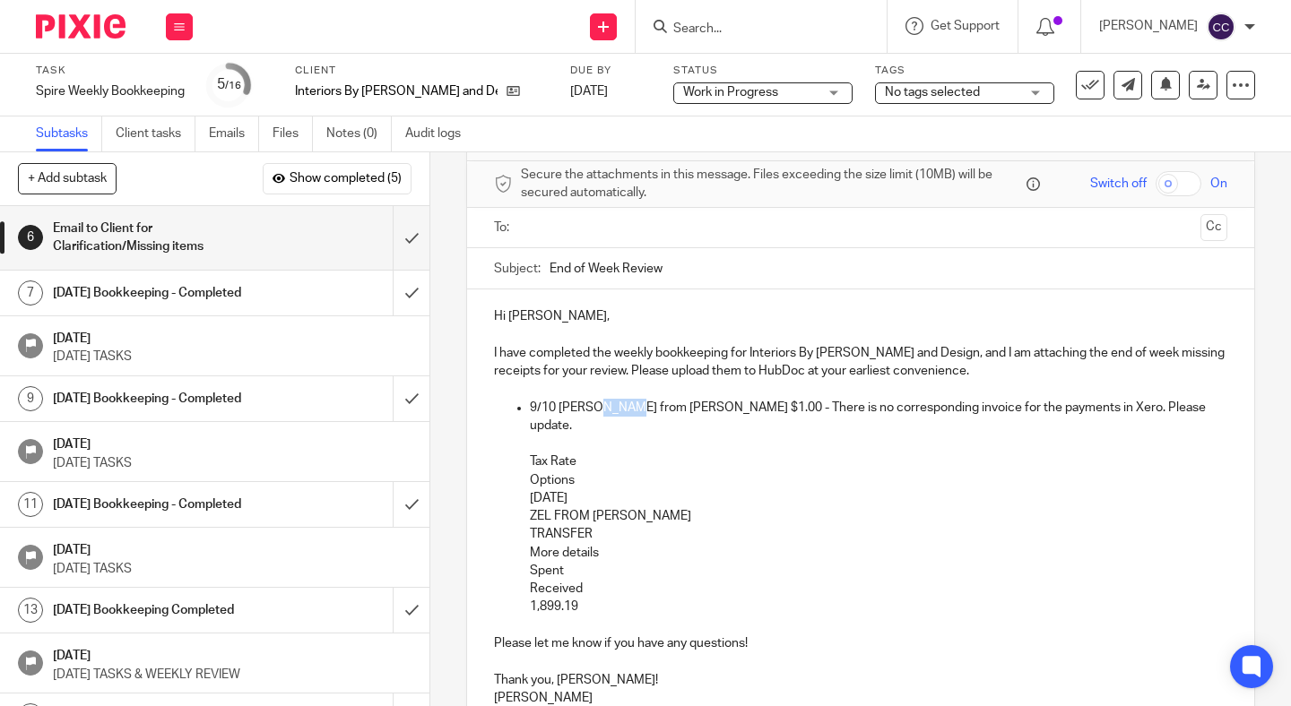
drag, startPoint x: 589, startPoint y: 405, endPoint x: 618, endPoint y: 408, distance: 28.8
click at [618, 408] on p "9/10 Zelle from Daniel Jasper $1.00 - There is no corresponding invoice for the…" at bounding box center [878, 417] width 697 height 37
click at [727, 409] on p "9/10 Zelle from Daniel Jasper $1.00 - There is no corresponding invoice for the…" at bounding box center [878, 417] width 697 height 37
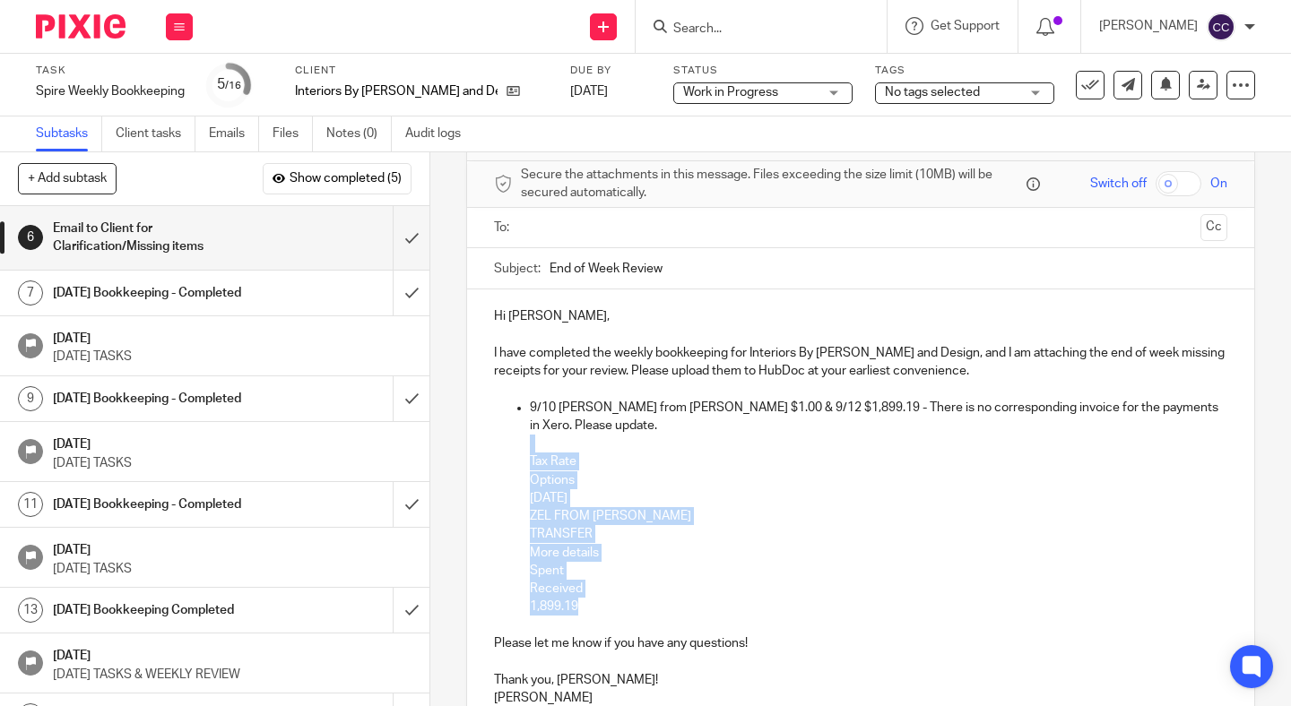
drag, startPoint x: 524, startPoint y: 451, endPoint x: 663, endPoint y: 614, distance: 214.3
click at [663, 614] on ul "9/10 Zelle from Daniel Jasper $1.00 & 9/12 $1,899.19 - There is no correspondin…" at bounding box center [860, 508] width 733 height 218
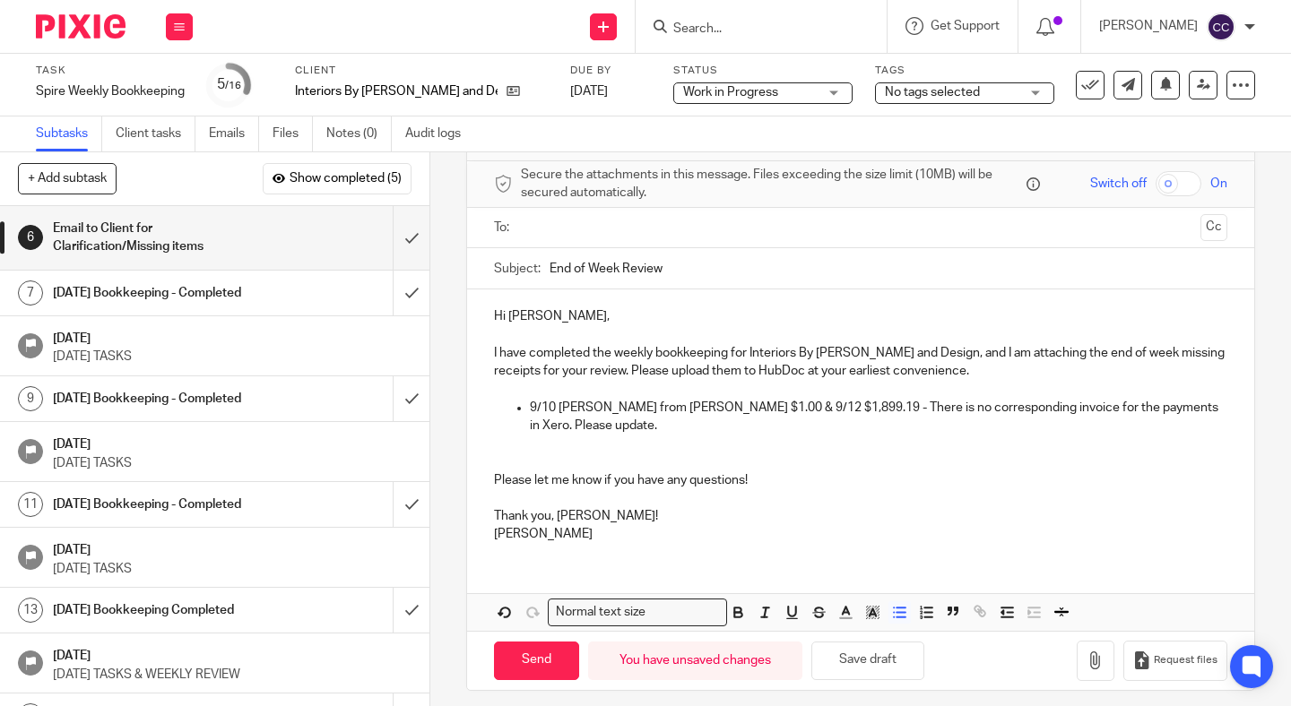
scroll to position [0, 0]
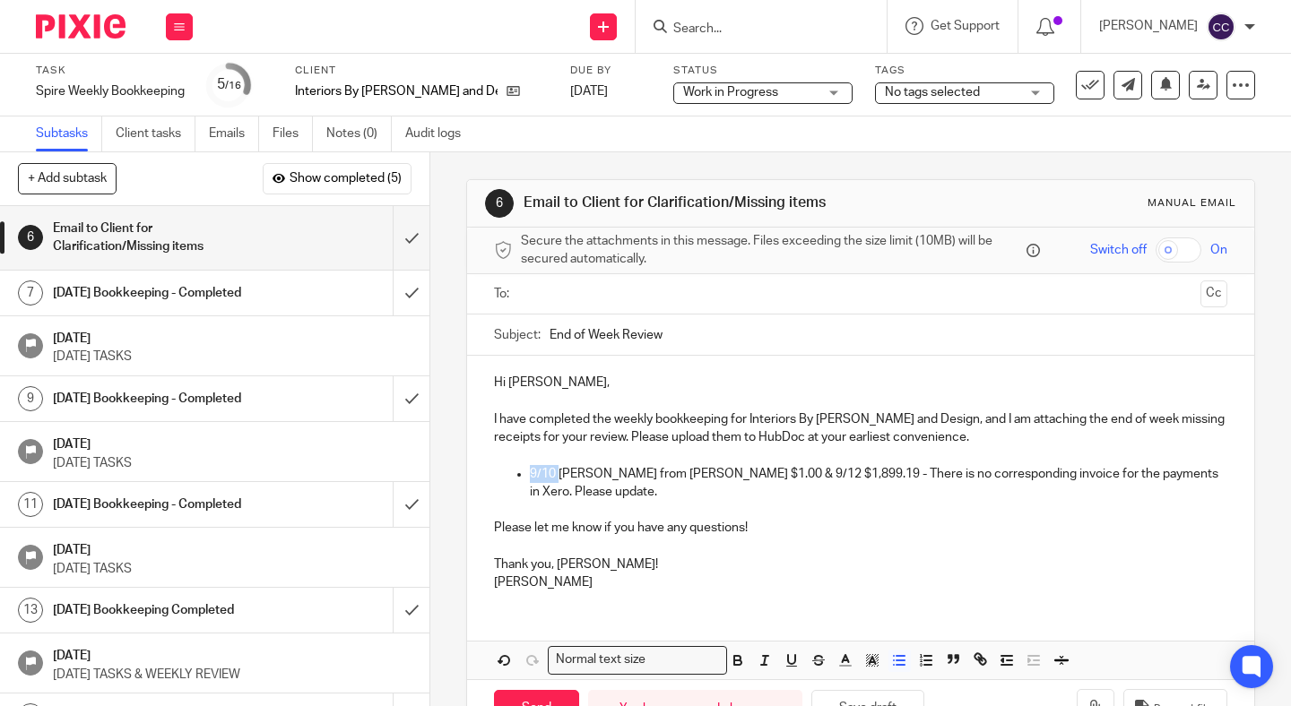
drag, startPoint x: 558, startPoint y: 477, endPoint x: 530, endPoint y: 474, distance: 27.9
click at [530, 474] on p "9/10 Zelle from Daniel Jasper $1.00 & 9/12 $1,899.19 - There is no correspondin…" at bounding box center [878, 483] width 697 height 37
click at [670, 475] on p "Zelle from Daniel Jasper $1.00 & 9/12 $1,899.19 - There is no corresponding inv…" at bounding box center [878, 483] width 697 height 37
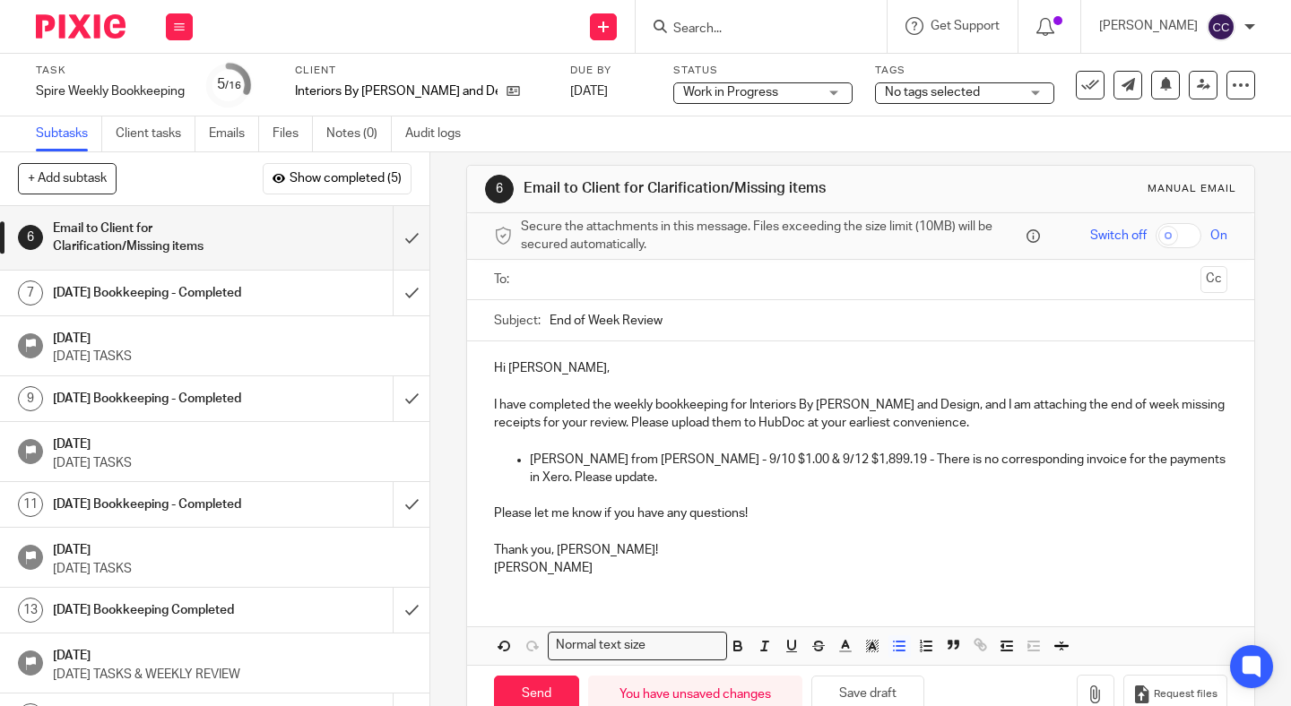
scroll to position [16, 0]
click at [889, 460] on p "Zelle from Daniel Jasper - 9/10 $1.00 & 9/12 $1,899.19 - There is no correspond…" at bounding box center [878, 467] width 697 height 37
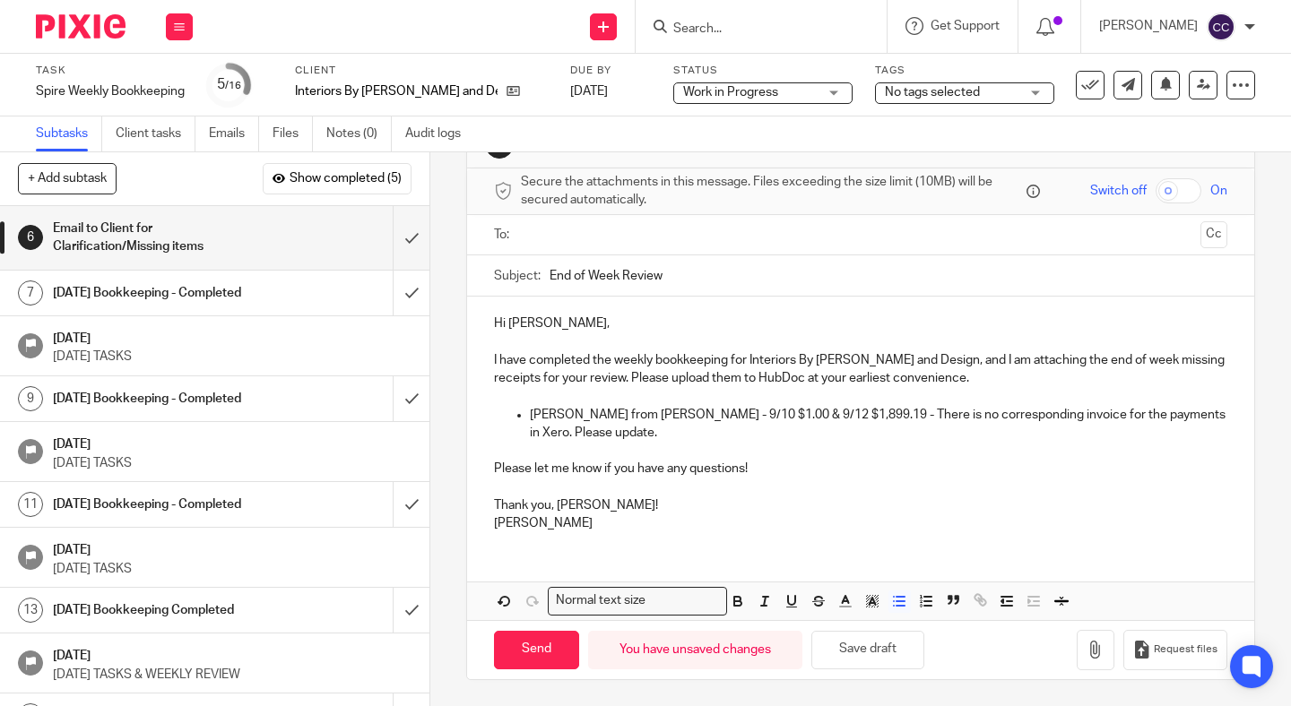
scroll to position [59, 0]
click at [855, 657] on button "Save draft" at bounding box center [867, 650] width 113 height 39
click at [599, 238] on input "text" at bounding box center [860, 235] width 666 height 21
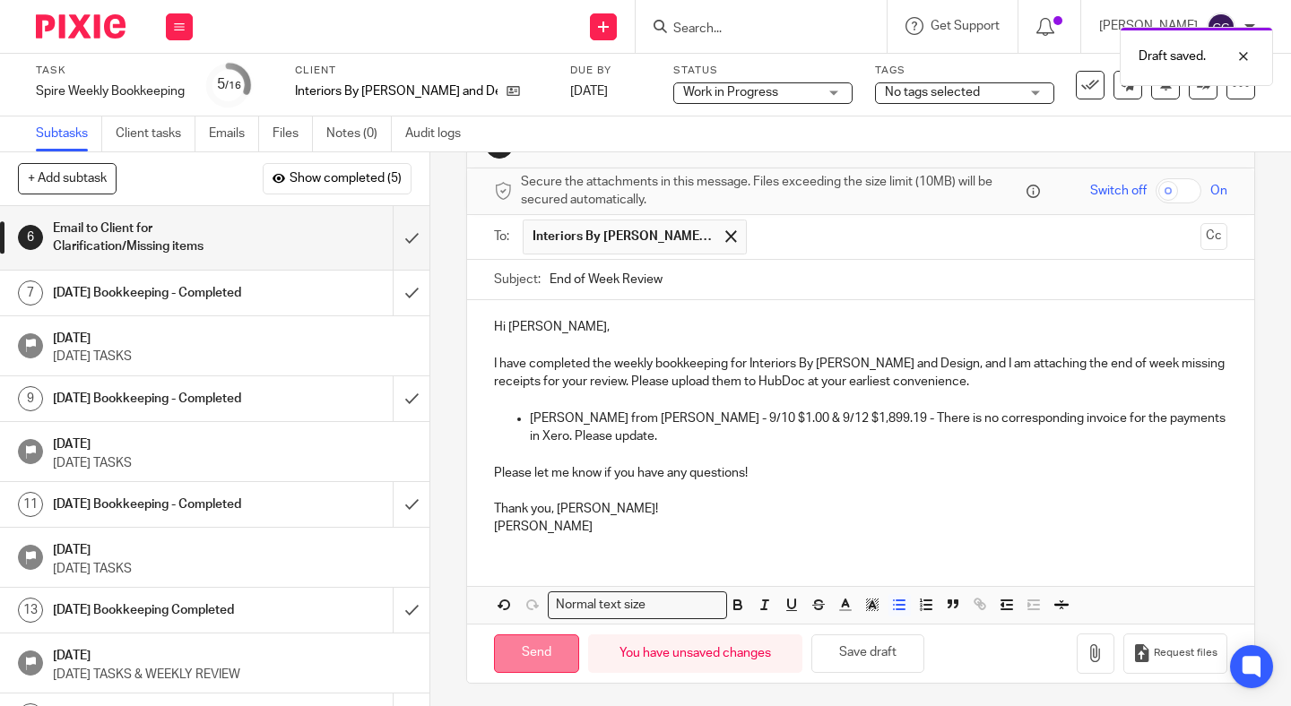
click at [553, 659] on input "Send" at bounding box center [536, 654] width 85 height 39
type input "Sent"
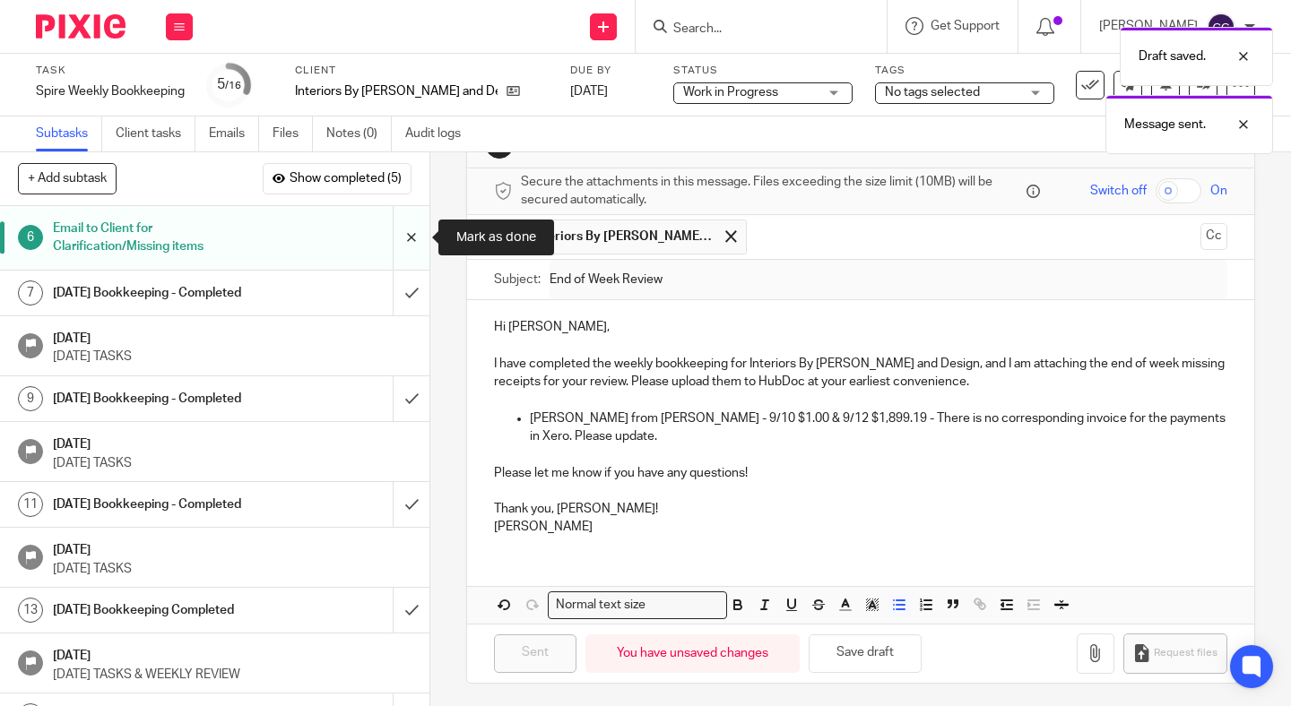
click at [402, 252] on input "submit" at bounding box center [214, 238] width 429 height 64
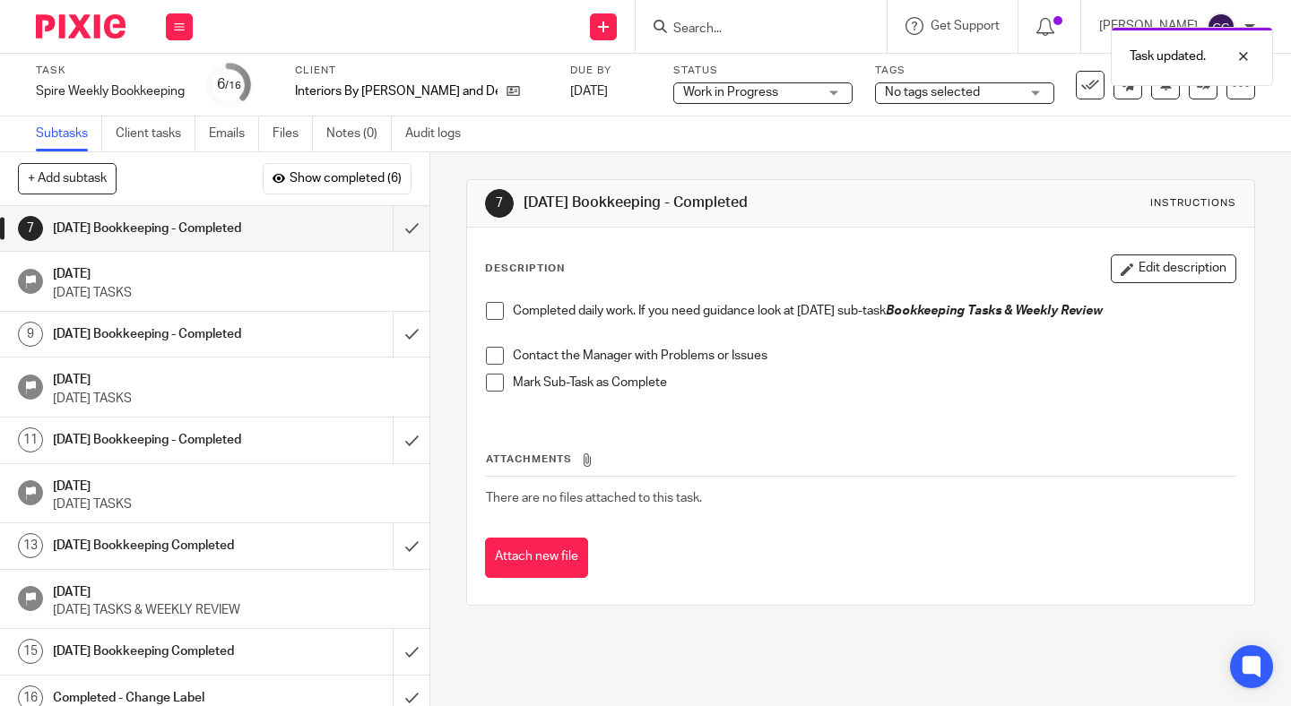
click at [491, 314] on span at bounding box center [495, 311] width 18 height 18
click at [492, 362] on span at bounding box center [495, 356] width 18 height 18
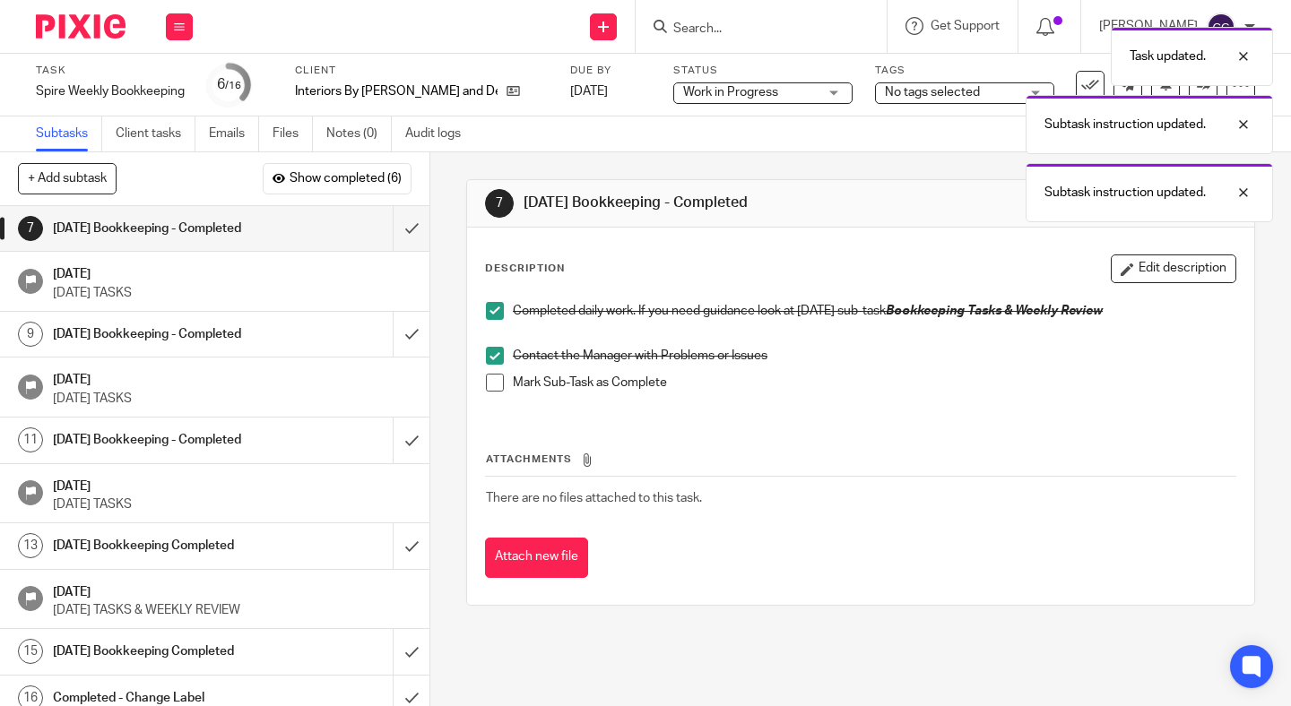
click at [492, 382] on span at bounding box center [495, 383] width 18 height 18
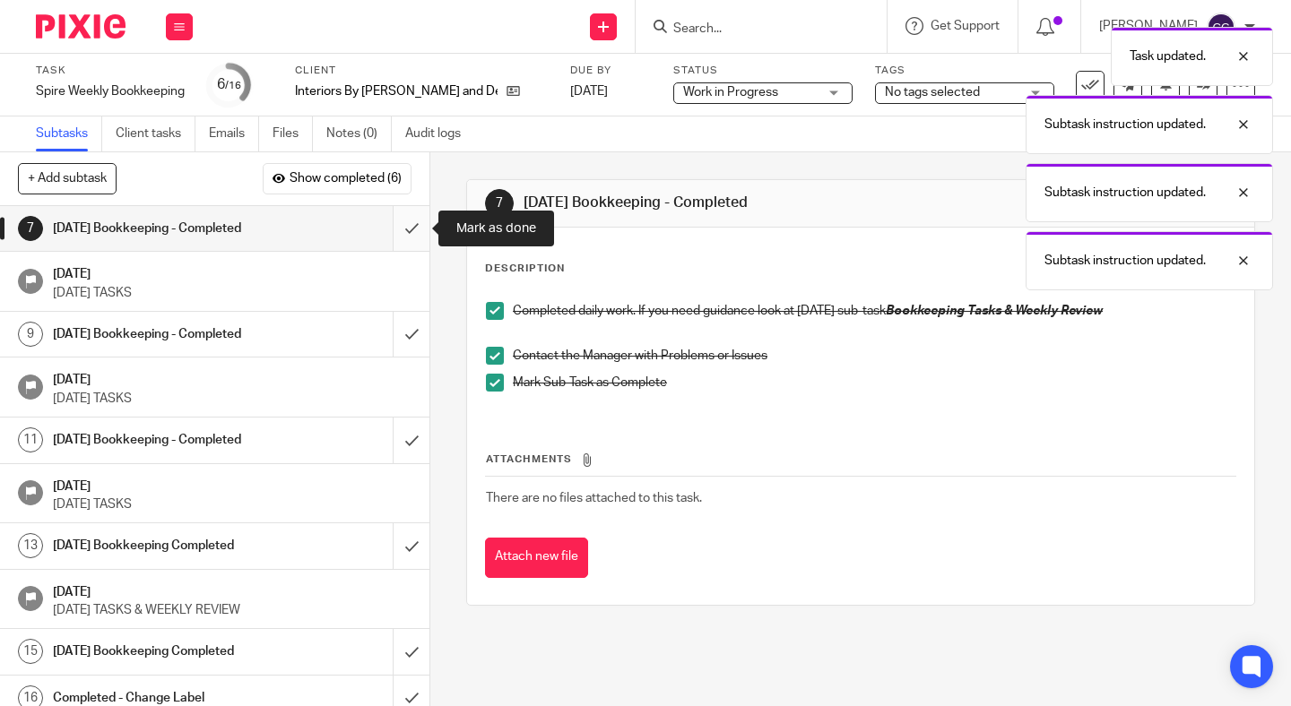
click at [404, 231] on input "submit" at bounding box center [214, 228] width 429 height 45
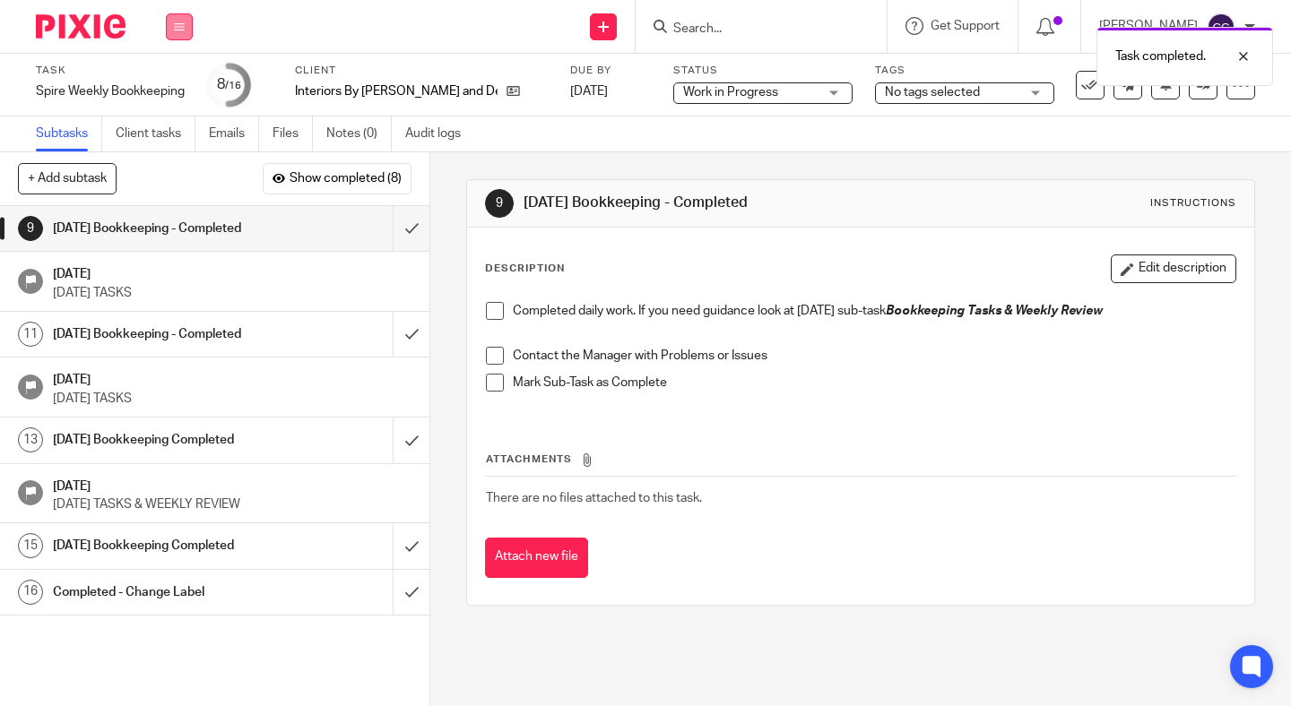
click at [178, 32] on button at bounding box center [179, 26] width 27 height 27
click at [177, 85] on link "Work" at bounding box center [170, 83] width 31 height 13
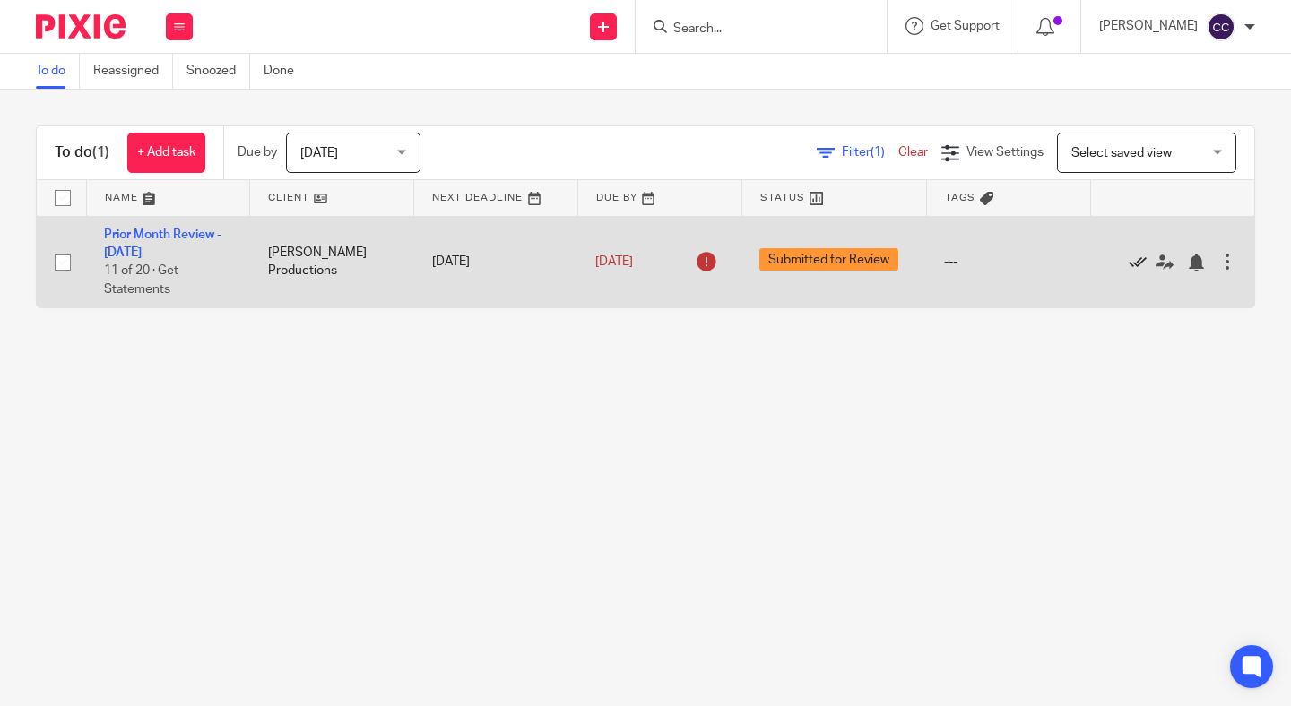
click at [1143, 264] on icon at bounding box center [1138, 263] width 18 height 18
